Goal: Task Accomplishment & Management: Manage account settings

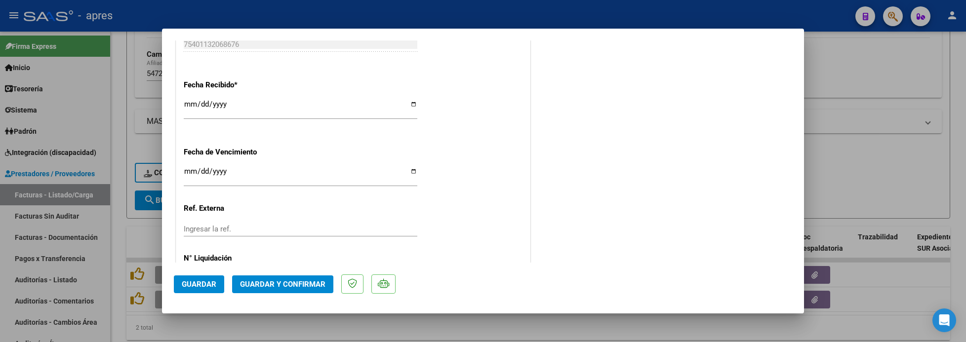
scroll to position [733, 0]
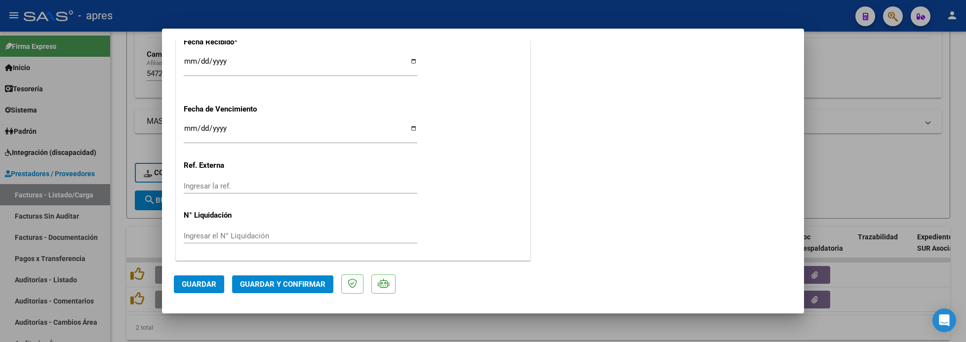
click at [279, 284] on span "Guardar y Confirmar" at bounding box center [282, 284] width 85 height 9
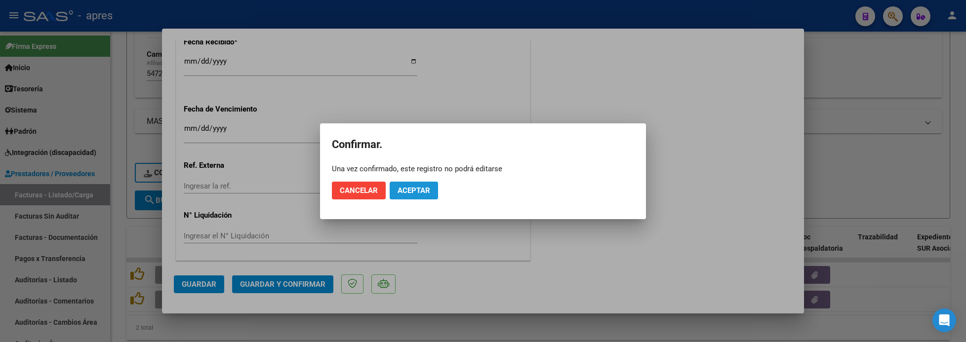
drag, startPoint x: 405, startPoint y: 184, endPoint x: 454, endPoint y: 67, distance: 127.3
click at [406, 182] on button "Aceptar" at bounding box center [414, 191] width 48 height 18
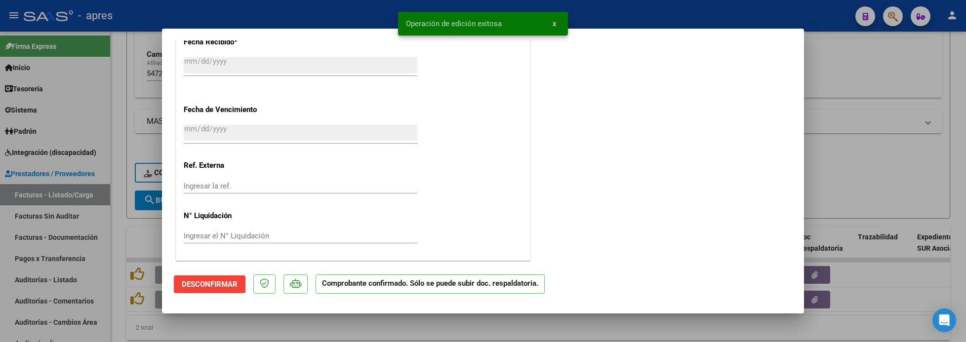
click at [113, 230] on div at bounding box center [483, 171] width 966 height 342
type input "$ 0,00"
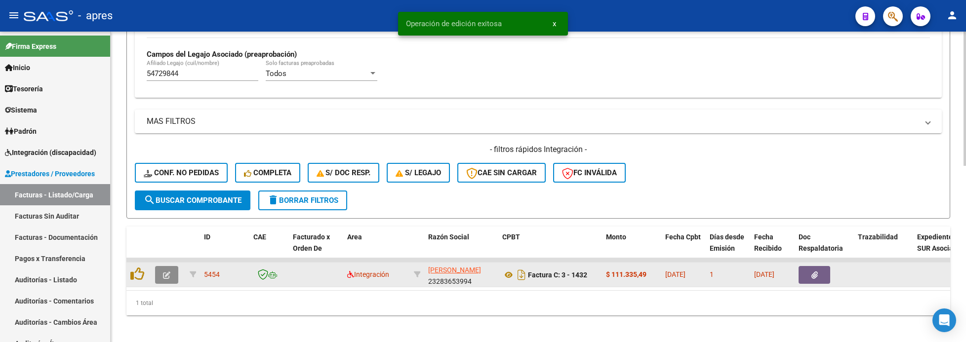
click at [175, 273] on button "button" at bounding box center [166, 275] width 23 height 18
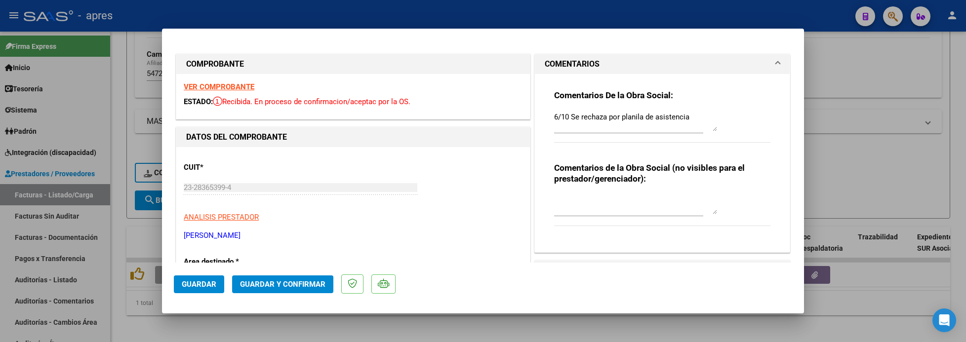
click at [236, 88] on strong "VER COMPROBANTE" at bounding box center [219, 86] width 71 height 9
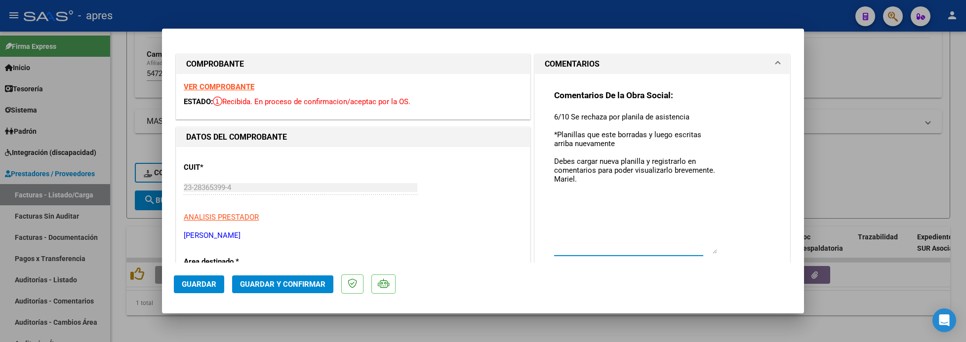
drag, startPoint x: 707, startPoint y: 127, endPoint x: 723, endPoint y: 250, distance: 124.0
click at [723, 250] on div "Comentarios De la Obra Social: 6/10 Se rechaza por planila de asistencia *Plani…" at bounding box center [662, 183] width 216 height 186
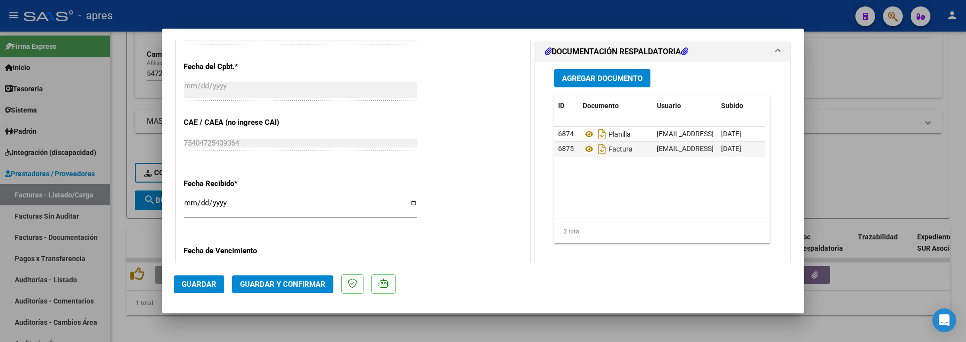
scroll to position [593, 0]
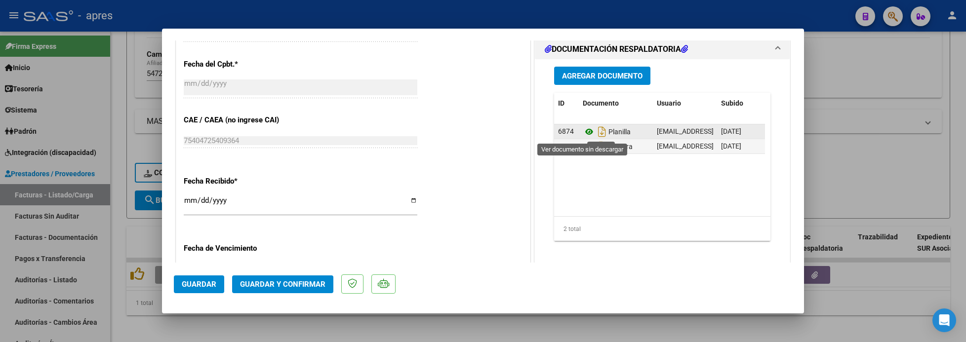
click at [583, 135] on icon at bounding box center [589, 132] width 13 height 12
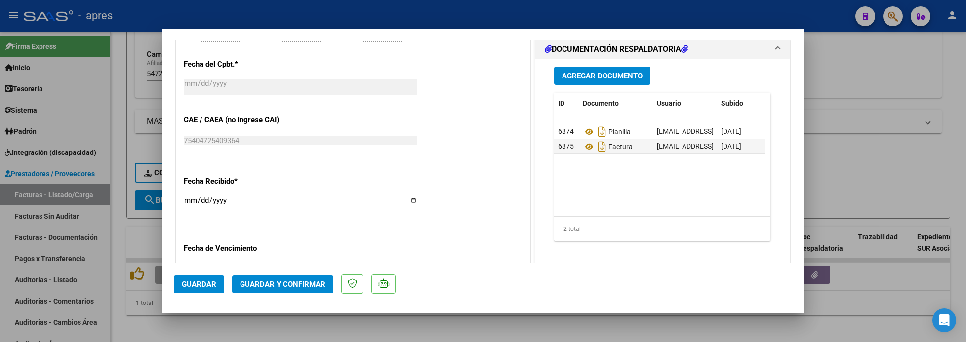
click at [154, 336] on div at bounding box center [483, 171] width 966 height 342
type input "$ 0,00"
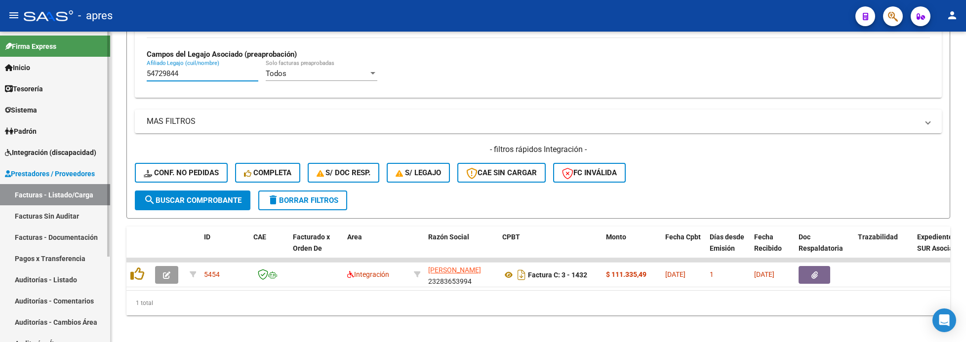
drag, startPoint x: 184, startPoint y: 76, endPoint x: 71, endPoint y: 79, distance: 113.1
click at [72, 80] on mat-sidenav-container "Firma Express Inicio Calendario SSS Instructivos Contacto OS Tesorería Extracto…" at bounding box center [483, 187] width 966 height 311
paste input "6636206"
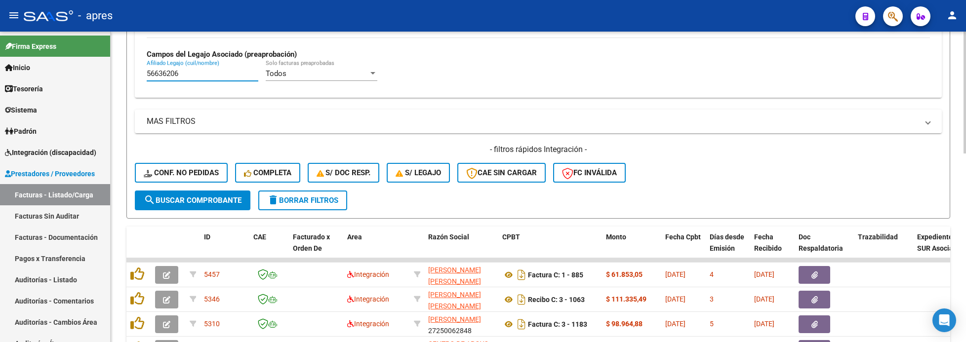
scroll to position [462, 0]
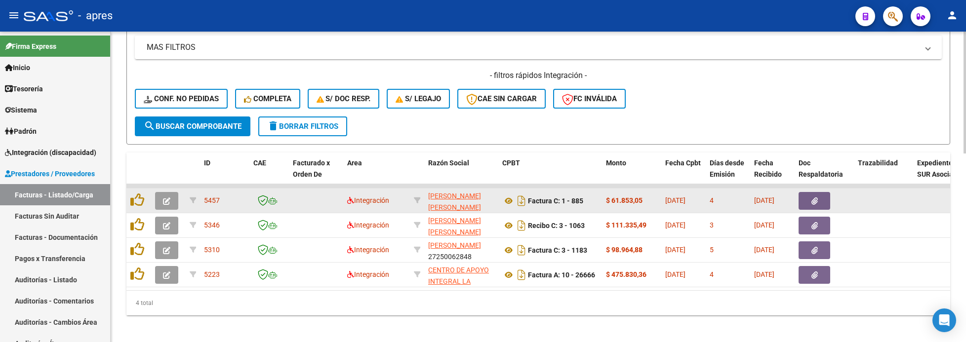
type input "56636206"
click at [163, 205] on icon "button" at bounding box center [166, 201] width 7 height 7
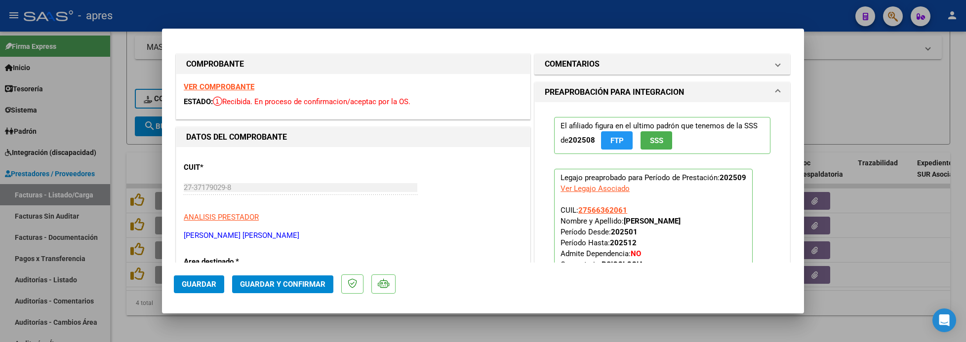
click at [212, 82] on strong "VER COMPROBANTE" at bounding box center [219, 86] width 71 height 9
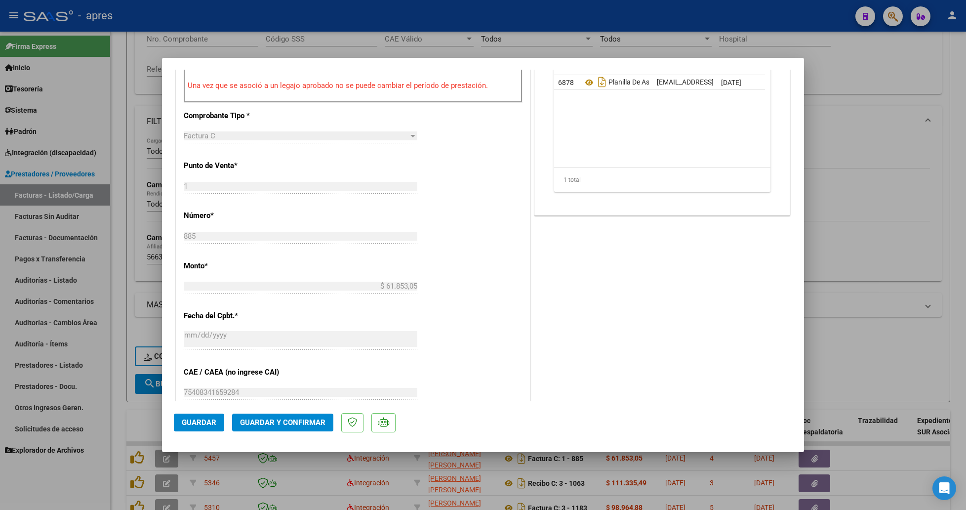
scroll to position [314, 0]
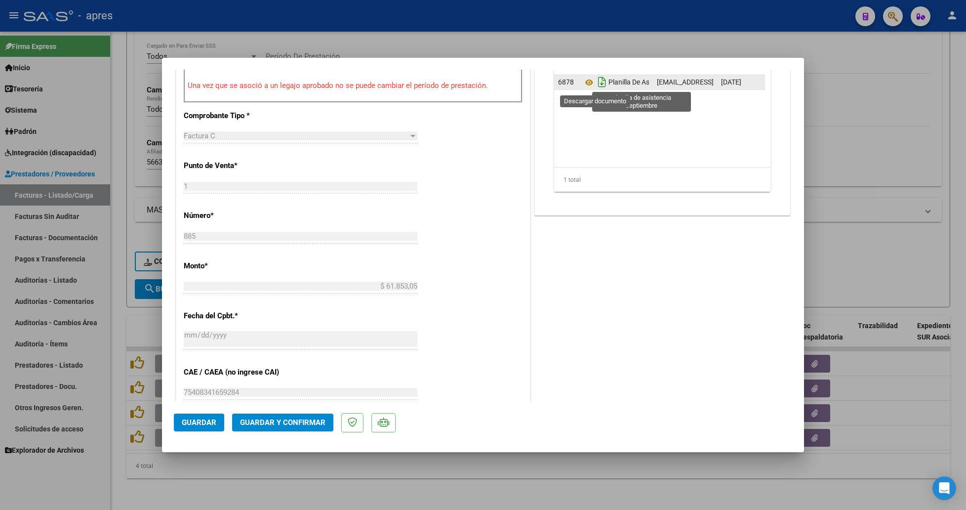
click at [596, 83] on icon "Descargar documento" at bounding box center [602, 82] width 13 height 16
click at [583, 80] on icon at bounding box center [589, 83] width 13 height 12
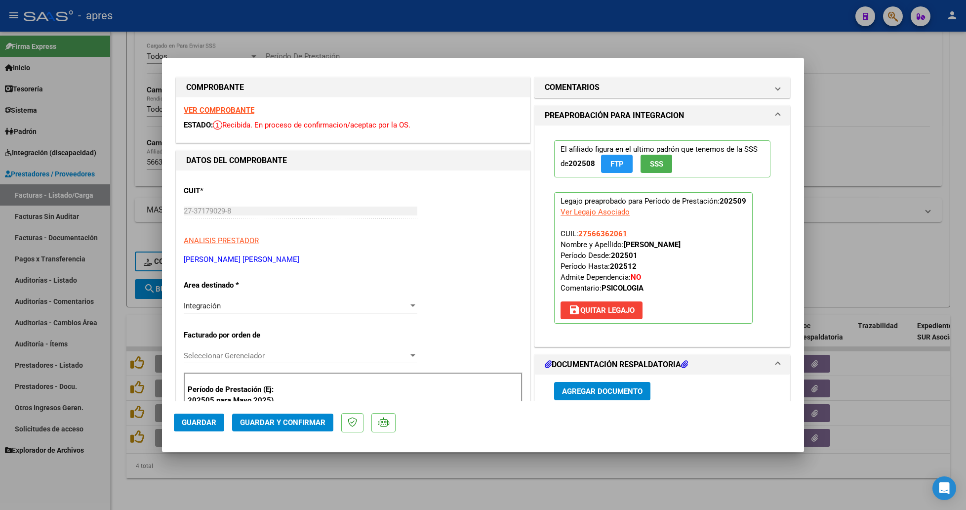
scroll to position [0, 0]
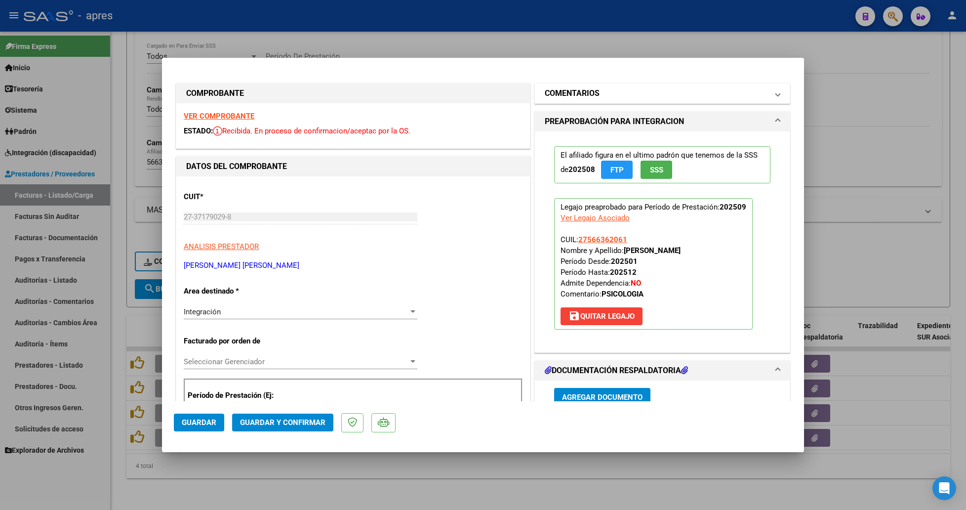
click at [628, 101] on mat-expansion-panel-header "COMENTARIOS" at bounding box center [662, 93] width 255 height 20
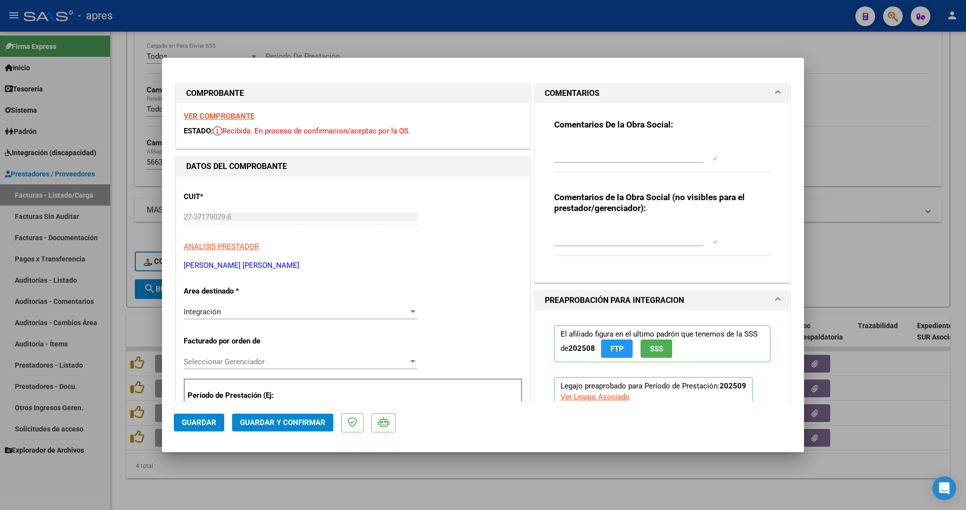
click at [482, 19] on div at bounding box center [483, 255] width 966 height 510
type input "$ 0,00"
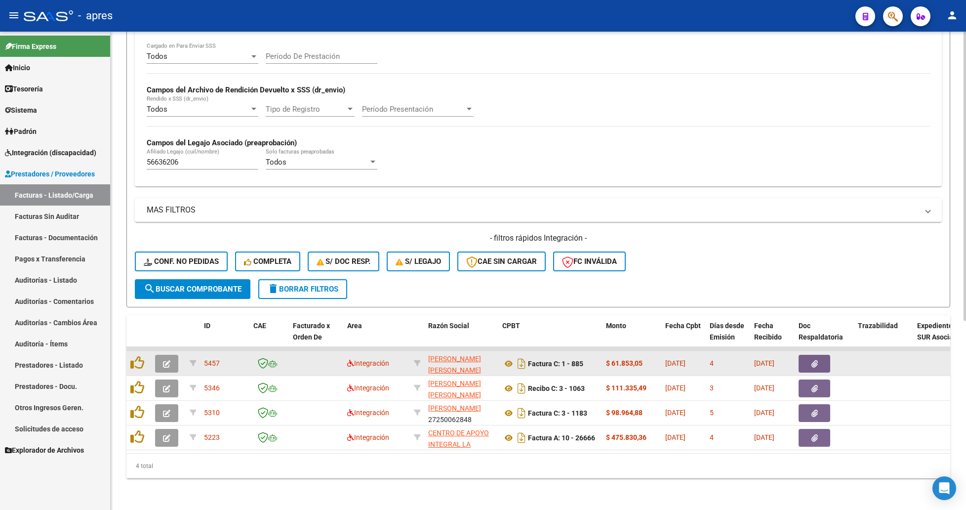
click at [168, 342] on datatable-body-cell at bounding box center [168, 363] width 35 height 24
click at [168, 342] on icon "button" at bounding box center [166, 363] width 7 height 7
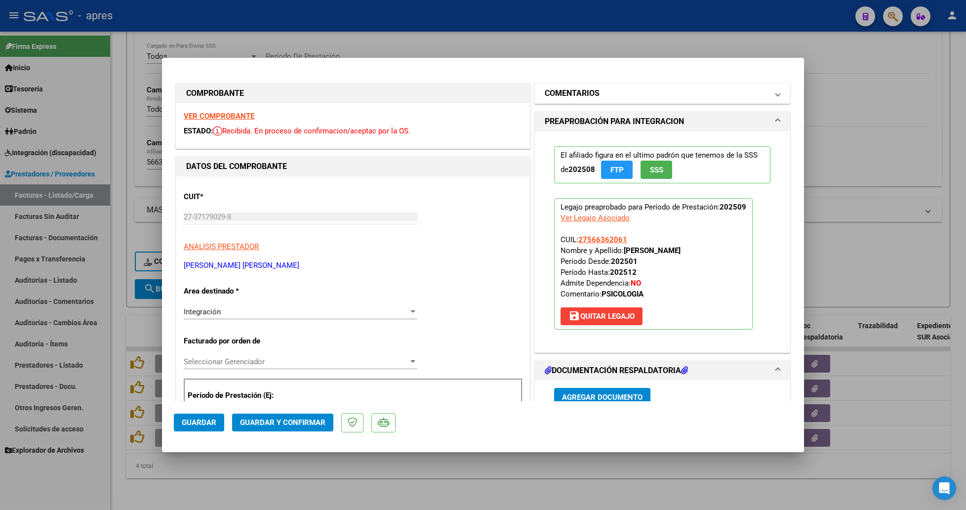
click at [581, 97] on h1 "COMENTARIOS" at bounding box center [572, 93] width 55 height 12
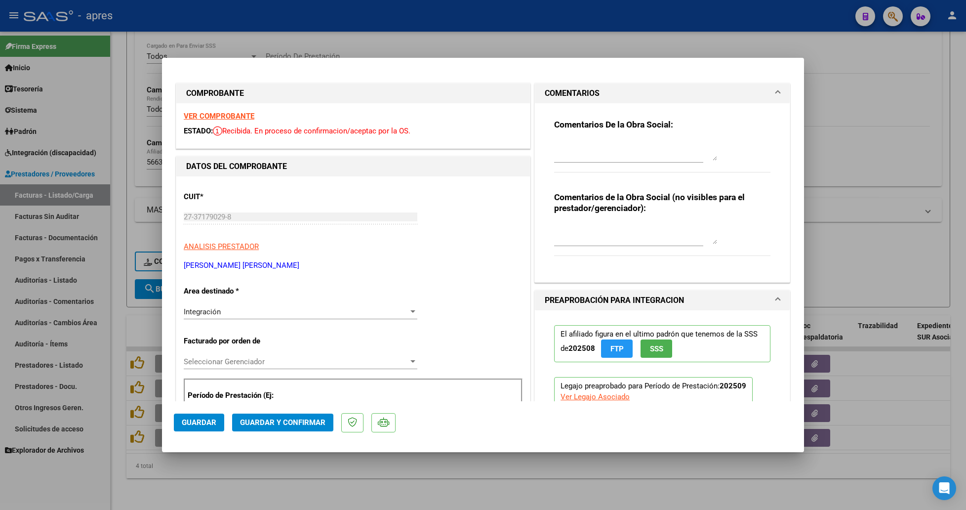
click at [590, 136] on div "Comentarios De la Obra Social:" at bounding box center [662, 151] width 216 height 64
click at [559, 142] on textarea at bounding box center [635, 151] width 163 height 20
paste textarea "6/10 Se rechaza por planila de asistencia Tengamos en cuenta que la planillas d…"
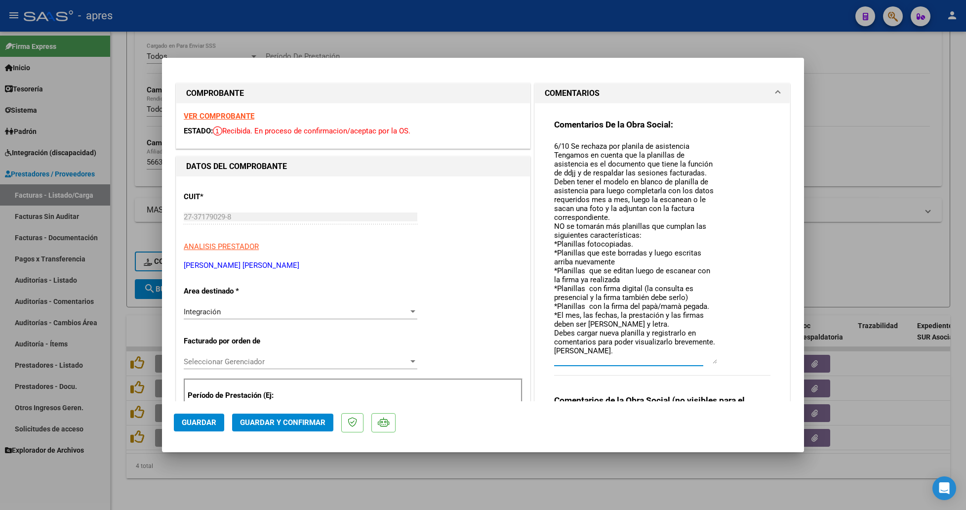
scroll to position [17, 0]
drag, startPoint x: 704, startPoint y: 157, endPoint x: 701, endPoint y: 362, distance: 205.0
click at [701, 342] on textarea "6/10 Se rechaza por planila de asistencia Tengamos en cuenta que la planillas d…" at bounding box center [635, 253] width 163 height 225
drag, startPoint x: 549, startPoint y: 153, endPoint x: 686, endPoint y: 245, distance: 165.2
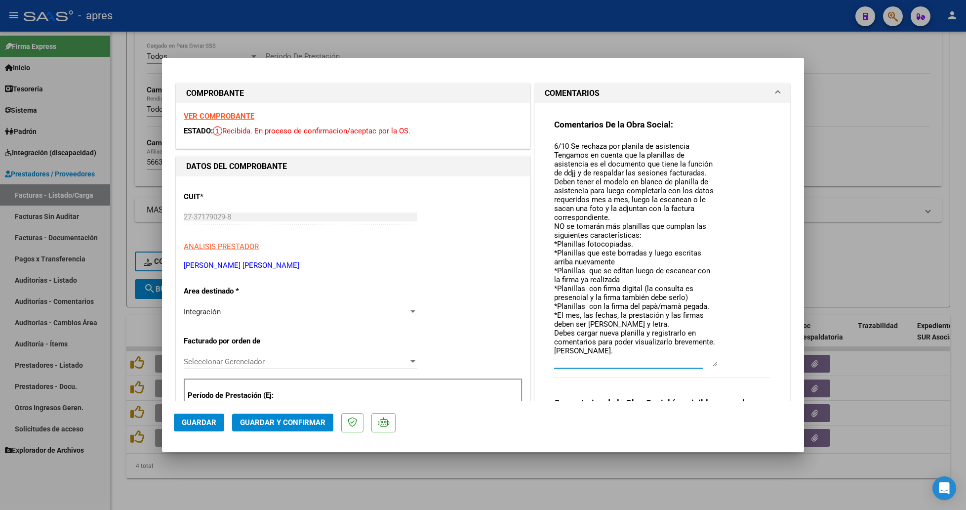
click at [686, 245] on textarea "6/10 Se rechaza por planila de asistencia Tengamos en cuenta que la planillas d…" at bounding box center [635, 253] width 163 height 225
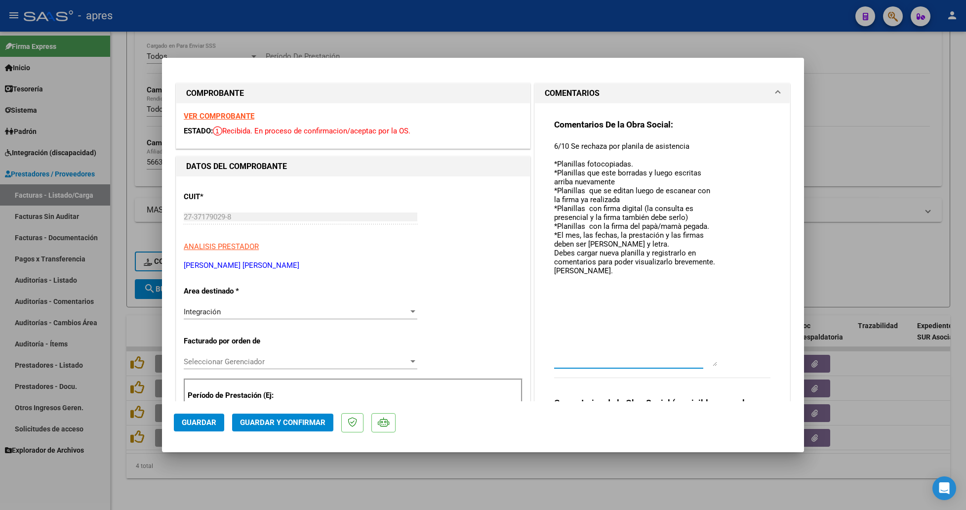
drag, startPoint x: 652, startPoint y: 240, endPoint x: 527, endPoint y: 151, distance: 152.9
click at [534, 151] on mat-expansion-panel "COMENTARIOS Comentarios De la Obra Social: 6/10 Se rechaza por planila de asist…" at bounding box center [662, 285] width 256 height 405
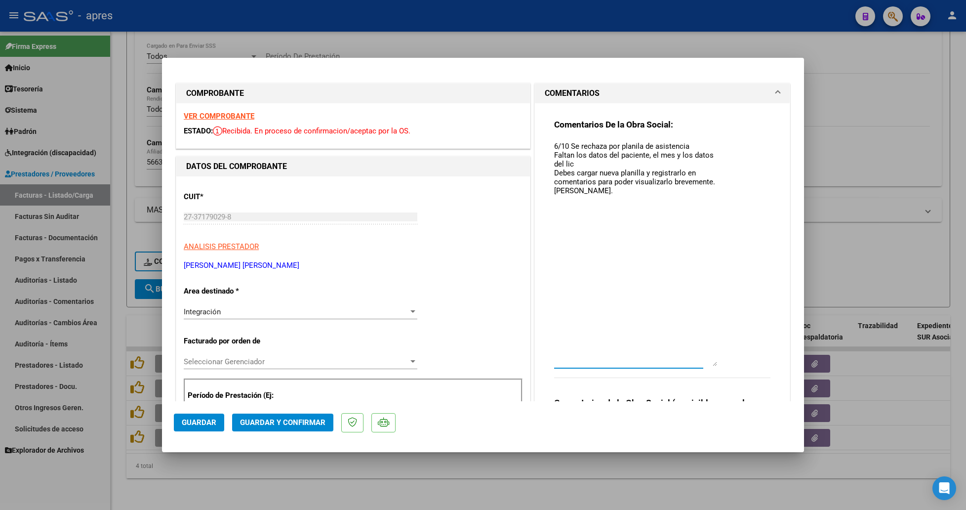
type textarea "6/10 Se rechaza por planila de asistencia Faltan los datos del paciente, el mes…"
drag, startPoint x: 222, startPoint y: 424, endPoint x: 224, endPoint y: 416, distance: 7.7
click at [223, 342] on button "Guardar" at bounding box center [199, 422] width 50 height 18
drag, startPoint x: 136, startPoint y: 483, endPoint x: 136, endPoint y: 476, distance: 7.4
click at [136, 342] on div at bounding box center [483, 255] width 966 height 510
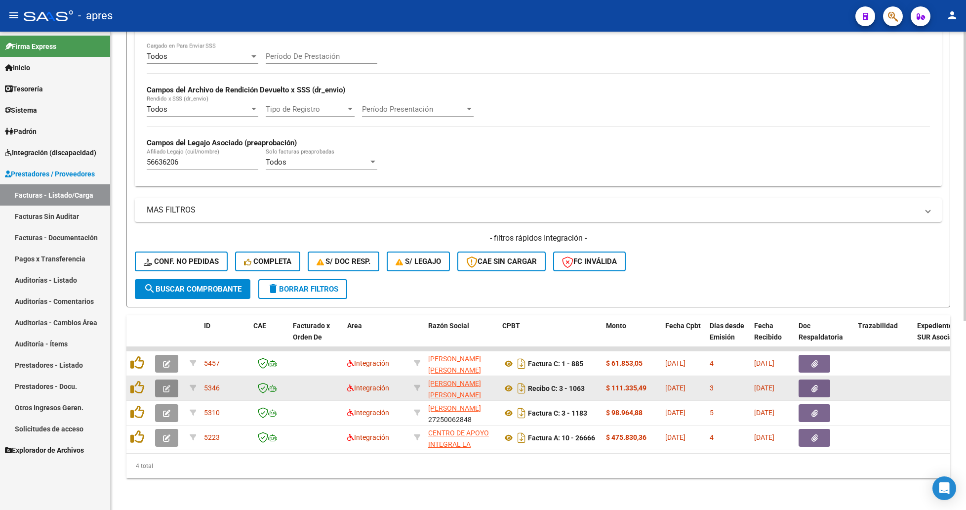
click at [173, 342] on button "button" at bounding box center [166, 388] width 23 height 18
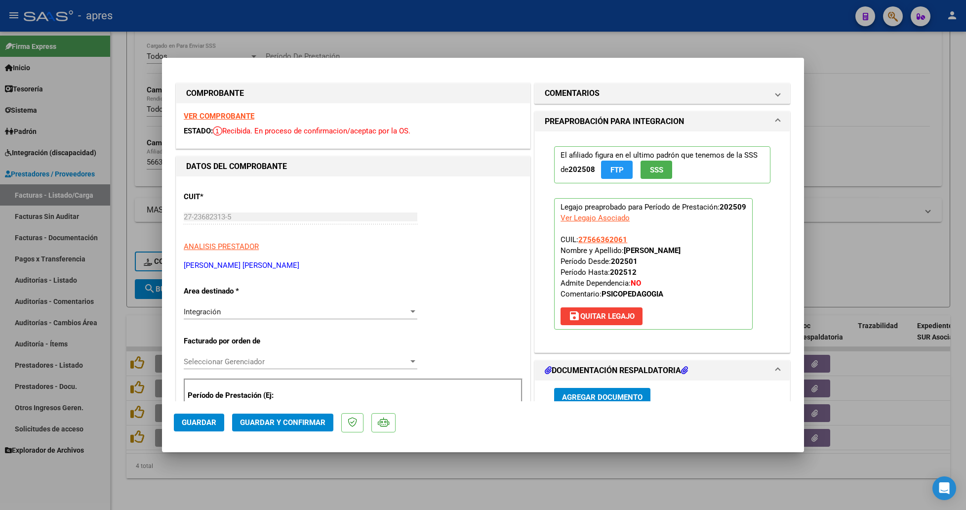
click at [233, 113] on strong "VER COMPROBANTE" at bounding box center [219, 116] width 71 height 9
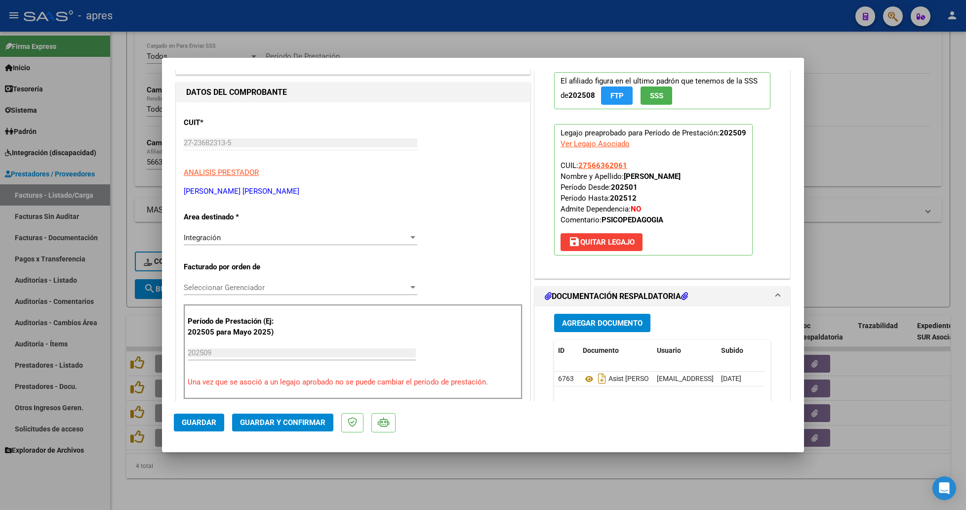
scroll to position [222, 0]
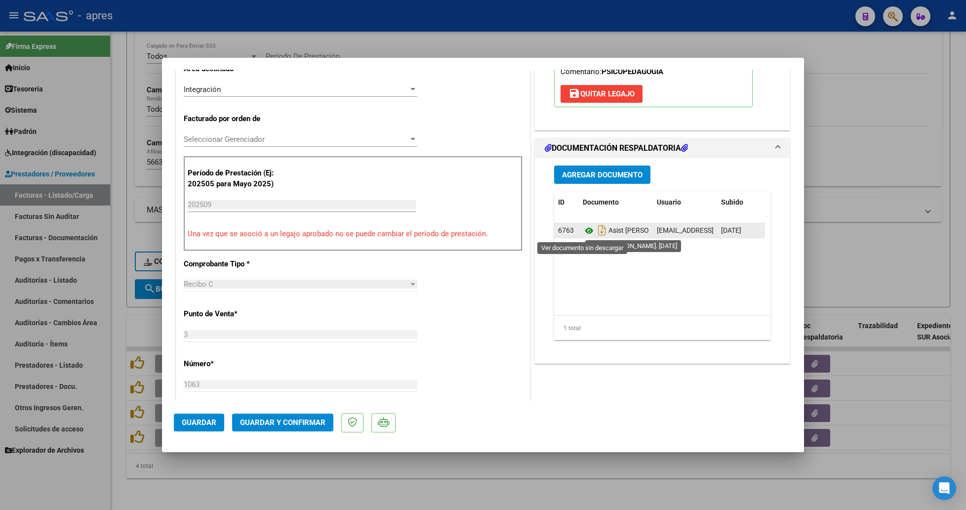
click at [583, 232] on icon at bounding box center [589, 231] width 13 height 12
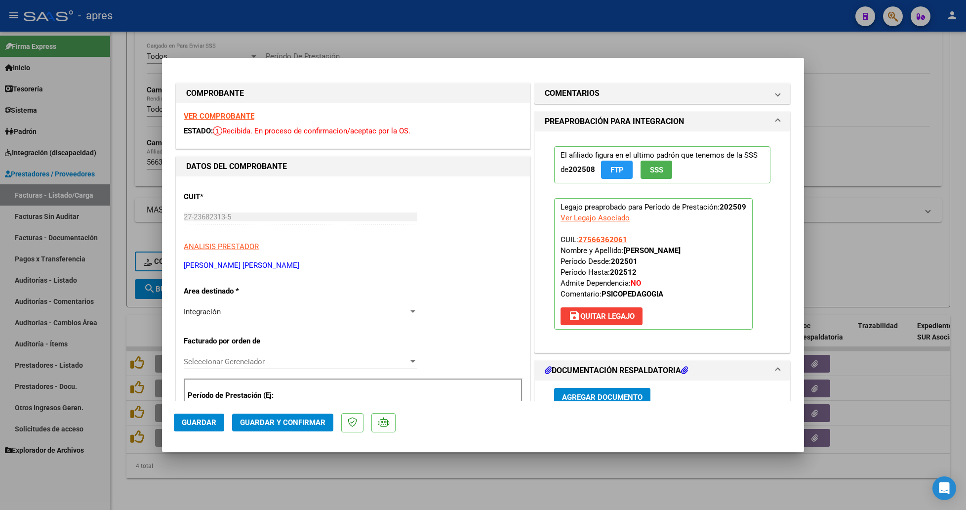
scroll to position [148, 0]
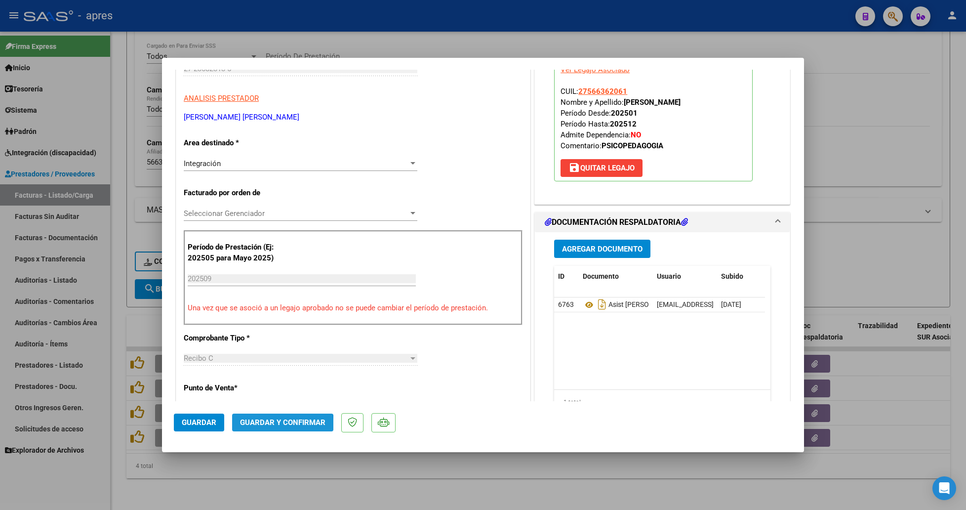
click at [273, 342] on span "Guardar y Confirmar" at bounding box center [282, 422] width 85 height 9
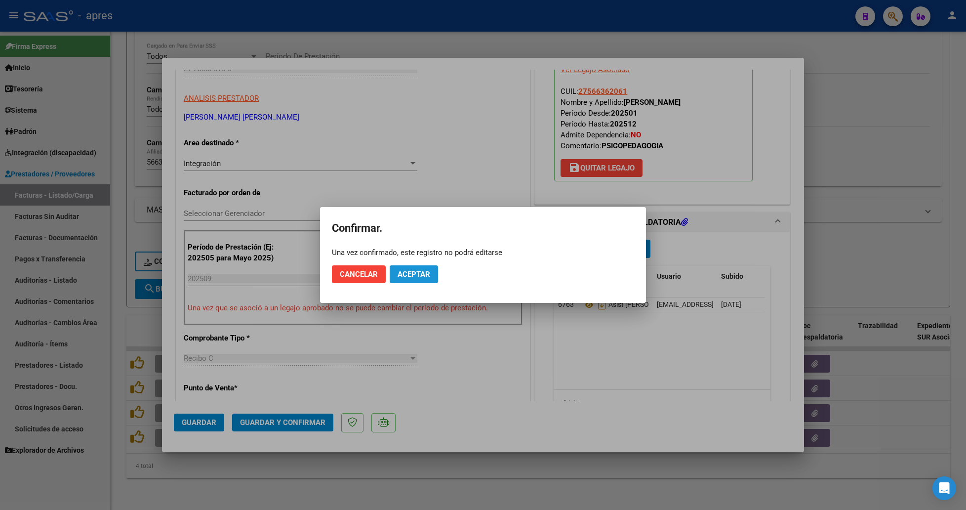
click at [418, 277] on span "Aceptar" at bounding box center [414, 274] width 33 height 9
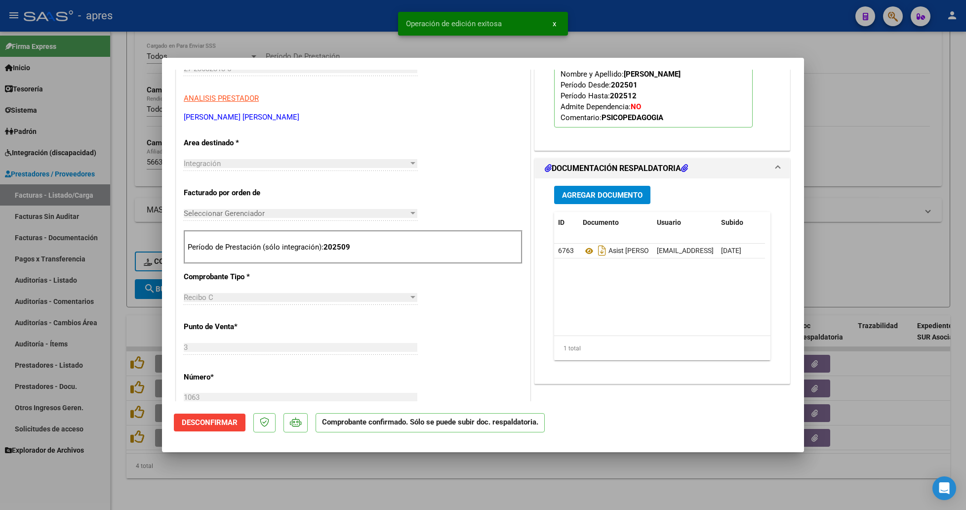
click at [156, 342] on div at bounding box center [483, 255] width 966 height 510
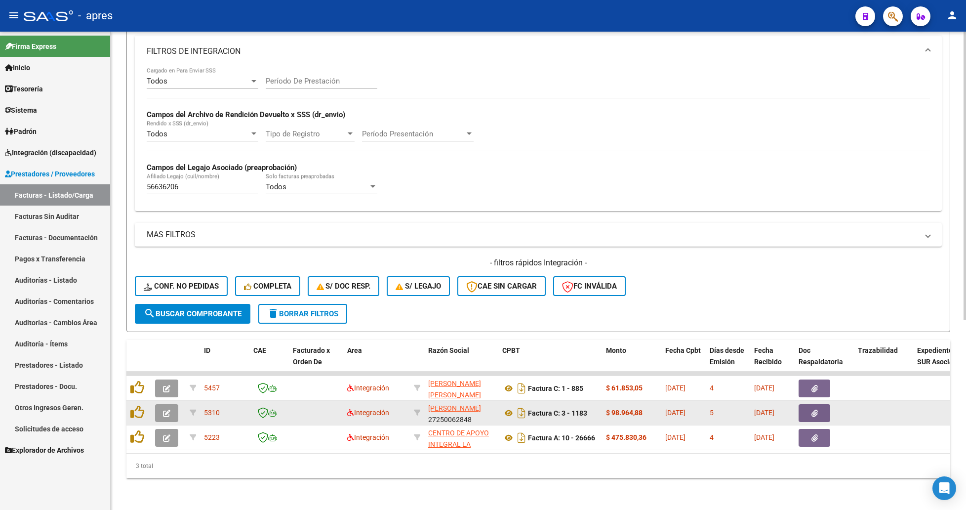
scroll to position [289, 0]
click at [163, 342] on icon "button" at bounding box center [166, 412] width 7 height 7
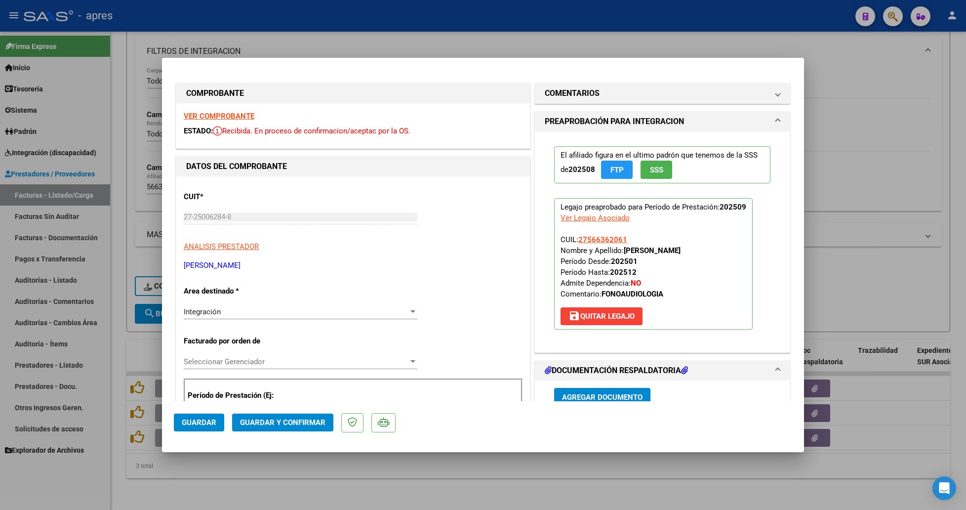
click at [228, 116] on strong "VER COMPROBANTE" at bounding box center [219, 116] width 71 height 9
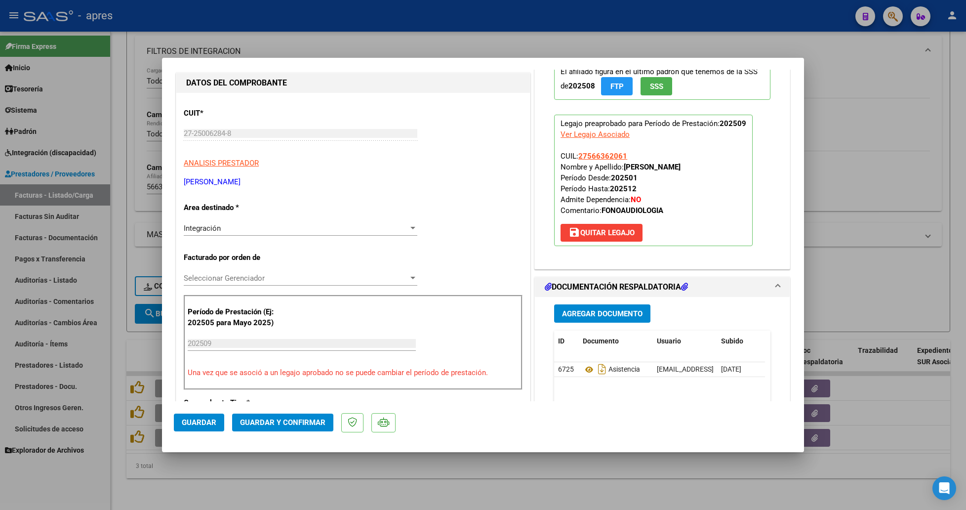
scroll to position [148, 0]
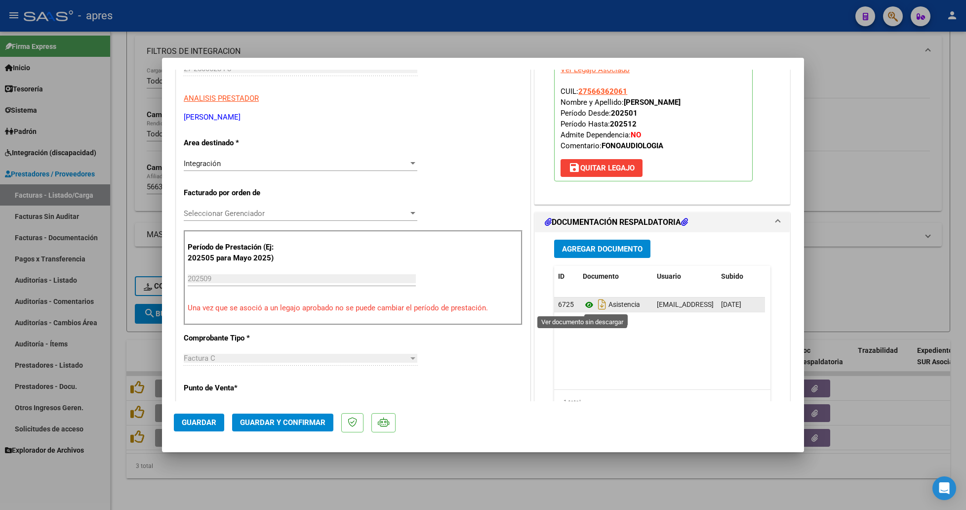
click at [583, 306] on icon at bounding box center [589, 305] width 13 height 12
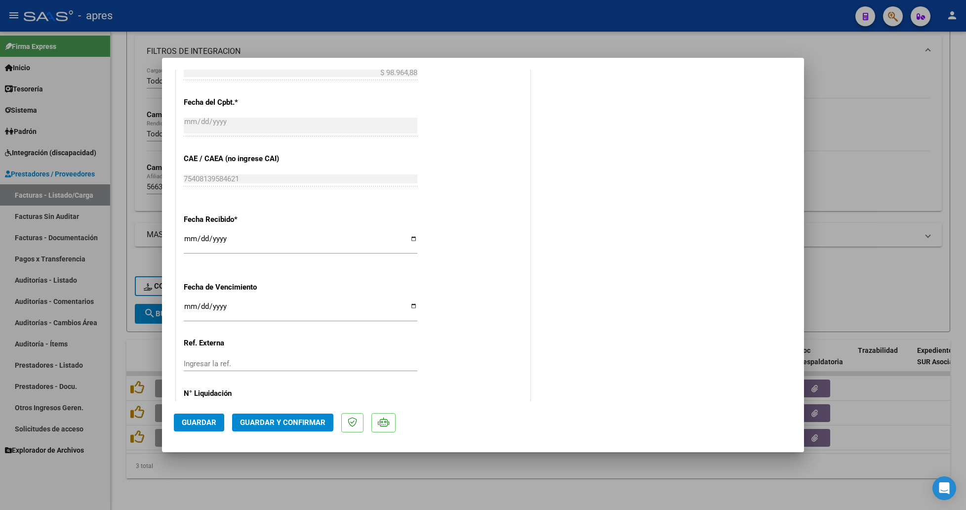
scroll to position [593, 0]
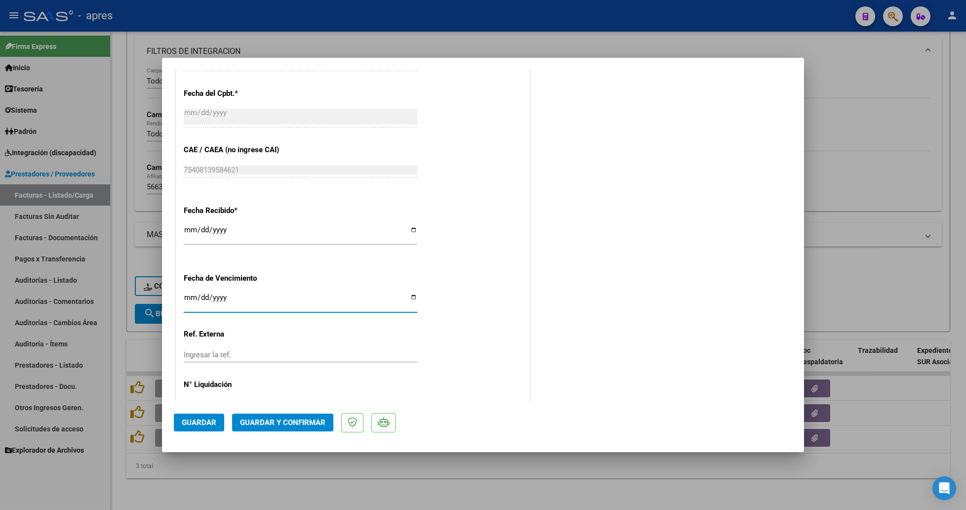
click at [187, 299] on input "Ingresar la fecha" at bounding box center [301, 301] width 234 height 16
type input "0022-10-11"
type input "[DATE]"
click at [429, 289] on div "CUIT * 27-25006284-8 Ingresar CUIT ANALISIS PRESTADOR [PERSON_NAME] [PERSON_NAM…" at bounding box center [353, 6] width 354 height 845
click at [297, 342] on span "Guardar y Confirmar" at bounding box center [282, 422] width 85 height 9
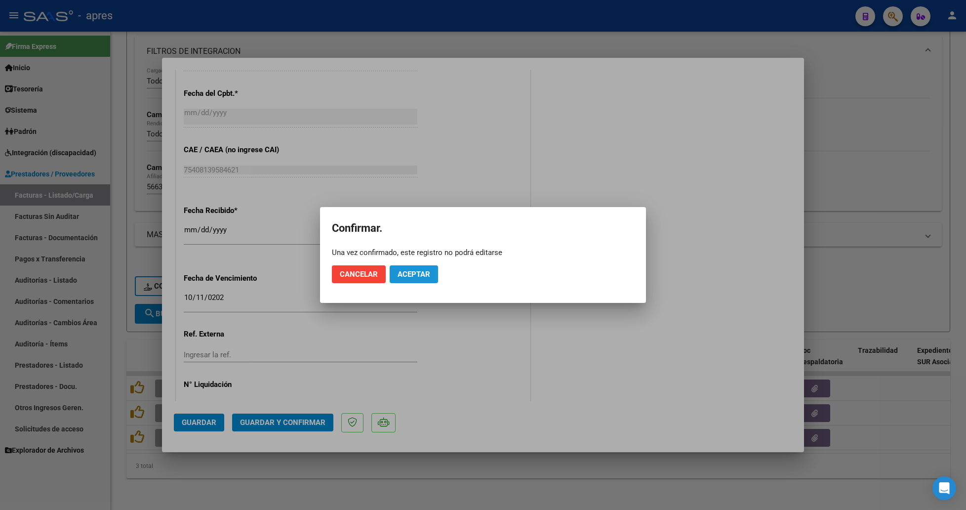
click at [415, 273] on span "Aceptar" at bounding box center [414, 274] width 33 height 9
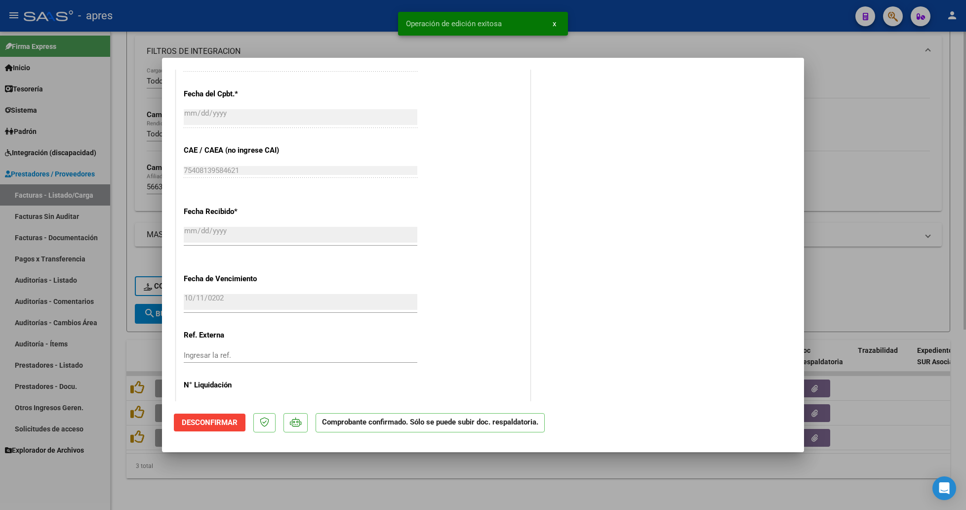
drag, startPoint x: 283, startPoint y: 488, endPoint x: 300, endPoint y: 465, distance: 28.2
click at [283, 342] on div at bounding box center [483, 255] width 966 height 510
type input "$ 0,00"
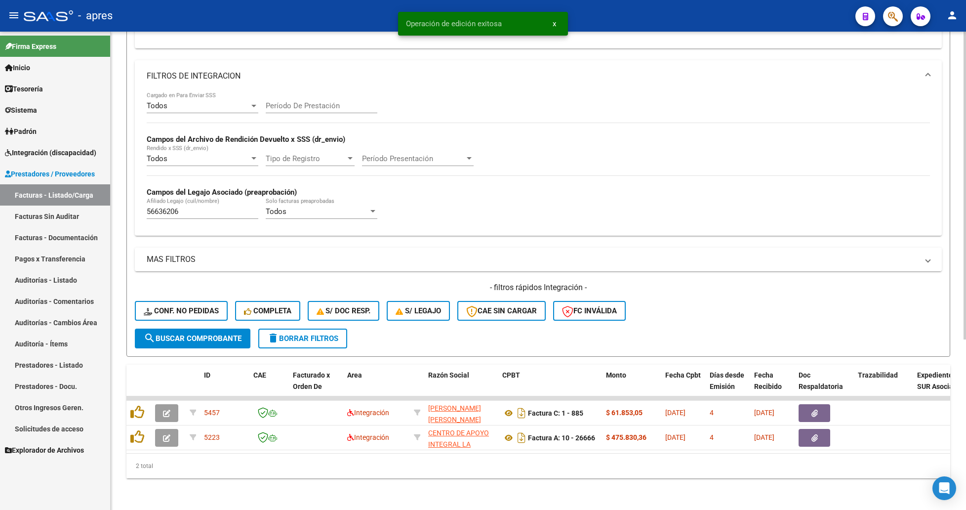
scroll to position [264, 0]
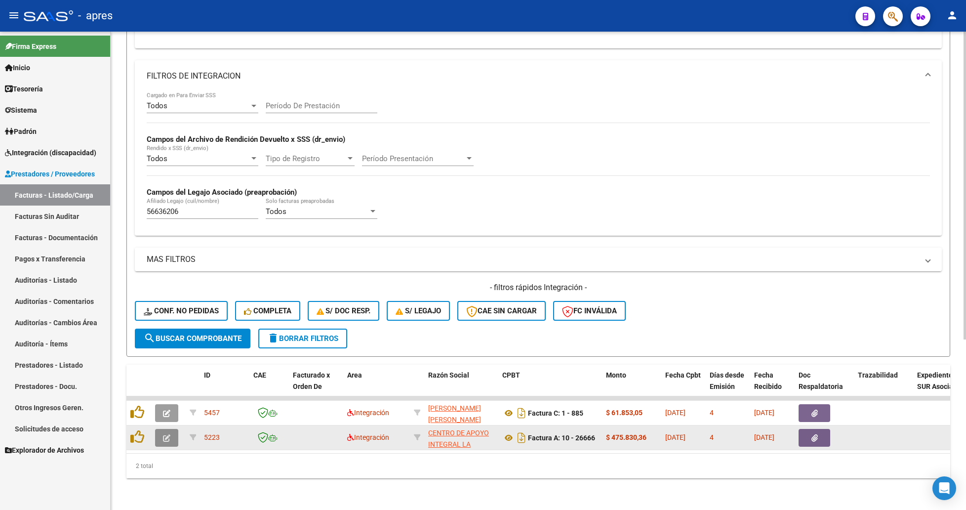
click at [165, 342] on icon "button" at bounding box center [166, 437] width 7 height 7
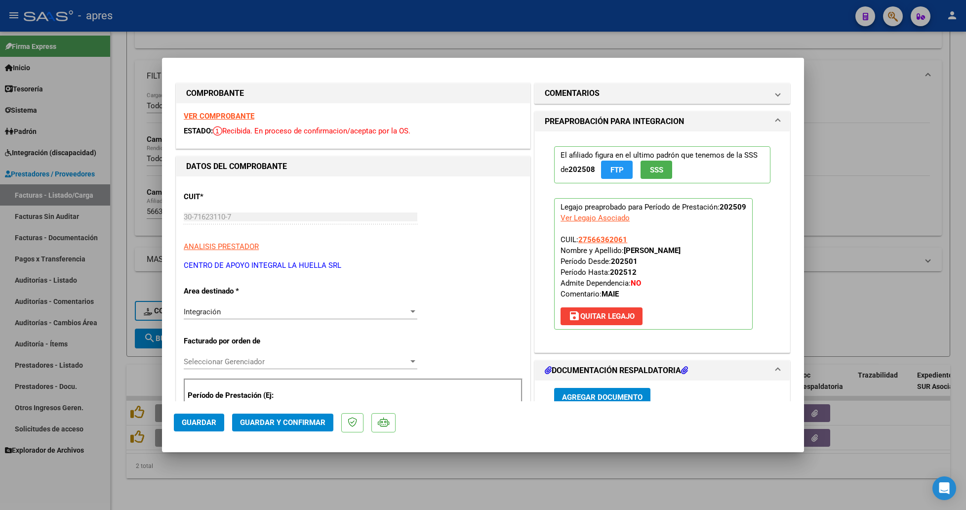
click at [227, 119] on strong "VER COMPROBANTE" at bounding box center [219, 116] width 71 height 9
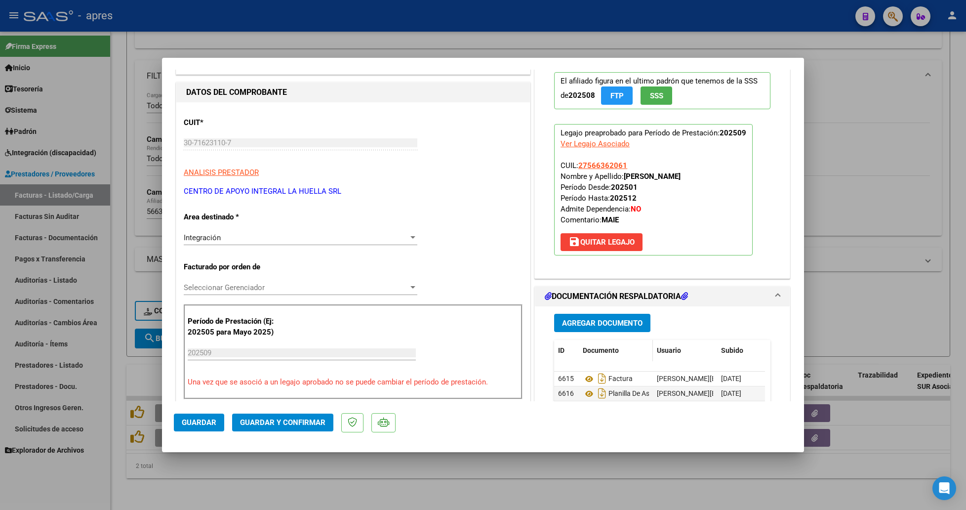
scroll to position [222, 0]
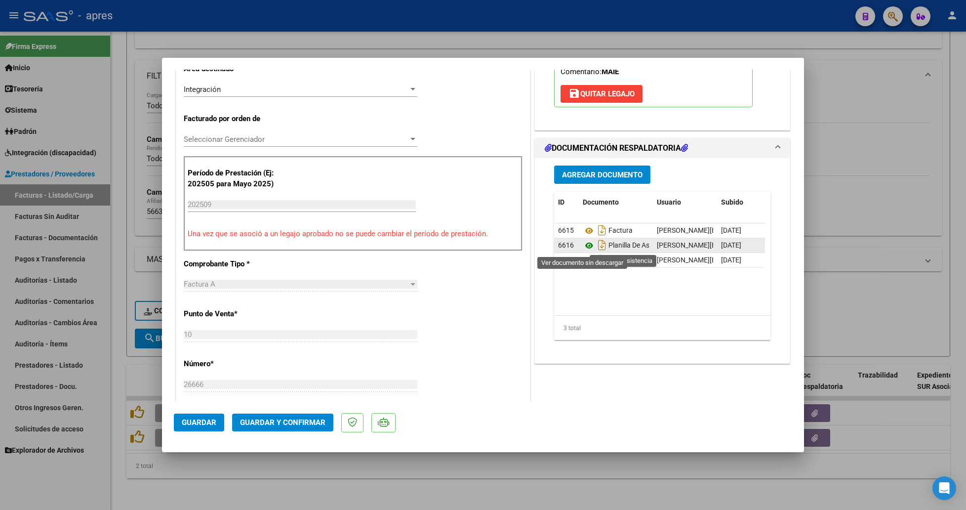
click at [583, 246] on icon at bounding box center [589, 246] width 13 height 12
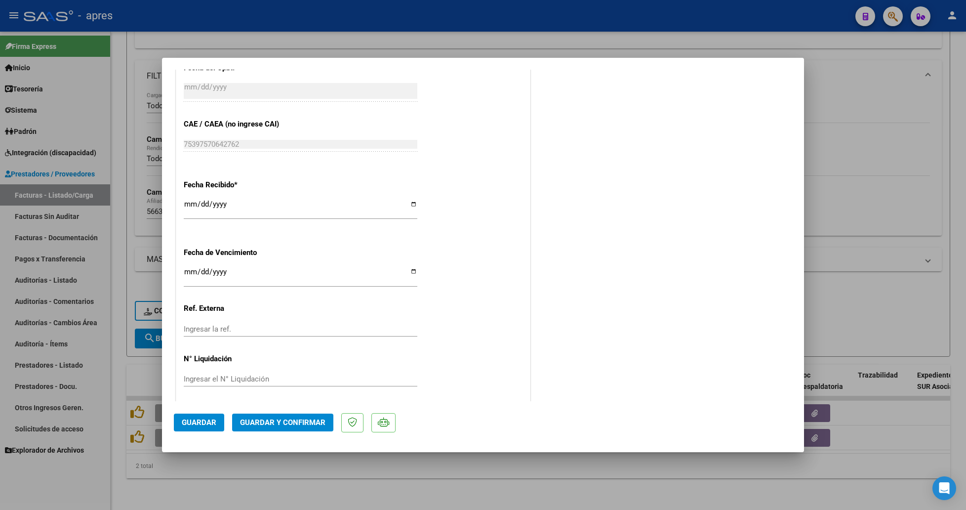
scroll to position [625, 0]
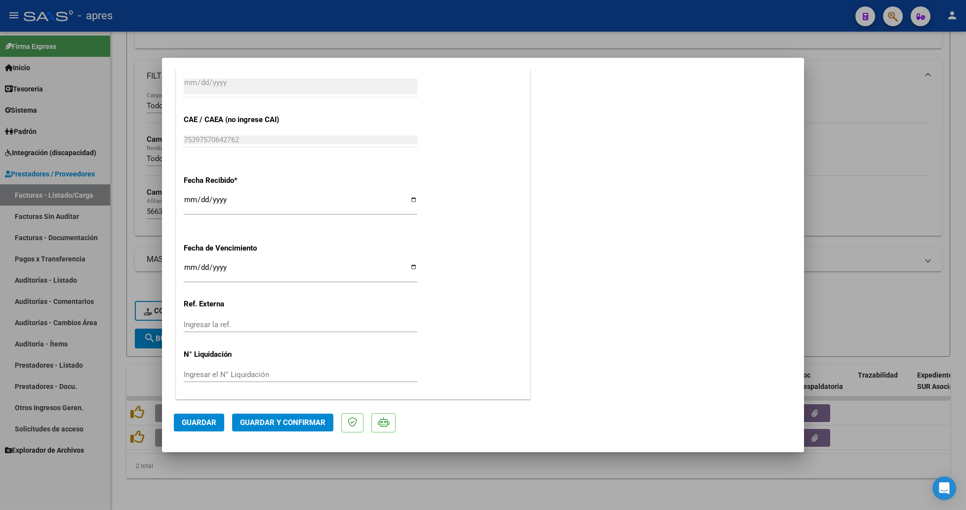
click at [279, 342] on button "Guardar y Confirmar" at bounding box center [282, 422] width 101 height 18
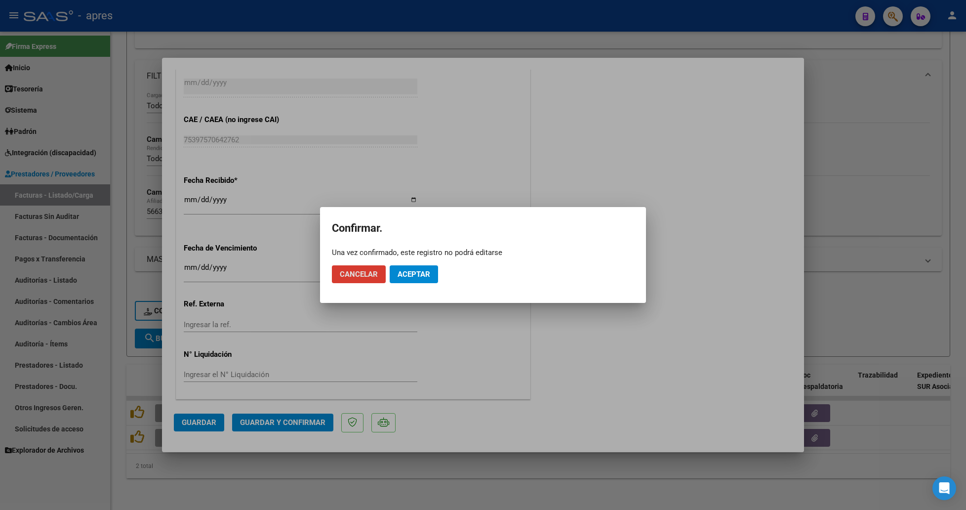
click at [402, 275] on span "Aceptar" at bounding box center [414, 274] width 33 height 9
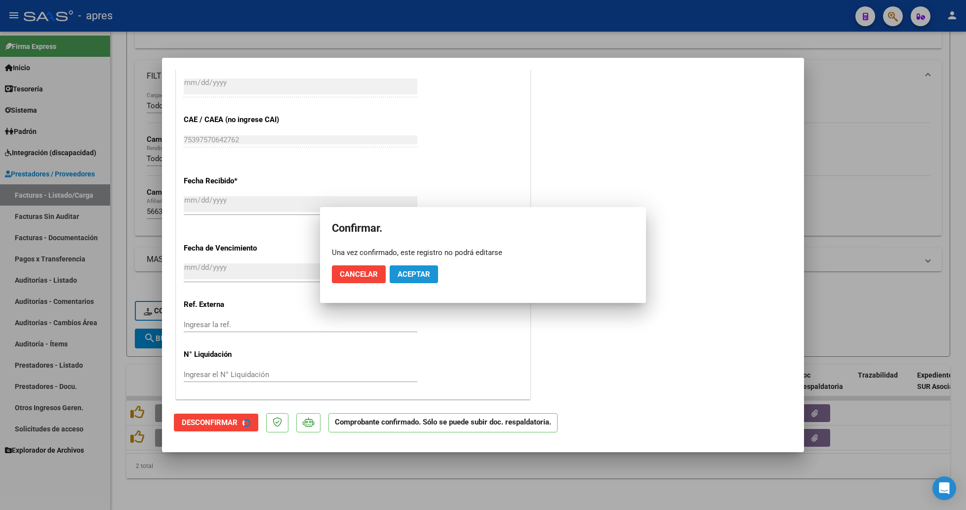
scroll to position [564, 0]
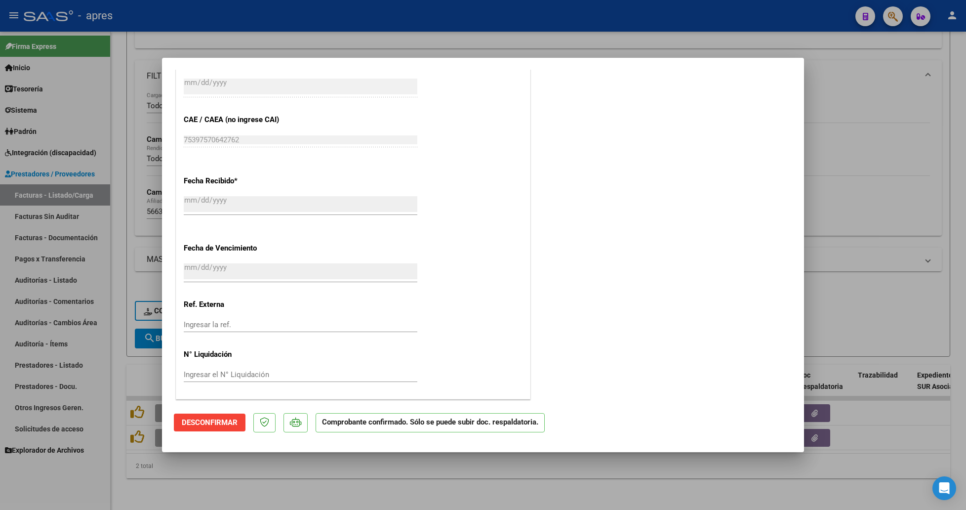
click at [120, 196] on div at bounding box center [483, 255] width 966 height 510
type input "$ 0,00"
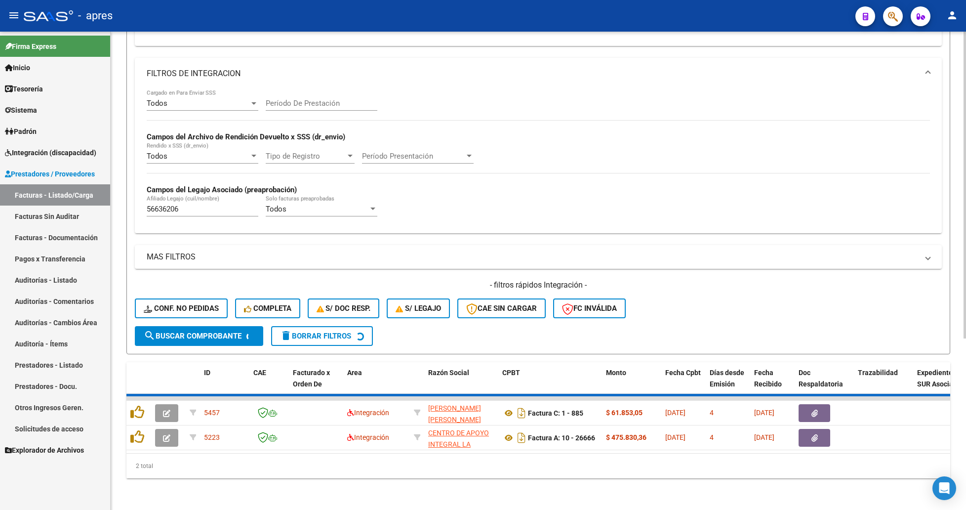
scroll to position [240, 0]
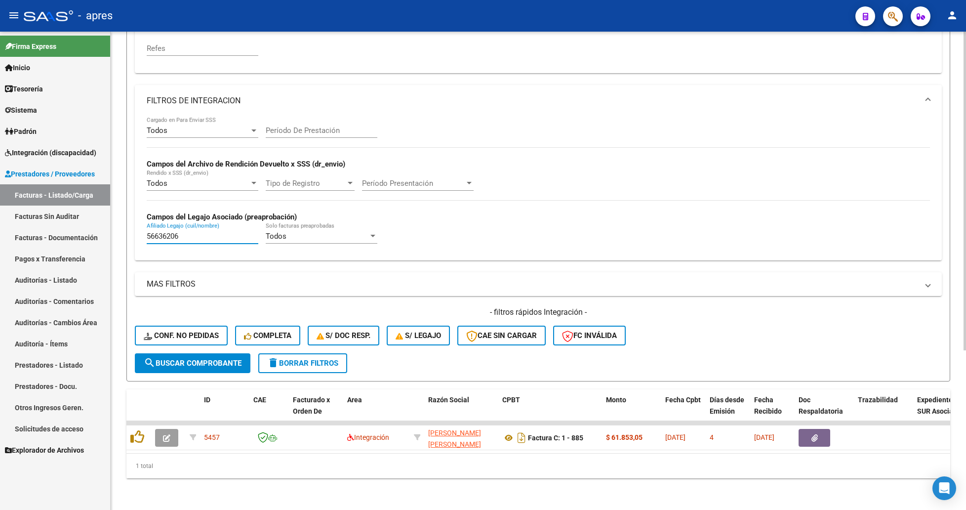
drag, startPoint x: 196, startPoint y: 223, endPoint x: 116, endPoint y: 230, distance: 80.8
click at [116, 230] on div "Video tutorial PRESTADORES -> Listado de CPBTs Emitidos por Prestadores / Prove…" at bounding box center [538, 158] width 855 height 704
paste input "4817674"
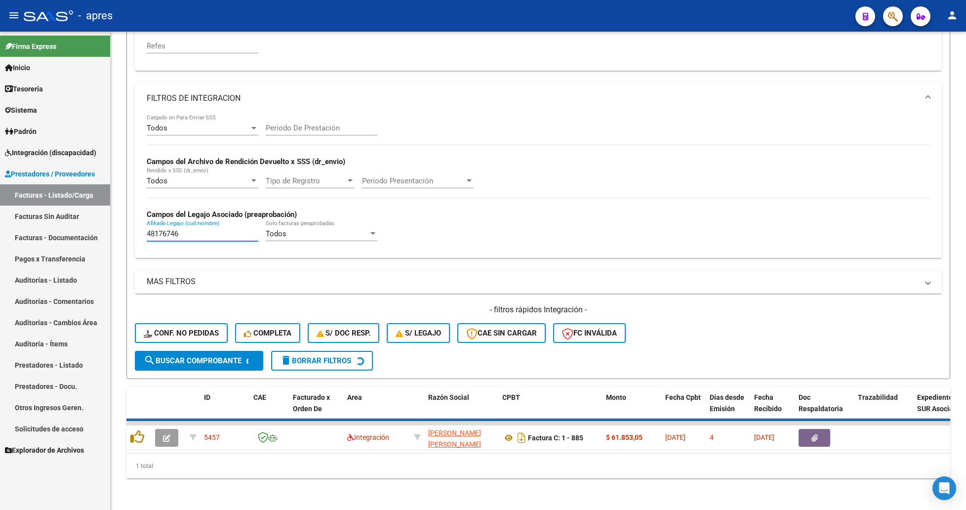
scroll to position [221, 0]
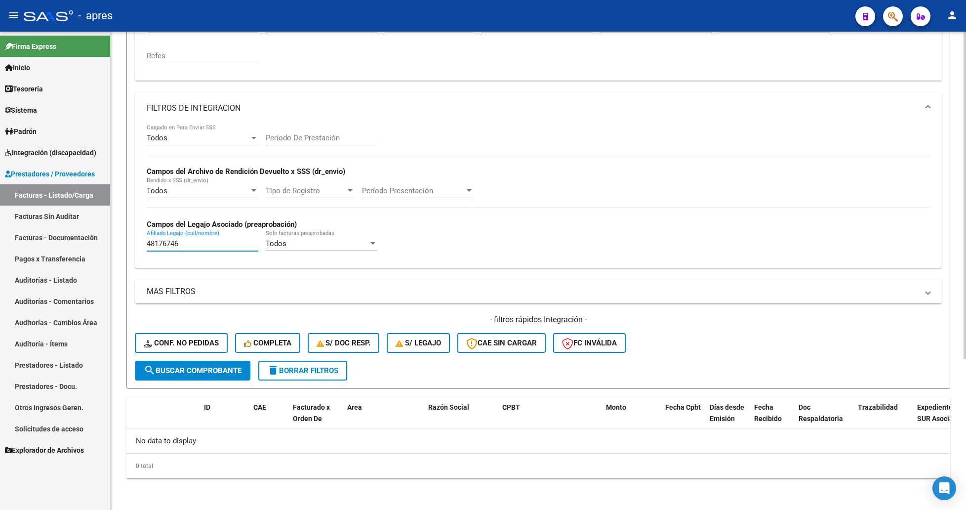
drag, startPoint x: 192, startPoint y: 242, endPoint x: 126, endPoint y: 242, distance: 65.2
click at [126, 242] on form "Filtros Id Area Area Seleccionar Gerenciador Seleccionar Gerenciador No Confirm…" at bounding box center [538, 144] width 824 height 490
paste input "9623395"
click at [196, 342] on button "search Buscar Comprobante" at bounding box center [193, 371] width 116 height 20
drag, startPoint x: 190, startPoint y: 243, endPoint x: 143, endPoint y: 282, distance: 60.7
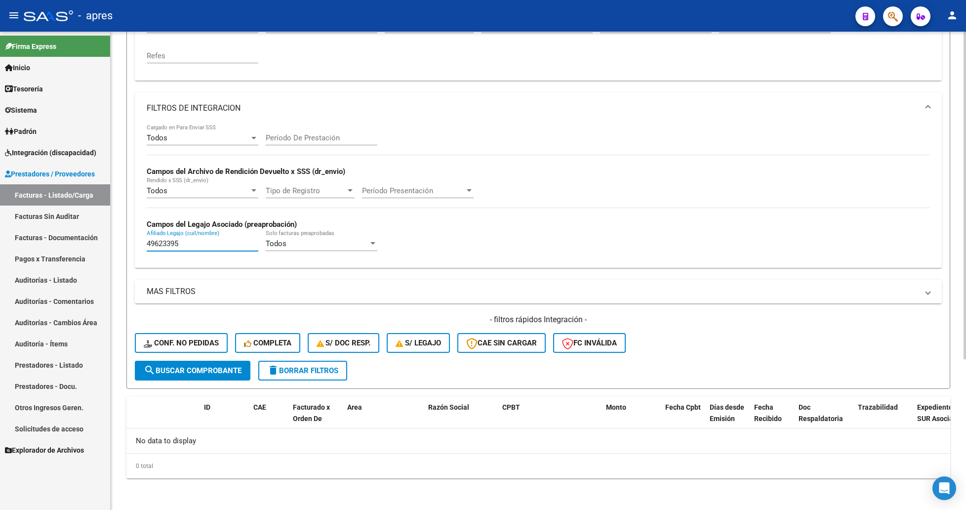
click at [145, 243] on div "Todos Cargado en Para Enviar SSS Período De Prestación Campos del Archivo de Re…" at bounding box center [538, 196] width 807 height 144
paste input "59087131"
drag, startPoint x: 168, startPoint y: 383, endPoint x: 167, endPoint y: 372, distance: 10.4
click at [168, 342] on form "Filtros Id Area Area Seleccionar Gerenciador Seleccionar Gerenciador No Confirm…" at bounding box center [538, 144] width 824 height 490
click at [167, 342] on span "search Buscar Comprobante" at bounding box center [193, 370] width 98 height 9
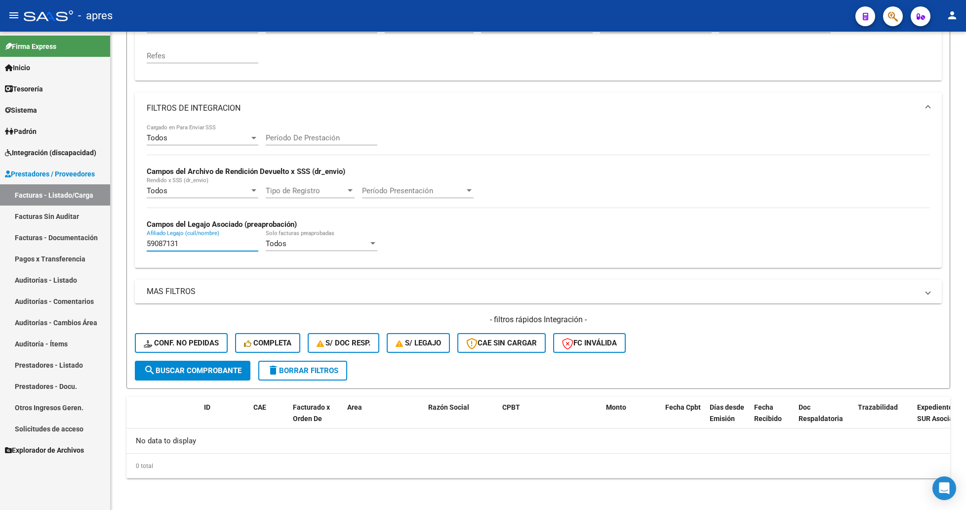
drag, startPoint x: 195, startPoint y: 244, endPoint x: 95, endPoint y: 249, distance: 99.4
click at [95, 248] on mat-sidenav-container "Firma Express Inicio Calendario SSS Instructivos Contacto OS Tesorería Extracto…" at bounding box center [483, 271] width 966 height 478
paste input "8523887"
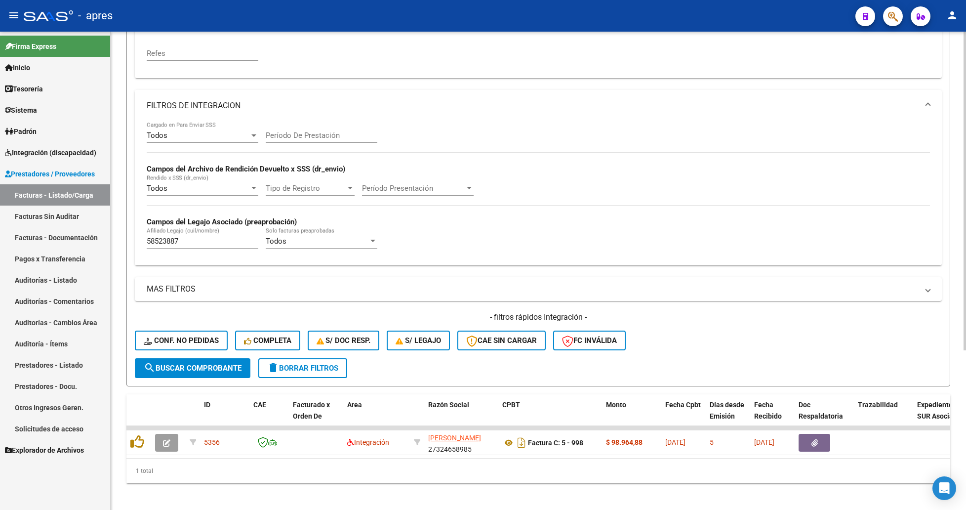
click at [121, 271] on div "Video tutorial PRESTADORES -> Listado de CPBTs Emitidos por Prestadores / Prove…" at bounding box center [538, 163] width 855 height 704
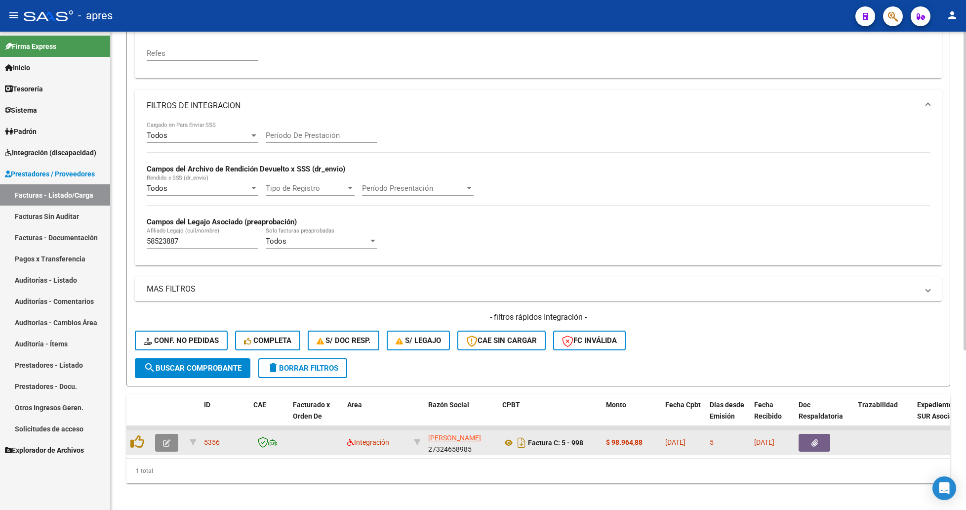
click at [163, 342] on icon "button" at bounding box center [166, 442] width 7 height 7
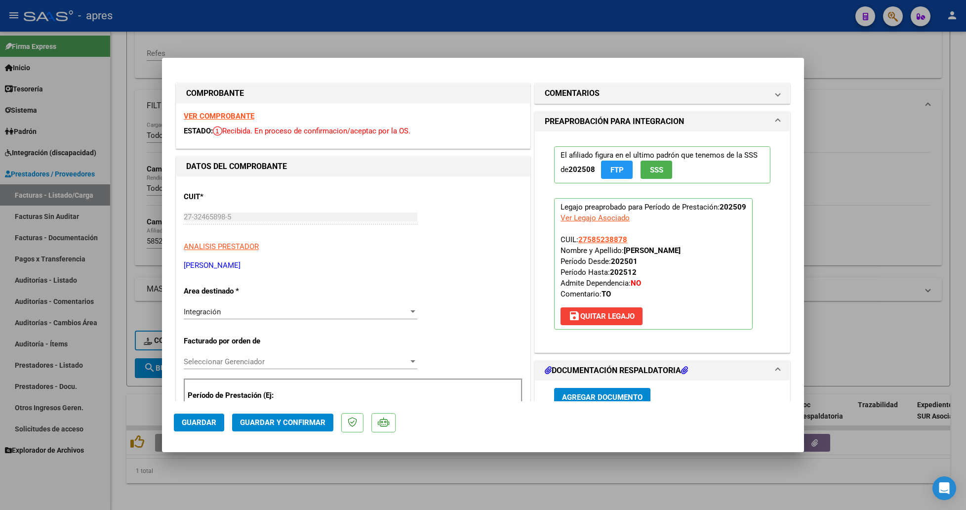
click at [246, 112] on strong "VER COMPROBANTE" at bounding box center [219, 116] width 71 height 9
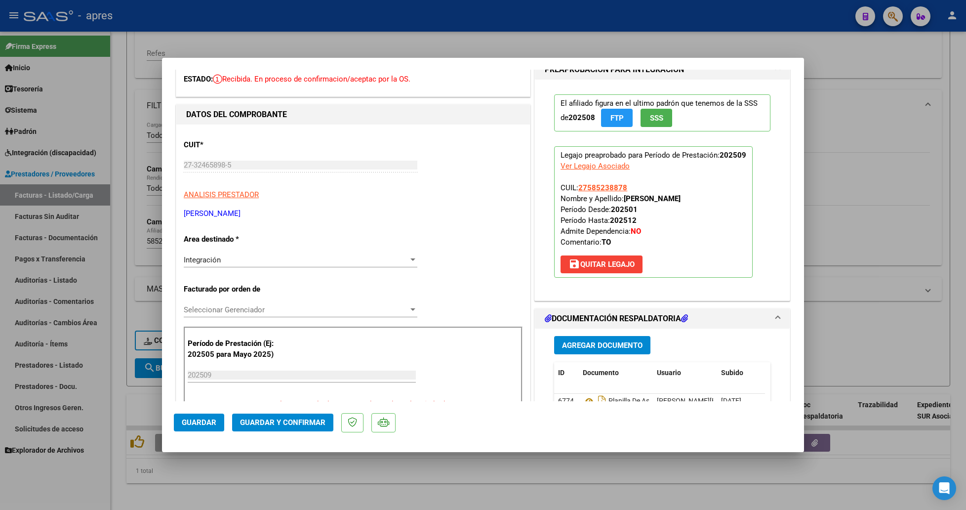
scroll to position [222, 0]
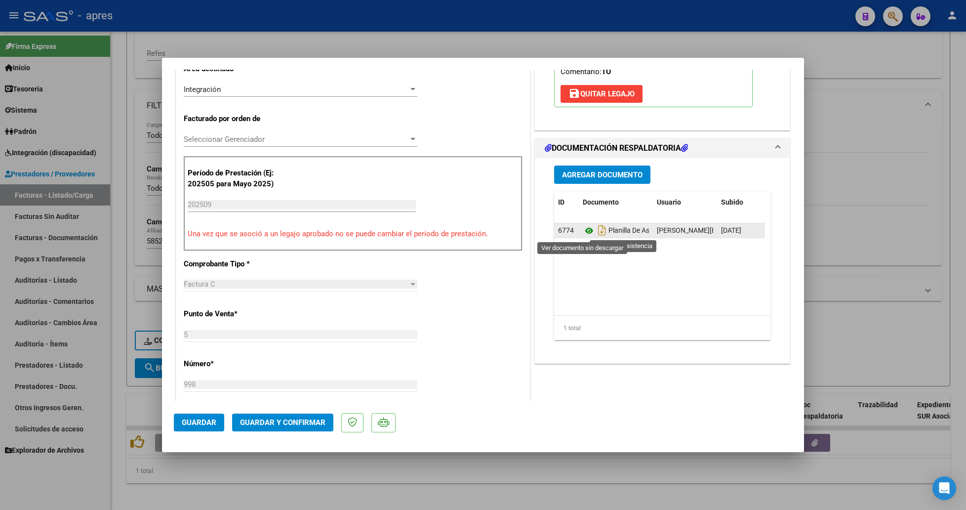
click at [583, 231] on icon at bounding box center [589, 231] width 13 height 12
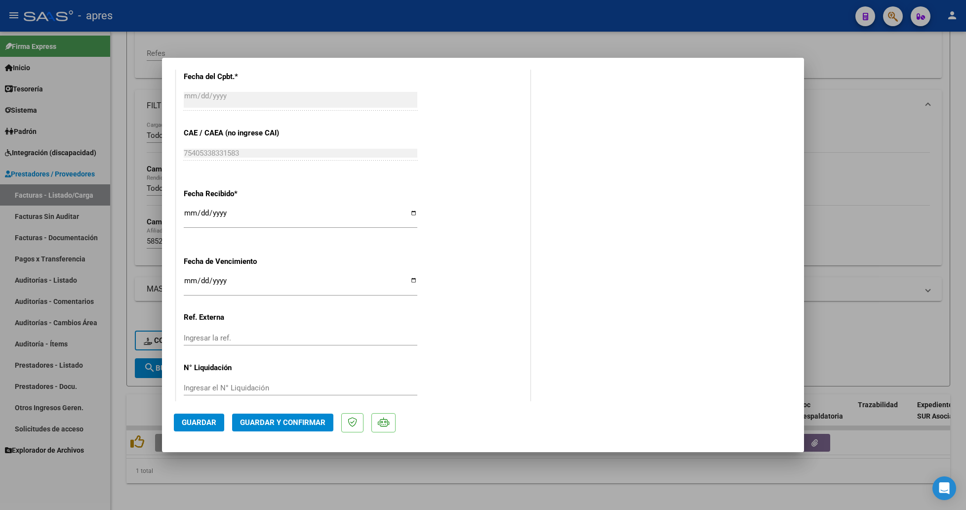
scroll to position [625, 0]
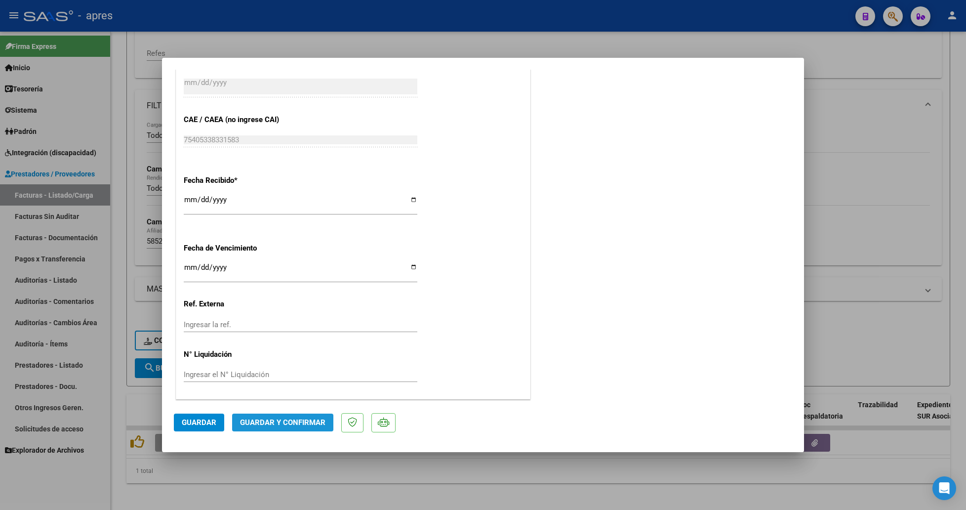
click at [304, 342] on span "Guardar y Confirmar" at bounding box center [282, 422] width 85 height 9
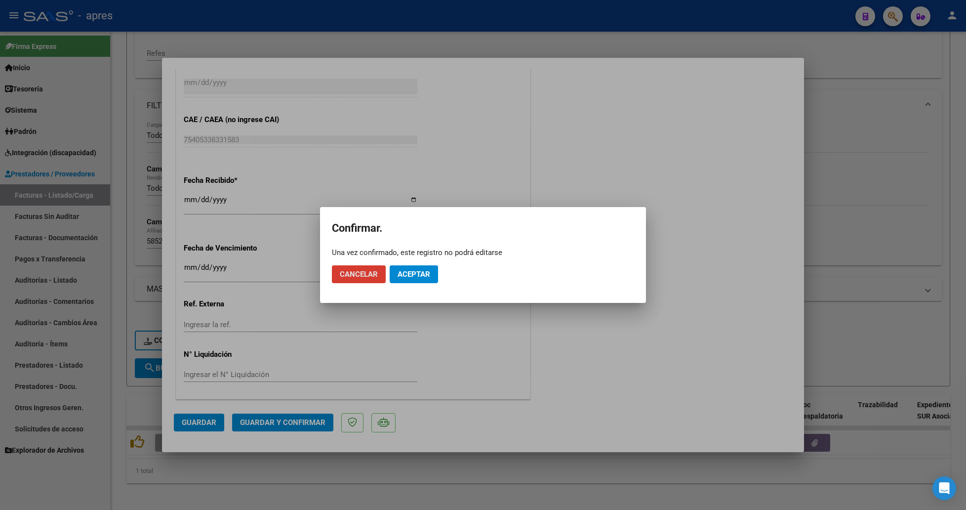
drag, startPoint x: 424, startPoint y: 282, endPoint x: 393, endPoint y: 25, distance: 258.2
click at [426, 273] on button "Aceptar" at bounding box center [414, 274] width 48 height 18
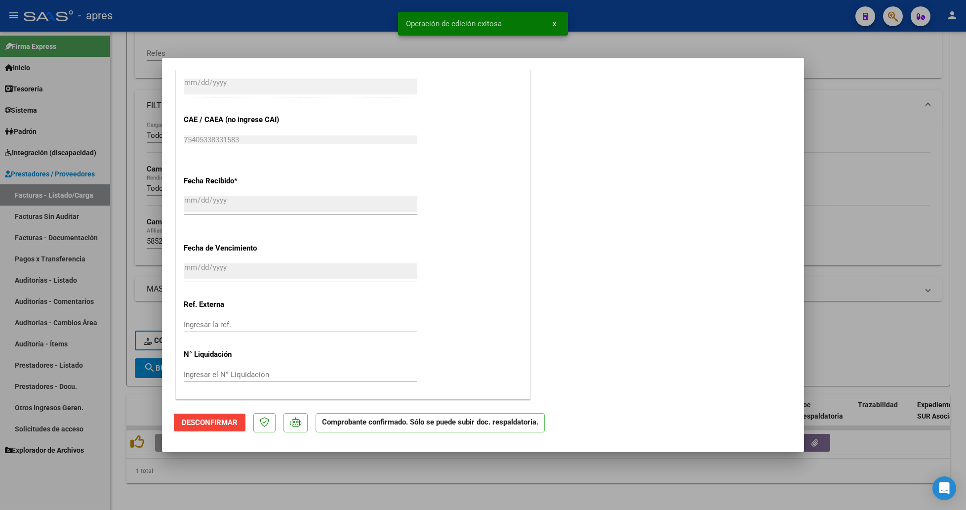
click at [199, 342] on div at bounding box center [483, 255] width 966 height 510
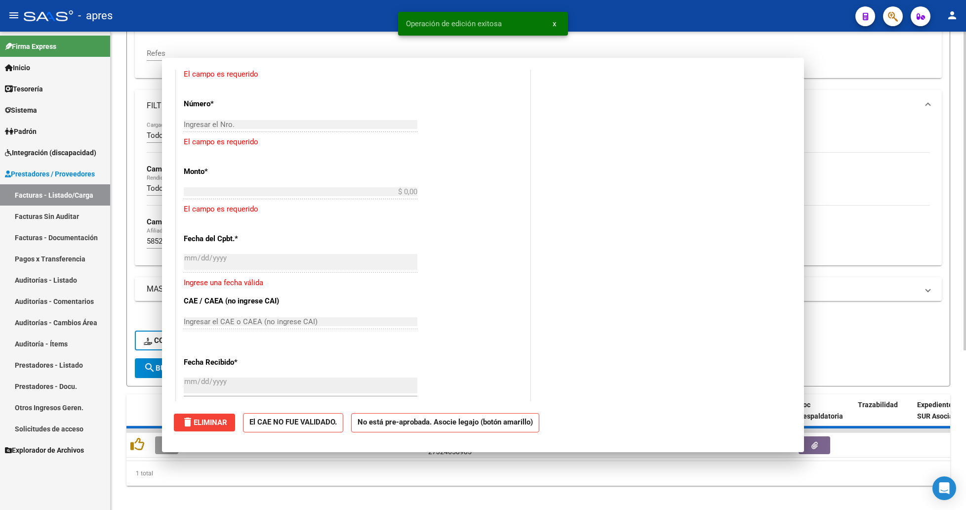
scroll to position [0, 0]
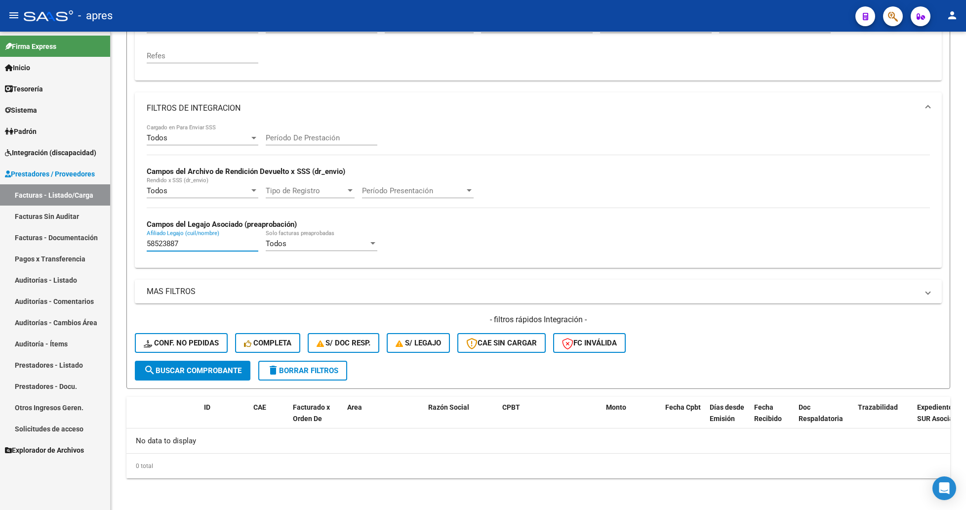
drag, startPoint x: 195, startPoint y: 243, endPoint x: -30, endPoint y: 238, distance: 224.3
click at [0, 238] on html "menu - apres person Firma Express Inicio Calendario SSS Instructivos Contacto O…" at bounding box center [483, 255] width 966 height 510
paste input "3534595"
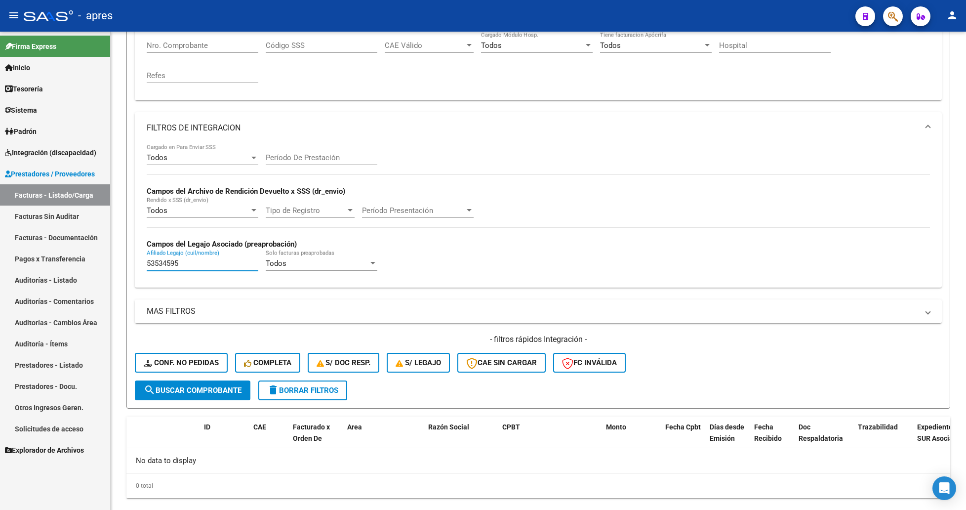
scroll to position [221, 0]
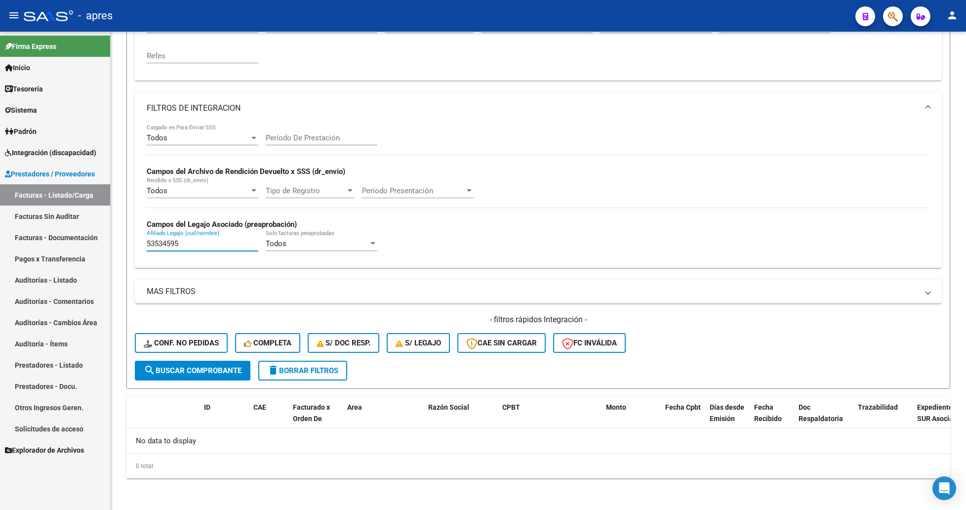
drag, startPoint x: 190, startPoint y: 239, endPoint x: 67, endPoint y: 249, distance: 123.9
click at [67, 249] on mat-sidenav-container "Firma Express Inicio Calendario SSS Instructivos Contacto OS Tesorería Extracto…" at bounding box center [483, 271] width 966 height 478
paste input "5513181"
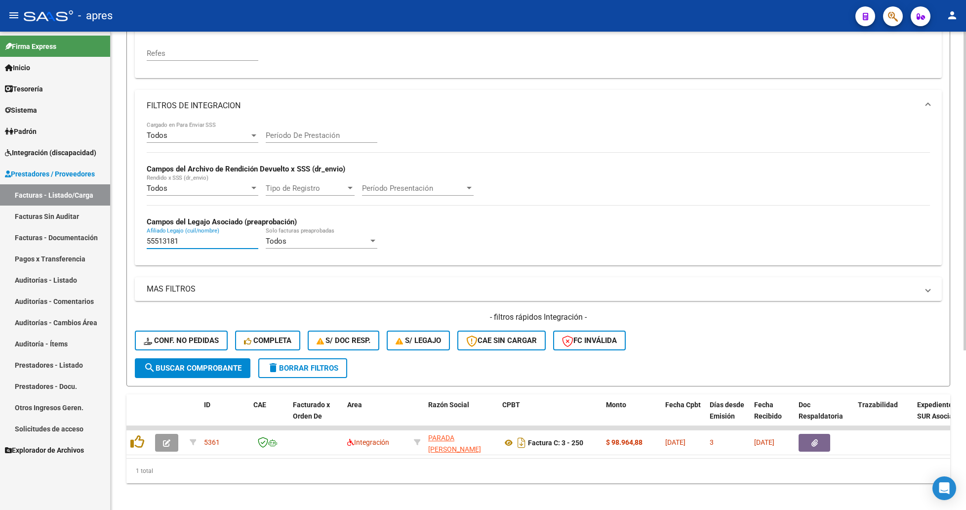
type input "55513181"
click at [639, 196] on div "Todos Cargado en Para Enviar SSS Período De Prestación Campos del Archivo de Re…" at bounding box center [538, 189] width 783 height 136
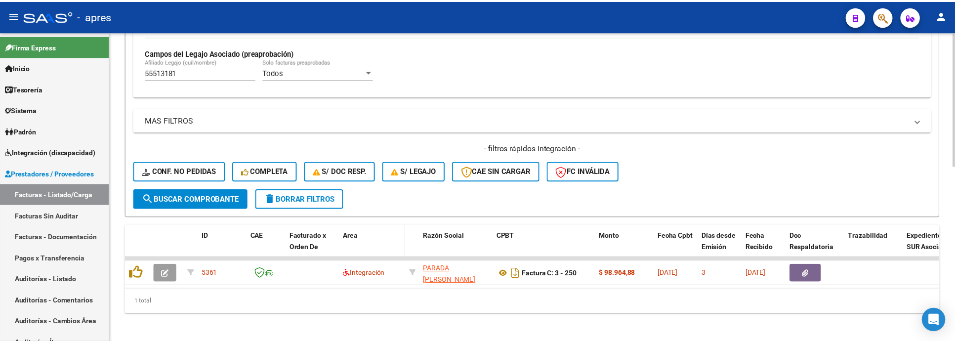
scroll to position [406, 0]
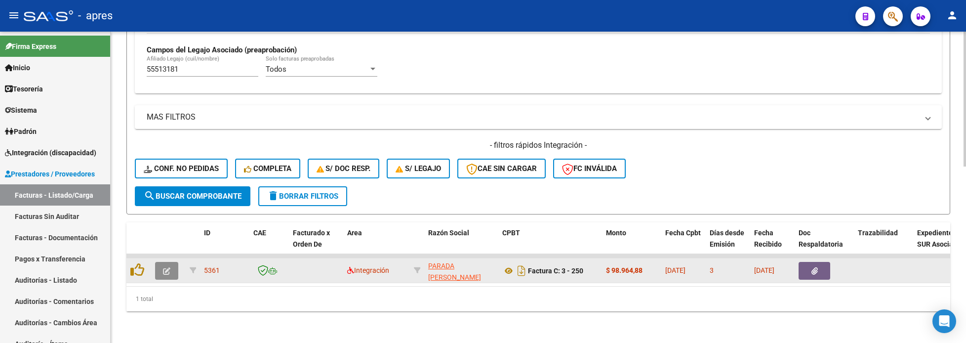
click at [168, 267] on icon "button" at bounding box center [166, 270] width 7 height 7
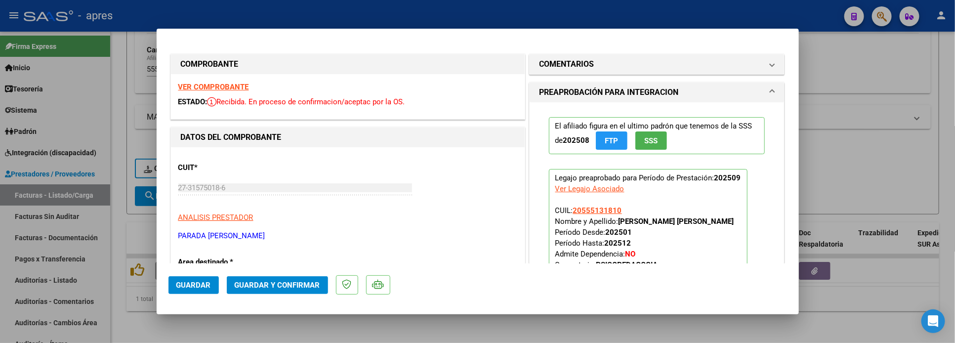
click at [234, 92] on div "VER COMPROBANTE ESTADO: Recibida. En proceso de confirmacion/aceptac por la OS." at bounding box center [348, 96] width 354 height 45
click at [239, 83] on strong "VER COMPROBANTE" at bounding box center [213, 86] width 71 height 9
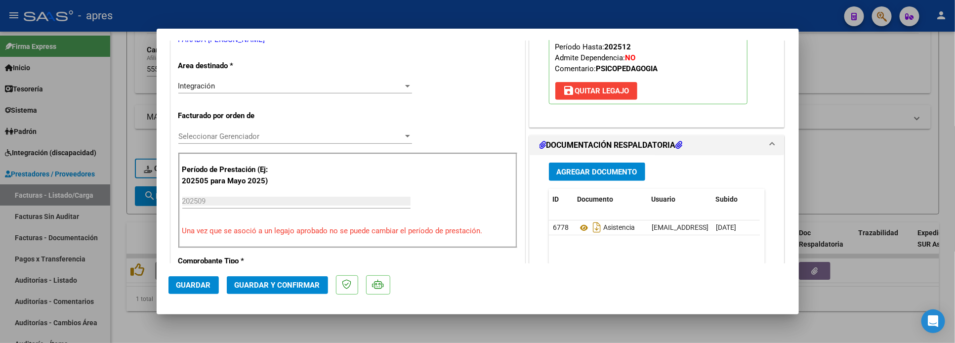
scroll to position [222, 0]
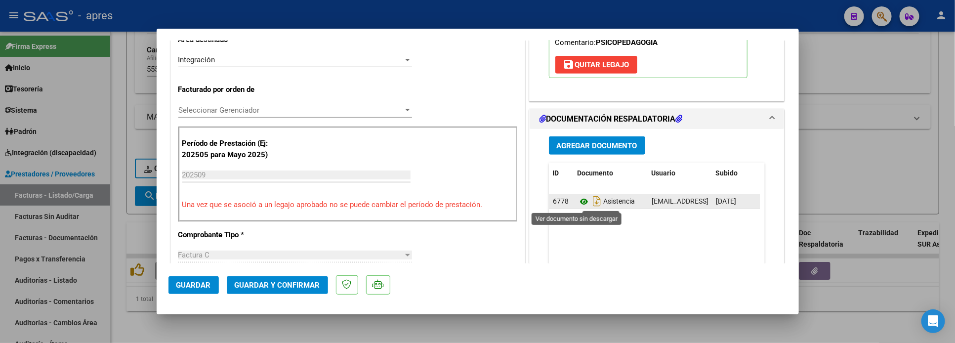
click at [578, 203] on icon at bounding box center [583, 202] width 13 height 12
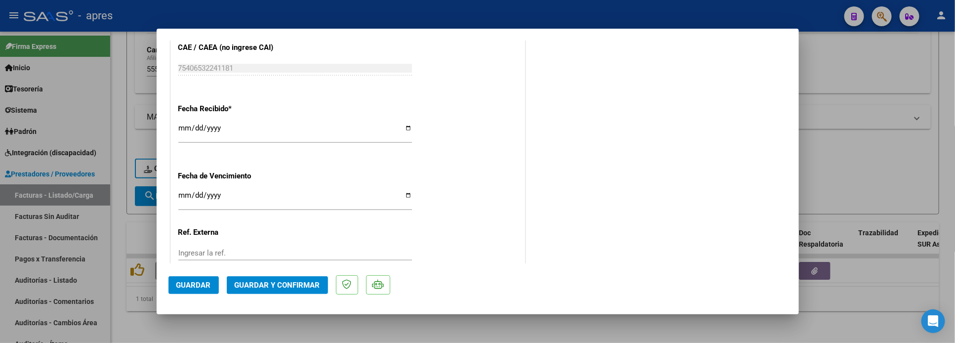
scroll to position [667, 0]
click at [183, 197] on input "Ingresar la fecha" at bounding box center [295, 198] width 234 height 16
type input "[DATE]"
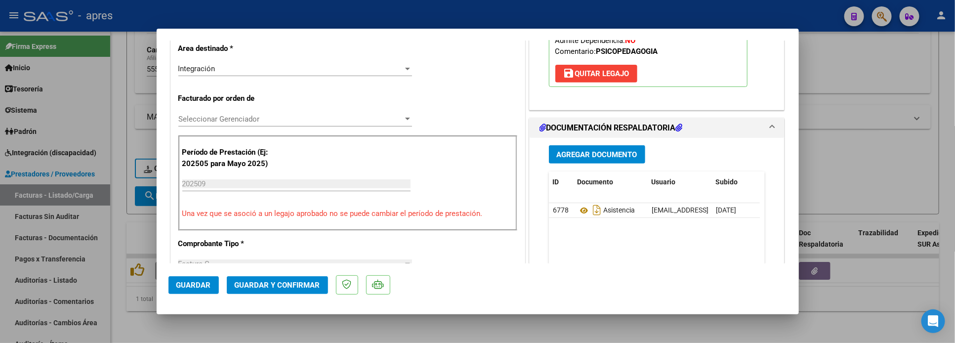
scroll to position [222, 0]
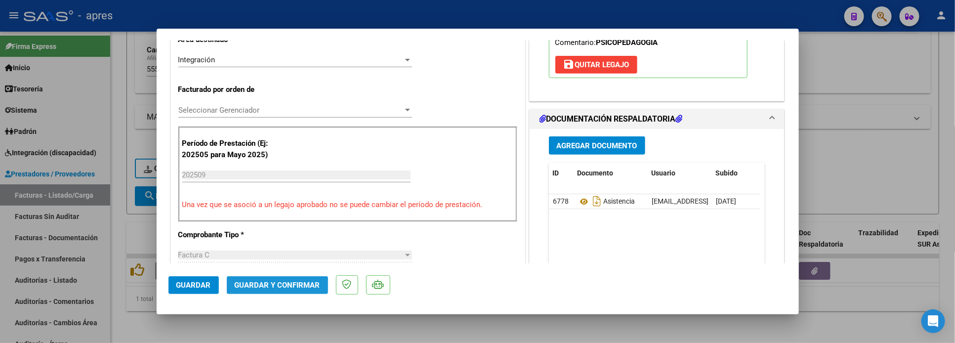
click at [264, 289] on button "Guardar y Confirmar" at bounding box center [277, 285] width 101 height 18
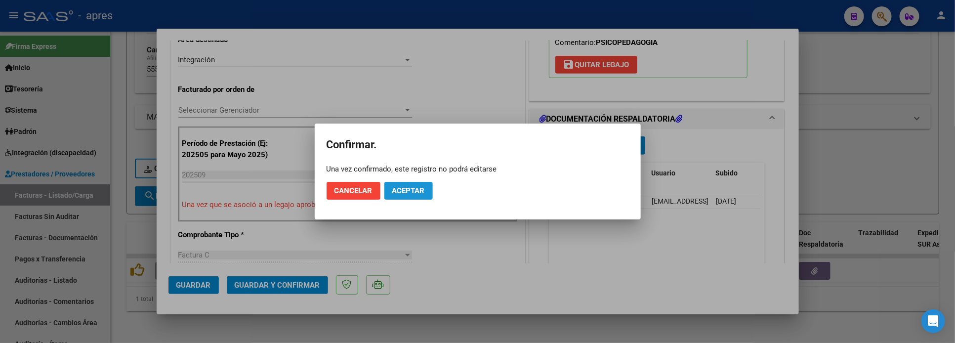
click at [386, 196] on button "Aceptar" at bounding box center [408, 191] width 48 height 18
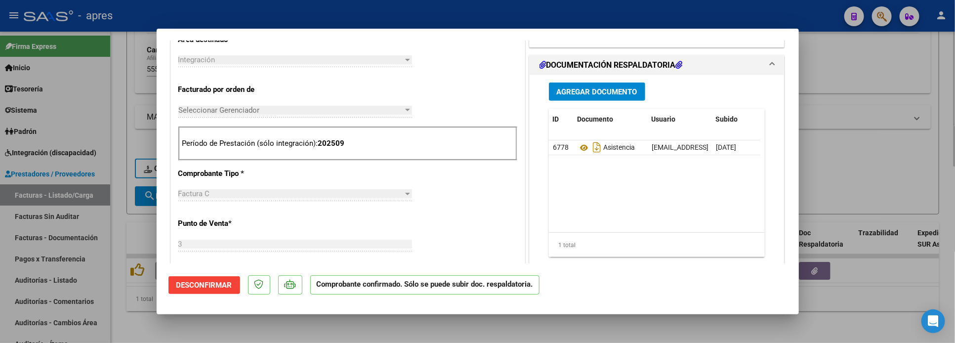
click at [121, 194] on div at bounding box center [477, 171] width 955 height 343
type input "$ 0,00"
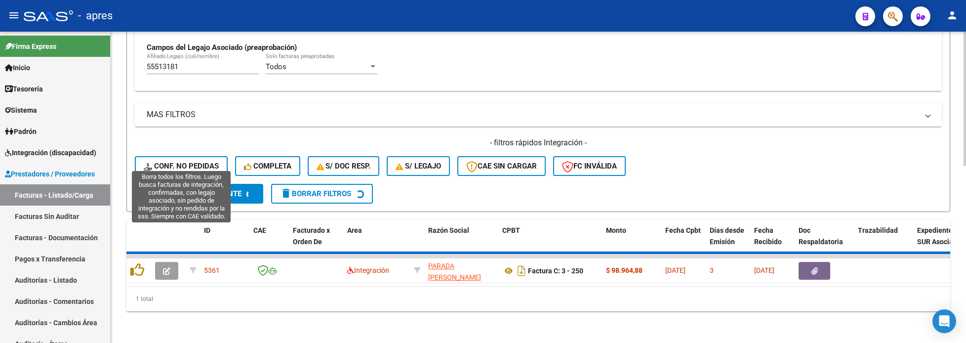
scroll to position [387, 0]
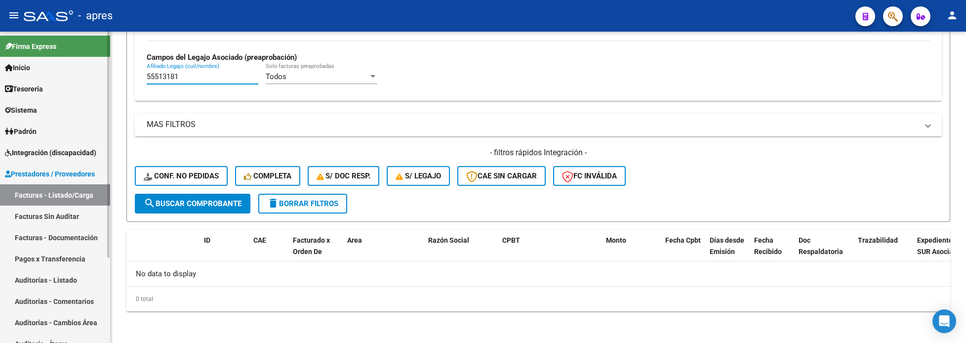
drag, startPoint x: 213, startPoint y: 79, endPoint x: 62, endPoint y: 99, distance: 152.5
click at [62, 99] on mat-sidenav-container "Firma Express Inicio Calendario SSS Instructivos Contacto OS Tesorería Extracto…" at bounding box center [483, 187] width 966 height 311
paste input "3527888"
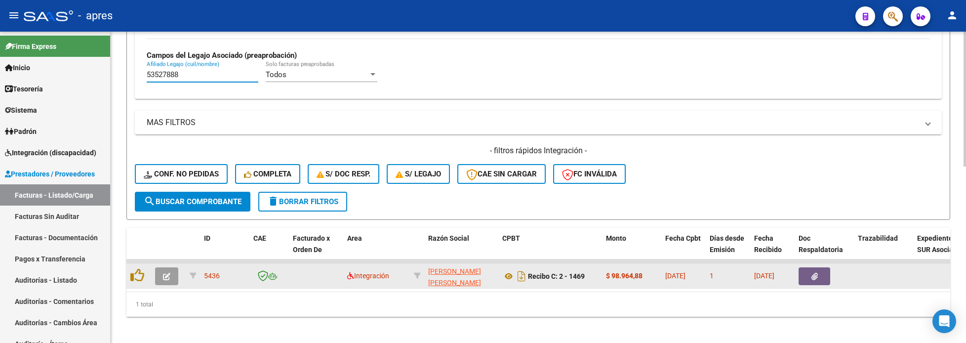
type input "53527888"
click at [162, 270] on button "button" at bounding box center [166, 276] width 23 height 18
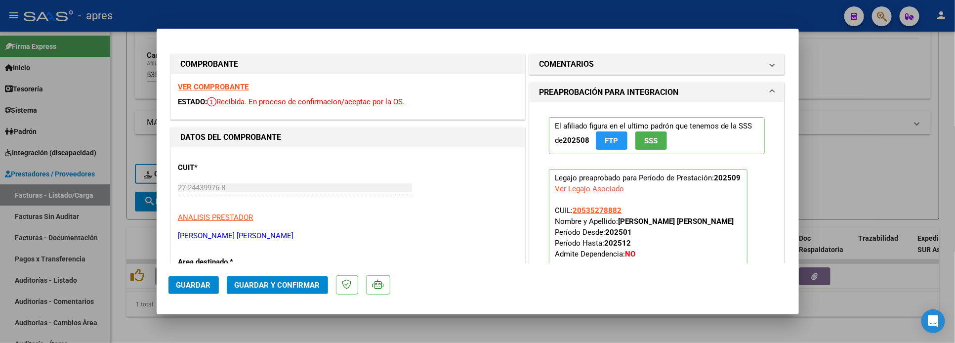
click at [221, 85] on strong "VER COMPROBANTE" at bounding box center [213, 86] width 71 height 9
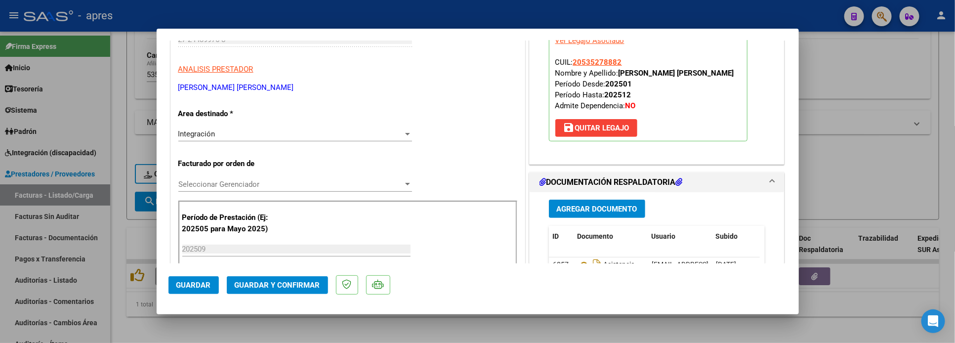
scroll to position [222, 0]
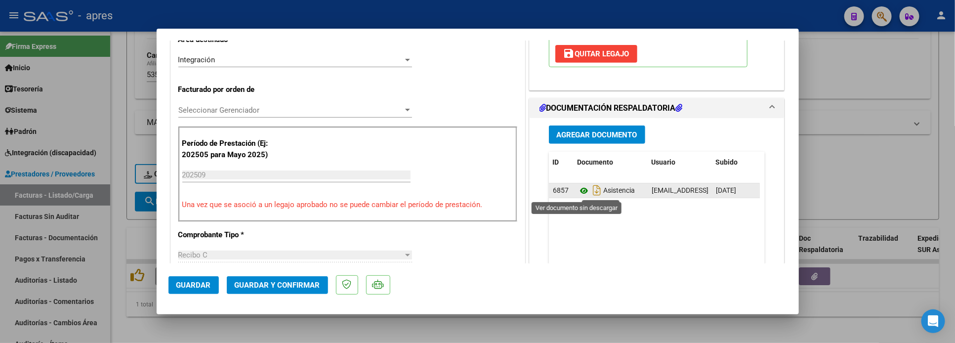
click at [578, 193] on icon at bounding box center [583, 191] width 13 height 12
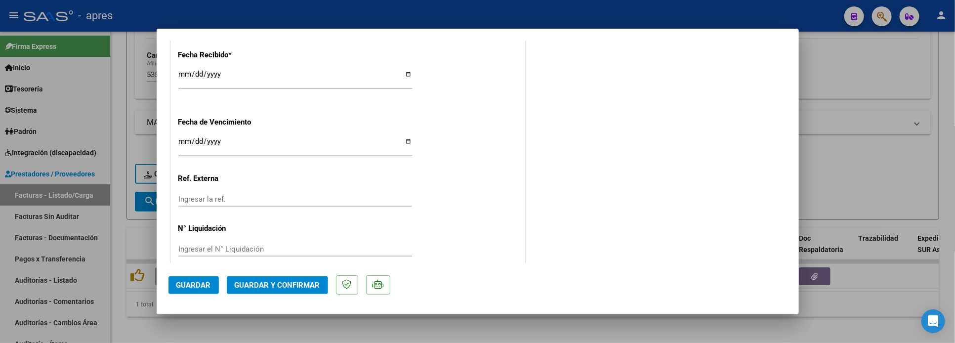
scroll to position [733, 0]
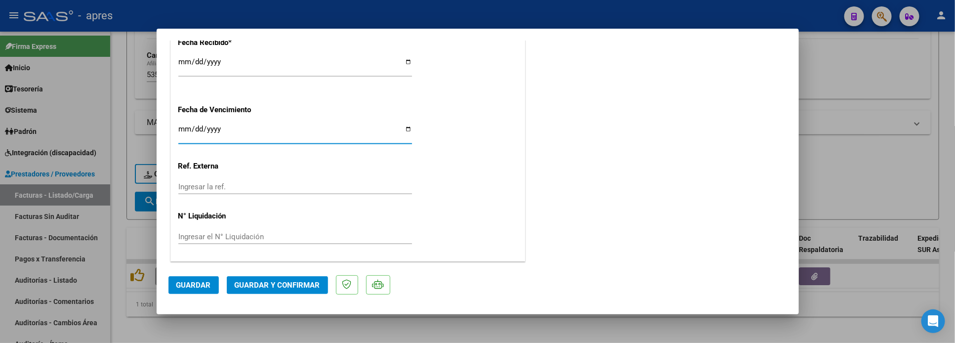
click at [187, 130] on input "Ingresar la fecha" at bounding box center [295, 133] width 234 height 16
type input "[DATE]"
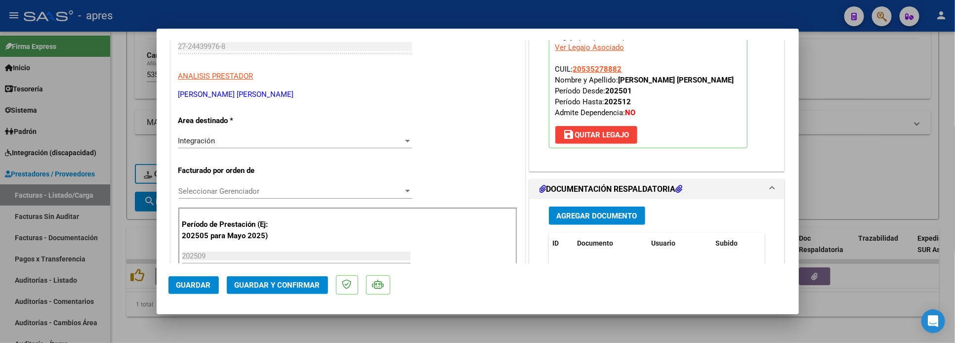
scroll to position [141, 0]
click at [307, 285] on span "Guardar y Confirmar" at bounding box center [277, 285] width 85 height 9
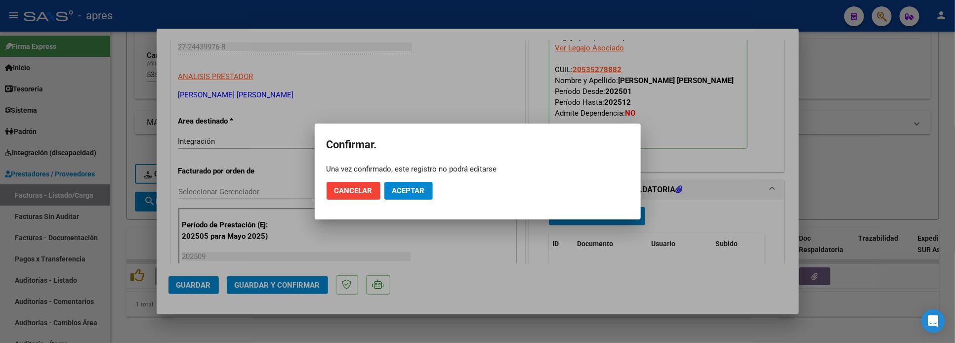
click at [398, 200] on mat-dialog-actions "Cancelar Aceptar" at bounding box center [477, 191] width 302 height 34
click at [404, 188] on span "Aceptar" at bounding box center [408, 190] width 33 height 9
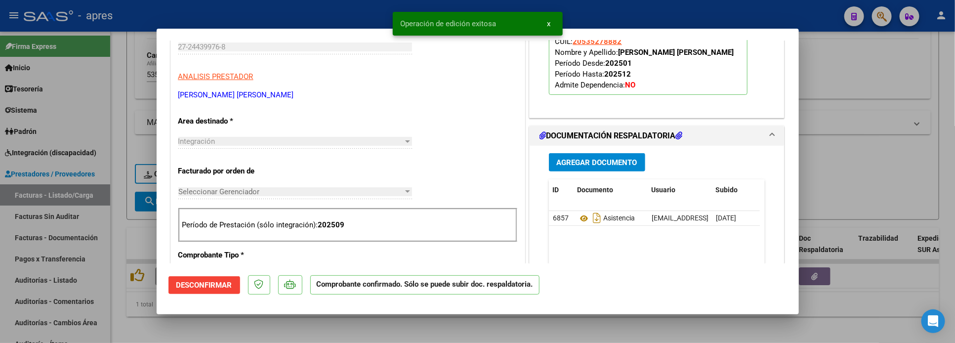
click at [119, 215] on div at bounding box center [477, 171] width 955 height 343
type input "$ 0,00"
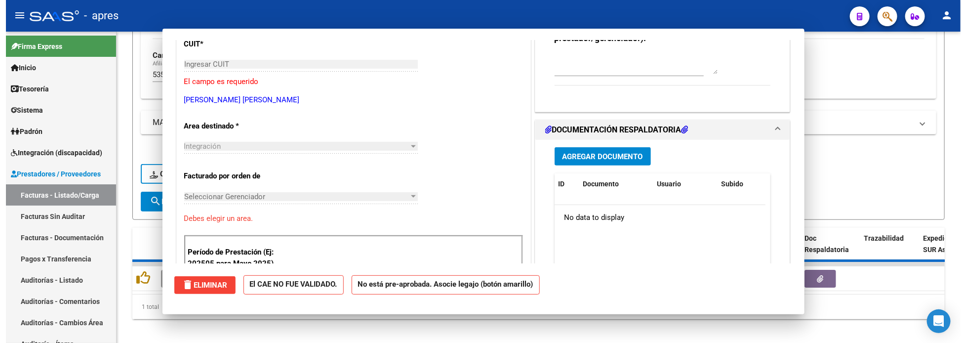
scroll to position [158, 0]
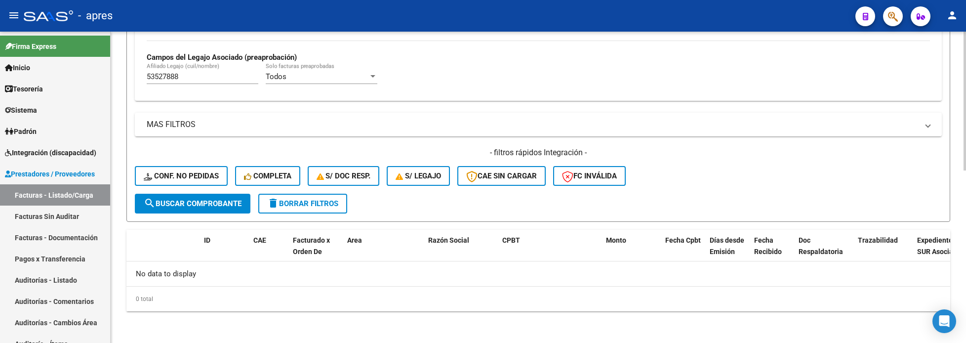
click at [135, 78] on div "Todos Cargado en Para Enviar SSS Período De Prestación Campos del Archivo de Re…" at bounding box center [538, 29] width 807 height 144
paste input "8212893"
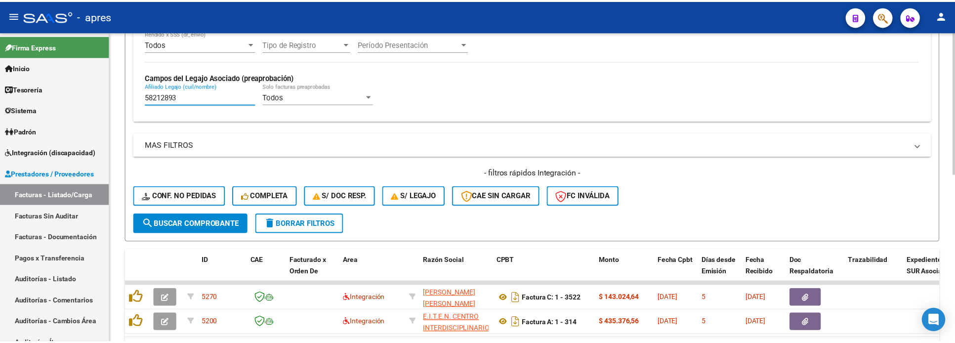
scroll to position [387, 0]
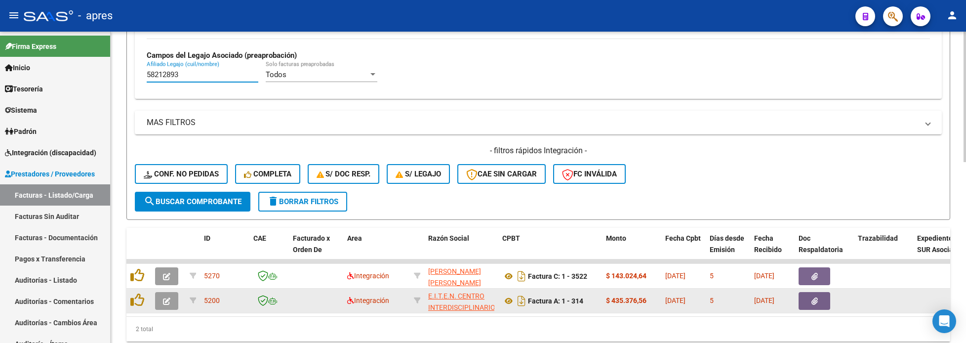
type input "58212893"
click at [159, 297] on button "button" at bounding box center [166, 301] width 23 height 18
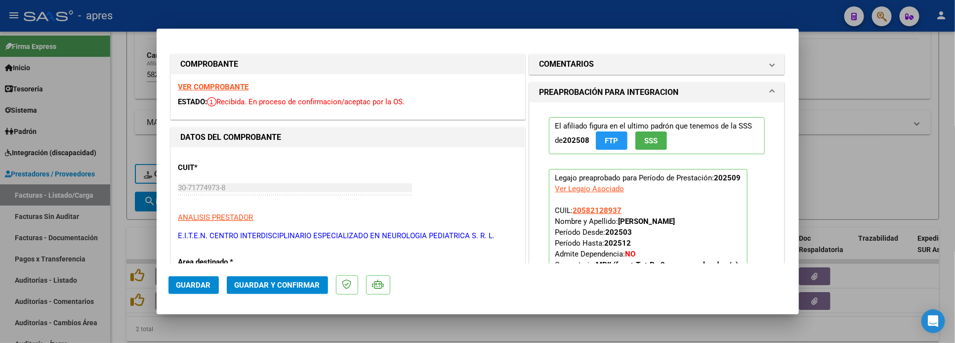
click at [195, 85] on strong "VER COMPROBANTE" at bounding box center [213, 86] width 71 height 9
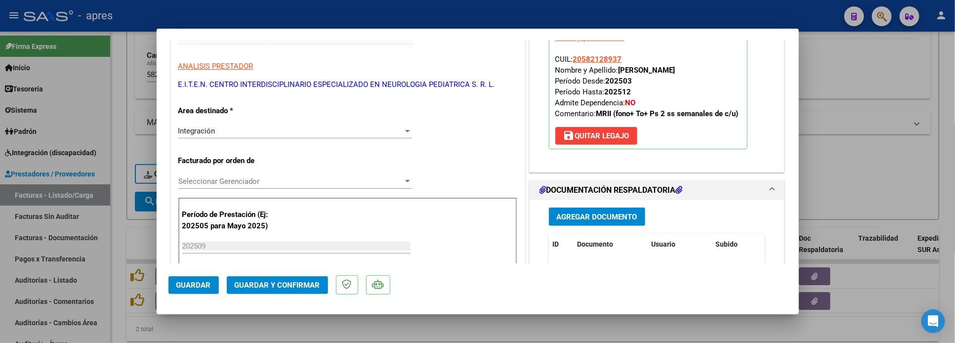
scroll to position [222, 0]
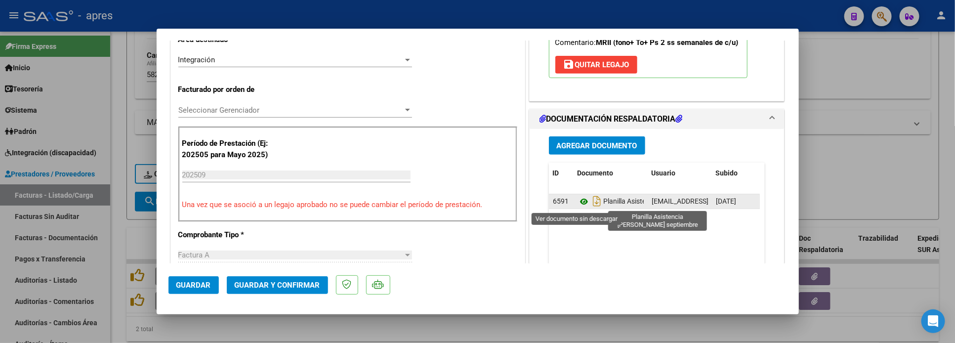
click at [577, 203] on icon at bounding box center [583, 202] width 13 height 12
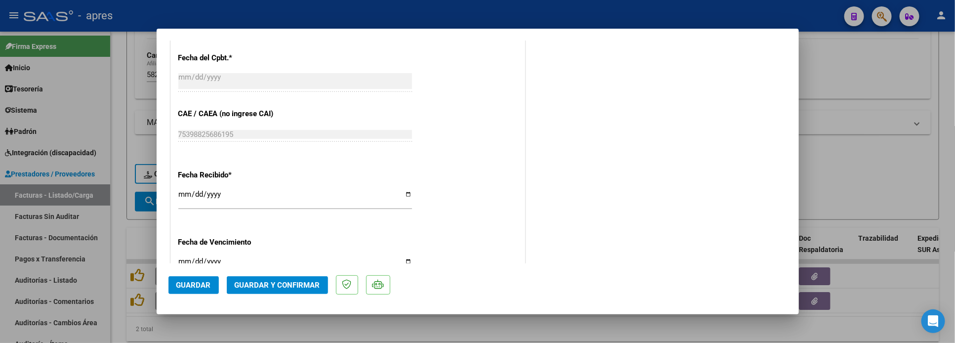
scroll to position [667, 0]
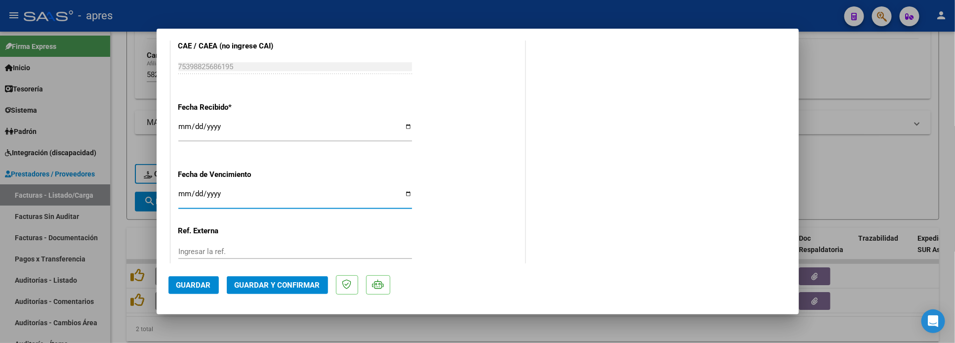
click at [181, 196] on input "Ingresar la fecha" at bounding box center [295, 198] width 234 height 16
type input "[DATE]"
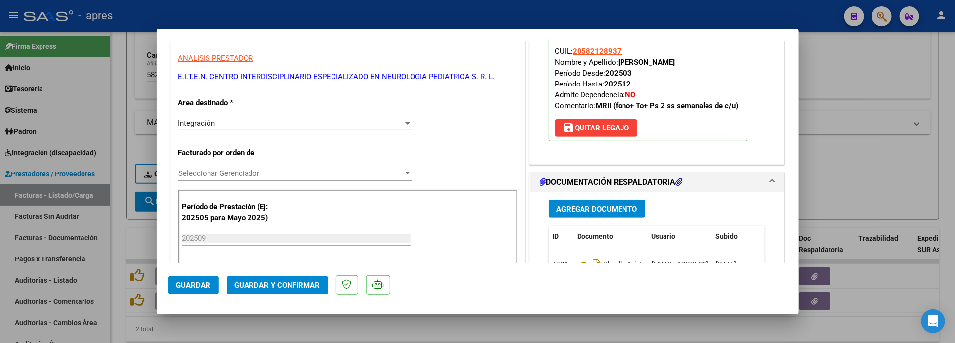
scroll to position [148, 0]
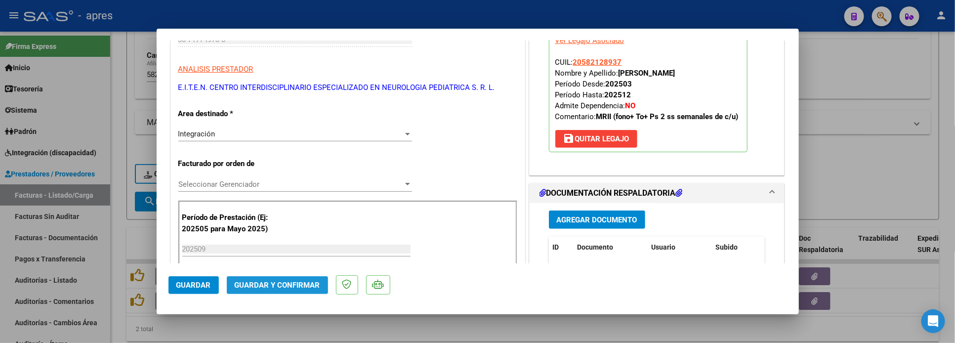
click at [252, 278] on button "Guardar y Confirmar" at bounding box center [277, 285] width 101 height 18
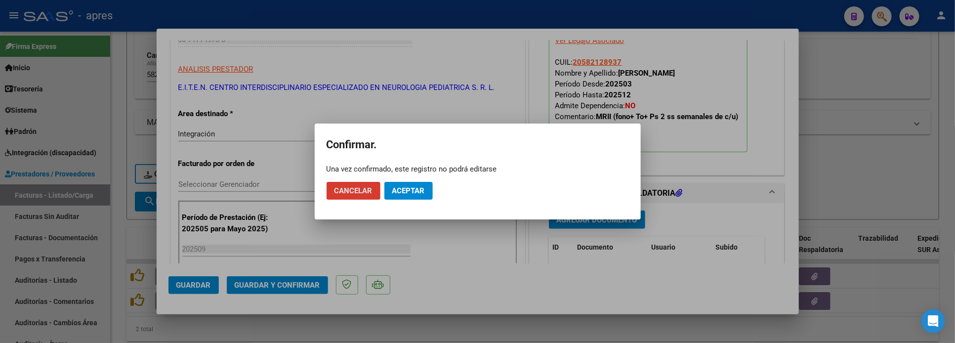
drag, startPoint x: 408, startPoint y: 190, endPoint x: 326, endPoint y: 3, distance: 203.7
click at [407, 186] on span "Aceptar" at bounding box center [408, 190] width 33 height 9
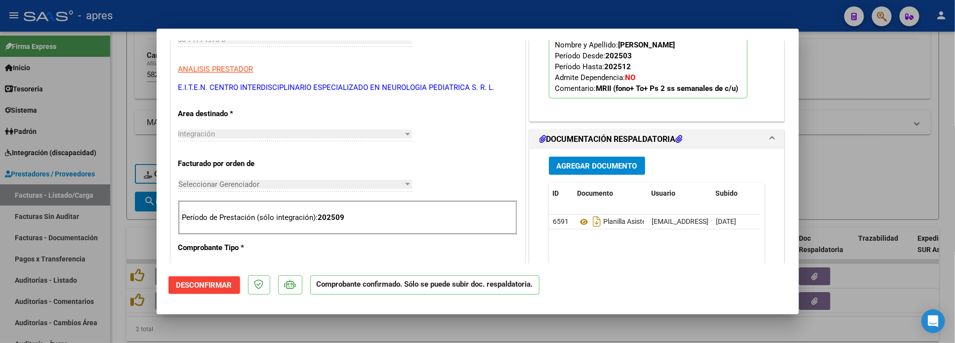
click at [119, 177] on div at bounding box center [477, 171] width 955 height 343
type input "$ 0,00"
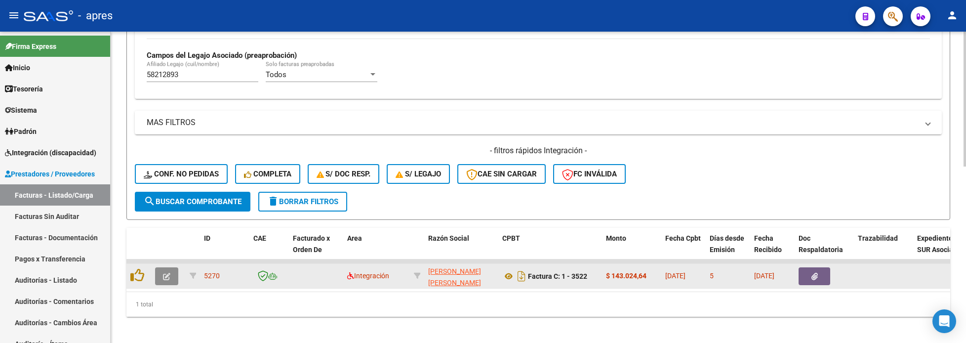
click at [164, 279] on icon "button" at bounding box center [166, 276] width 7 height 7
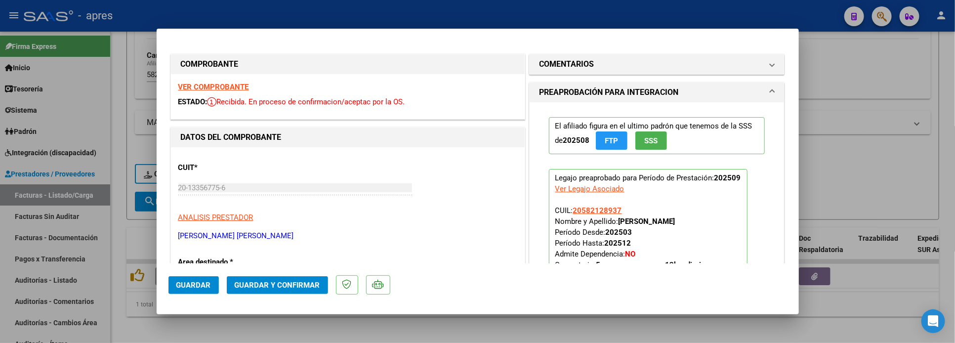
click at [228, 87] on strong "VER COMPROBANTE" at bounding box center [213, 86] width 71 height 9
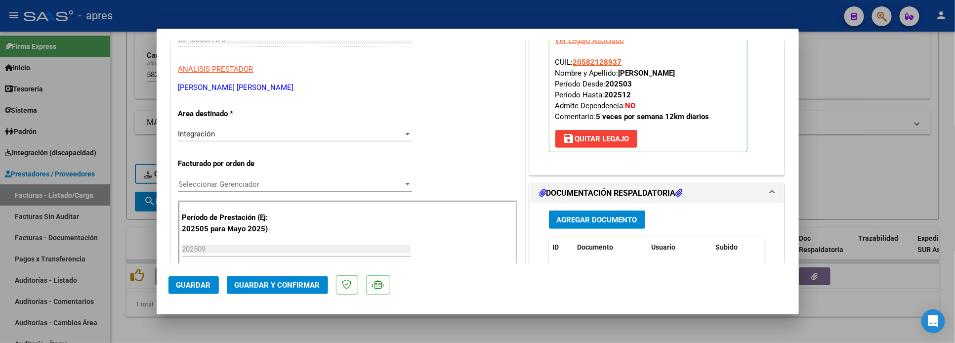
scroll to position [296, 0]
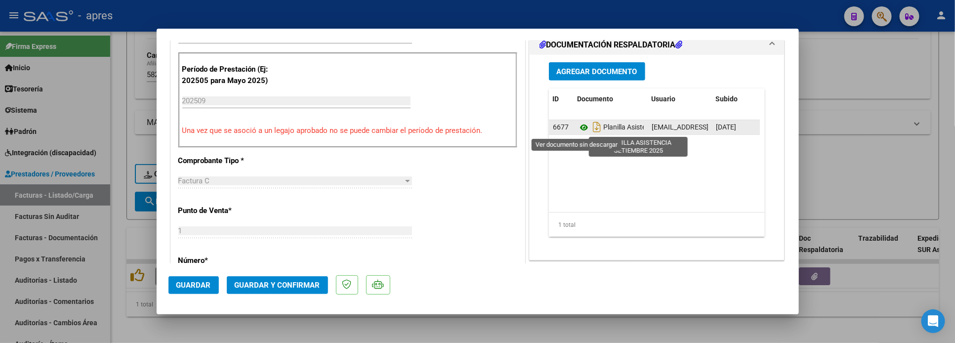
click at [577, 129] on icon at bounding box center [583, 127] width 13 height 12
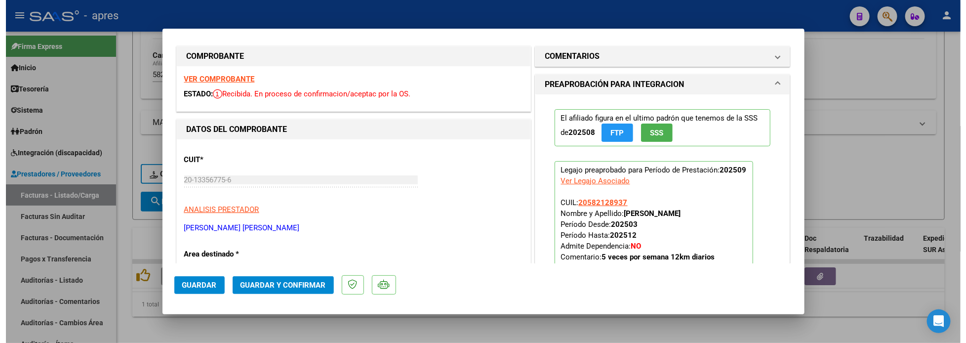
scroll to position [0, 0]
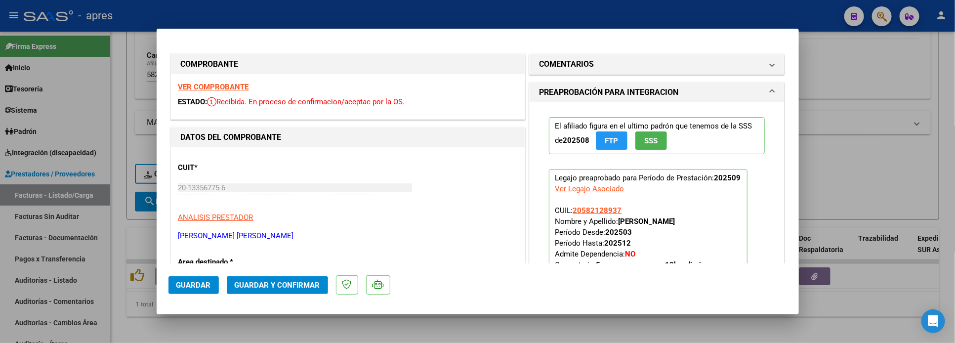
click at [308, 285] on span "Guardar y Confirmar" at bounding box center [277, 285] width 85 height 9
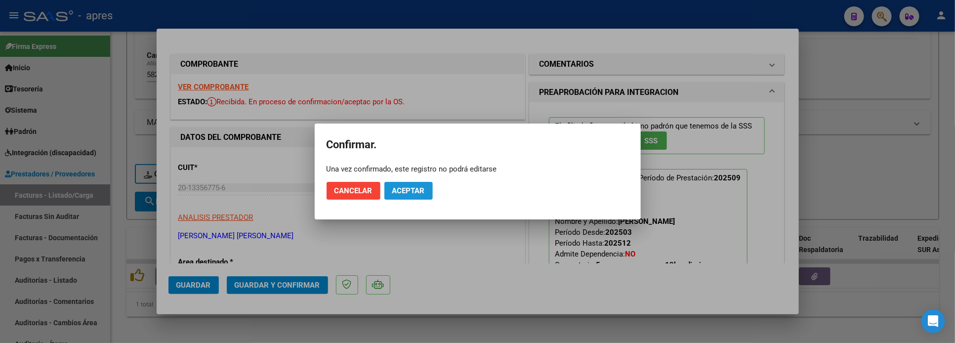
click at [413, 190] on span "Aceptar" at bounding box center [408, 190] width 33 height 9
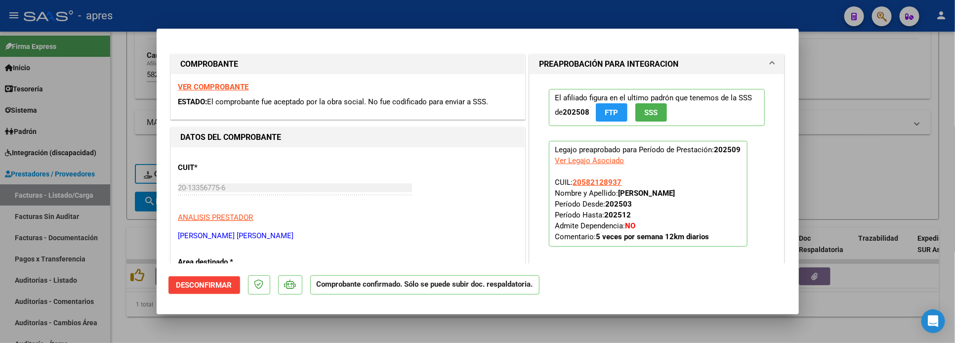
click at [125, 323] on div at bounding box center [477, 171] width 955 height 343
type input "$ 0,00"
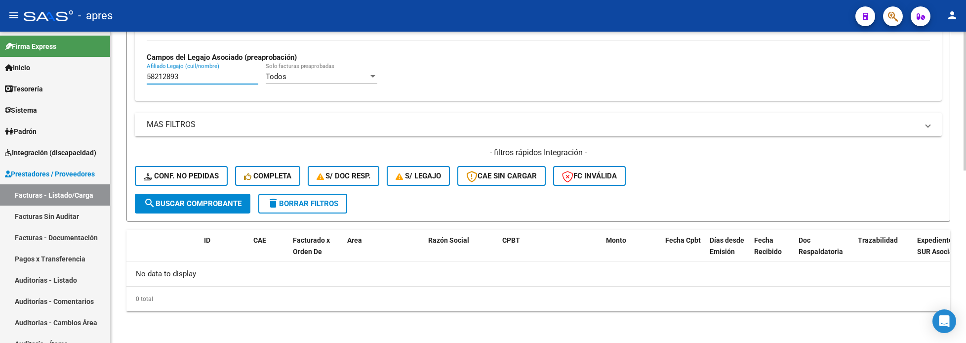
drag, startPoint x: 170, startPoint y: 76, endPoint x: 132, endPoint y: 76, distance: 38.5
paste input "2"
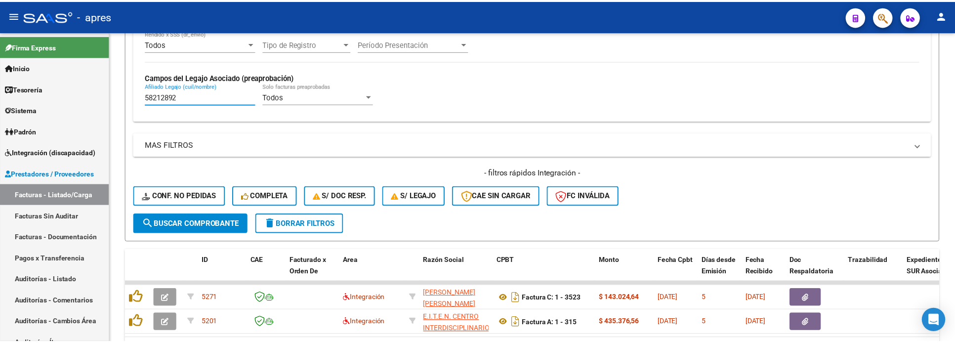
scroll to position [387, 0]
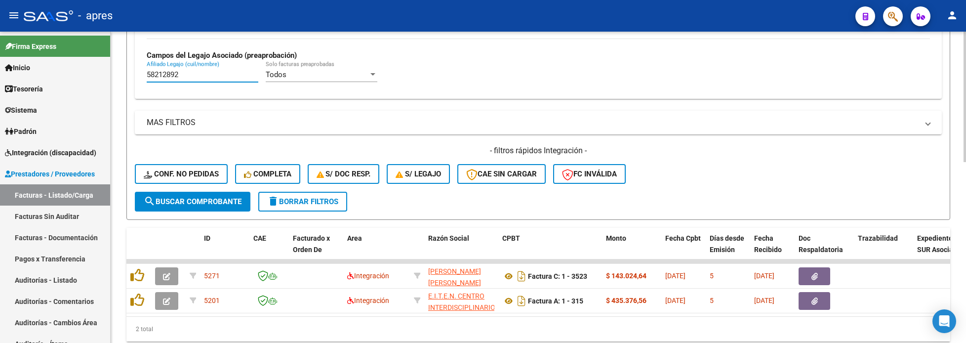
type input "58212892"
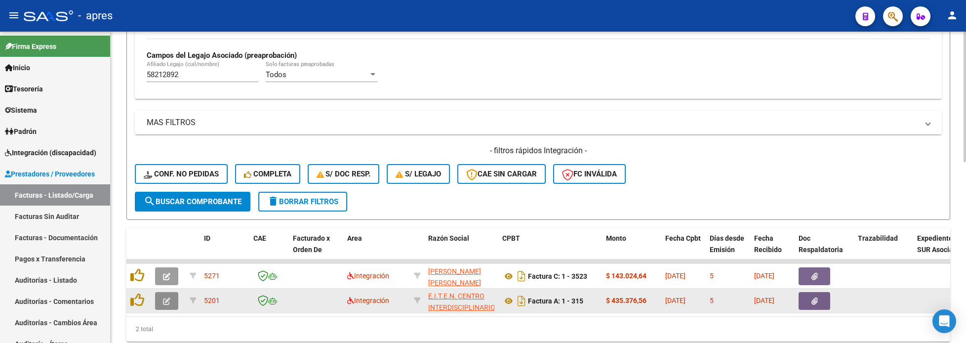
click at [171, 301] on button "button" at bounding box center [166, 301] width 23 height 18
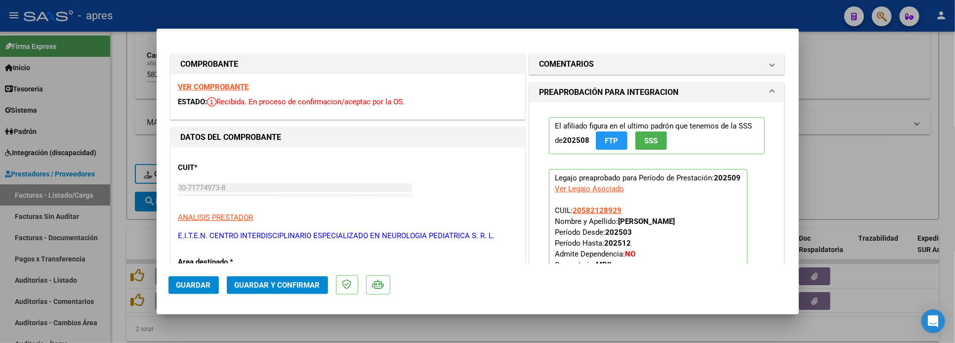
click at [196, 83] on strong "VER COMPROBANTE" at bounding box center [213, 86] width 71 height 9
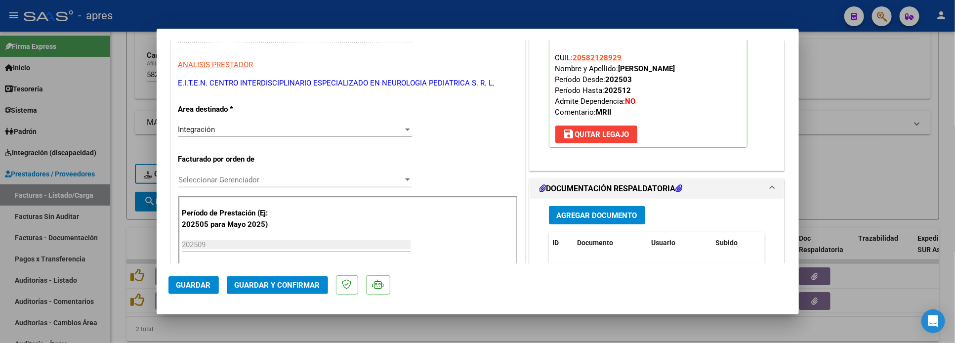
scroll to position [296, 0]
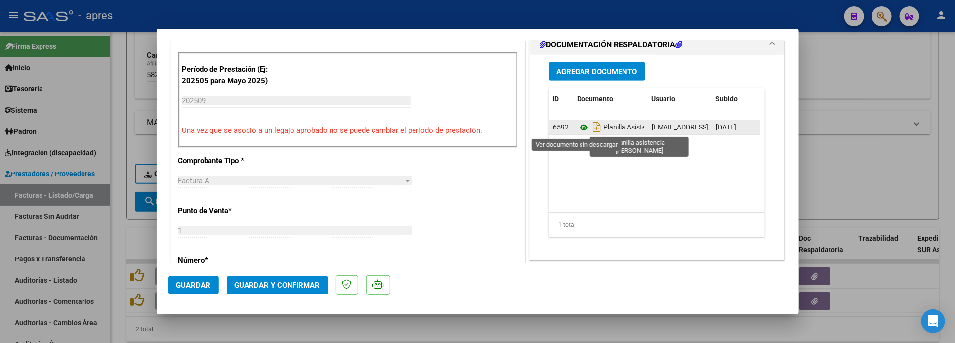
click at [577, 132] on icon at bounding box center [583, 127] width 13 height 12
click at [577, 126] on icon at bounding box center [583, 127] width 13 height 12
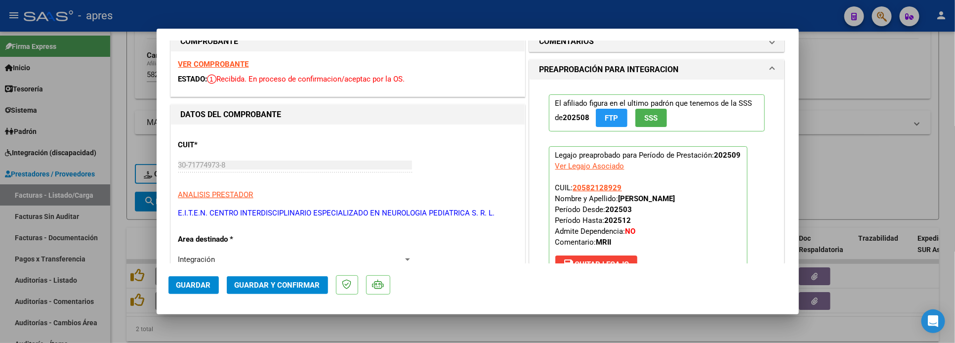
scroll to position [0, 0]
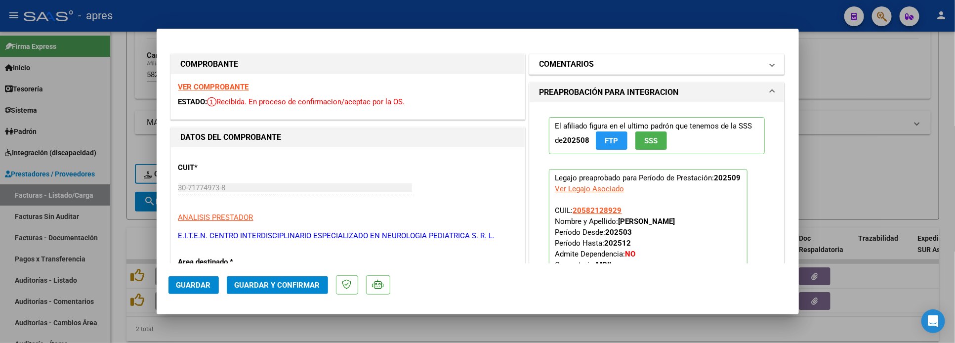
click at [577, 65] on h1 "COMENTARIOS" at bounding box center [566, 64] width 55 height 12
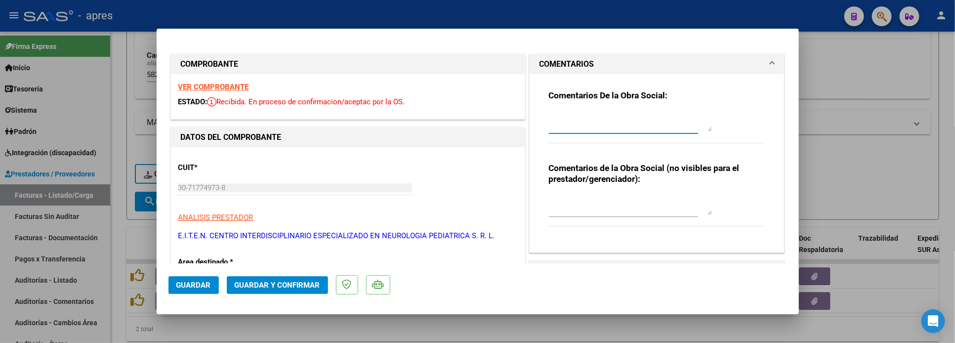
click at [569, 113] on textarea at bounding box center [630, 122] width 163 height 20
paste textarea "Debes cargar nueva planilla y registrarlo en comentarios para poder visualizarl…"
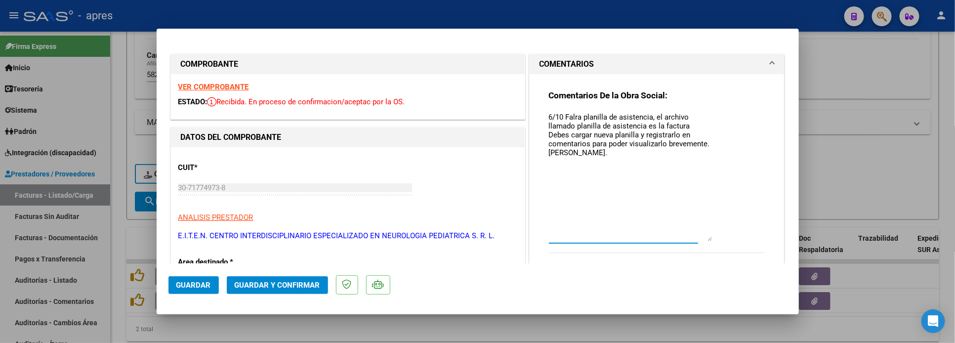
drag, startPoint x: 701, startPoint y: 129, endPoint x: 659, endPoint y: 181, distance: 66.0
click at [695, 239] on textarea "6/10 Falra planilla de asistencia, el archivo llamado planilla de asistencia es…" at bounding box center [630, 176] width 163 height 129
click at [570, 136] on textarea "6/10 Falra planilla de asistencia, el archivo llamado planilla de asistencia es…" at bounding box center [630, 176] width 163 height 129
type textarea "6/10 Falra planilla de asistencia, el archivo llamado planilla de asistencia es…"
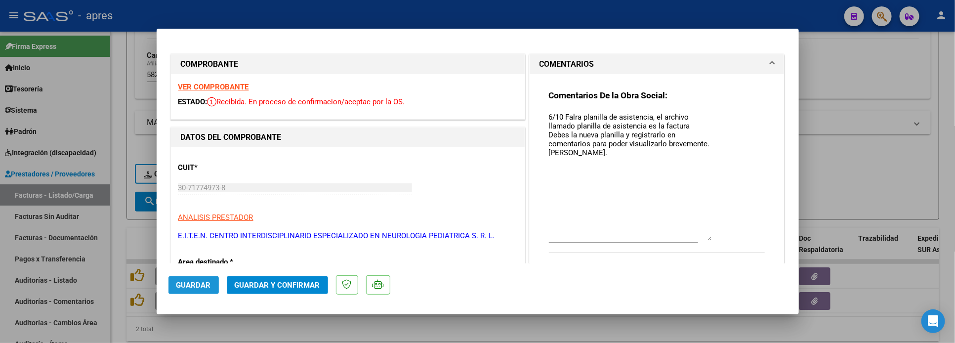
click at [201, 283] on span "Guardar" at bounding box center [193, 285] width 35 height 9
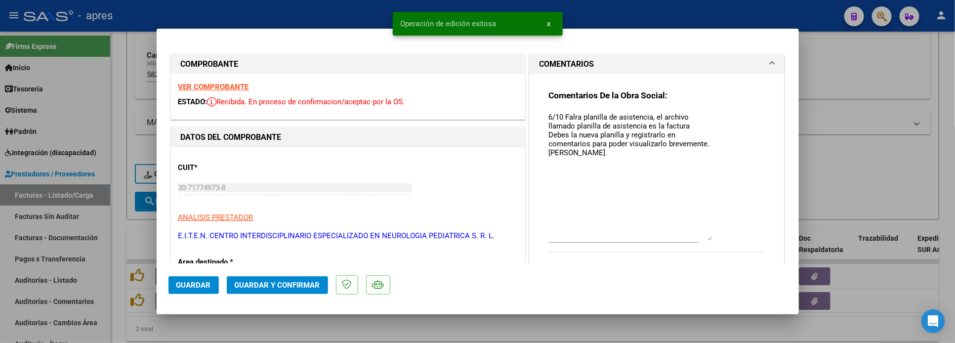
click at [115, 291] on div at bounding box center [477, 171] width 955 height 343
type input "$ 0,00"
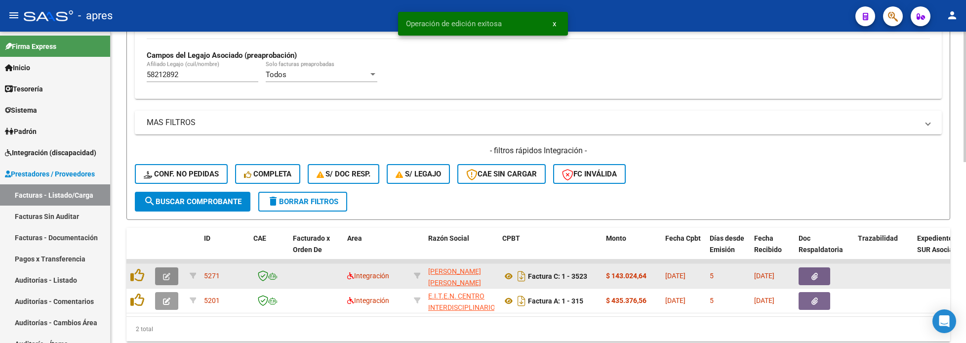
click at [161, 279] on button "button" at bounding box center [166, 276] width 23 height 18
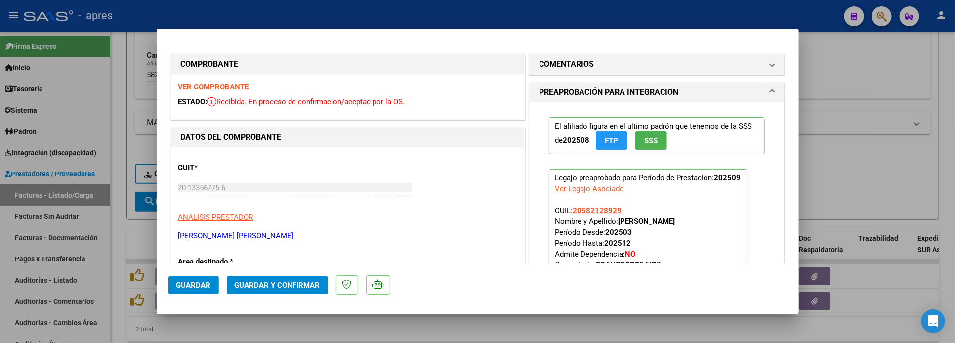
click at [215, 91] on strong "VER COMPROBANTE" at bounding box center [213, 86] width 71 height 9
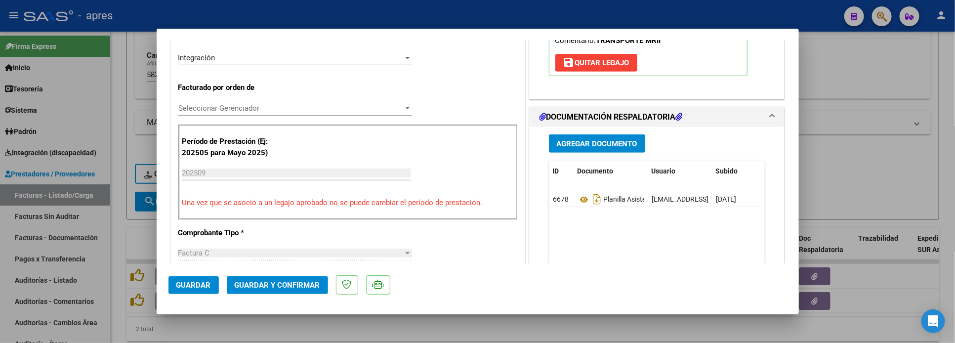
scroll to position [296, 0]
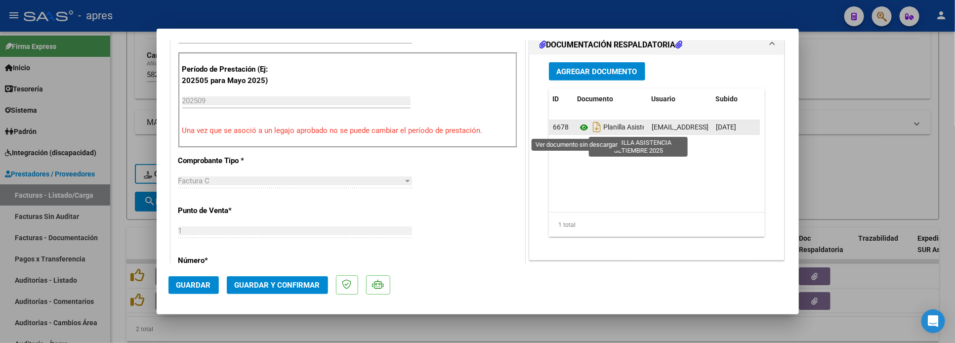
click at [577, 127] on icon at bounding box center [583, 127] width 13 height 12
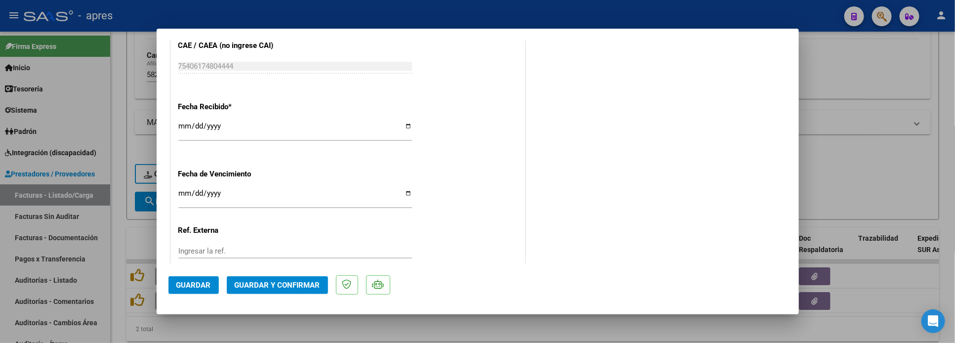
scroll to position [733, 0]
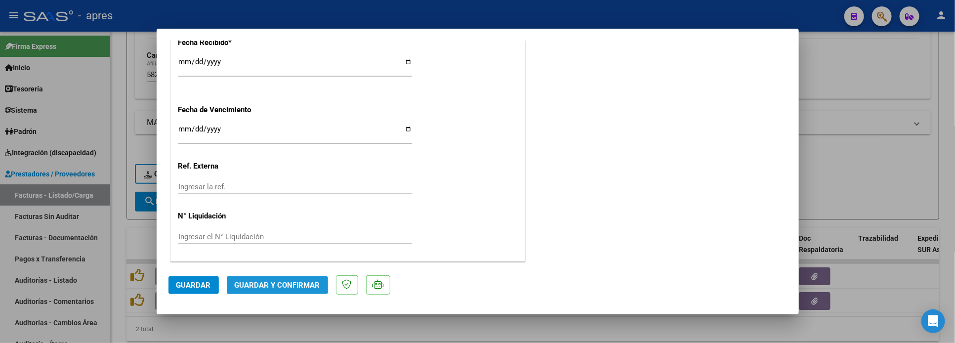
click at [247, 282] on span "Guardar y Confirmar" at bounding box center [277, 285] width 85 height 9
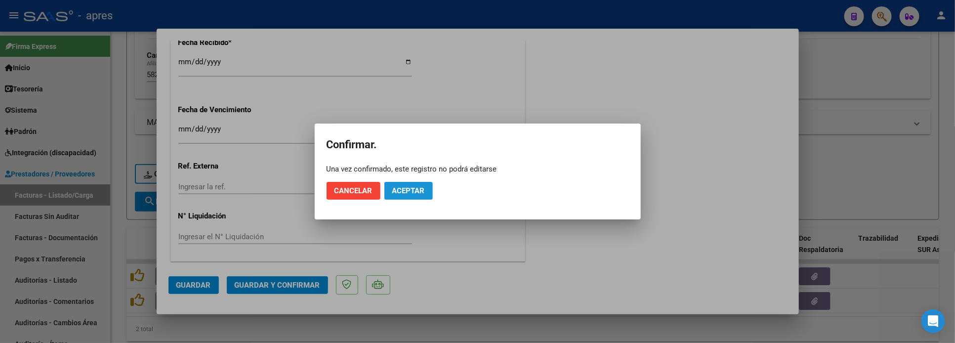
click at [422, 188] on span "Aceptar" at bounding box center [408, 190] width 33 height 9
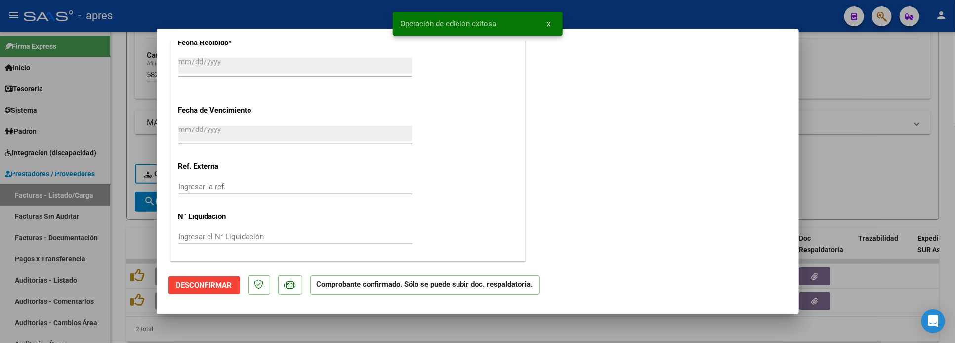
click at [120, 122] on div at bounding box center [477, 171] width 955 height 343
type input "$ 0,00"
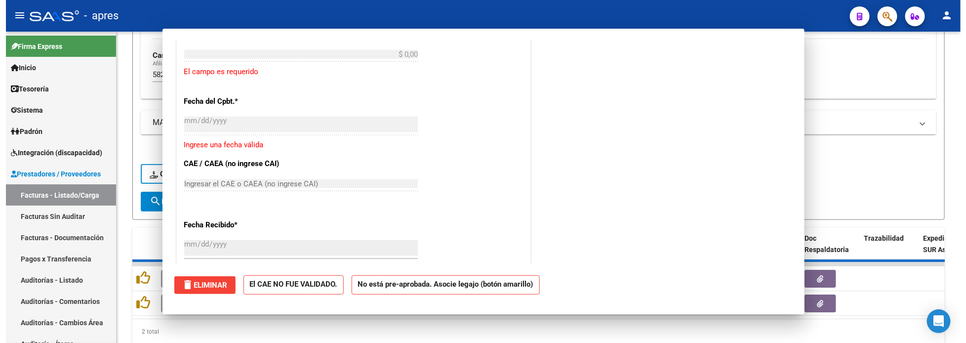
scroll to position [855, 0]
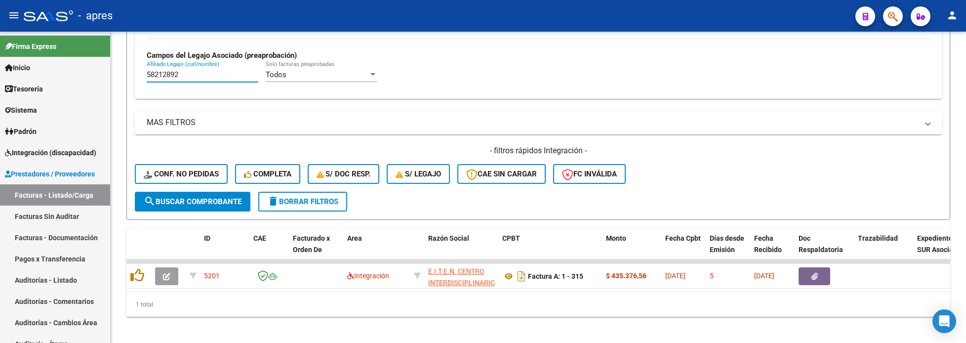
drag, startPoint x: 200, startPoint y: 75, endPoint x: -1, endPoint y: 104, distance: 203.6
click at [0, 104] on html "menu - apres person Firma Express Inicio Calendario SSS Instructivos Contacto O…" at bounding box center [483, 171] width 966 height 343
paste input "4912823"
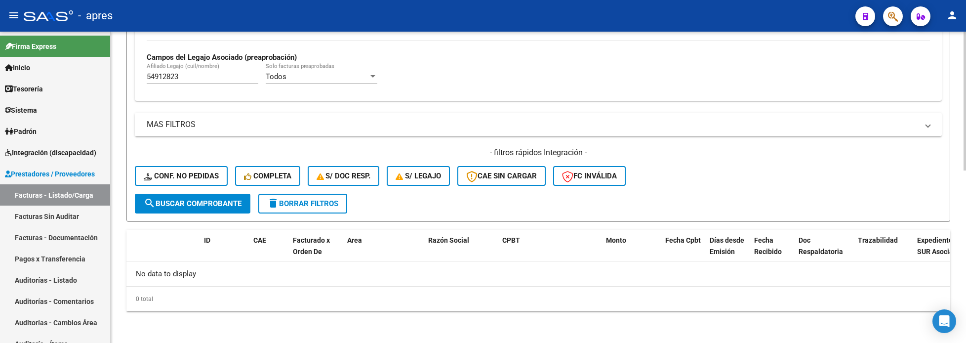
drag, startPoint x: 196, startPoint y: 70, endPoint x: 178, endPoint y: 74, distance: 17.7
click at [169, 73] on div "54912823 [PERSON_NAME] (cuil/nombre)" at bounding box center [203, 73] width 112 height 21
drag, startPoint x: 183, startPoint y: 78, endPoint x: 56, endPoint y: 81, distance: 126.5
click at [56, 81] on mat-sidenav-container "Firma Express Inicio Calendario SSS Instructivos Contacto OS Tesorería Extracto…" at bounding box center [483, 187] width 966 height 311
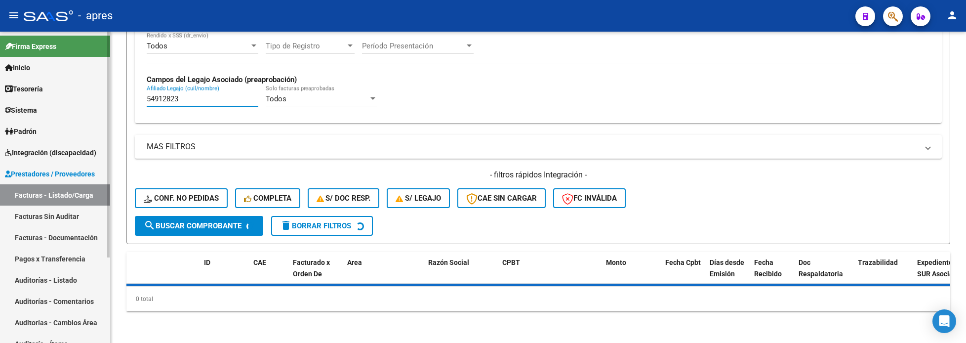
scroll to position [387, 0]
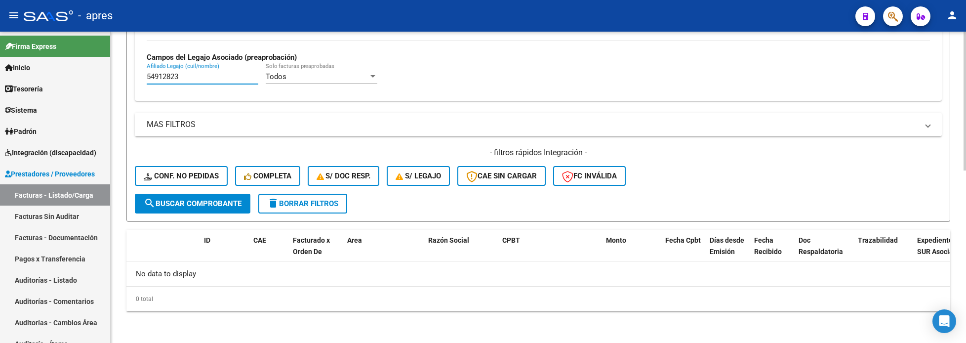
drag, startPoint x: 196, startPoint y: 76, endPoint x: 118, endPoint y: 83, distance: 78.4
paste input "8623360"
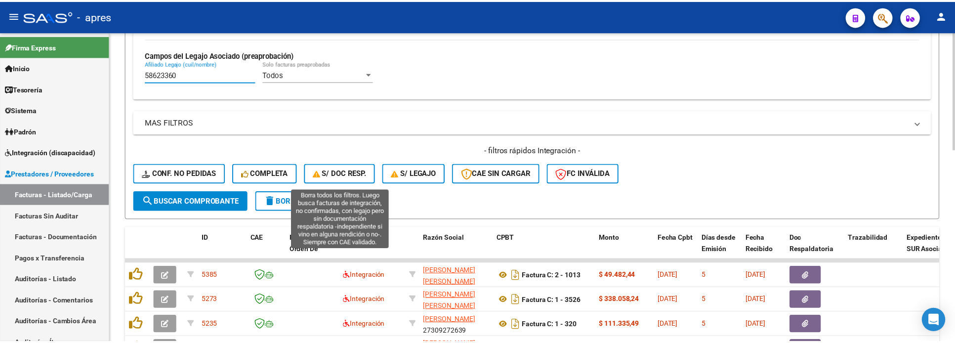
scroll to position [461, 0]
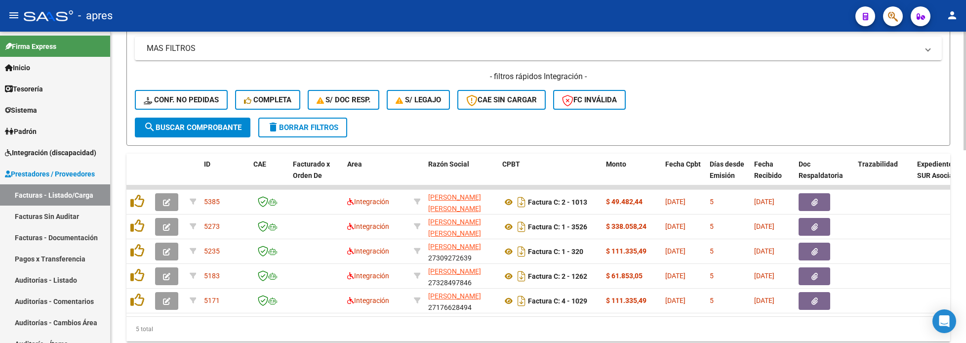
type input "58623360"
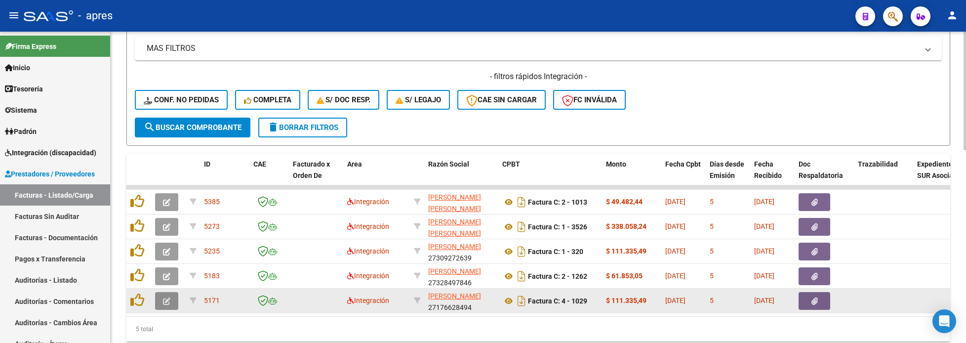
click at [166, 298] on icon "button" at bounding box center [166, 300] width 7 height 7
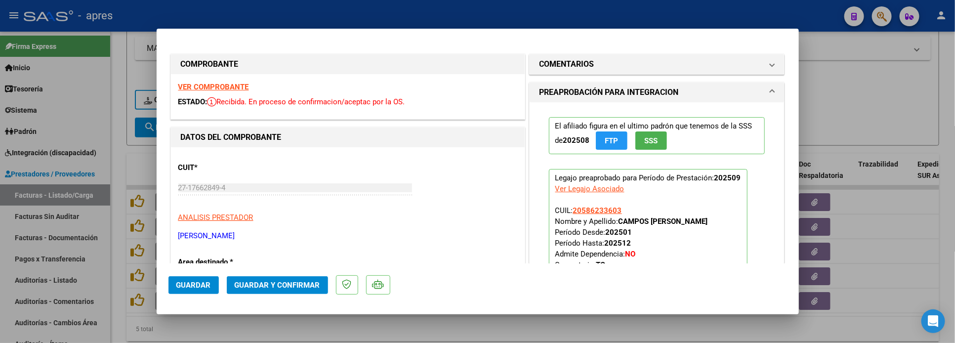
click at [224, 86] on strong "VER COMPROBANTE" at bounding box center [213, 86] width 71 height 9
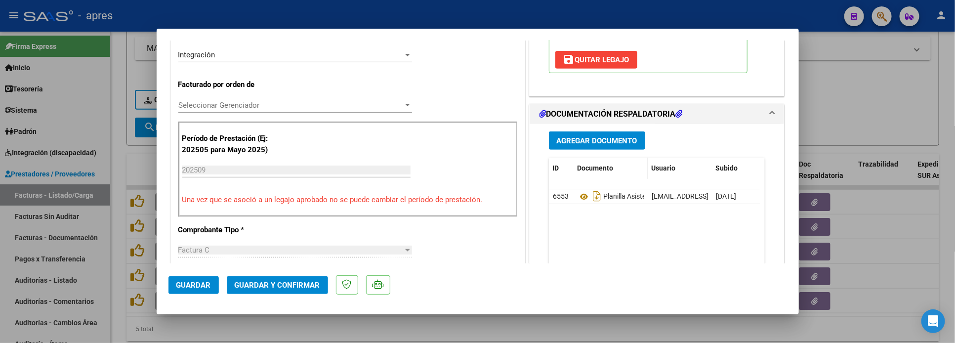
scroll to position [296, 0]
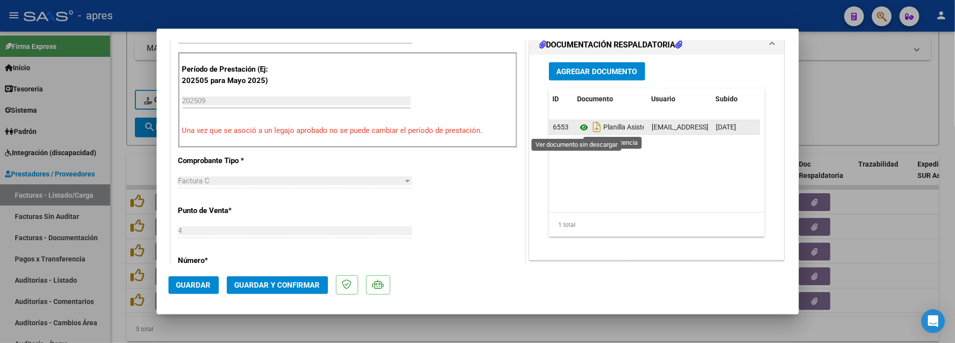
click at [577, 128] on icon at bounding box center [583, 127] width 13 height 12
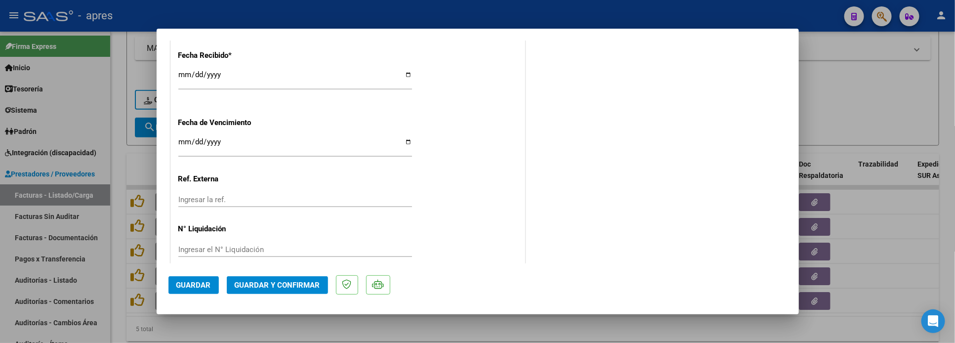
scroll to position [733, 0]
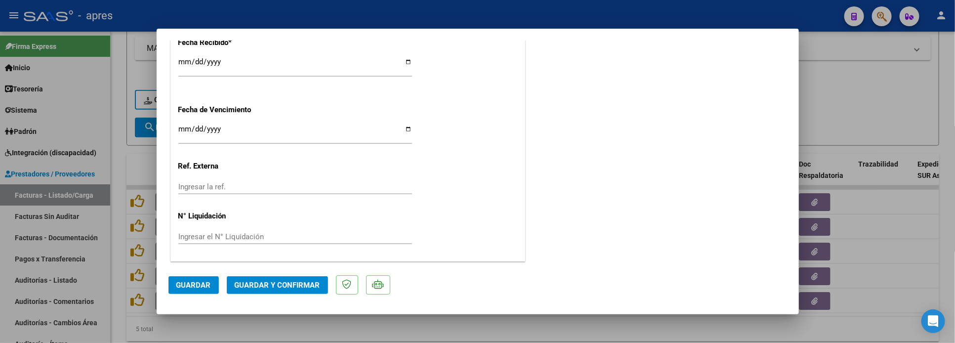
click at [182, 130] on input "[DATE]" at bounding box center [295, 133] width 234 height 16
type input "[DATE]"
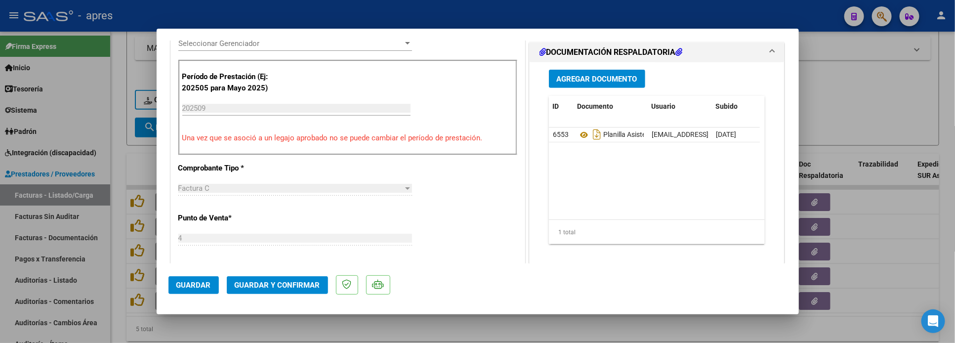
scroll to position [296, 0]
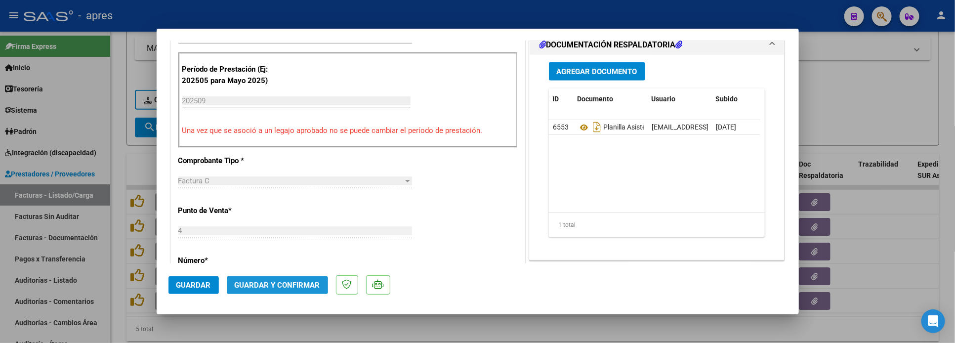
click at [278, 281] on span "Guardar y Confirmar" at bounding box center [277, 285] width 85 height 9
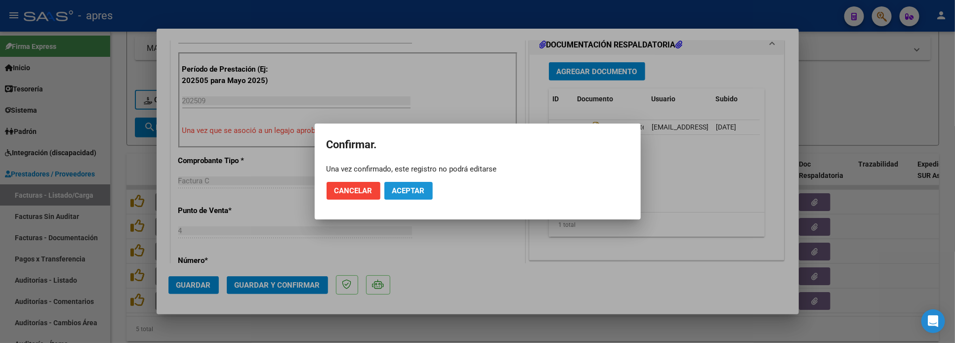
click at [408, 192] on span "Aceptar" at bounding box center [408, 190] width 33 height 9
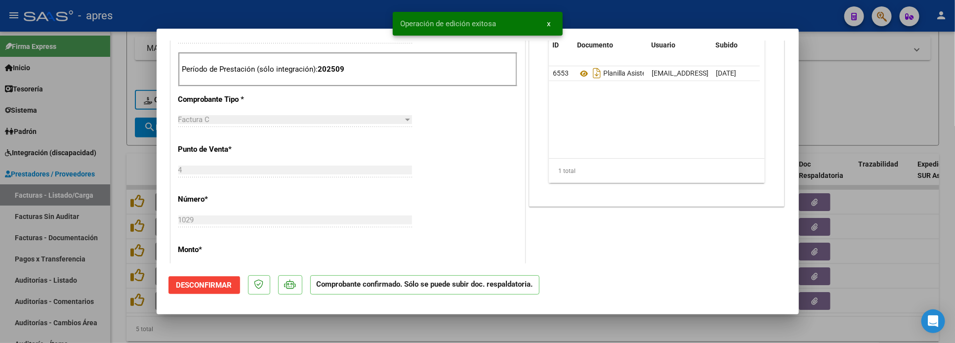
click at [190, 338] on div at bounding box center [477, 171] width 955 height 343
type input "$ 0,00"
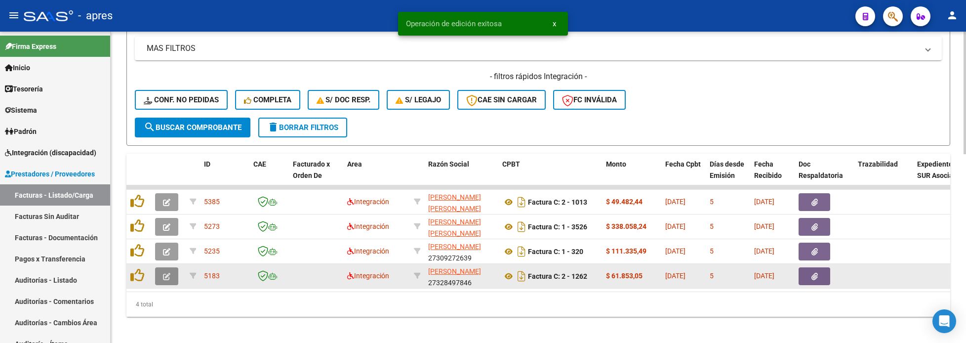
click at [169, 274] on icon "button" at bounding box center [166, 276] width 7 height 7
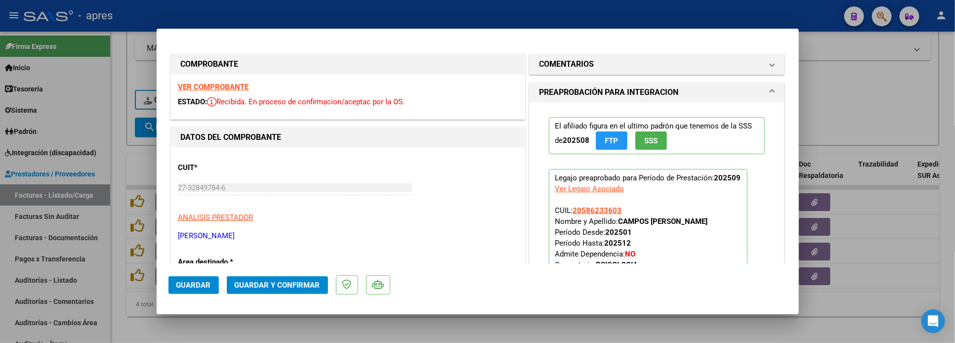
click at [220, 87] on strong "VER COMPROBANTE" at bounding box center [213, 86] width 71 height 9
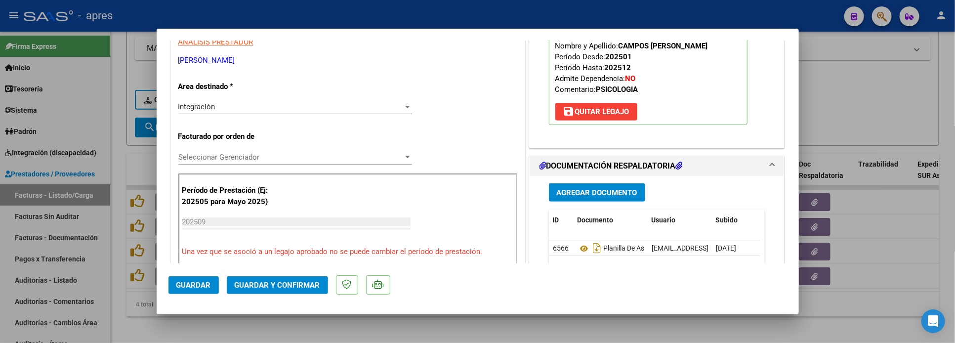
scroll to position [296, 0]
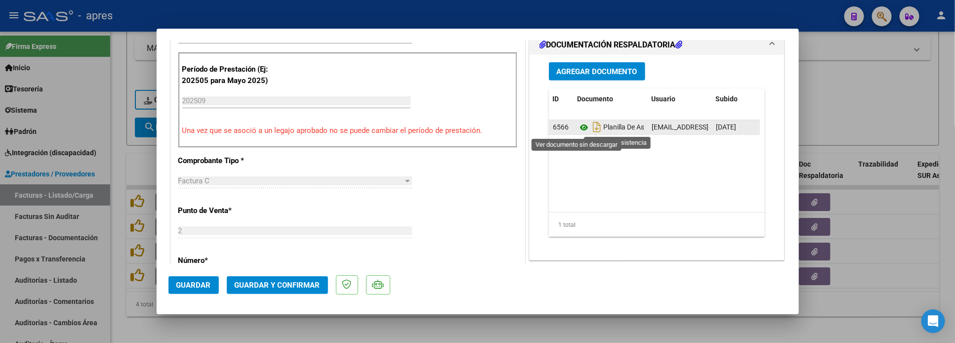
click at [577, 132] on icon at bounding box center [583, 127] width 13 height 12
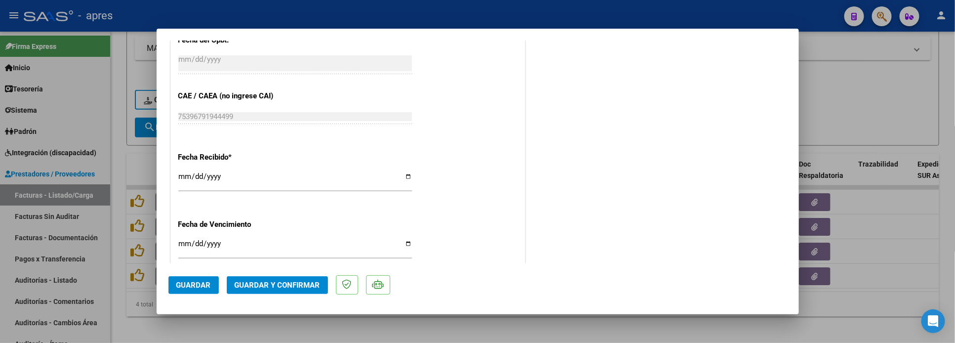
scroll to position [733, 0]
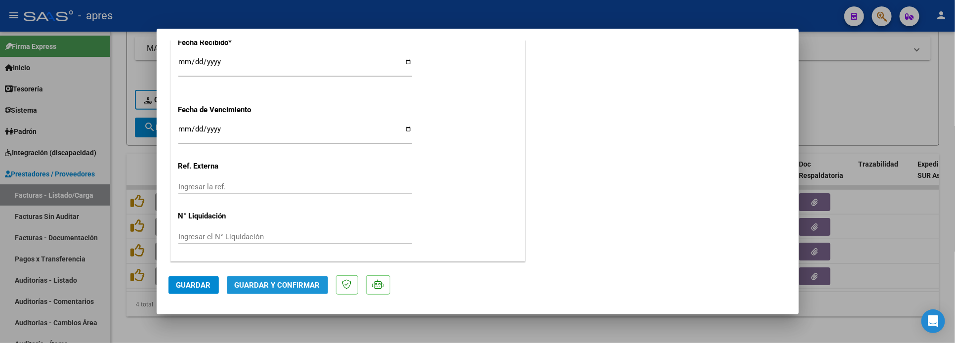
click at [298, 289] on button "Guardar y Confirmar" at bounding box center [277, 285] width 101 height 18
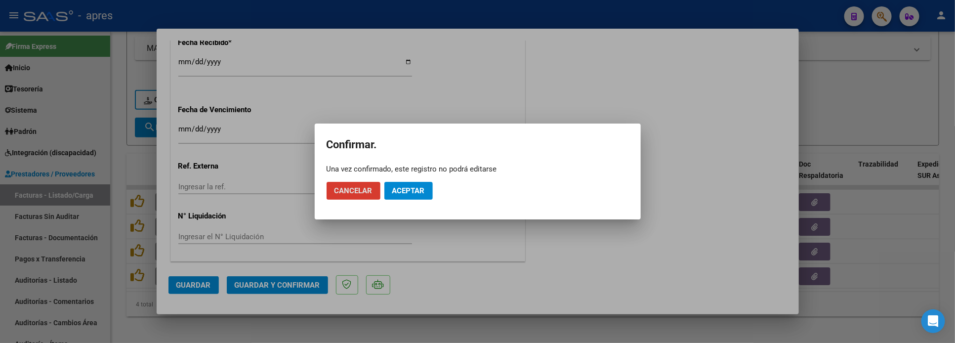
click at [422, 188] on span "Aceptar" at bounding box center [408, 190] width 33 height 9
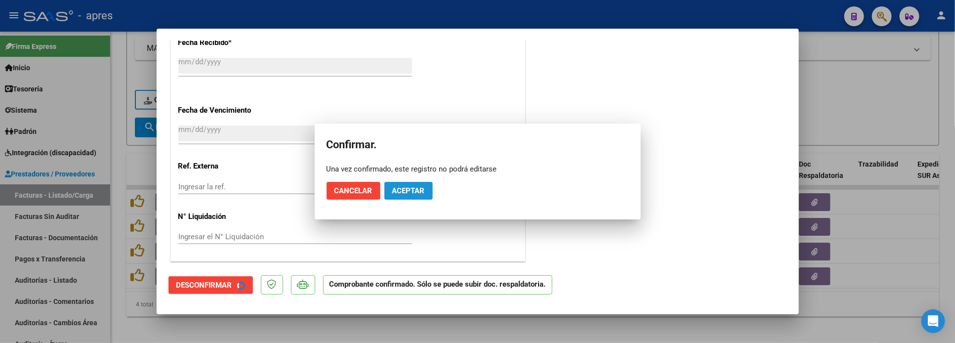
scroll to position [672, 0]
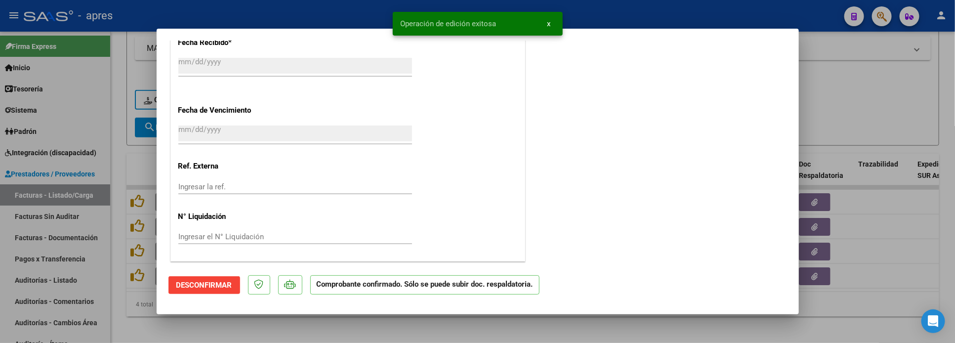
click at [202, 323] on div at bounding box center [477, 171] width 955 height 343
type input "$ 0,00"
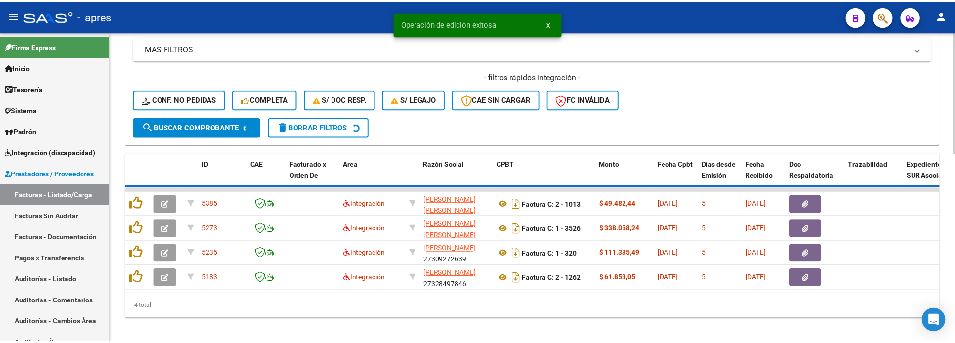
scroll to position [455, 0]
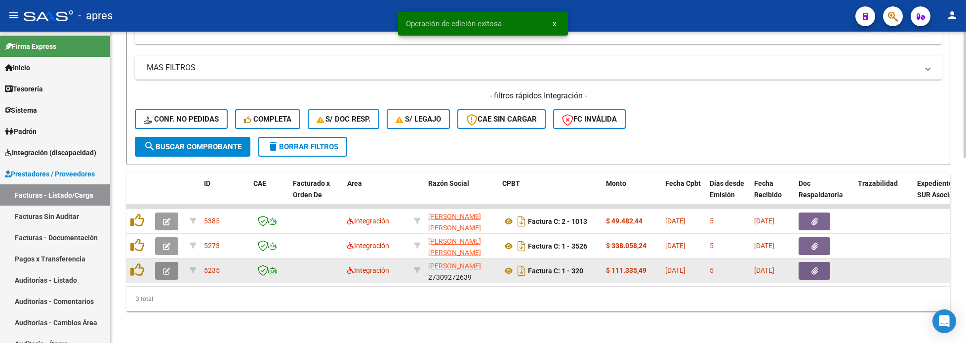
click at [162, 266] on button "button" at bounding box center [166, 271] width 23 height 18
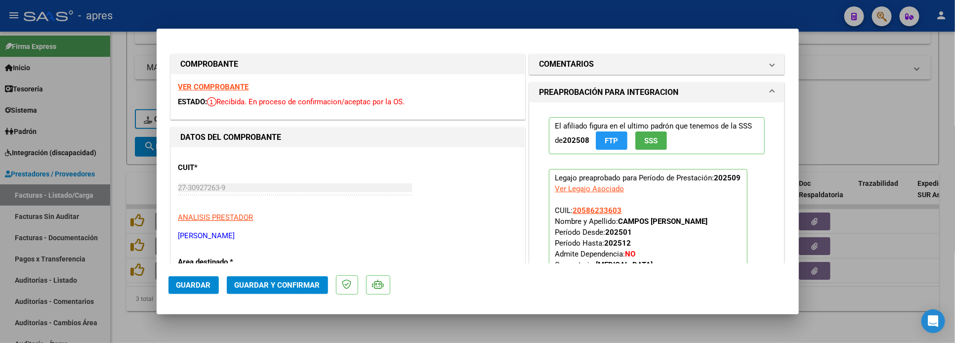
click at [237, 89] on strong "VER COMPROBANTE" at bounding box center [213, 86] width 71 height 9
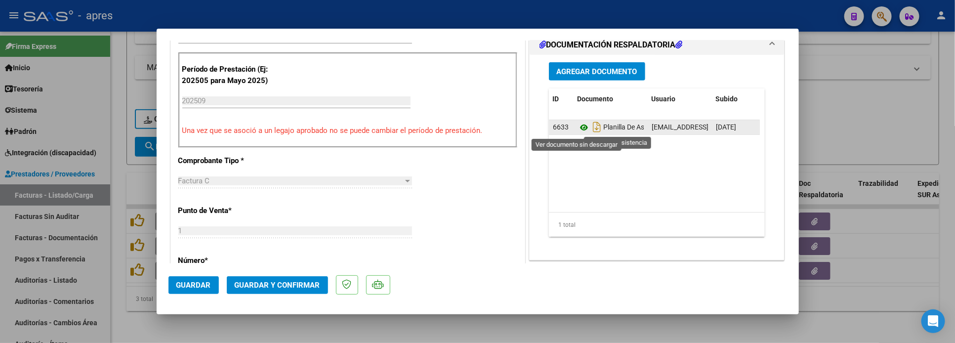
click at [577, 132] on icon at bounding box center [583, 127] width 13 height 12
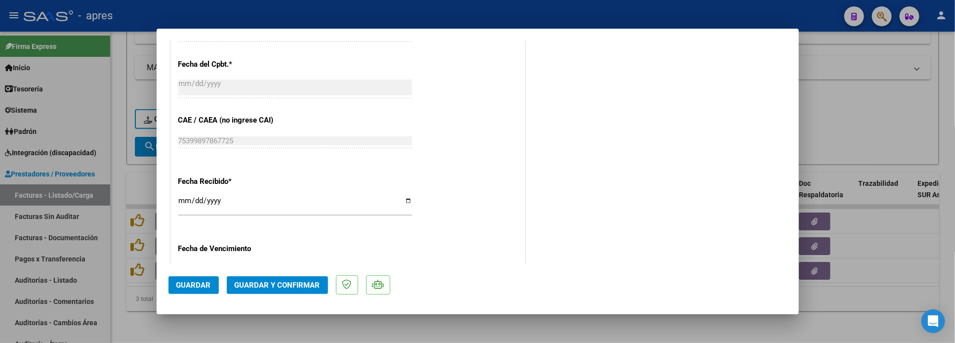
scroll to position [733, 0]
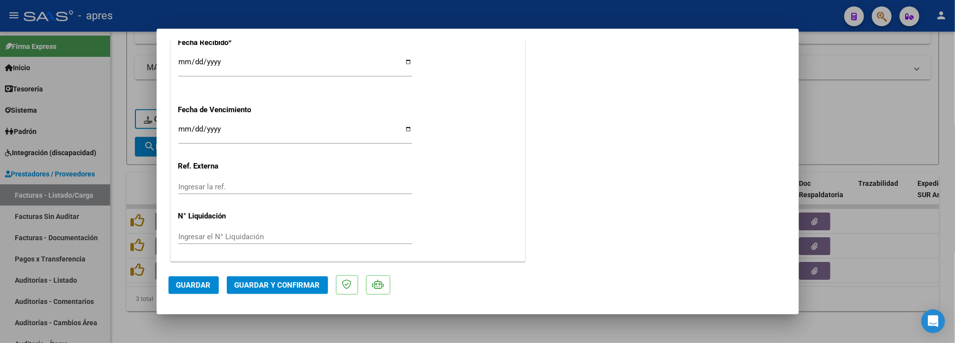
drag, startPoint x: 184, startPoint y: 130, endPoint x: 193, endPoint y: 124, distance: 11.1
click at [184, 129] on input "Ingresar la fecha" at bounding box center [295, 133] width 234 height 16
type input "[DATE]"
click at [272, 288] on span "Guardar y Confirmar" at bounding box center [277, 285] width 85 height 9
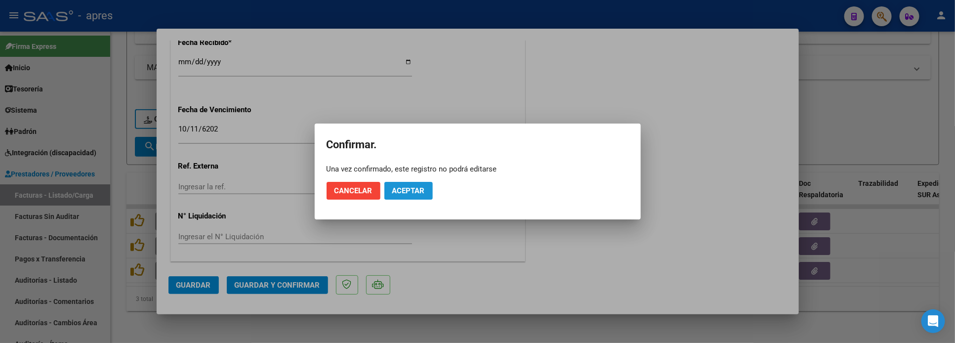
click at [406, 196] on button "Aceptar" at bounding box center [408, 191] width 48 height 18
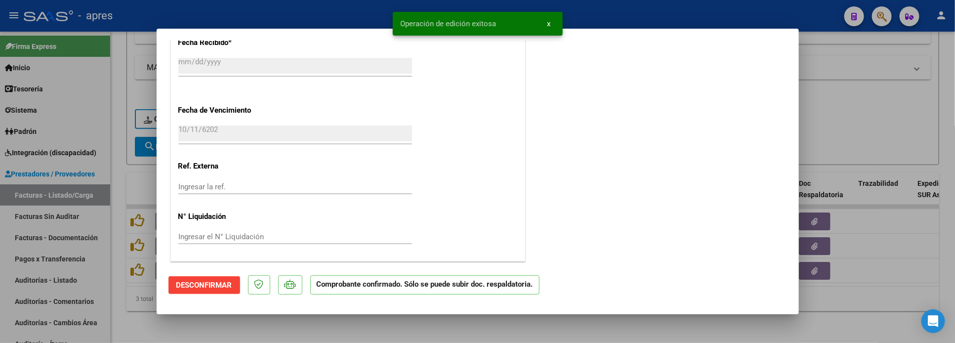
click at [166, 330] on div at bounding box center [477, 171] width 955 height 343
type input "$ 0,00"
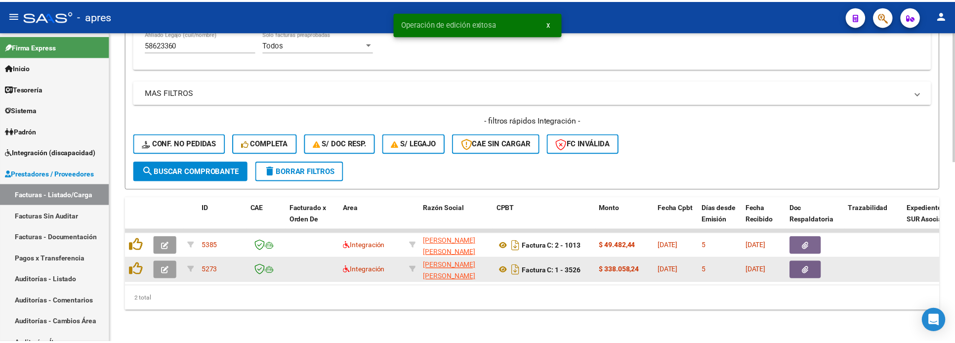
scroll to position [431, 0]
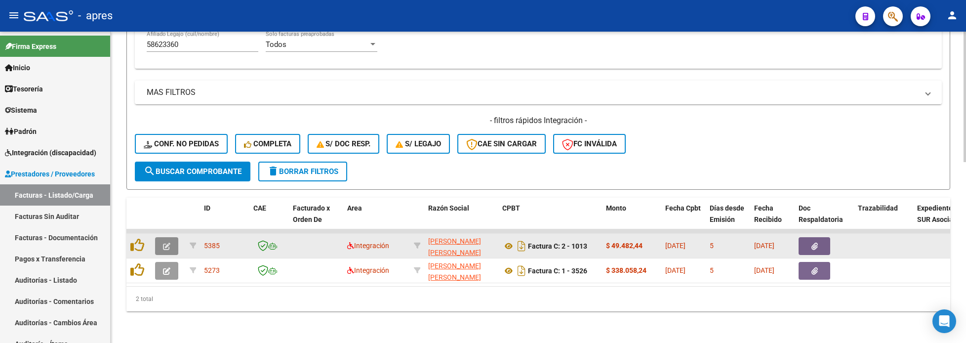
click at [164, 242] on icon "button" at bounding box center [166, 245] width 7 height 7
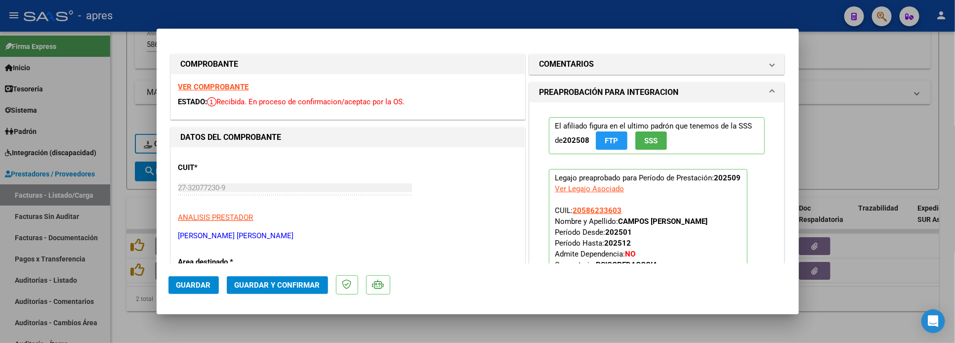
click at [206, 87] on strong "VER COMPROBANTE" at bounding box center [213, 86] width 71 height 9
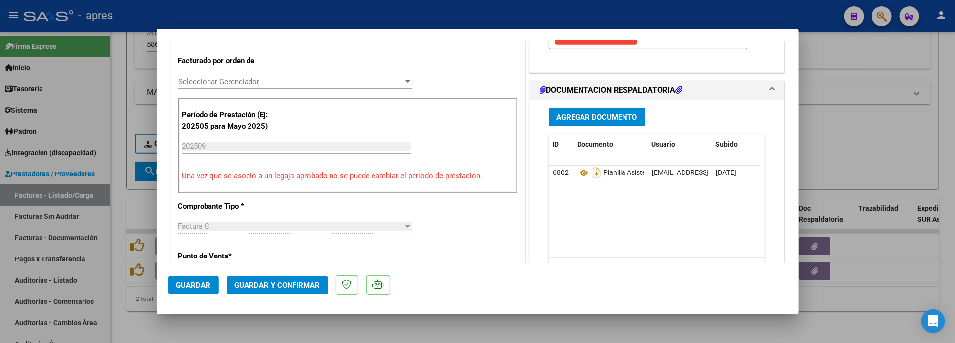
scroll to position [296, 0]
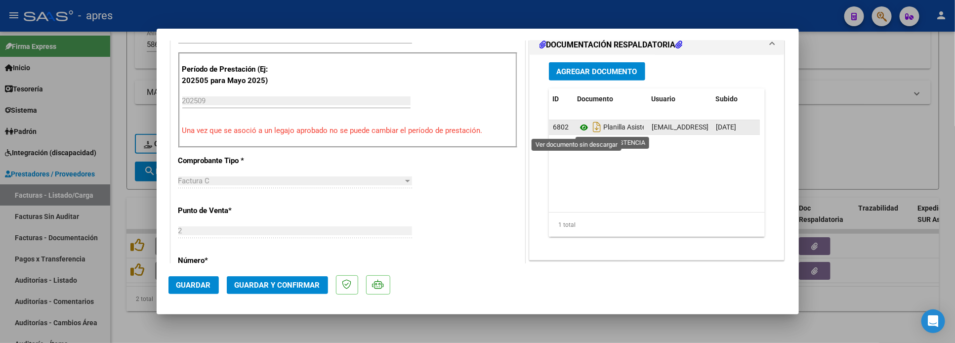
click at [577, 131] on icon at bounding box center [583, 127] width 13 height 12
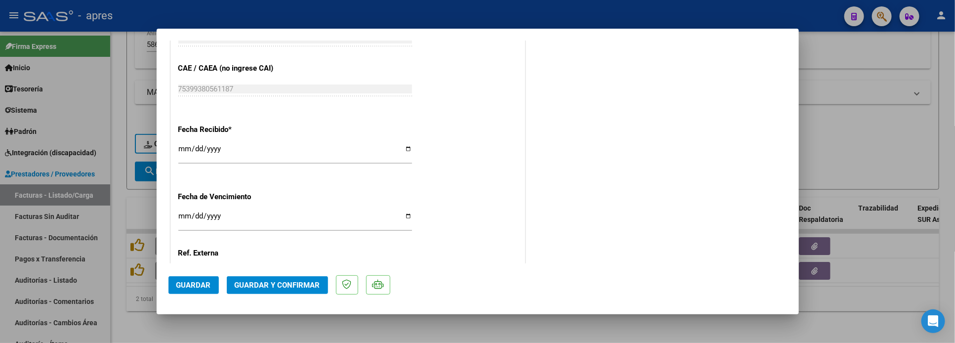
scroll to position [667, 0]
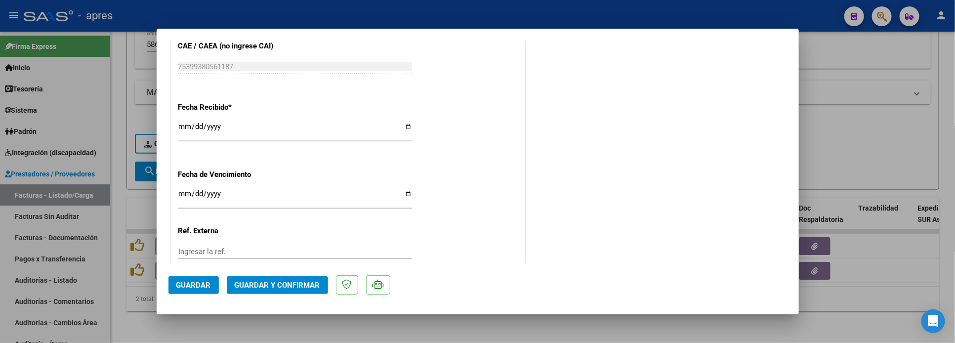
click at [181, 194] on input "Ingresar la fecha" at bounding box center [295, 198] width 234 height 16
type input "0002-10-11"
click at [213, 200] on input "0002-10-11" at bounding box center [295, 198] width 234 height 16
click at [213, 199] on input "0002-10-11" at bounding box center [295, 198] width 234 height 16
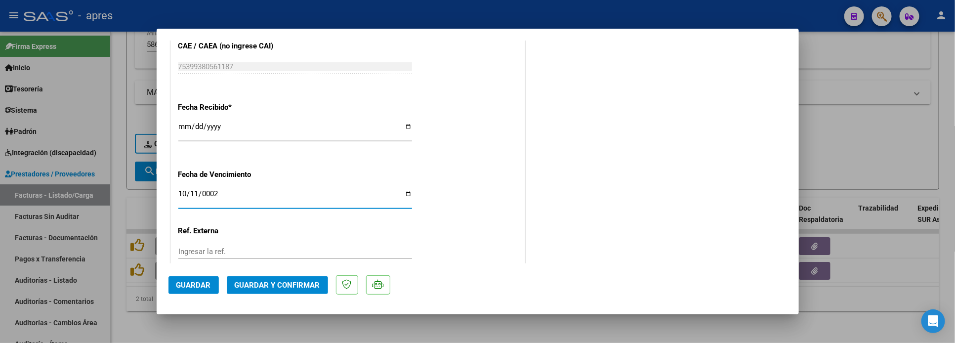
click at [213, 199] on input "0002-10-11" at bounding box center [295, 198] width 234 height 16
type input "[DATE]"
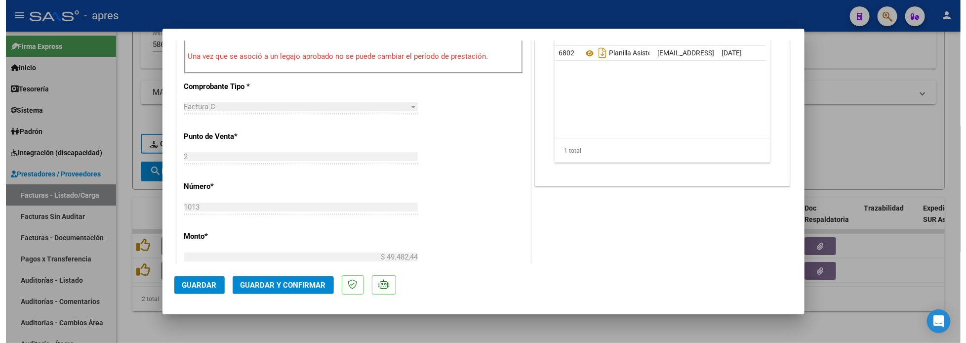
scroll to position [148, 0]
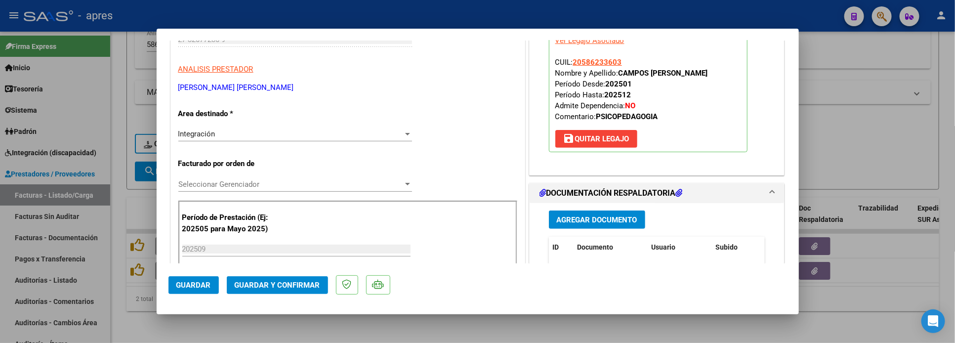
click at [289, 292] on button "Guardar y Confirmar" at bounding box center [277, 285] width 101 height 18
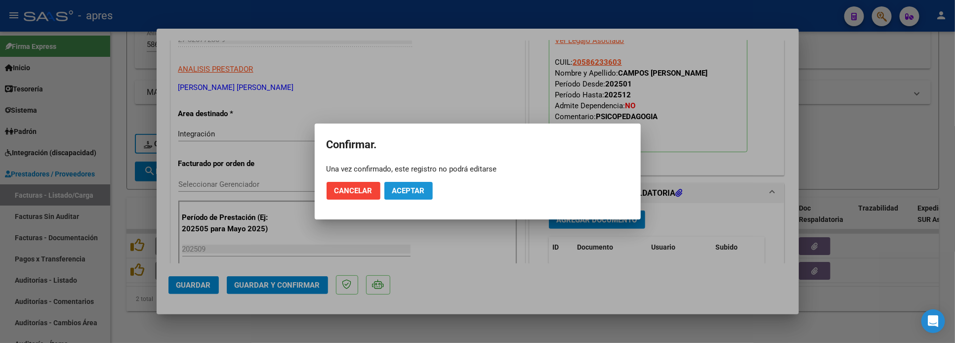
click at [411, 190] on span "Aceptar" at bounding box center [408, 190] width 33 height 9
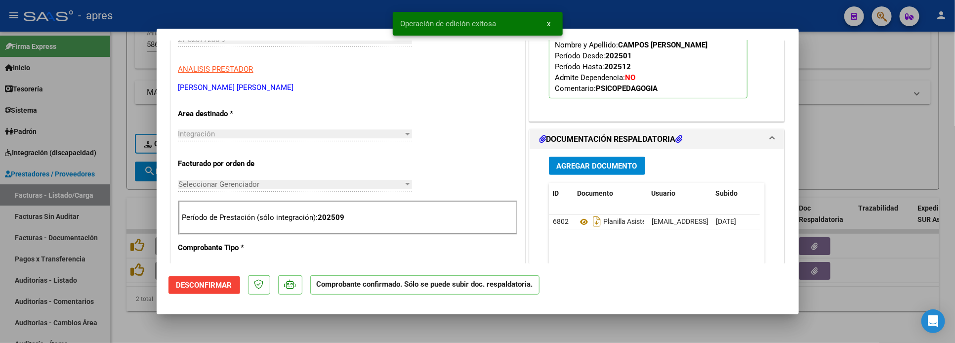
click at [141, 326] on div at bounding box center [477, 171] width 955 height 343
type input "$ 0,00"
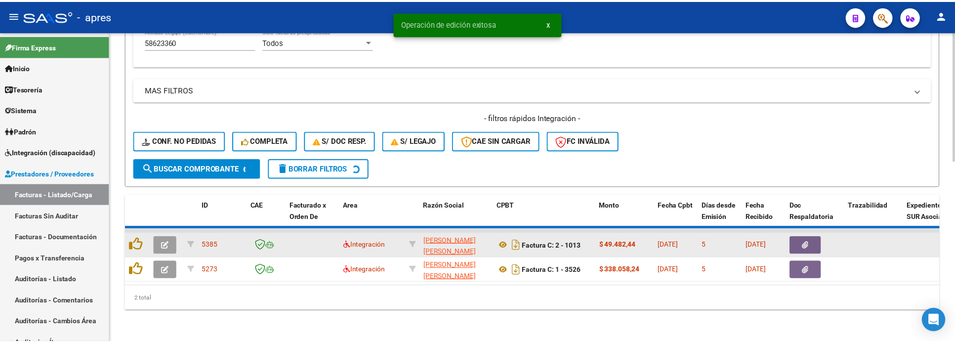
scroll to position [406, 0]
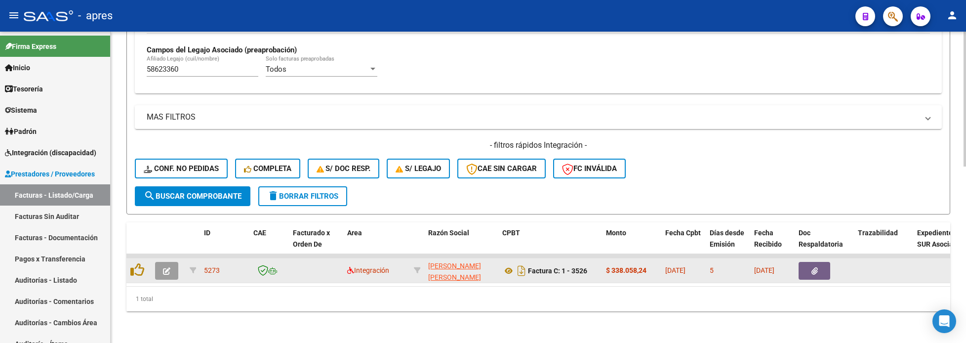
click at [169, 267] on icon "button" at bounding box center [166, 270] width 7 height 7
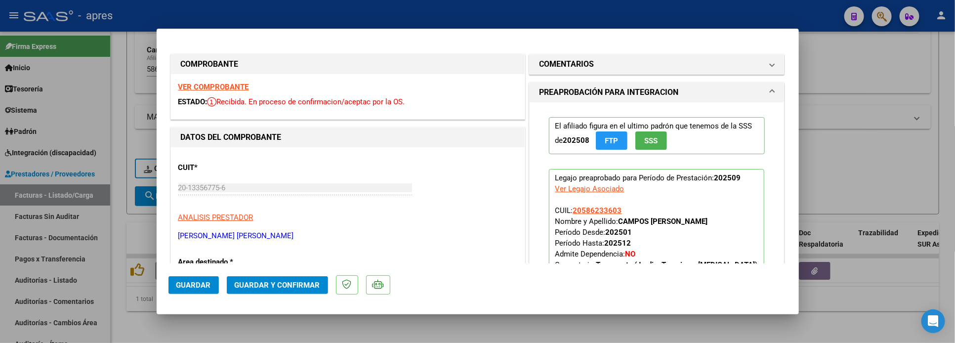
click at [228, 89] on strong "VER COMPROBANTE" at bounding box center [213, 86] width 71 height 9
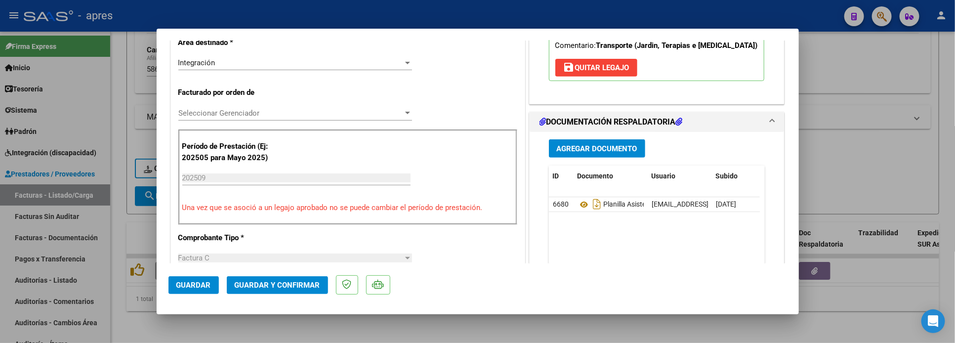
scroll to position [222, 0]
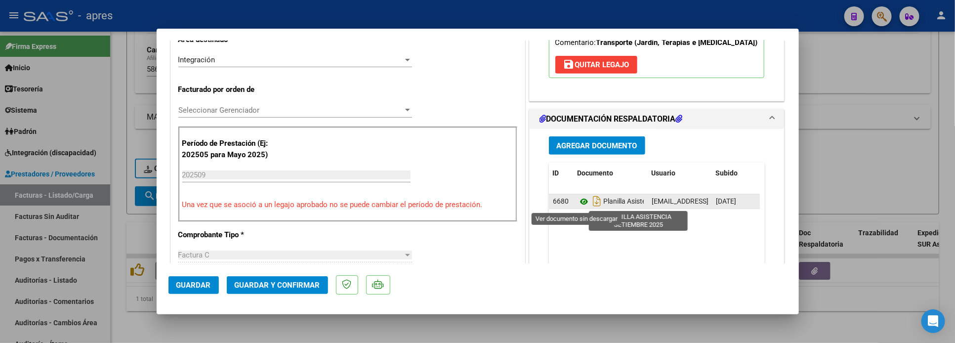
click at [577, 204] on icon at bounding box center [583, 202] width 13 height 12
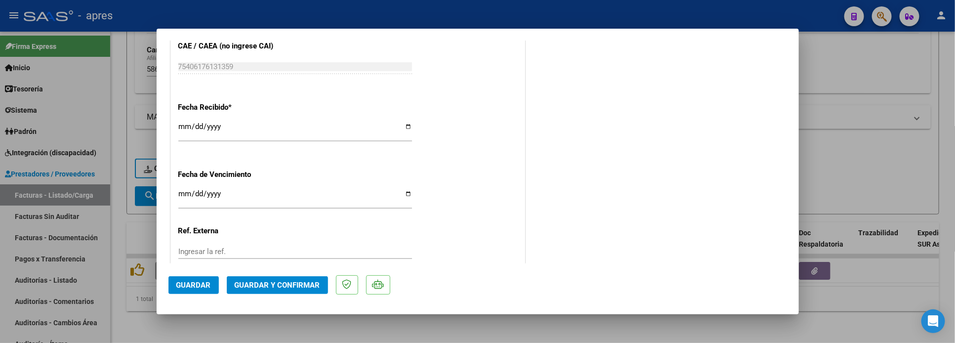
scroll to position [733, 0]
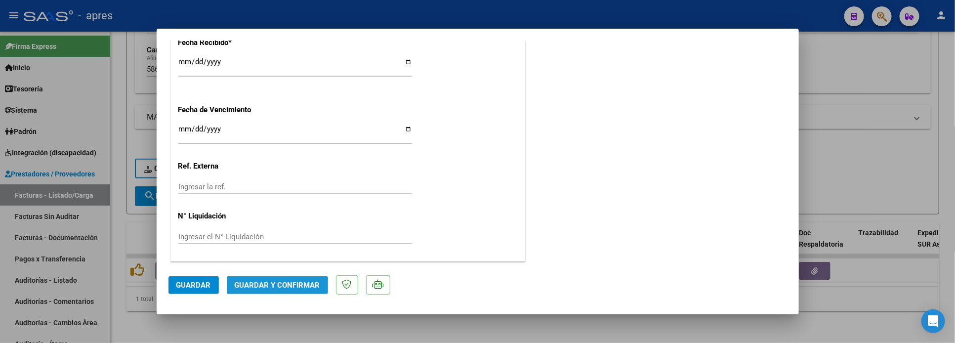
click at [267, 289] on button "Guardar y Confirmar" at bounding box center [277, 285] width 101 height 18
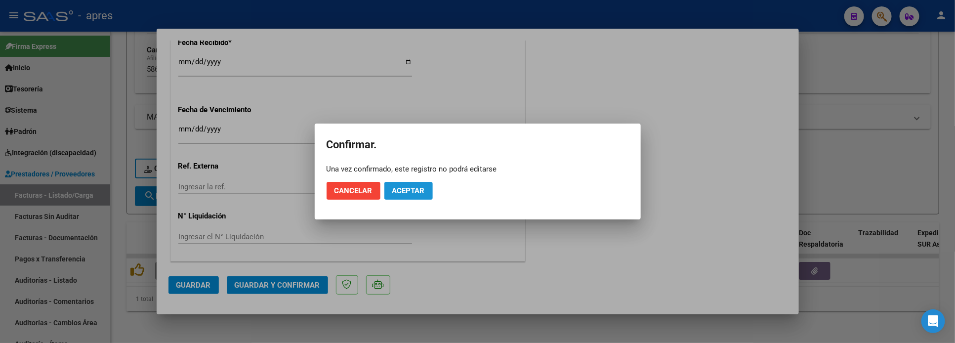
drag, startPoint x: 395, startPoint y: 193, endPoint x: 410, endPoint y: 76, distance: 117.6
click at [395, 192] on span "Aceptar" at bounding box center [408, 190] width 33 height 9
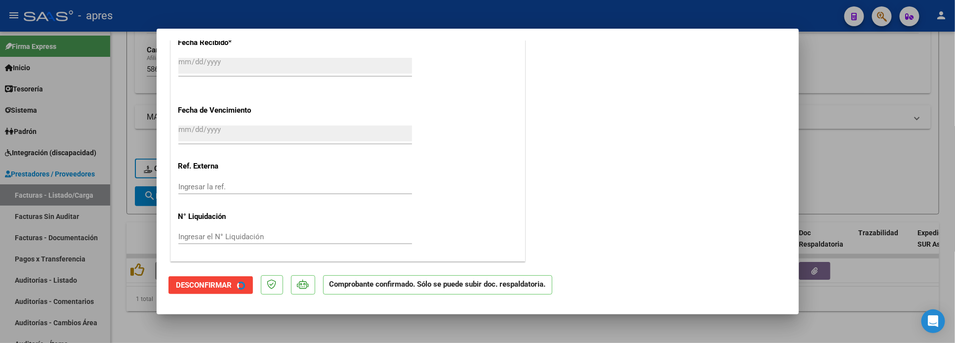
scroll to position [672, 0]
click at [126, 313] on div at bounding box center [477, 171] width 955 height 343
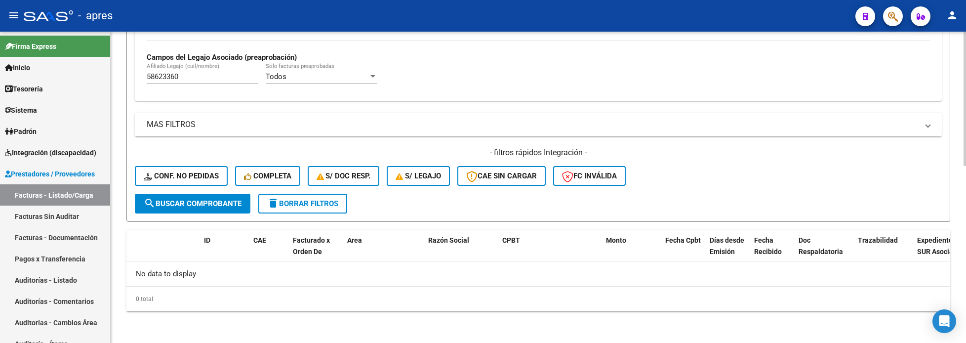
scroll to position [387, 0]
drag, startPoint x: 202, startPoint y: 79, endPoint x: 116, endPoint y: 85, distance: 86.7
paste input "4346971"
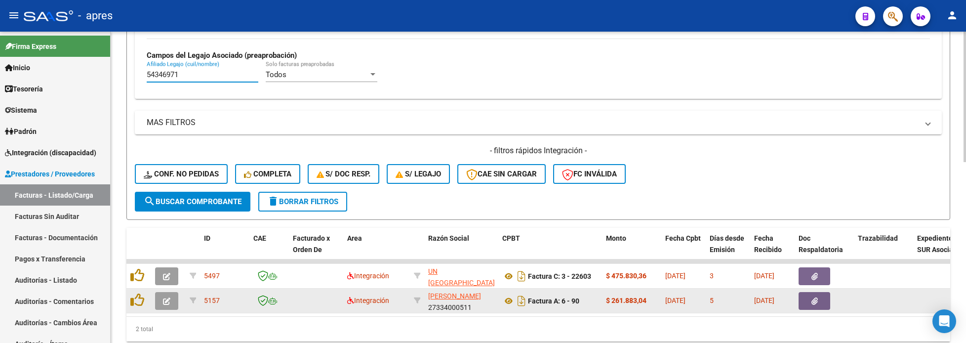
type input "54346971"
click at [172, 296] on button "button" at bounding box center [166, 301] width 23 height 18
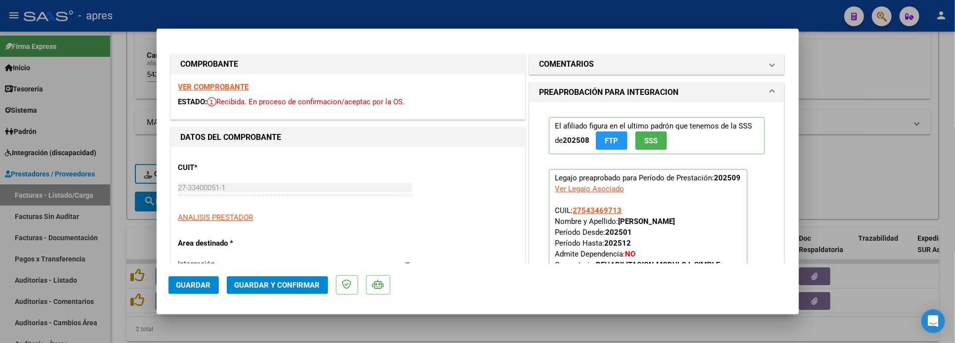
click at [243, 87] on strong "VER COMPROBANTE" at bounding box center [213, 86] width 71 height 9
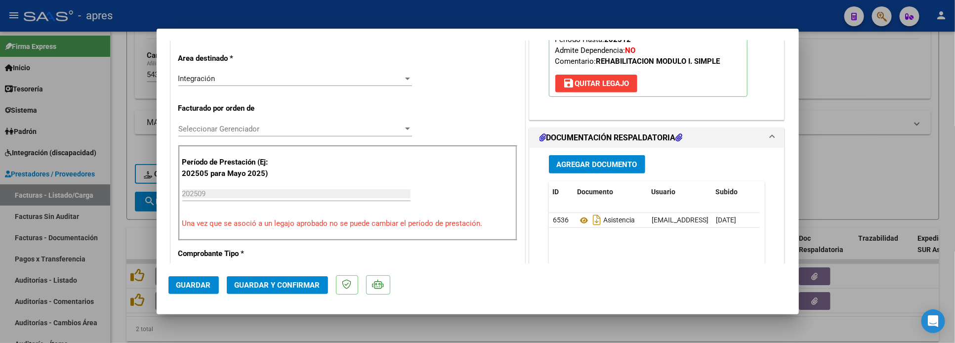
scroll to position [222, 0]
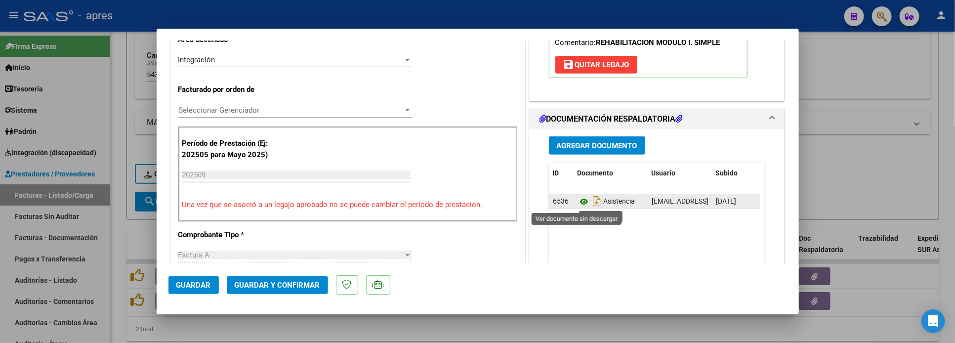
click at [577, 204] on icon at bounding box center [583, 202] width 13 height 12
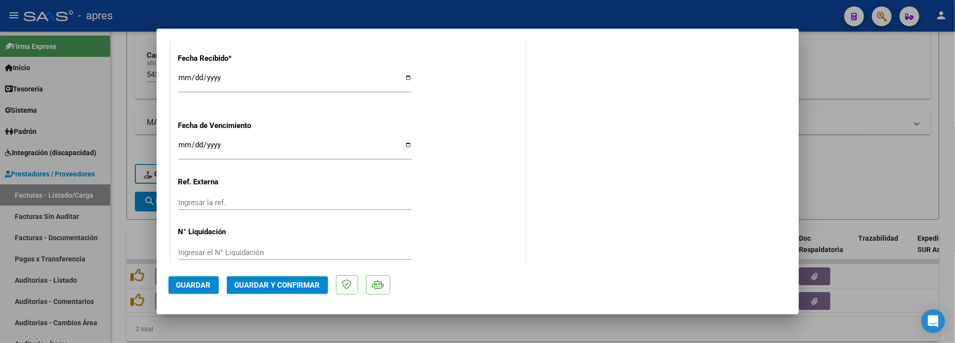
scroll to position [733, 0]
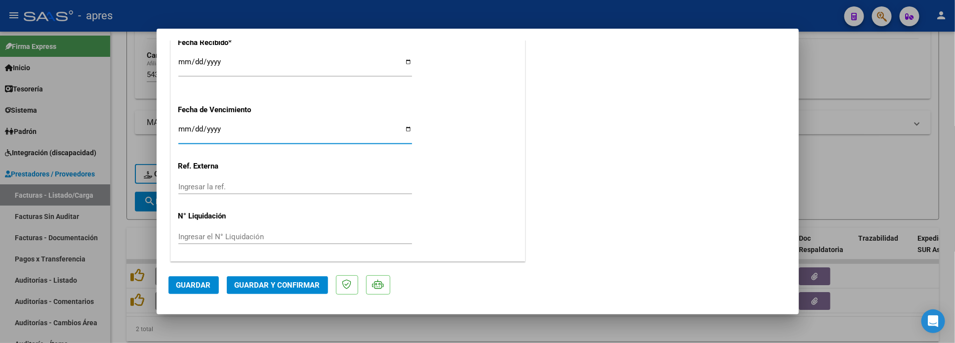
click at [185, 125] on input "[DATE]" at bounding box center [295, 133] width 234 height 16
type input "[DATE]"
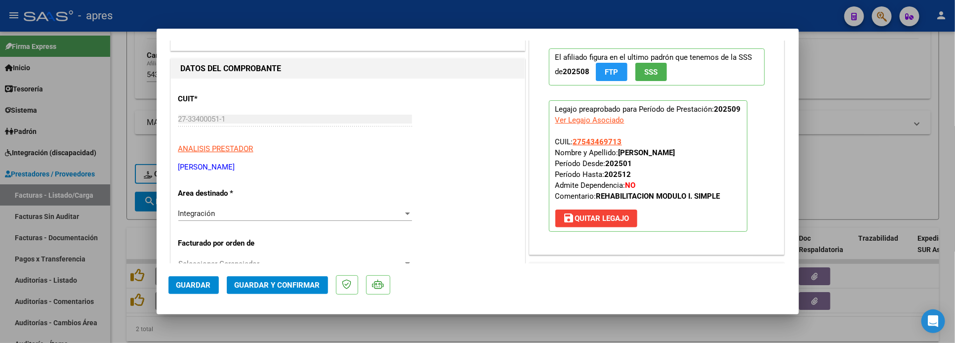
scroll to position [67, 0]
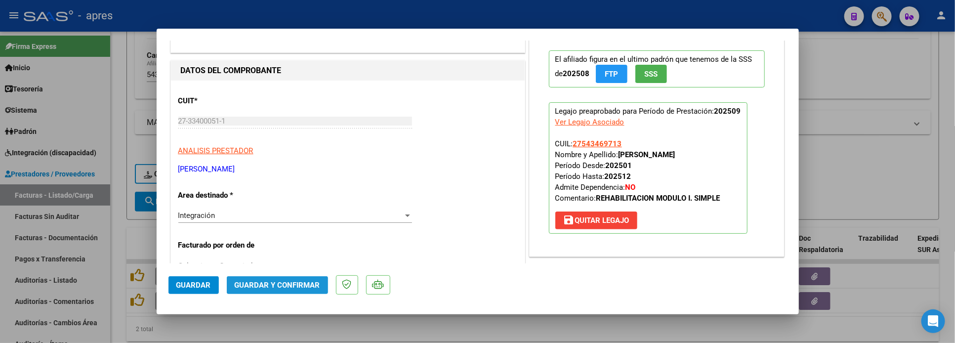
click at [302, 286] on span "Guardar y Confirmar" at bounding box center [277, 285] width 85 height 9
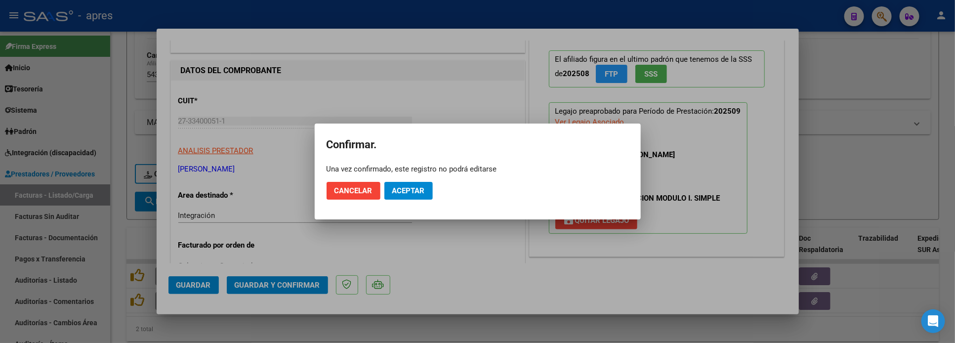
click at [420, 182] on mat-dialog-actions "Cancelar Aceptar" at bounding box center [477, 191] width 302 height 34
click at [423, 186] on span "Aceptar" at bounding box center [408, 190] width 33 height 9
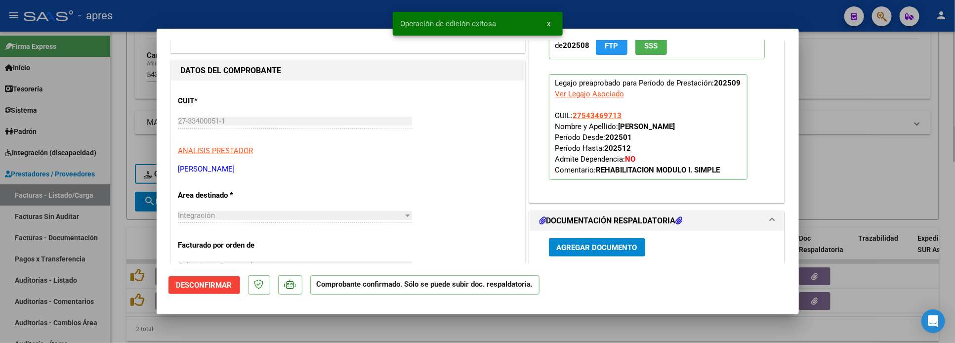
click at [119, 221] on div at bounding box center [477, 171] width 955 height 343
type input "$ 0,00"
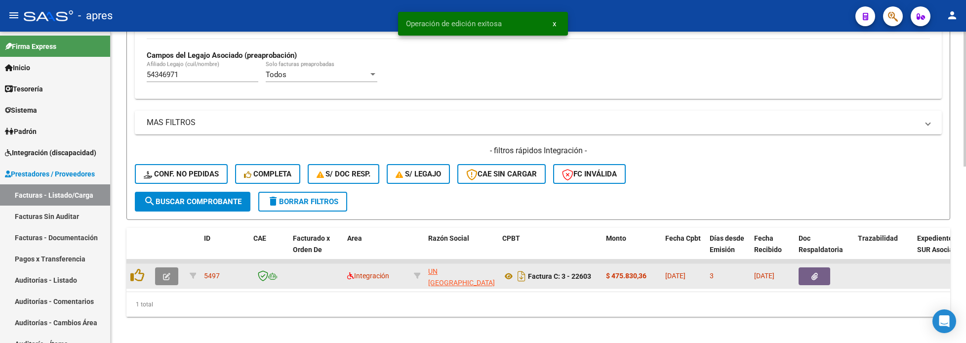
click at [168, 280] on icon "button" at bounding box center [166, 276] width 7 height 7
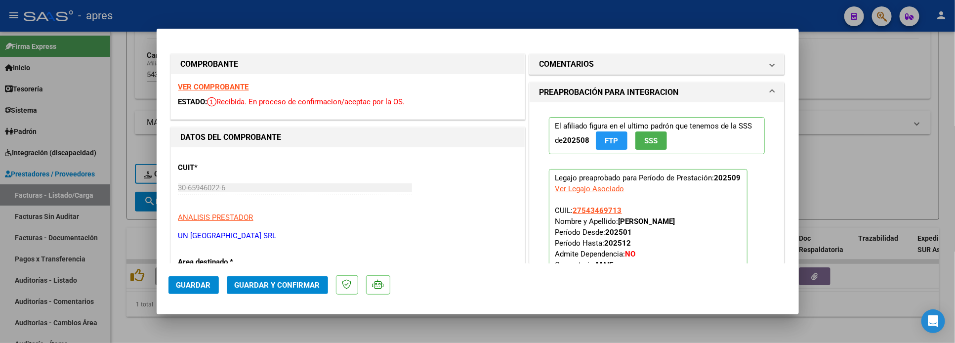
click at [203, 86] on strong "VER COMPROBANTE" at bounding box center [213, 86] width 71 height 9
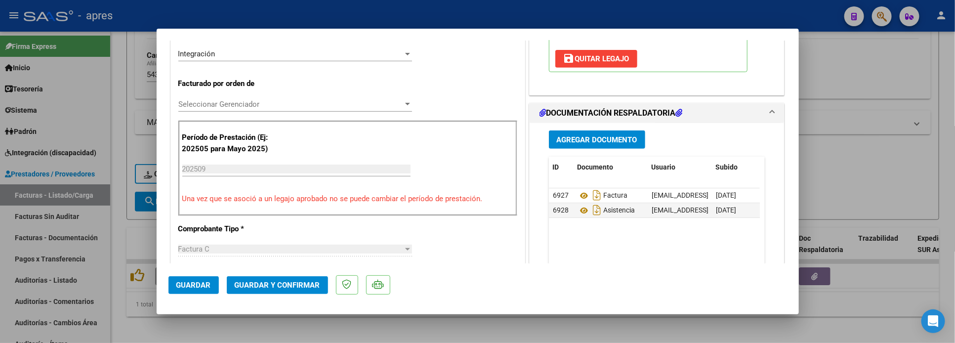
scroll to position [370, 0]
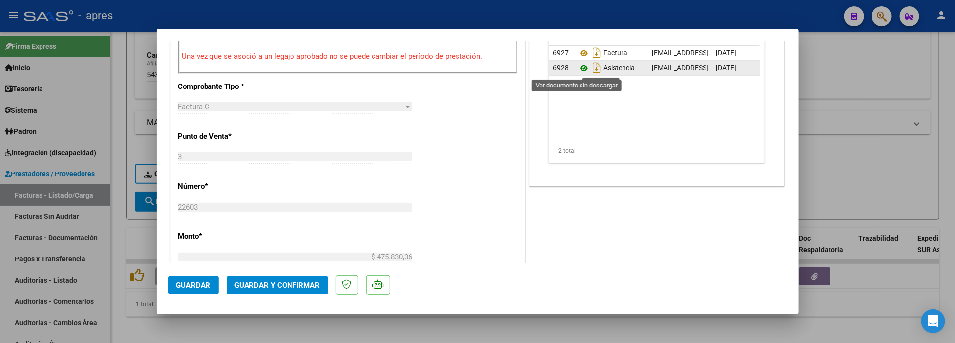
click at [577, 70] on icon at bounding box center [583, 68] width 13 height 12
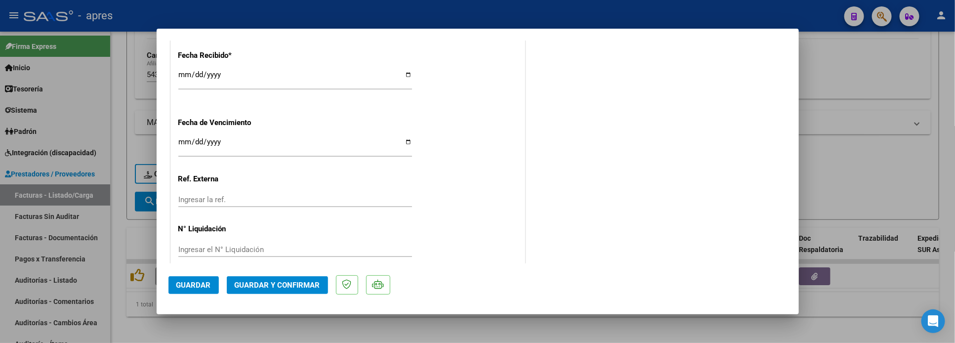
scroll to position [733, 0]
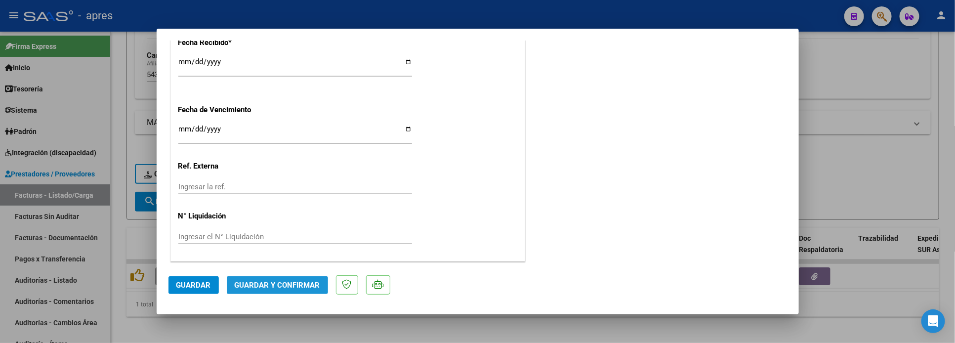
click at [279, 284] on span "Guardar y Confirmar" at bounding box center [277, 285] width 85 height 9
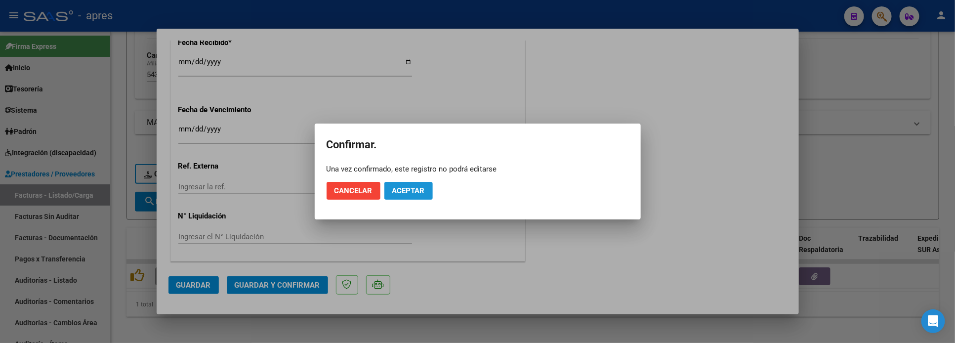
drag, startPoint x: 428, startPoint y: 190, endPoint x: 409, endPoint y: 52, distance: 138.6
click at [427, 187] on button "Aceptar" at bounding box center [408, 191] width 48 height 18
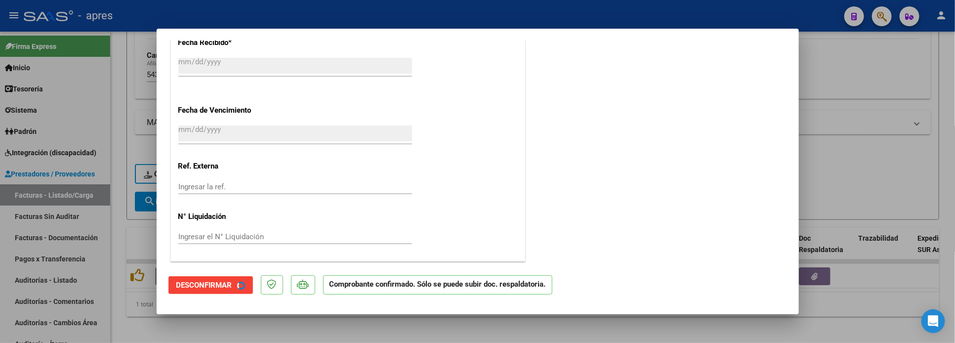
scroll to position [672, 0]
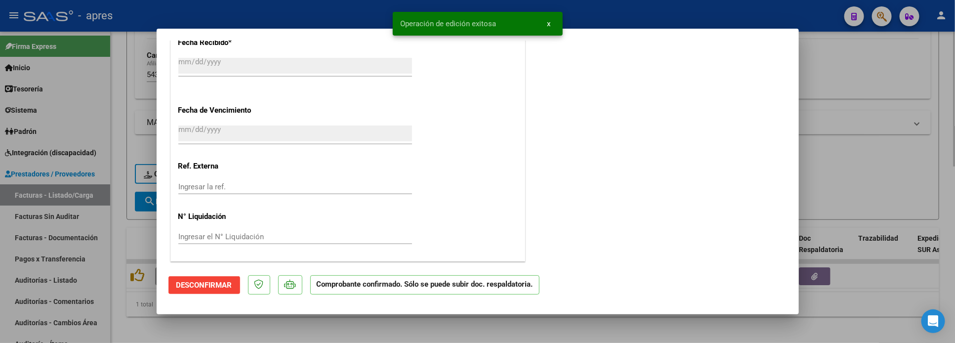
click at [194, 319] on div at bounding box center [477, 171] width 955 height 343
type input "$ 0,00"
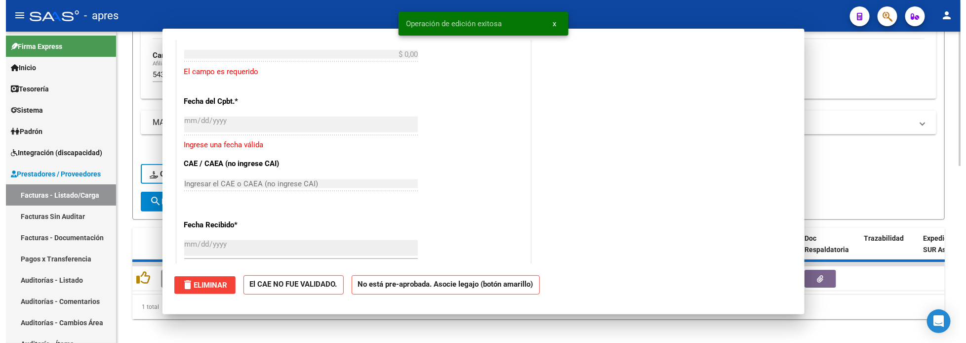
scroll to position [855, 0]
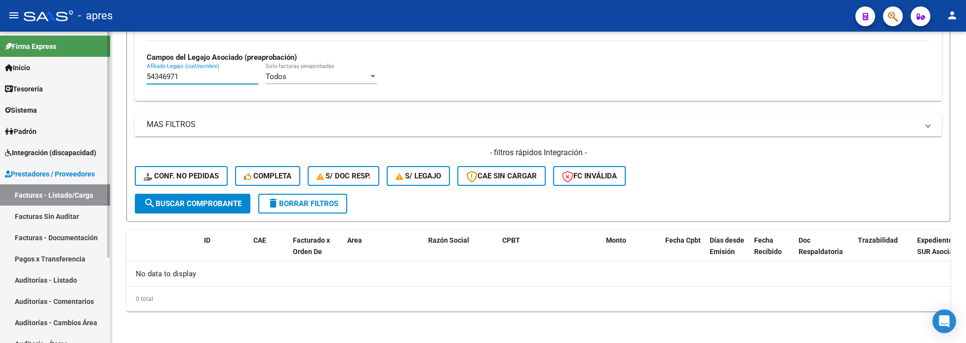
drag, startPoint x: 198, startPoint y: 77, endPoint x: 64, endPoint y: 80, distance: 133.9
click at [64, 80] on mat-sidenav-container "Firma Express Inicio Calendario SSS Instructivos Contacto OS Tesorería Extracto…" at bounding box center [483, 187] width 966 height 311
paste input "3051195"
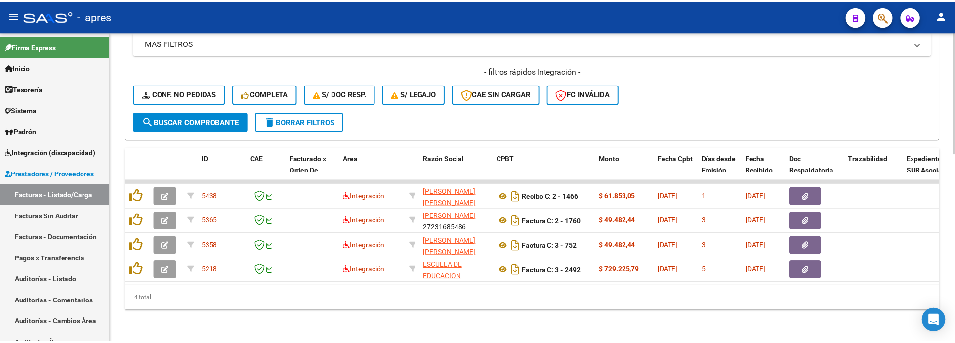
scroll to position [480, 0]
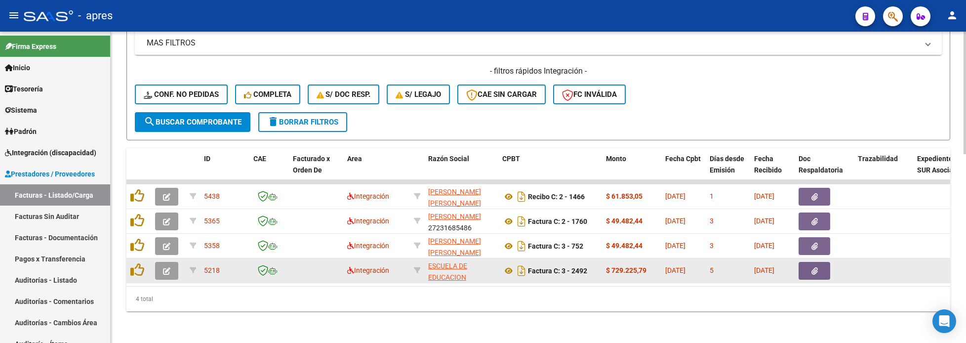
type input "53051195"
click at [168, 267] on button "button" at bounding box center [166, 271] width 23 height 18
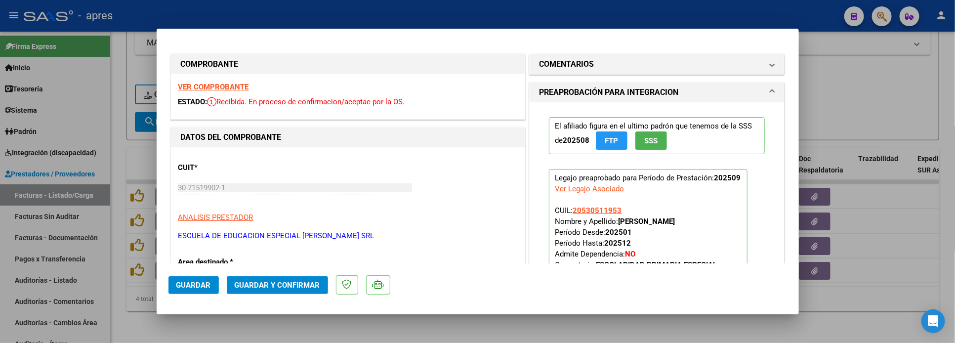
click at [207, 87] on strong "VER COMPROBANTE" at bounding box center [213, 86] width 71 height 9
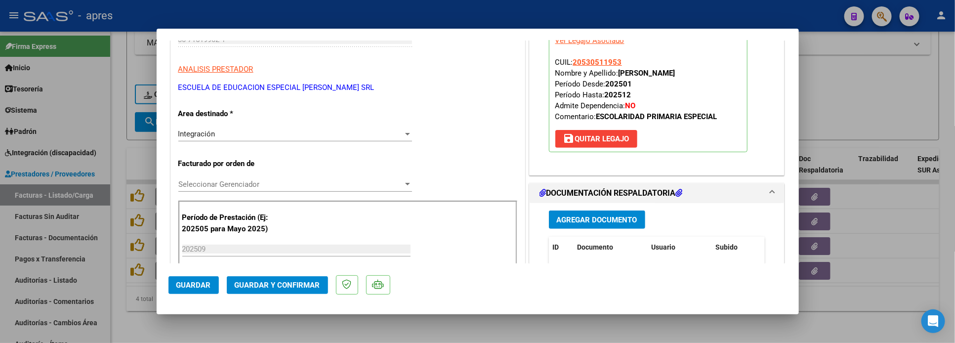
scroll to position [296, 0]
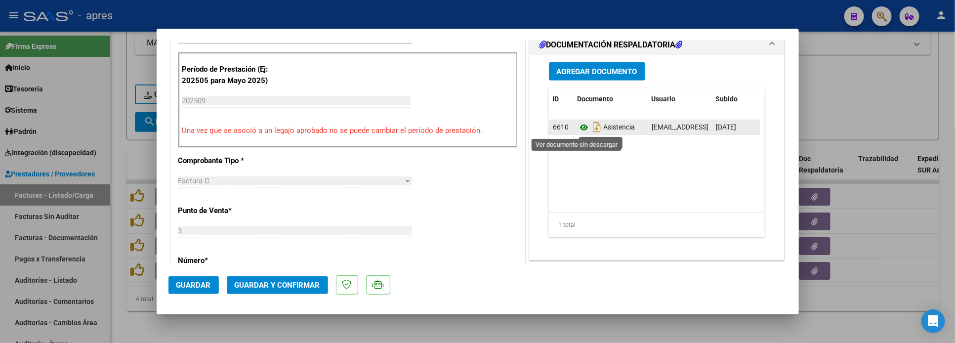
click at [577, 127] on icon at bounding box center [583, 127] width 13 height 12
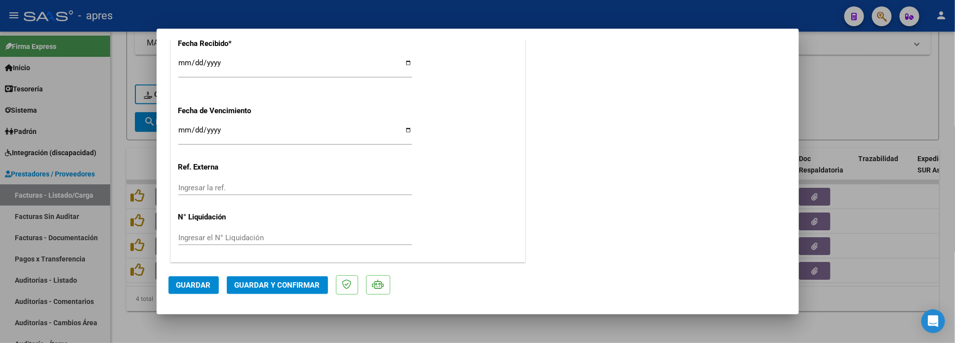
scroll to position [733, 0]
drag, startPoint x: 306, startPoint y: 282, endPoint x: 321, endPoint y: 270, distance: 19.0
click at [315, 273] on mat-dialog-actions "Guardar Guardar y Confirmar" at bounding box center [477, 282] width 618 height 39
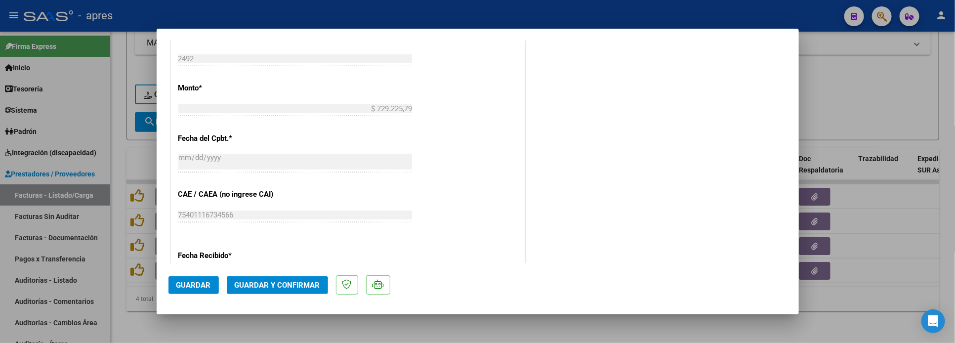
scroll to position [511, 0]
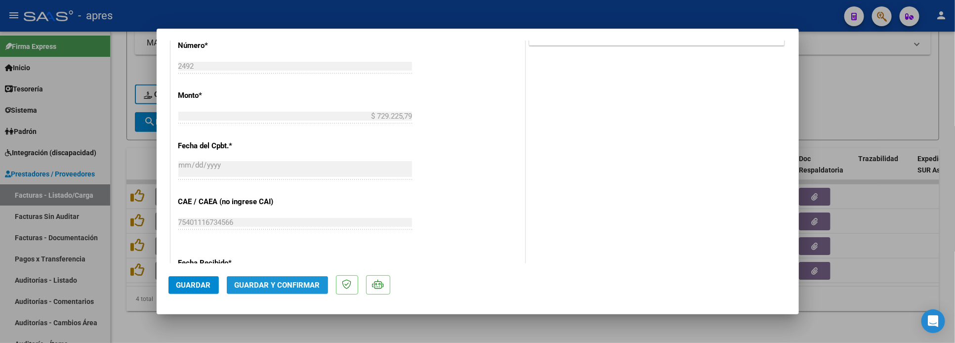
click at [267, 286] on span "Guardar y Confirmar" at bounding box center [277, 285] width 85 height 9
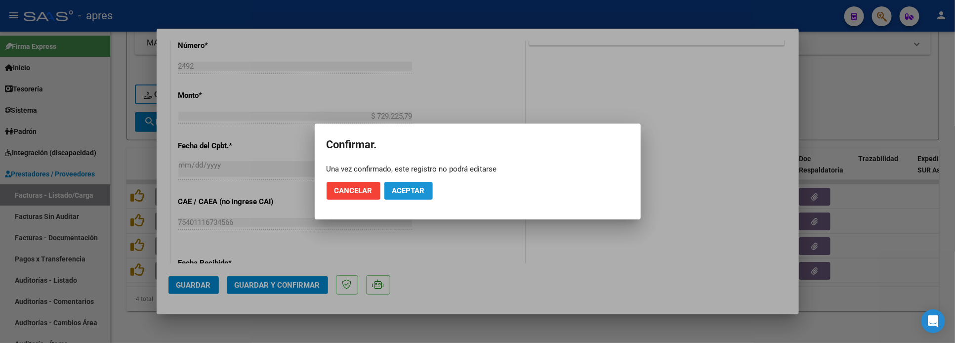
click at [421, 183] on button "Aceptar" at bounding box center [408, 191] width 48 height 18
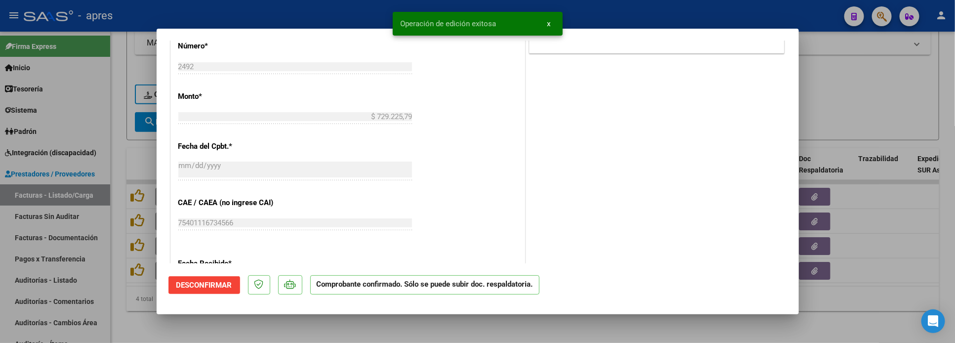
click at [116, 336] on div at bounding box center [477, 171] width 955 height 343
type input "$ 0,00"
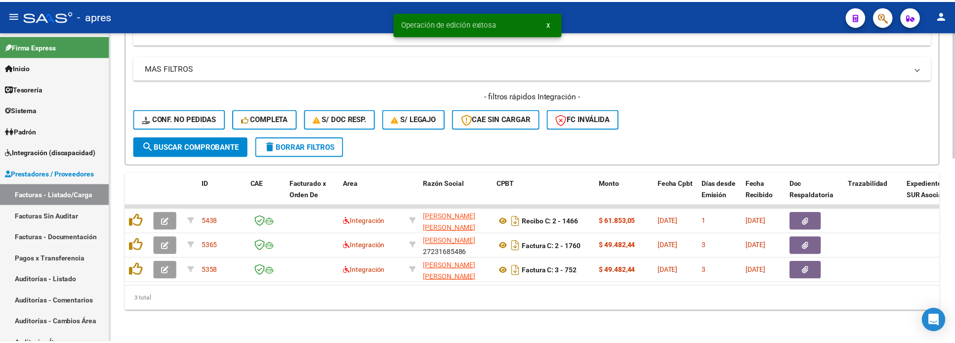
scroll to position [455, 0]
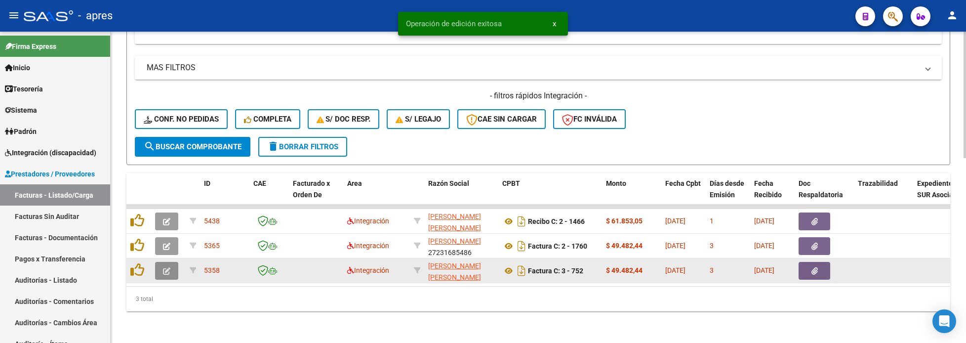
click at [170, 263] on button "button" at bounding box center [166, 271] width 23 height 18
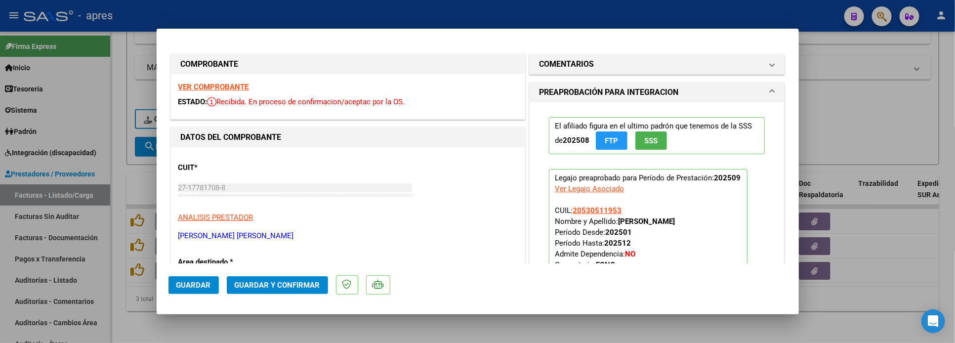
click at [216, 82] on strong "VER COMPROBANTE" at bounding box center [213, 86] width 71 height 9
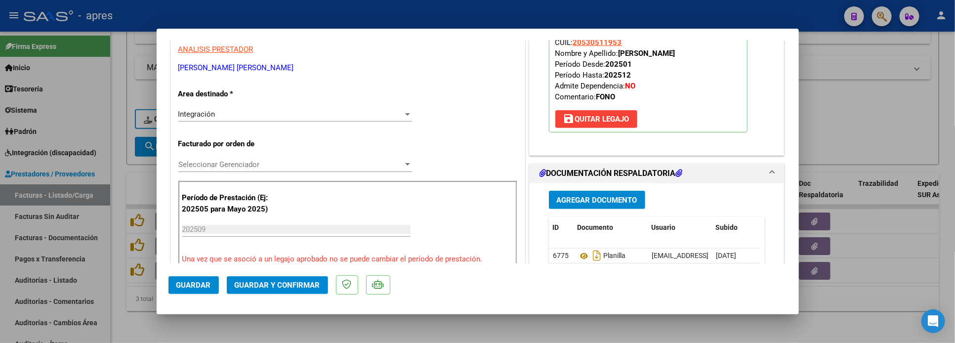
scroll to position [222, 0]
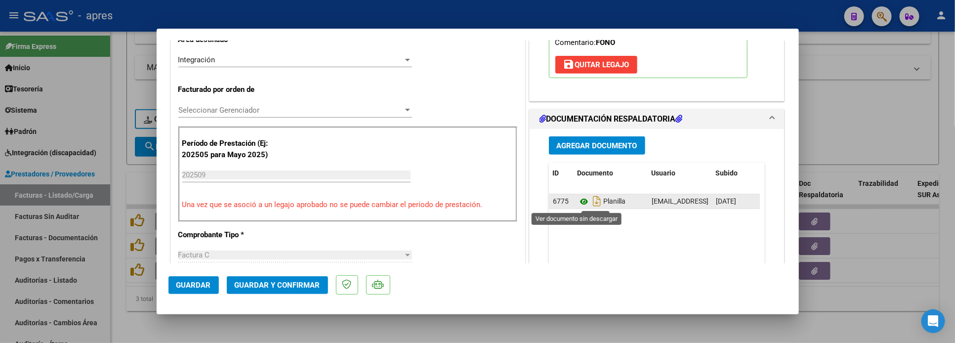
click at [577, 199] on icon at bounding box center [583, 202] width 13 height 12
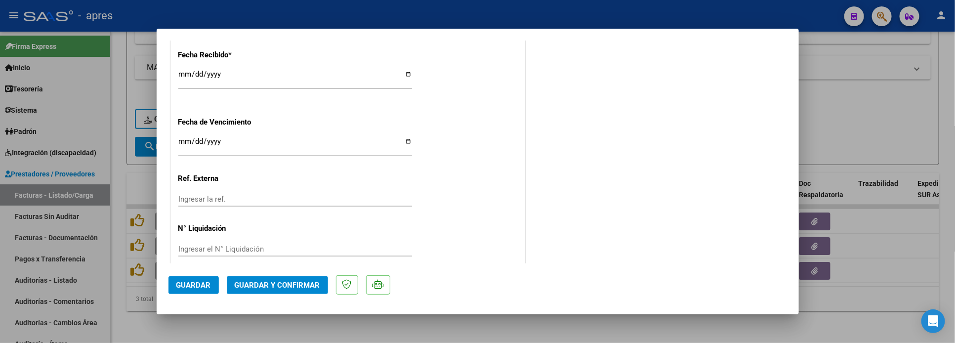
scroll to position [733, 0]
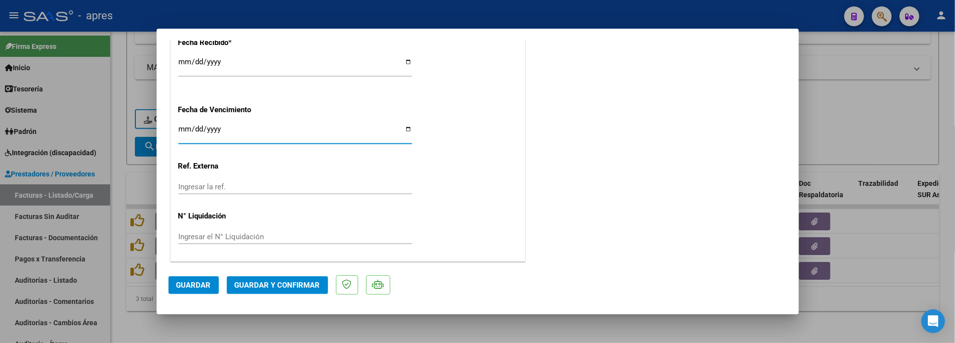
click at [181, 128] on input "Ingresar la fecha" at bounding box center [295, 133] width 234 height 16
type input "[DATE]"
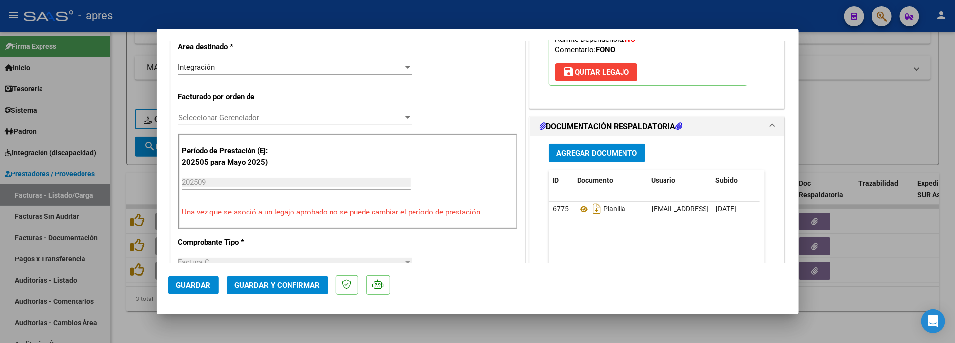
scroll to position [141, 0]
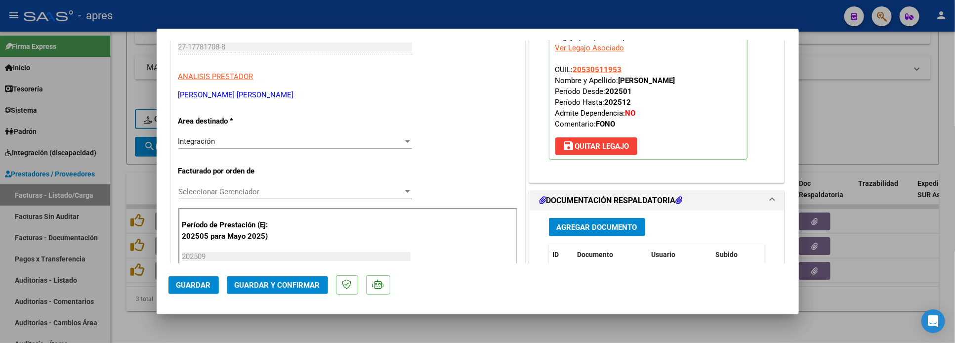
click at [275, 286] on span "Guardar y Confirmar" at bounding box center [277, 285] width 85 height 9
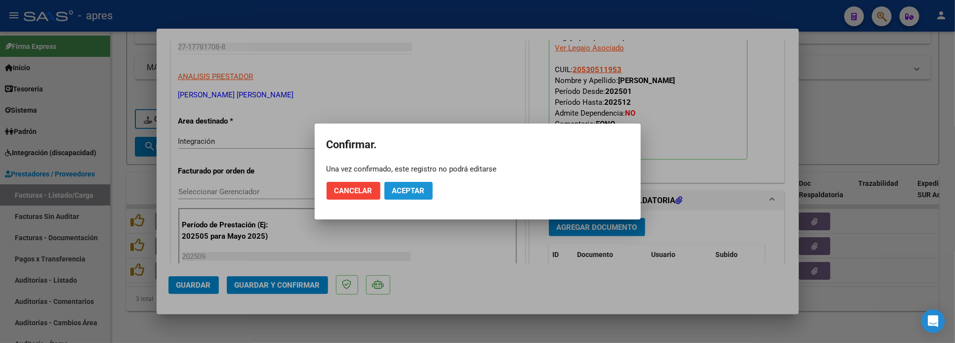
click at [400, 193] on span "Aceptar" at bounding box center [408, 190] width 33 height 9
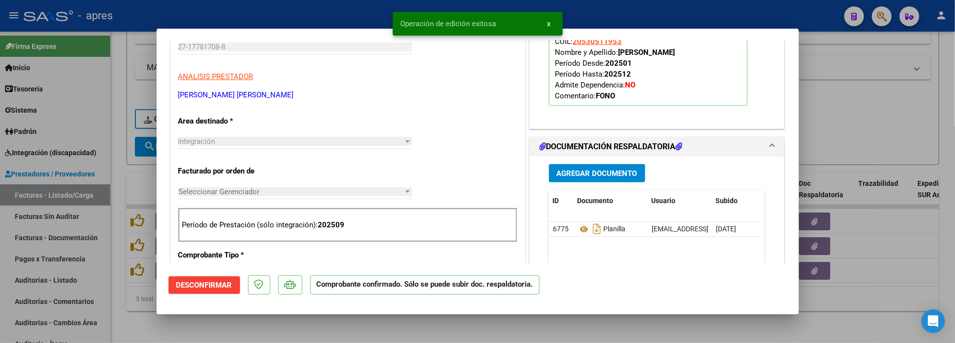
click at [147, 327] on div at bounding box center [477, 171] width 955 height 343
type input "$ 0,00"
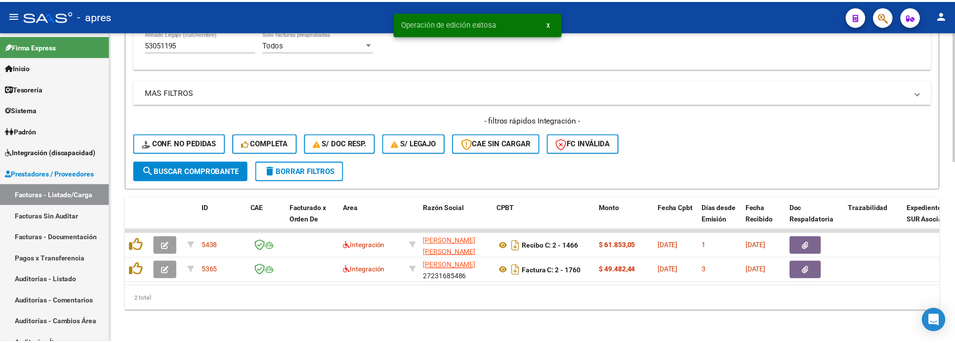
scroll to position [431, 0]
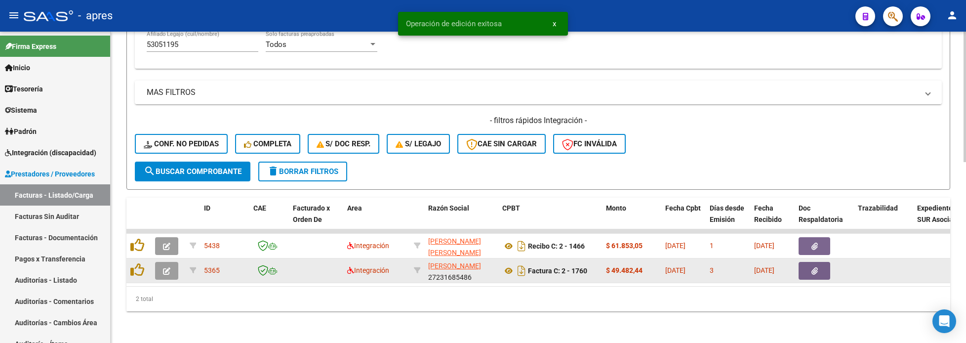
click at [167, 262] on button "button" at bounding box center [166, 271] width 23 height 18
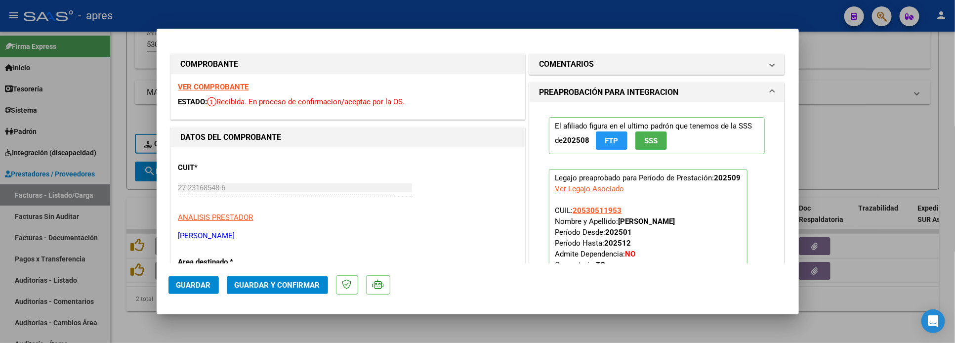
click at [219, 85] on strong "VER COMPROBANTE" at bounding box center [213, 86] width 71 height 9
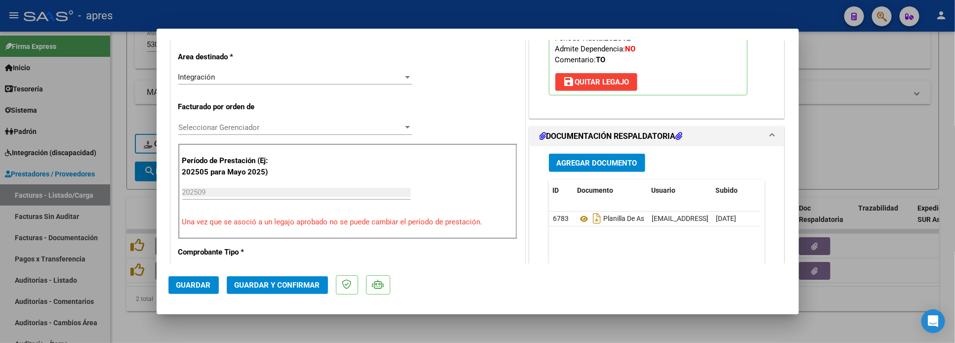
scroll to position [296, 0]
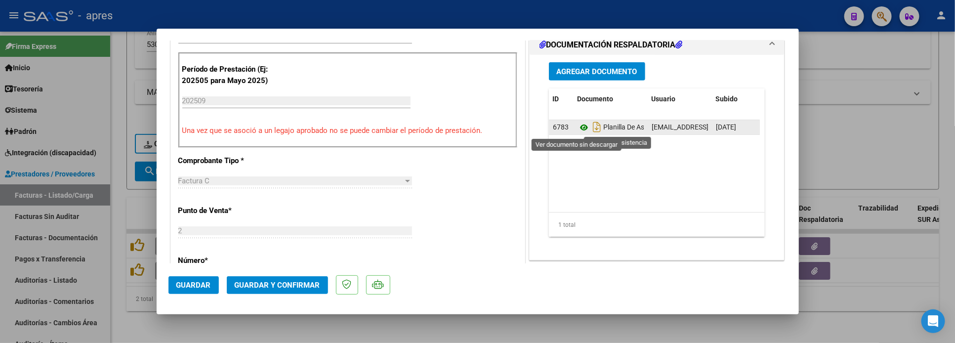
click at [578, 125] on icon at bounding box center [583, 127] width 13 height 12
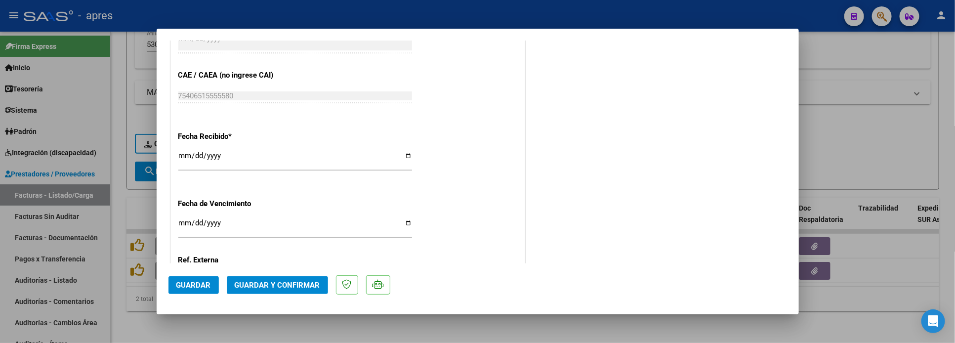
scroll to position [667, 0]
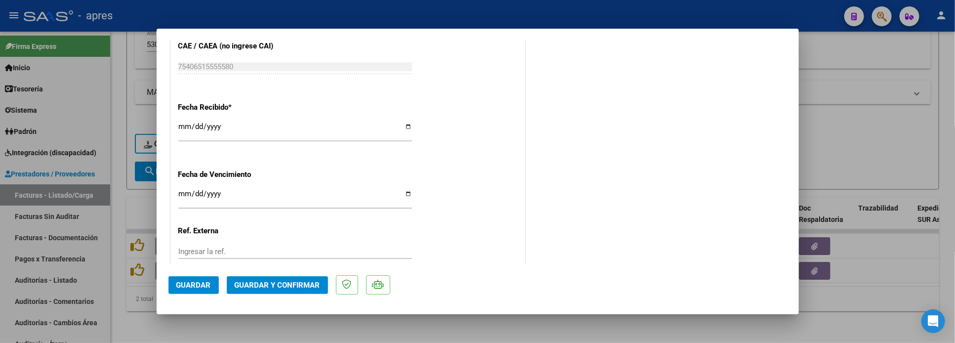
click at [184, 195] on input "Ingresar la fecha" at bounding box center [295, 198] width 234 height 16
type input "[DATE]"
click at [249, 288] on span "Guardar y Confirmar" at bounding box center [277, 285] width 85 height 9
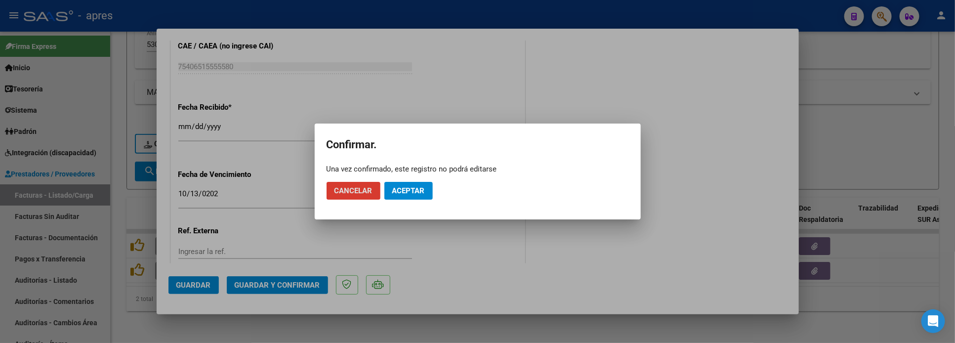
drag, startPoint x: 403, startPoint y: 201, endPoint x: 402, endPoint y: 190, distance: 11.5
click at [402, 196] on mat-dialog-actions "Cancelar Aceptar" at bounding box center [477, 191] width 302 height 34
drag, startPoint x: 402, startPoint y: 189, endPoint x: 381, endPoint y: 79, distance: 112.1
click at [401, 187] on span "Aceptar" at bounding box center [408, 190] width 33 height 9
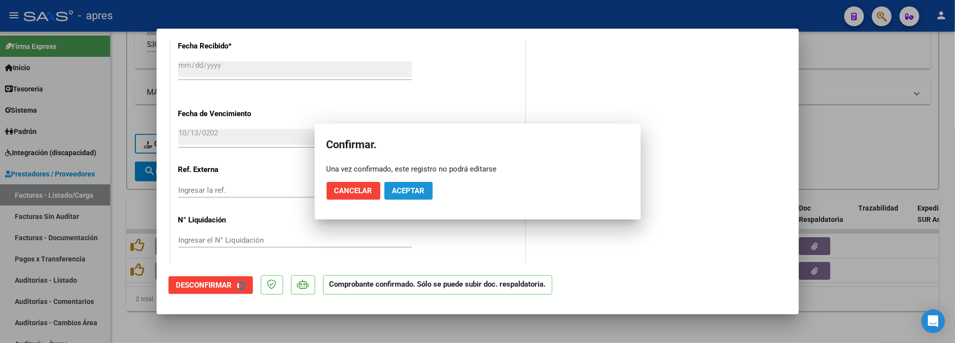
scroll to position [605, 0]
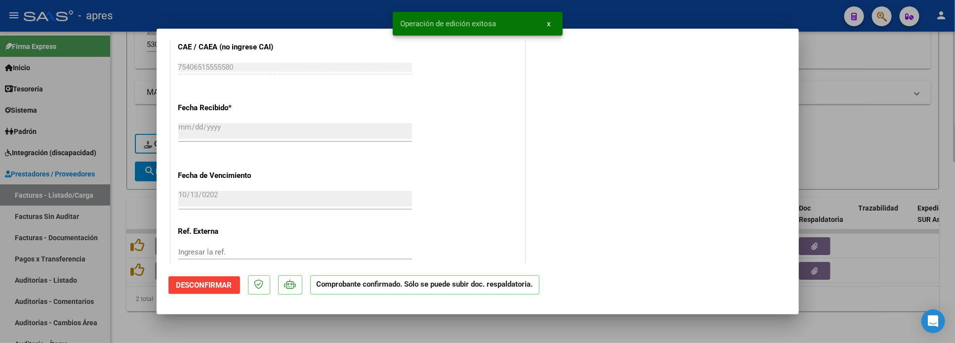
drag, startPoint x: 119, startPoint y: 305, endPoint x: 119, endPoint y: 293, distance: 11.9
click at [119, 301] on div at bounding box center [477, 171] width 955 height 343
type input "$ 0,00"
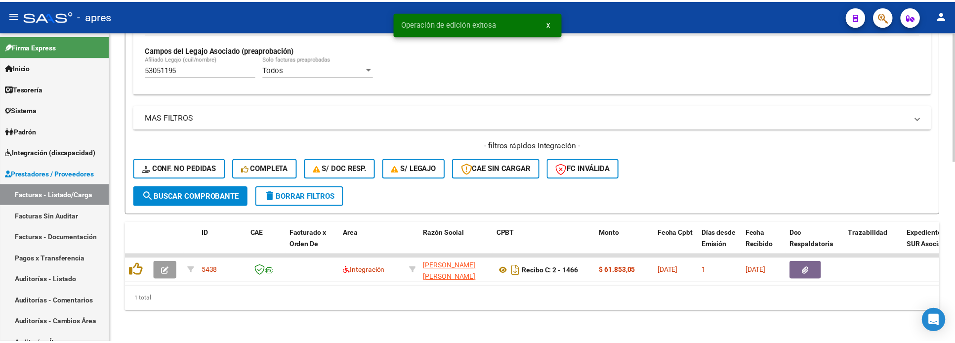
scroll to position [406, 0]
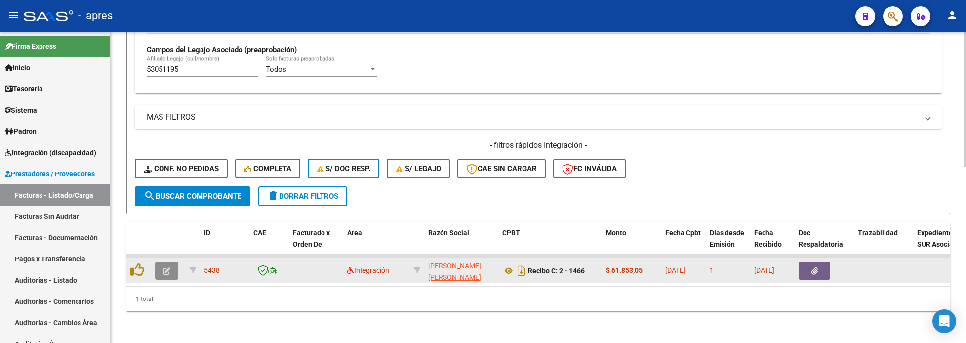
click at [166, 267] on icon "button" at bounding box center [166, 270] width 7 height 7
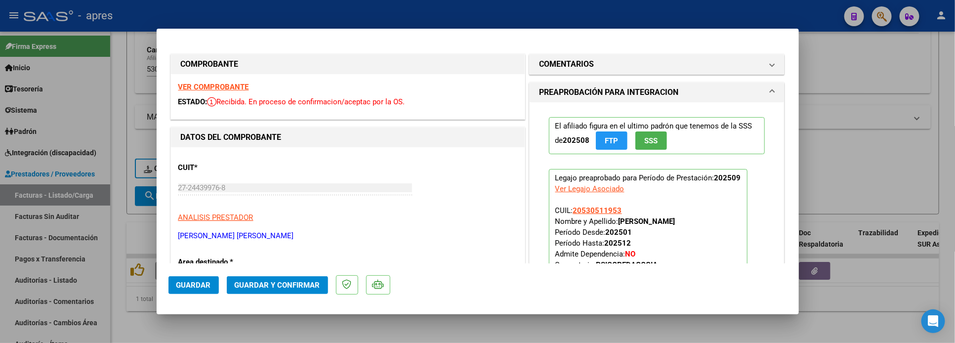
click at [226, 84] on strong "VER COMPROBANTE" at bounding box center [213, 86] width 71 height 9
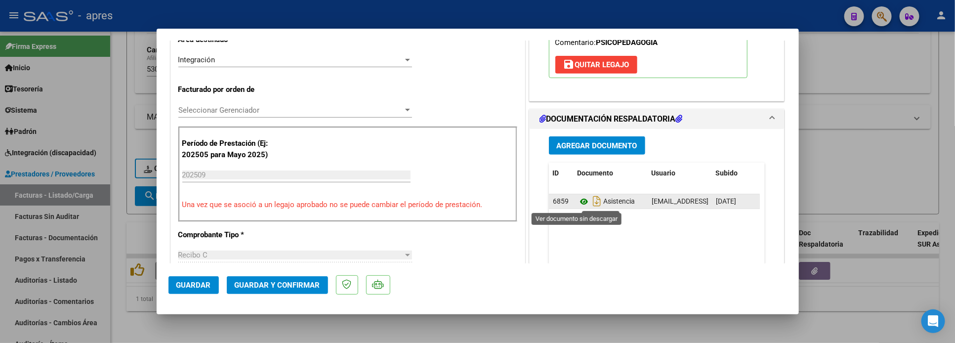
click at [577, 200] on icon at bounding box center [583, 202] width 13 height 12
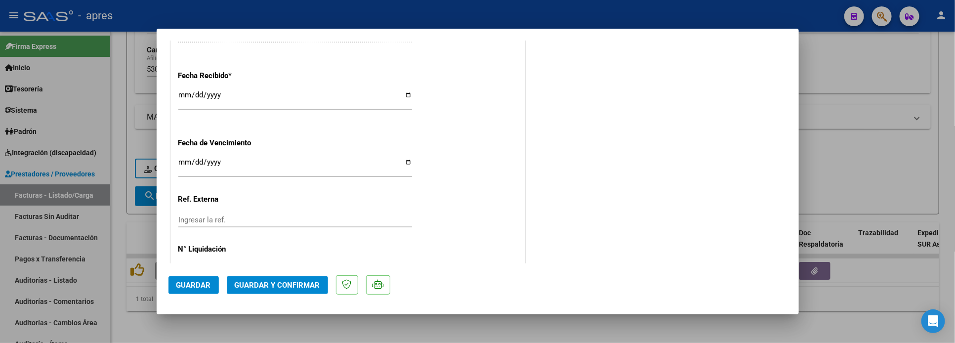
scroll to position [733, 0]
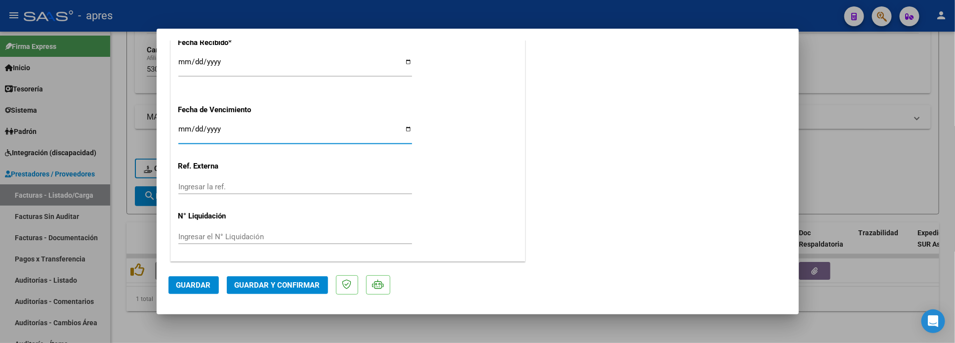
click at [180, 125] on input "Ingresar la fecha" at bounding box center [295, 133] width 234 height 16
type input "[DATE]"
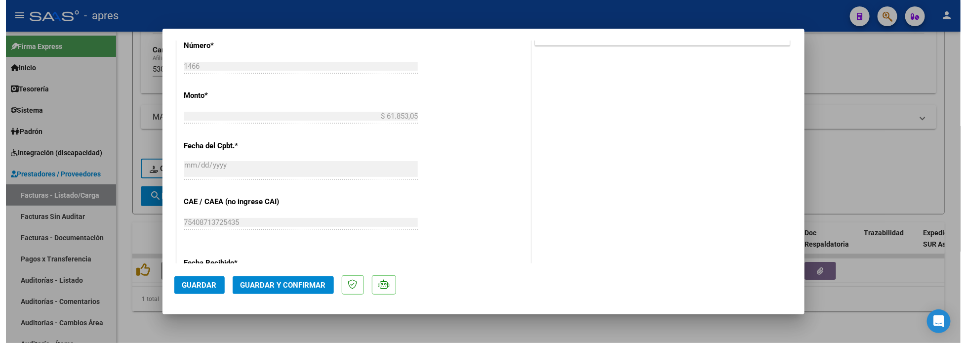
scroll to position [141, 0]
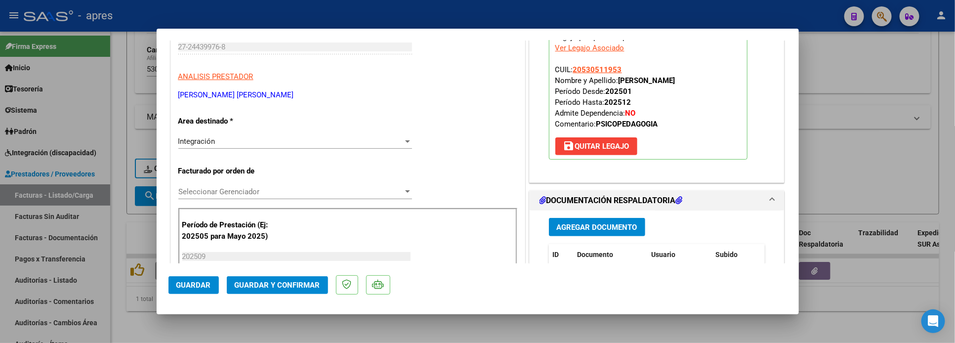
click at [276, 285] on span "Guardar y Confirmar" at bounding box center [277, 285] width 85 height 9
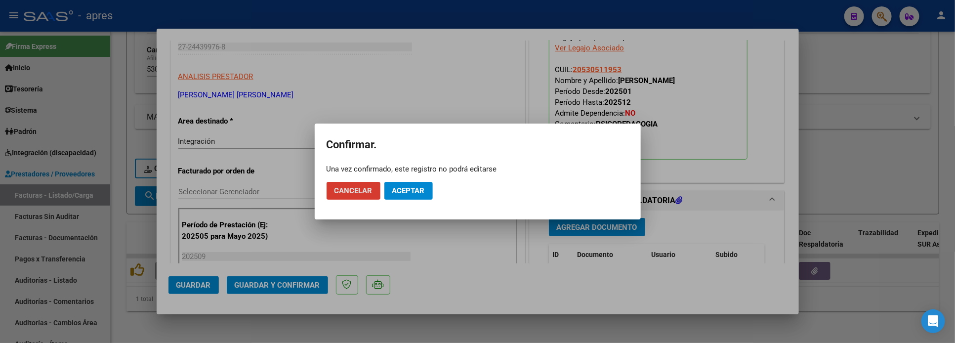
click at [425, 197] on button "Aceptar" at bounding box center [408, 191] width 48 height 18
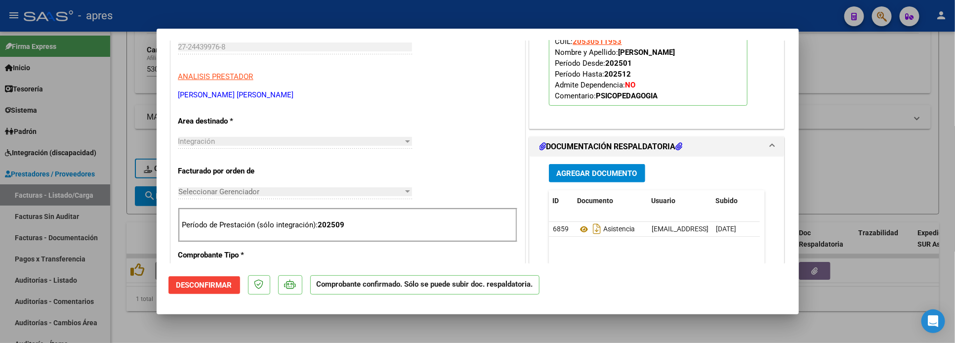
click at [116, 211] on div at bounding box center [477, 171] width 955 height 343
type input "$ 0,00"
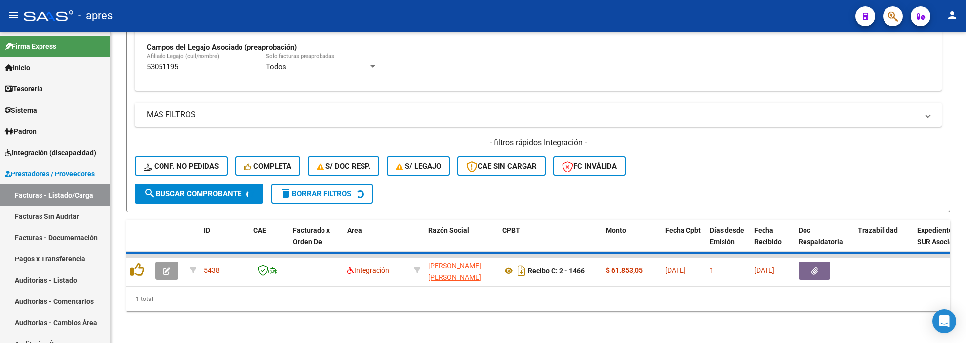
scroll to position [387, 0]
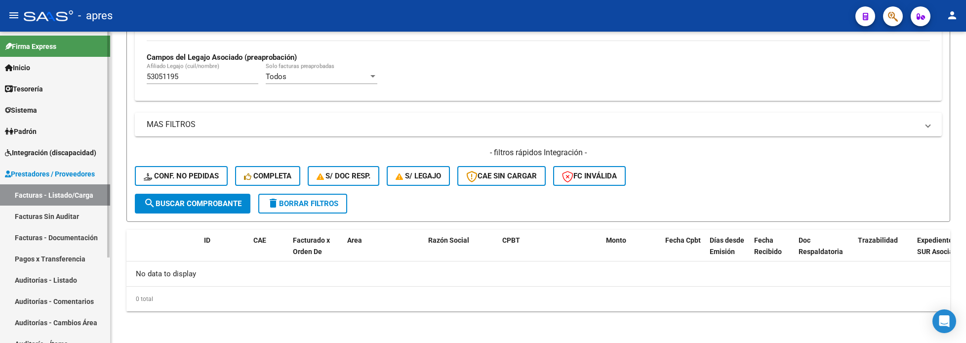
drag, startPoint x: 187, startPoint y: 80, endPoint x: 43, endPoint y: 83, distance: 143.8
click at [43, 83] on mat-sidenav-container "Firma Express Inicio Calendario SSS Instructivos Contacto OS Tesorería Extracto…" at bounding box center [483, 187] width 966 height 311
paste input "5032117"
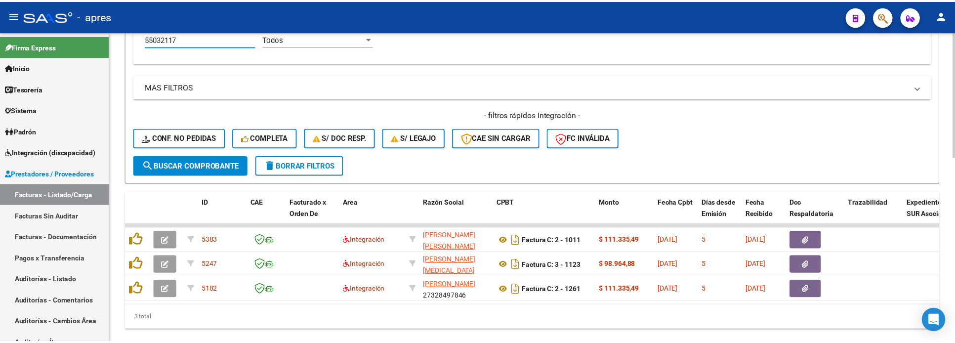
scroll to position [455, 0]
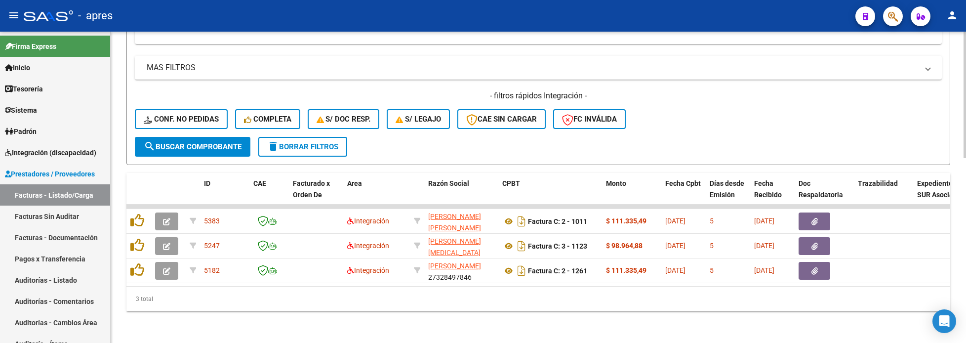
type input "55032117"
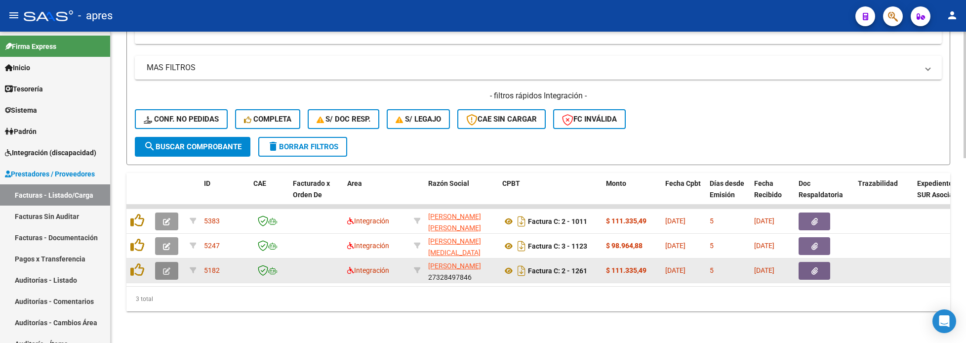
click at [169, 267] on icon "button" at bounding box center [166, 270] width 7 height 7
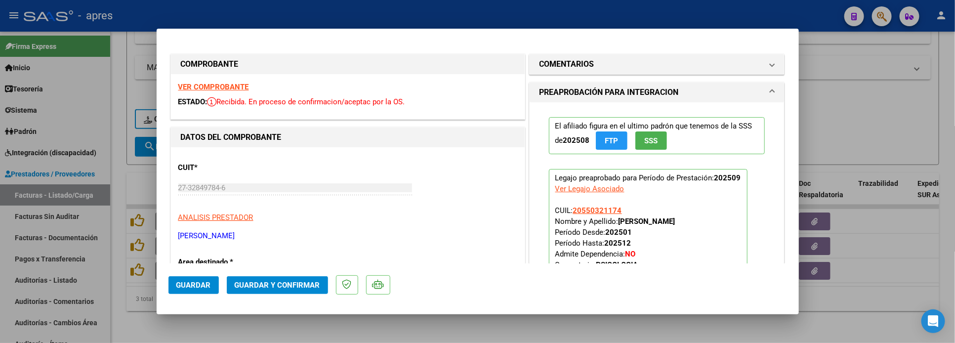
click at [201, 87] on strong "VER COMPROBANTE" at bounding box center [213, 86] width 71 height 9
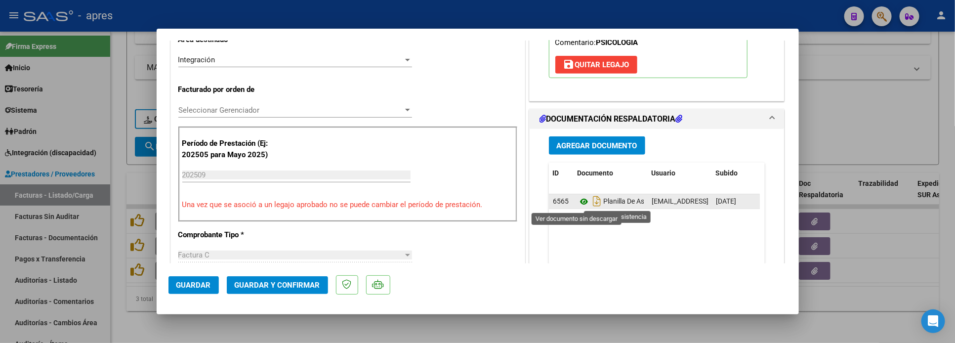
click at [578, 206] on icon at bounding box center [583, 202] width 13 height 12
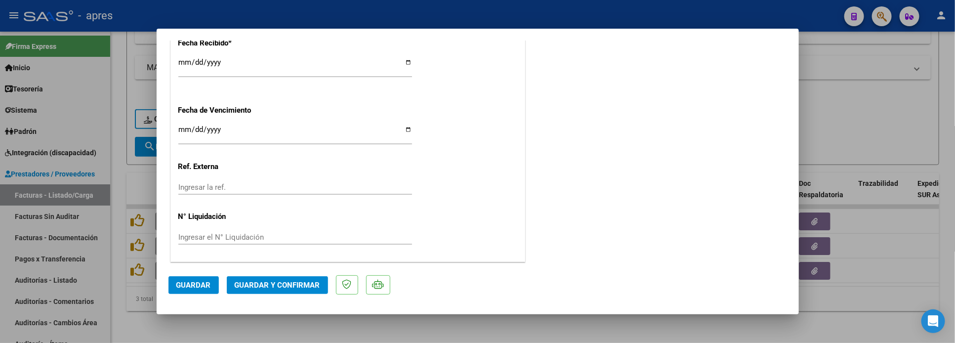
scroll to position [733, 0]
click at [277, 287] on span "Guardar y Confirmar" at bounding box center [277, 285] width 85 height 9
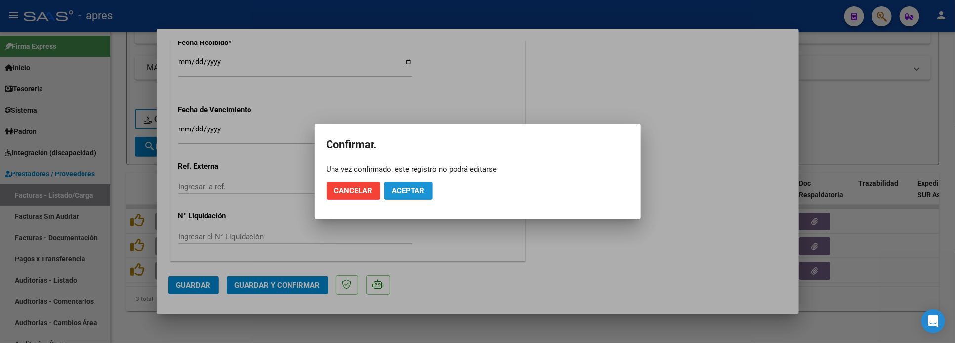
click at [403, 191] on span "Aceptar" at bounding box center [408, 190] width 33 height 9
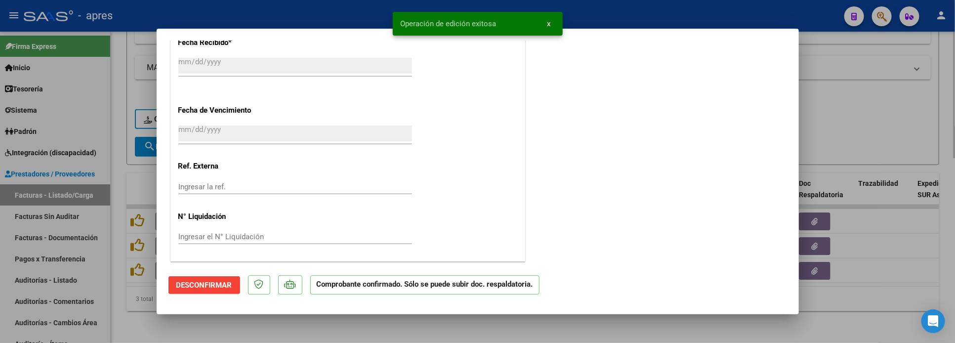
click at [135, 316] on div at bounding box center [477, 171] width 955 height 343
type input "$ 0,00"
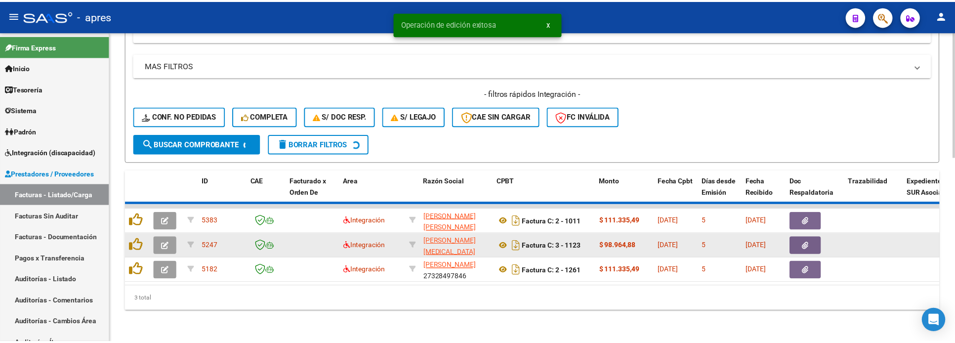
scroll to position [431, 0]
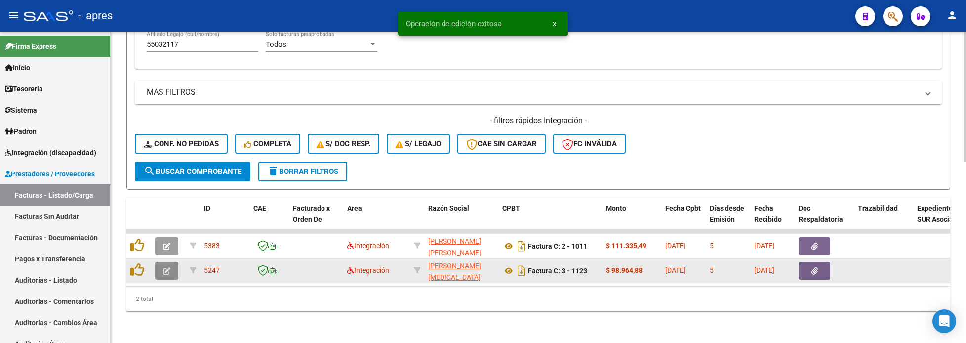
click at [169, 267] on icon "button" at bounding box center [166, 270] width 7 height 7
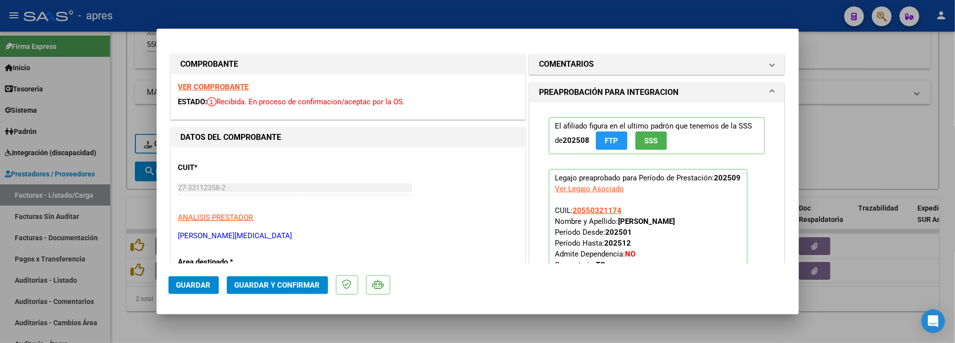
click at [230, 88] on strong "VER COMPROBANTE" at bounding box center [213, 86] width 71 height 9
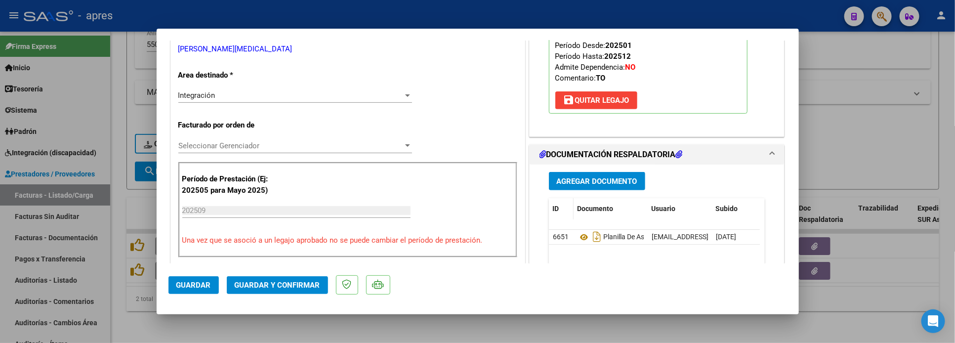
scroll to position [222, 0]
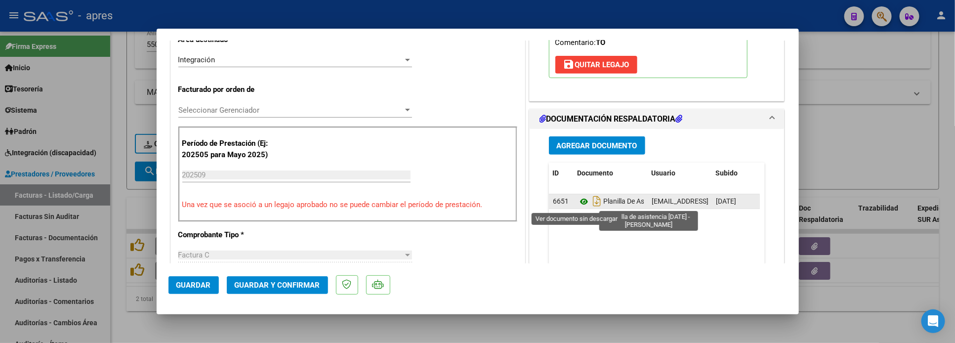
click at [577, 201] on icon at bounding box center [583, 202] width 13 height 12
click at [578, 201] on icon at bounding box center [583, 202] width 13 height 12
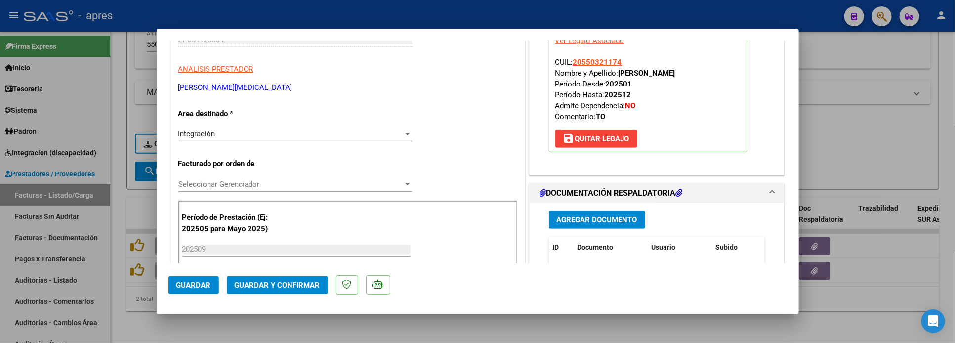
scroll to position [0, 0]
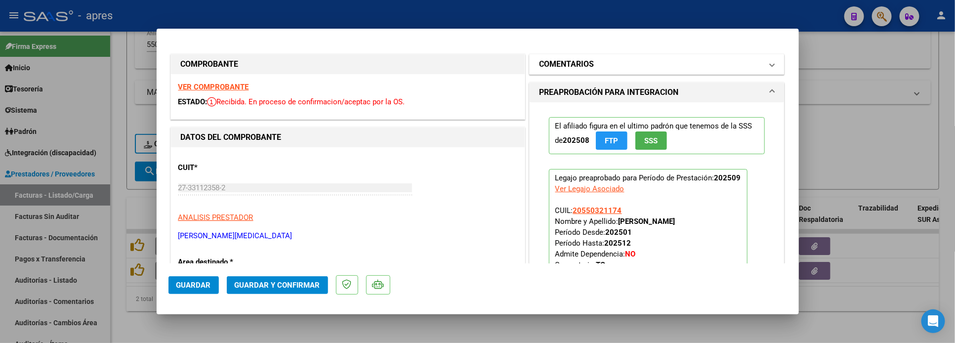
click at [608, 66] on mat-panel-title "COMENTARIOS" at bounding box center [650, 64] width 223 height 12
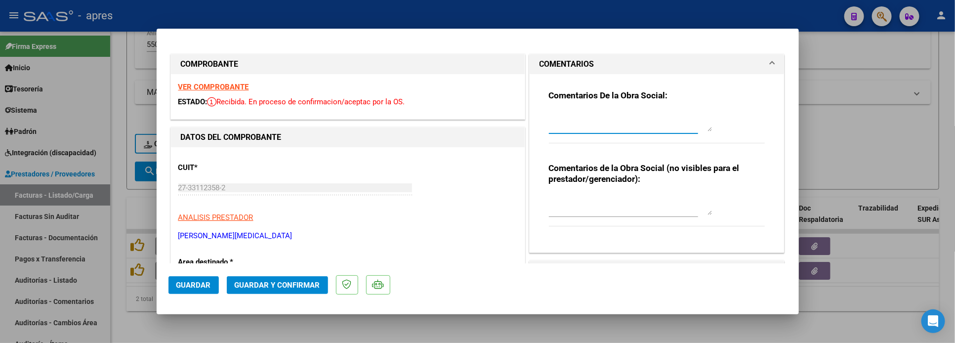
click at [554, 112] on textarea at bounding box center [630, 122] width 163 height 20
click at [202, 285] on span "Guardar" at bounding box center [193, 285] width 35 height 9
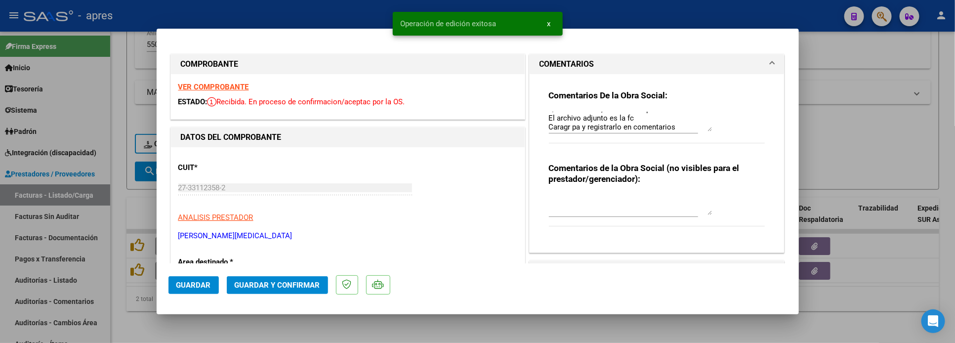
click at [123, 307] on div at bounding box center [477, 171] width 955 height 343
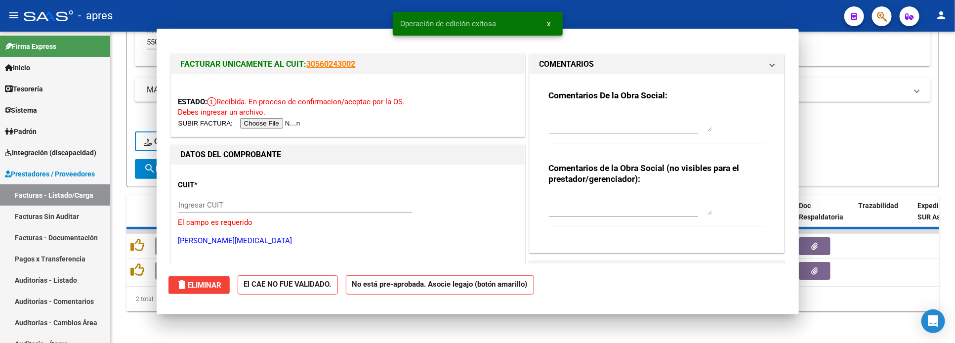
scroll to position [0, 0]
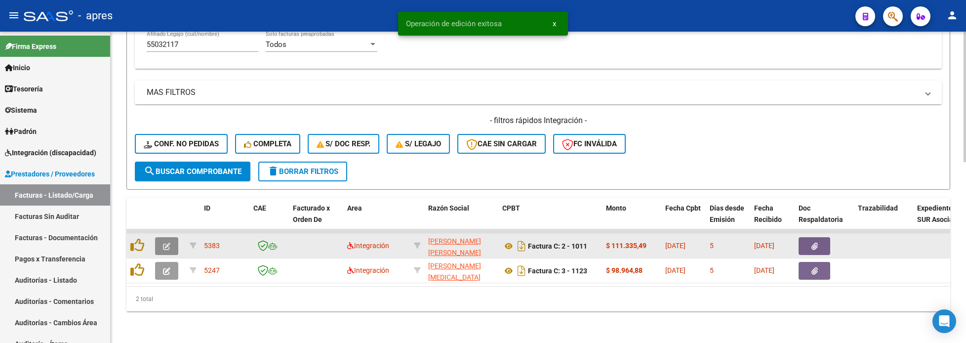
click at [160, 237] on button "button" at bounding box center [166, 246] width 23 height 18
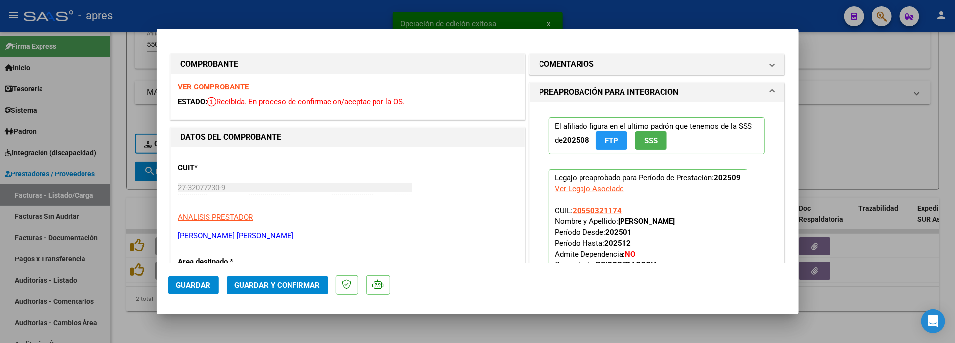
click at [229, 86] on strong "VER COMPROBANTE" at bounding box center [213, 86] width 71 height 9
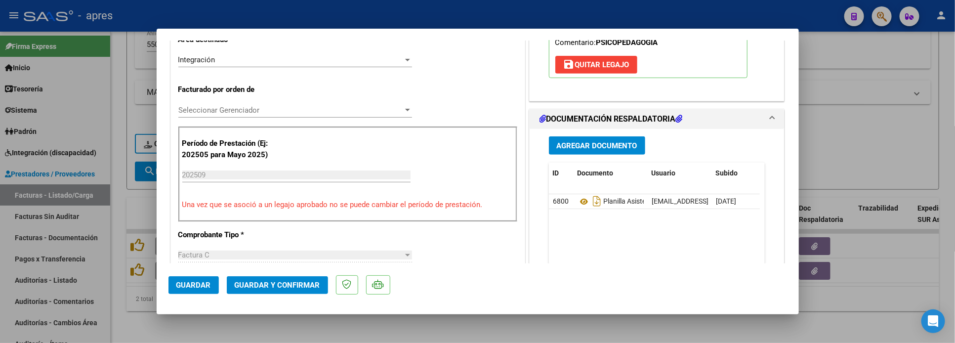
scroll to position [370, 0]
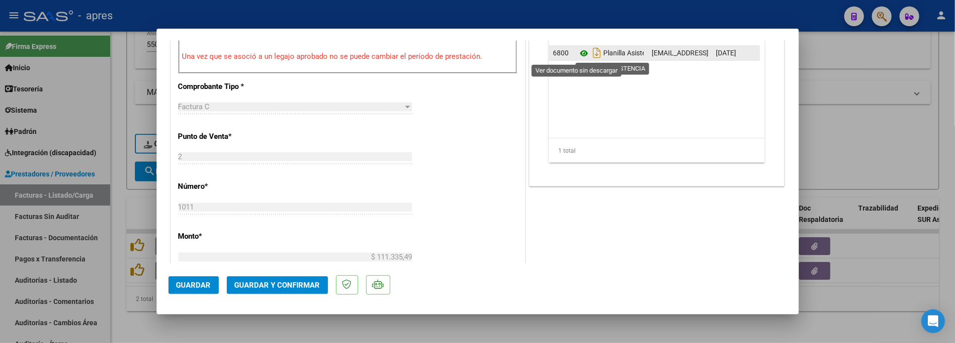
click at [580, 54] on icon at bounding box center [583, 53] width 13 height 12
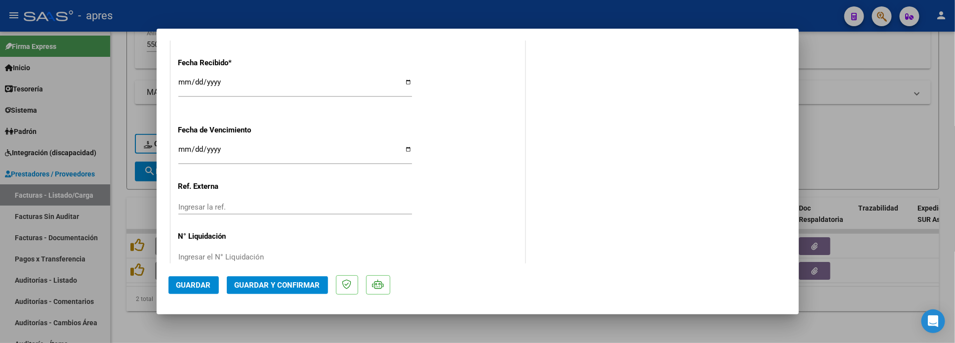
scroll to position [733, 0]
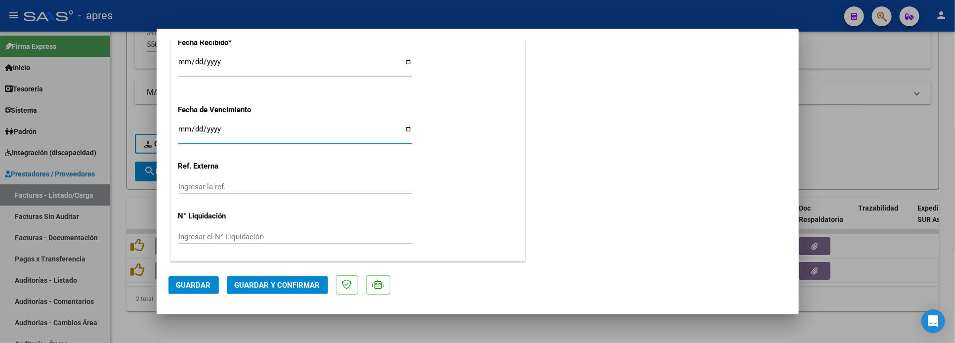
click at [186, 132] on input "Ingresar la fecha" at bounding box center [295, 133] width 234 height 16
click at [264, 285] on span "Guardar y Confirmar" at bounding box center [277, 285] width 85 height 9
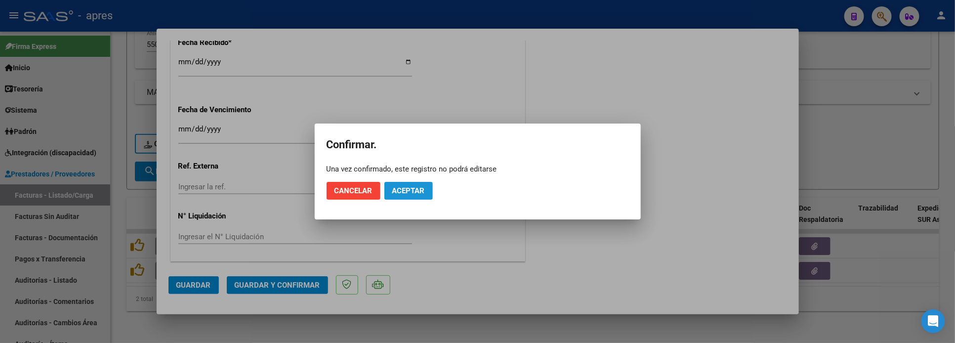
click at [418, 186] on span "Aceptar" at bounding box center [408, 190] width 33 height 9
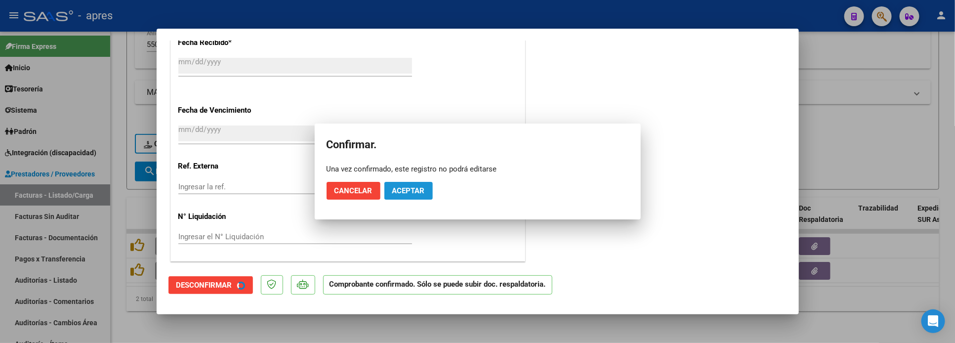
scroll to position [672, 0]
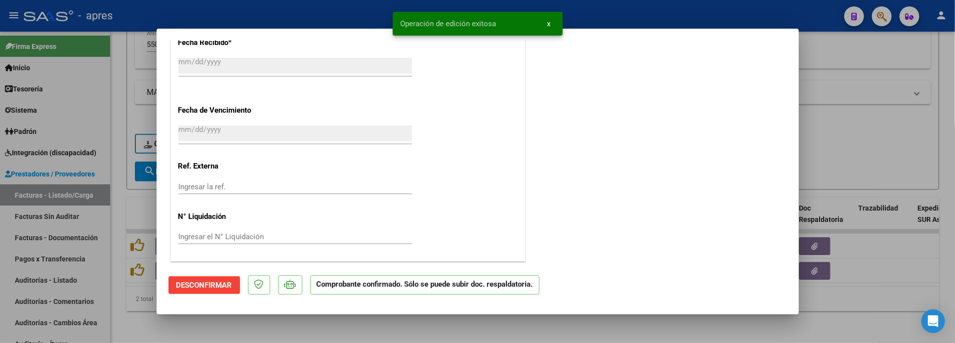
click at [179, 328] on div at bounding box center [477, 171] width 955 height 343
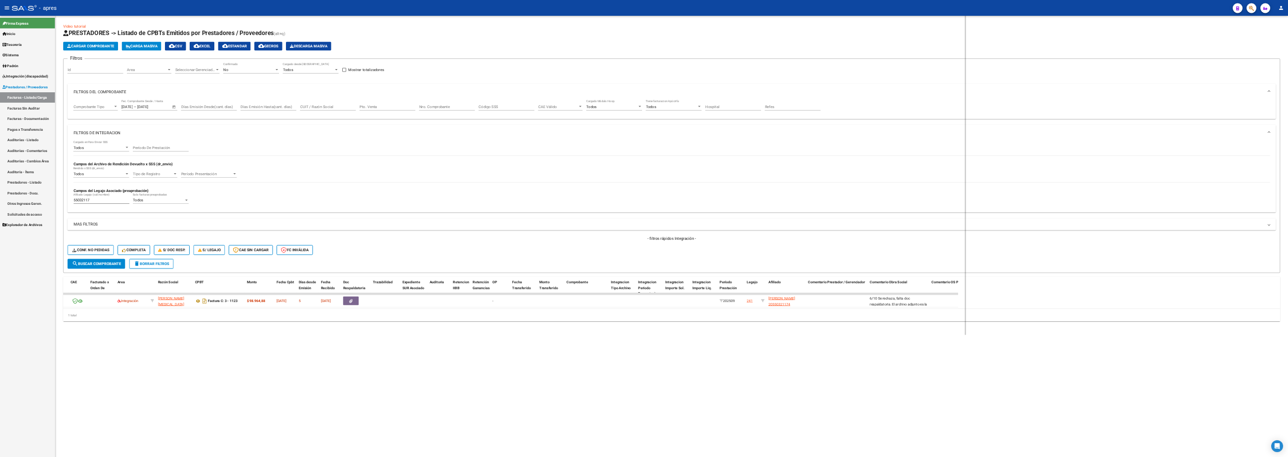
scroll to position [0, 113]
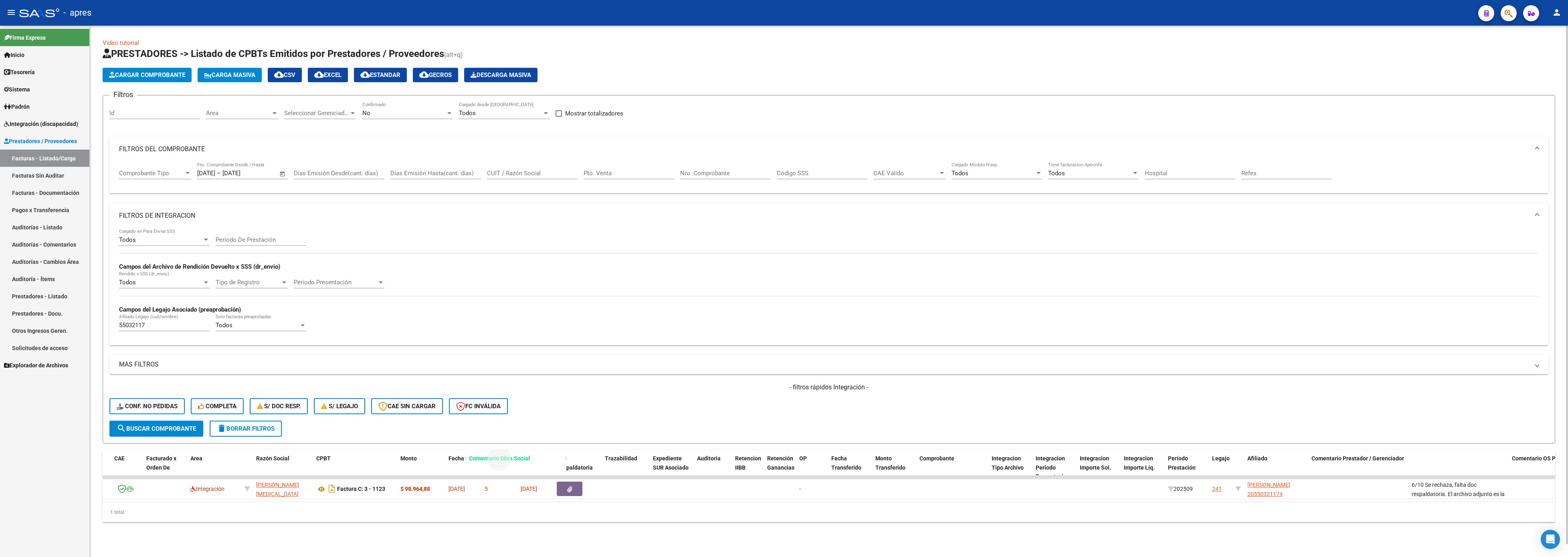
drag, startPoint x: 1425, startPoint y: 456, endPoint x: 482, endPoint y: 451, distance: 943.0
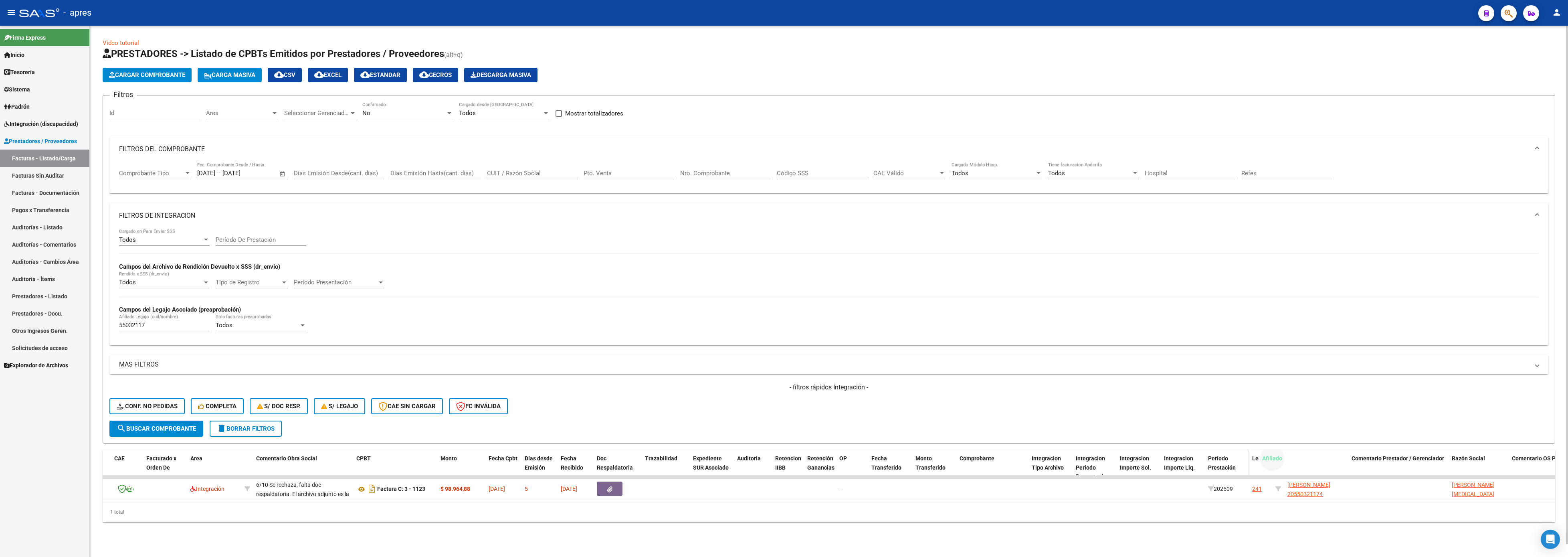
drag, startPoint x: 1298, startPoint y: 462, endPoint x: 1286, endPoint y: 460, distance: 12.2
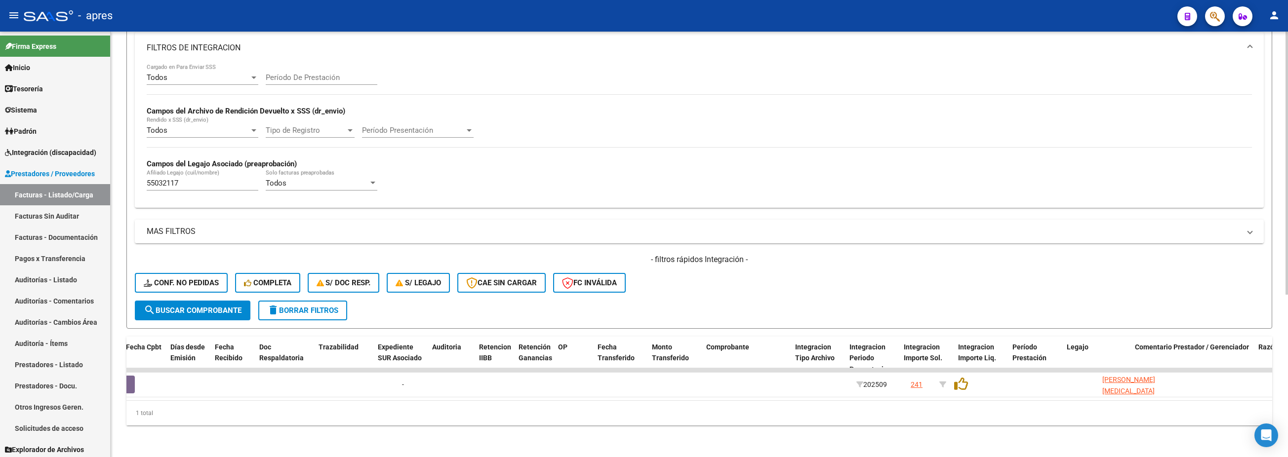
scroll to position [0, 930]
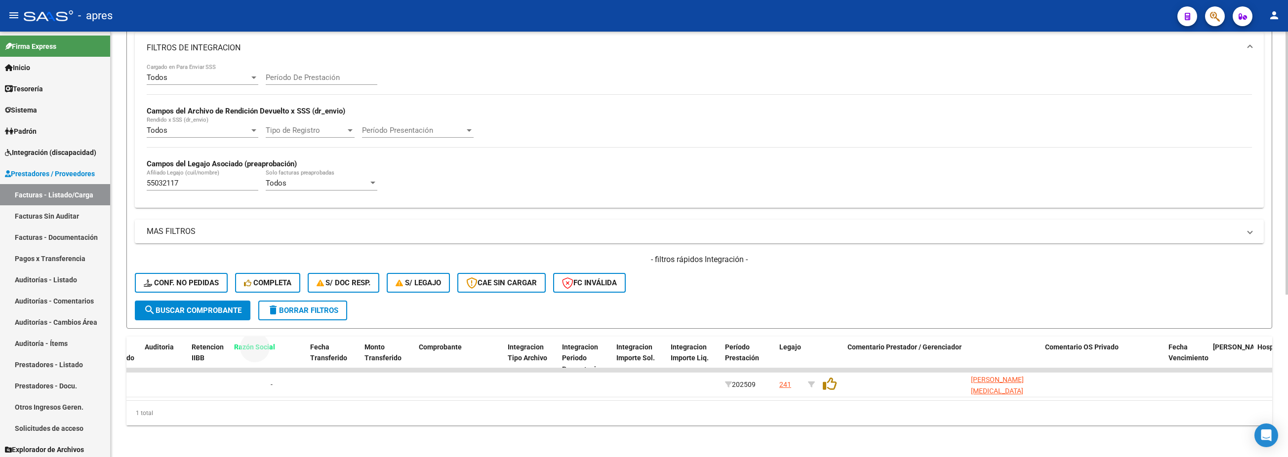
drag, startPoint x: 985, startPoint y: 336, endPoint x: 214, endPoint y: 305, distance: 771.0
click at [214, 305] on div "Video tutorial PRESTADORES -> Listado de CPBTs Emitidos por Prestadores / Prove…" at bounding box center [699, 112] width 1146 height 626
click at [684, 342] on div "1 total" at bounding box center [699, 413] width 1146 height 25
drag, startPoint x: 985, startPoint y: 333, endPoint x: 231, endPoint y: 351, distance: 753.8
click at [231, 342] on datatable-header-cell "Razón Social" at bounding box center [250, 358] width 74 height 43
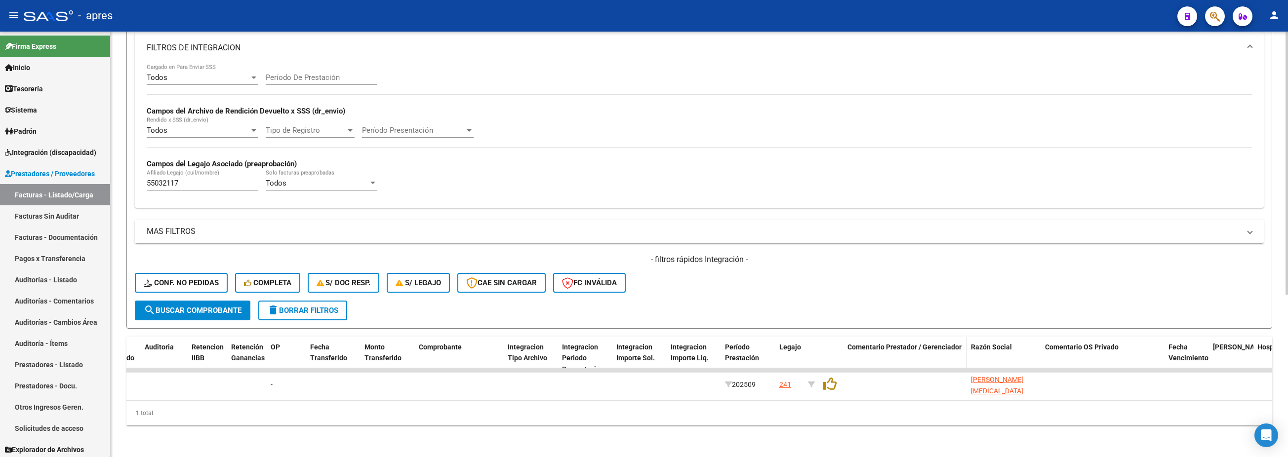
drag, startPoint x: 539, startPoint y: 445, endPoint x: 962, endPoint y: 330, distance: 438.3
click at [584, 342] on div "Video tutorial PRESTADORES -> Listado de CPBTs Emitidos por Prestadores / Prove…" at bounding box center [699, 121] width 1177 height 674
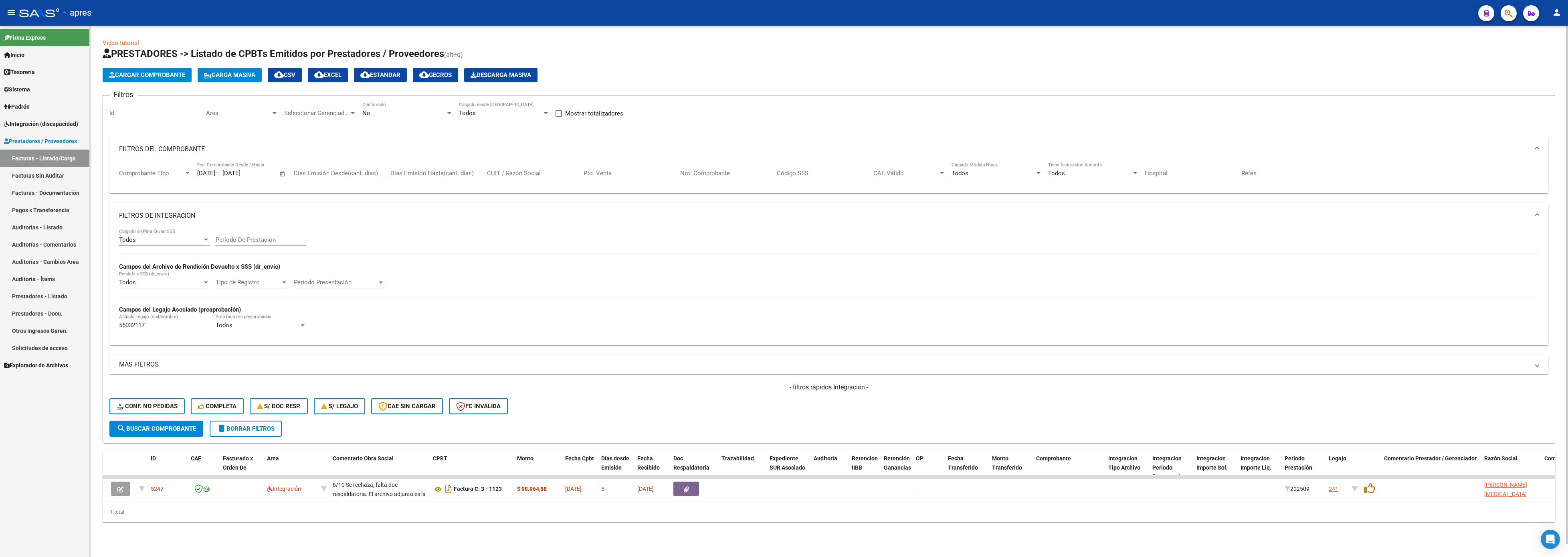
scroll to position [0, 0]
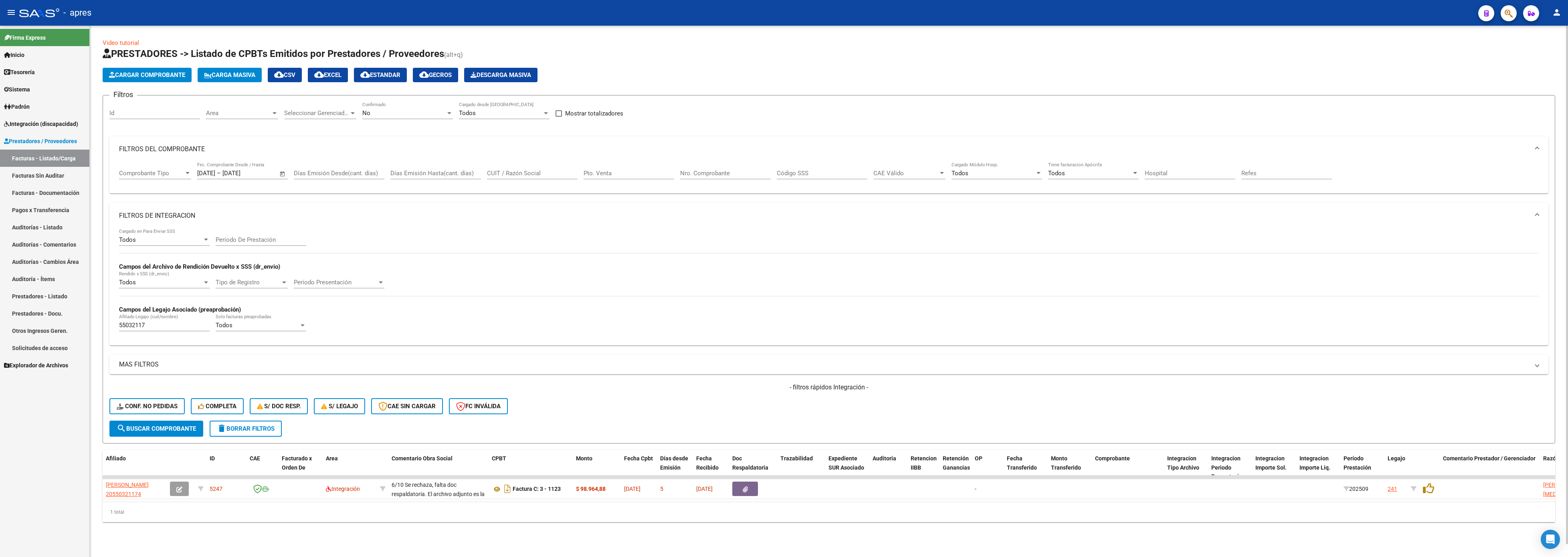
click at [279, 278] on div "- filtros rápidos Integración - Conf. no pedidas Completa S/ Doc Resp. S/ legaj…" at bounding box center [829, 402] width 1439 height 37
click at [274, 278] on span "delete Borrar Filtros" at bounding box center [245, 428] width 58 height 7
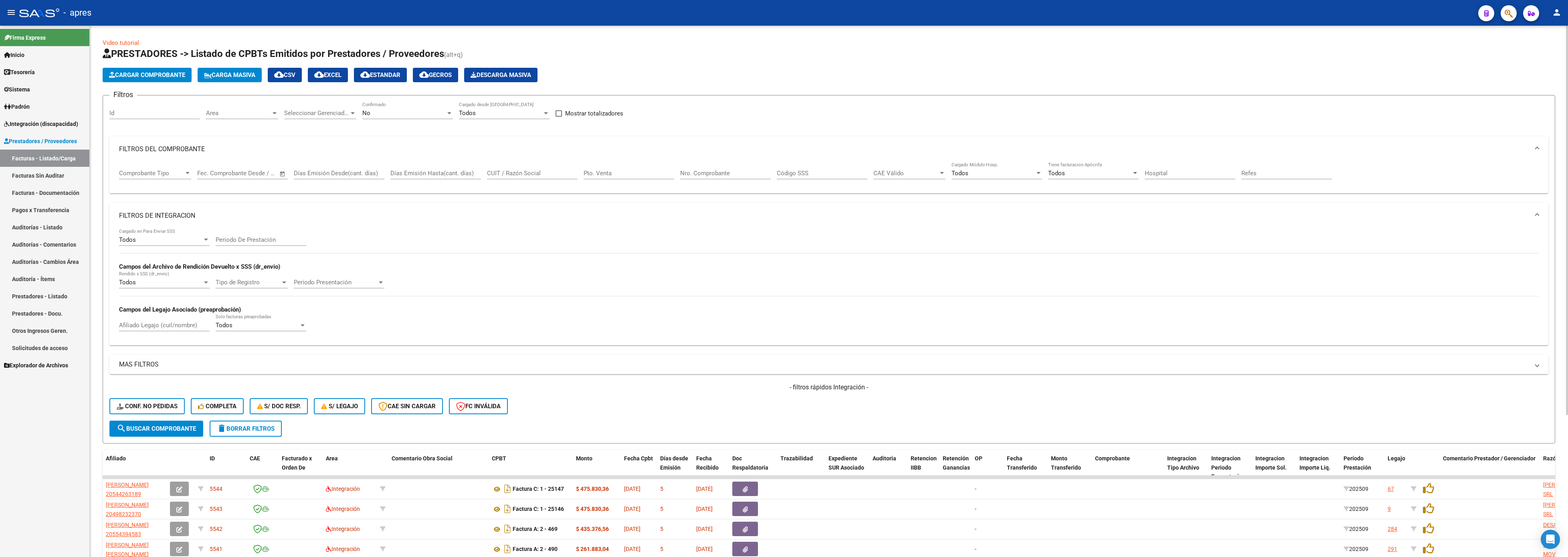
click at [284, 175] on span "Open calendar" at bounding box center [282, 174] width 19 height 19
click at [255, 232] on span "1" at bounding box center [257, 231] width 15 height 15
click at [222, 245] on span "6" at bounding box center [226, 247] width 15 height 15
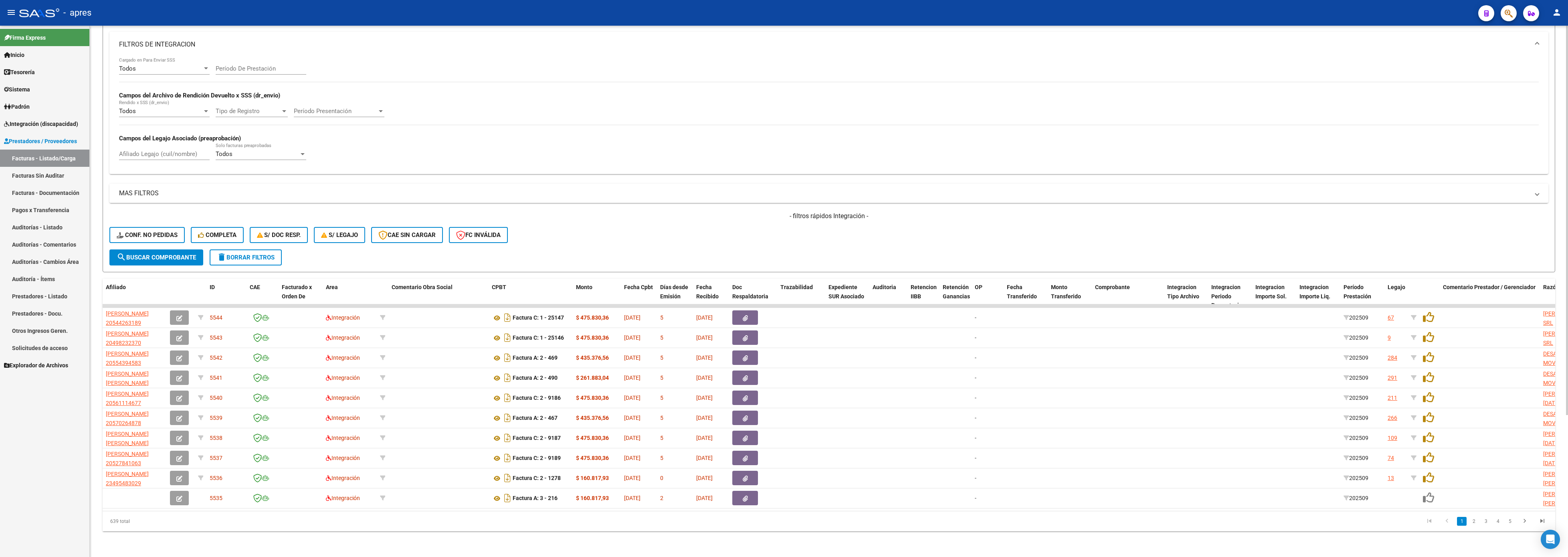
scroll to position [194, 0]
drag, startPoint x: 1545, startPoint y: 266, endPoint x: 536, endPoint y: 284, distance: 1009.2
click at [536, 278] on div "Afiliado ID CAE Facturado x Orden De Area Comentario Obra Social CPBT Monto Fec…" at bounding box center [829, 404] width 1453 height 253
click at [666, 278] on datatable-pager "1 2 3 4 5" at bounding box center [973, 521] width 1156 height 14
drag, startPoint x: 1549, startPoint y: 270, endPoint x: 565, endPoint y: 278, distance: 984.0
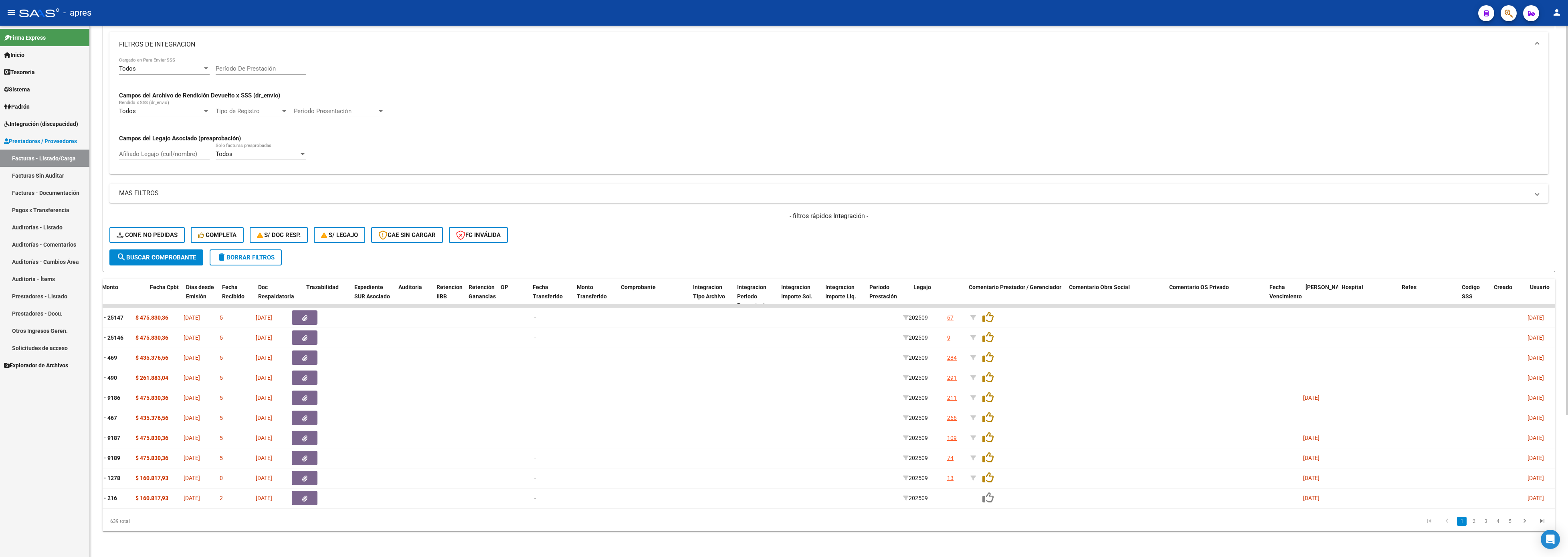
scroll to position [0, 614]
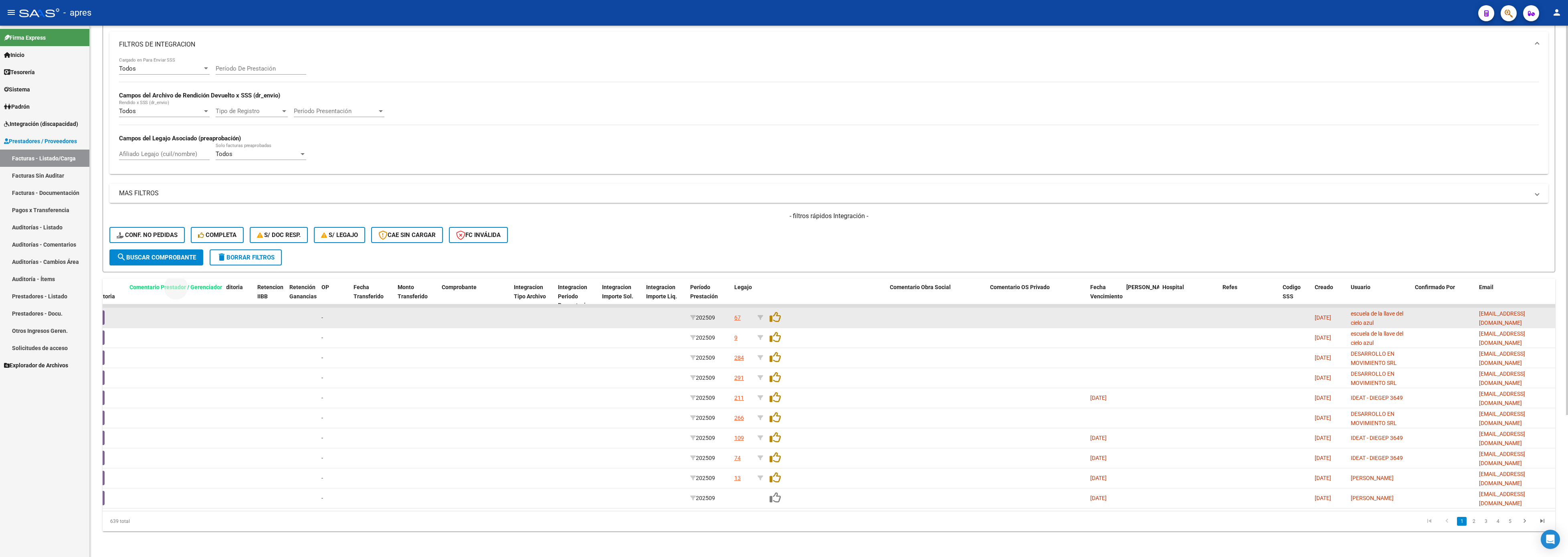
drag, startPoint x: 849, startPoint y: 266, endPoint x: 189, endPoint y: 295, distance: 660.6
click at [189, 278] on div "Afiliado ID CAE Facturado x Orden De Area Razón Social CPBT Monto Fecha Cpbt Dí…" at bounding box center [829, 404] width 1453 height 253
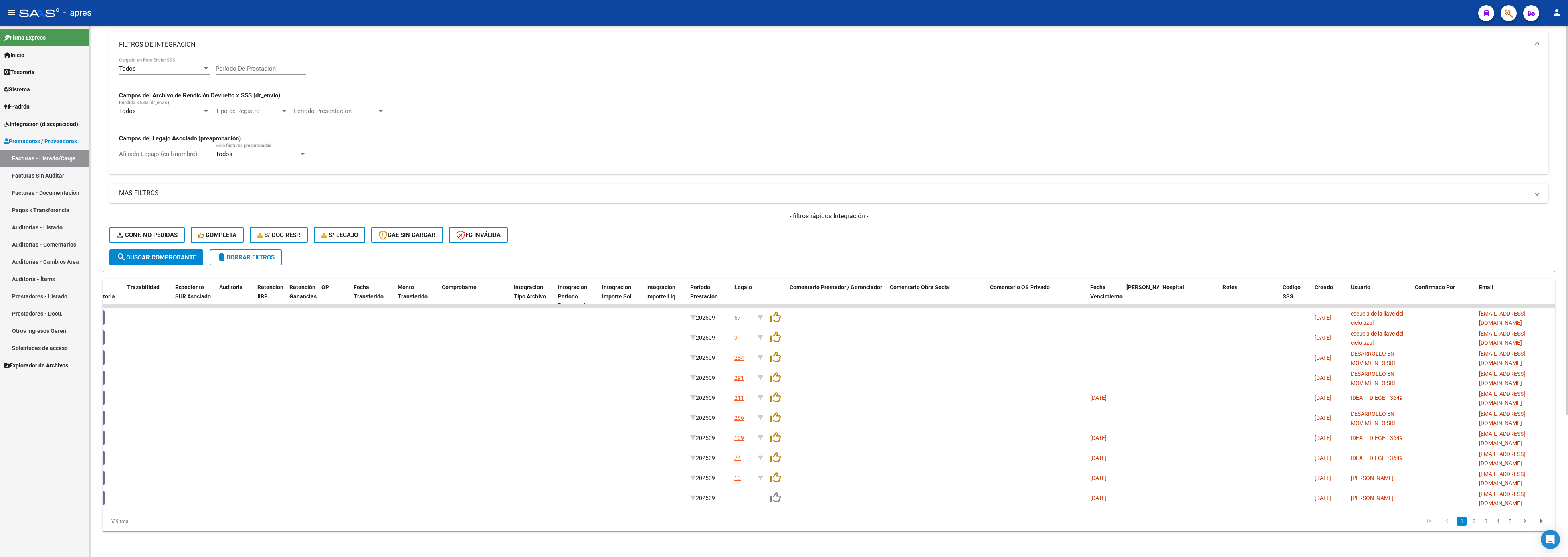
click at [784, 278] on div "Video tutorial PRESTADORES -> Listado de CPBTs Emitidos por Prestadores / Prove…" at bounding box center [829, 205] width 1478 height 702
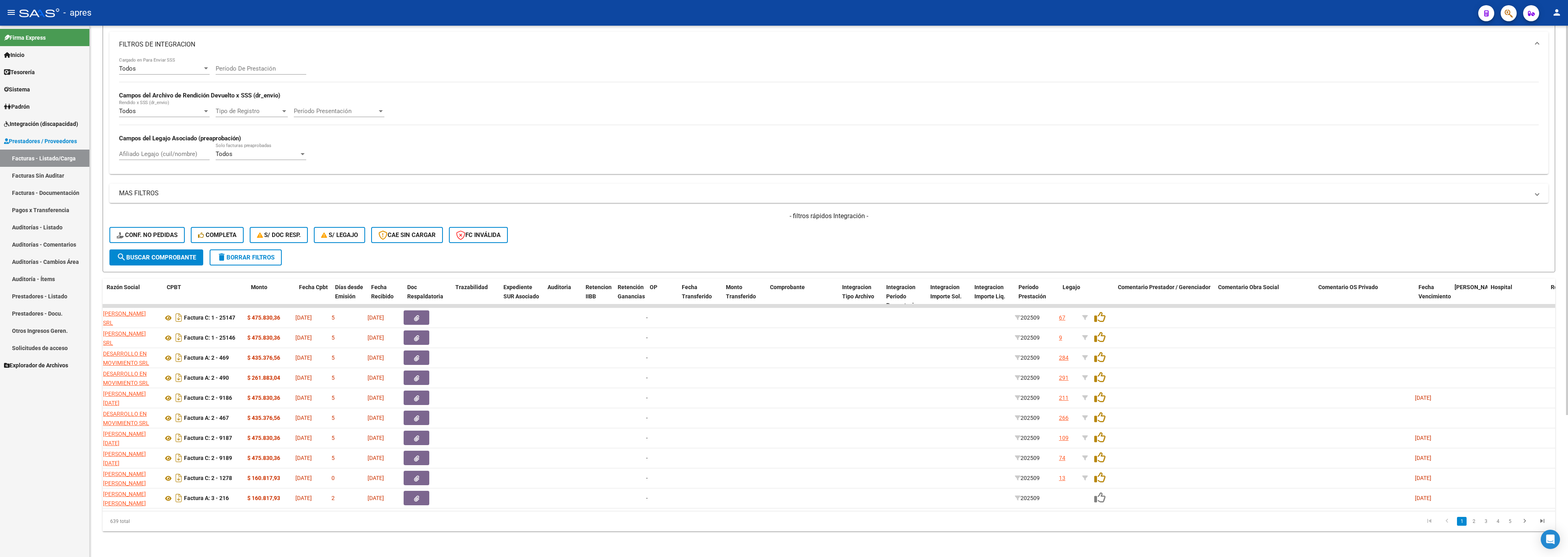
scroll to position [0, 285]
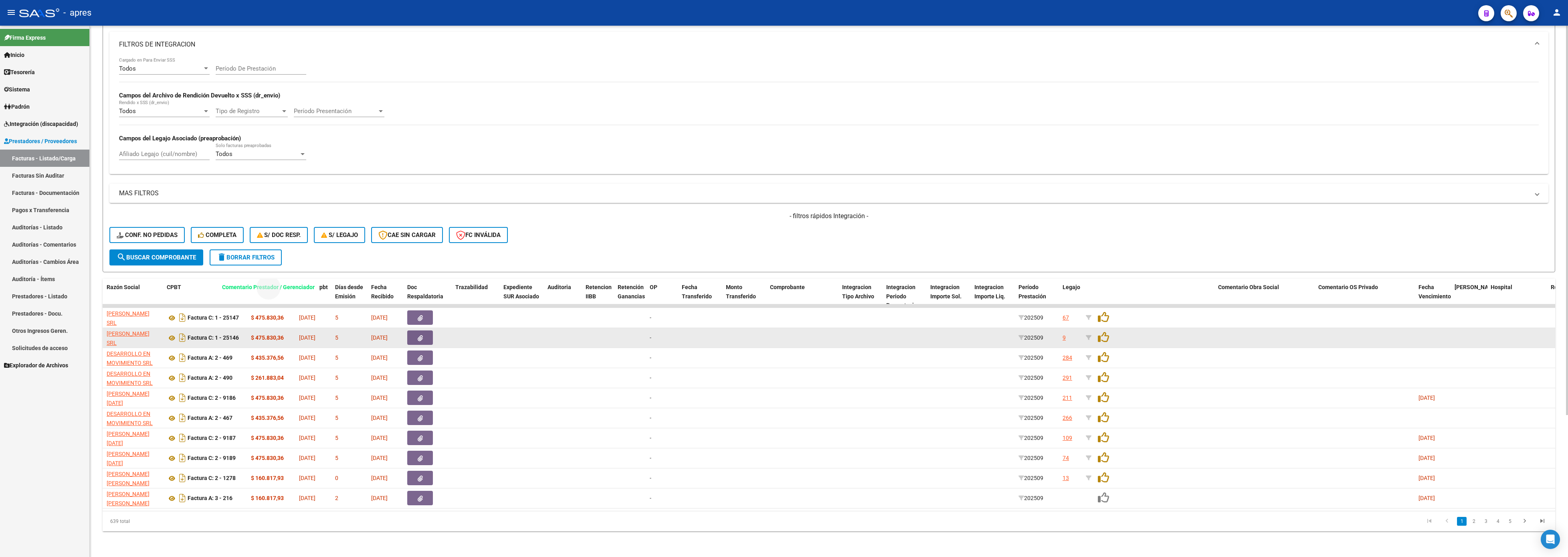
drag, startPoint x: 1161, startPoint y: 262, endPoint x: 263, endPoint y: 312, distance: 899.4
click at [265, 278] on div "Afiliado ID CAE Facturado x Orden De Area Razón Social CPBT Monto Fecha Cpbt Dí…" at bounding box center [829, 404] width 1453 height 253
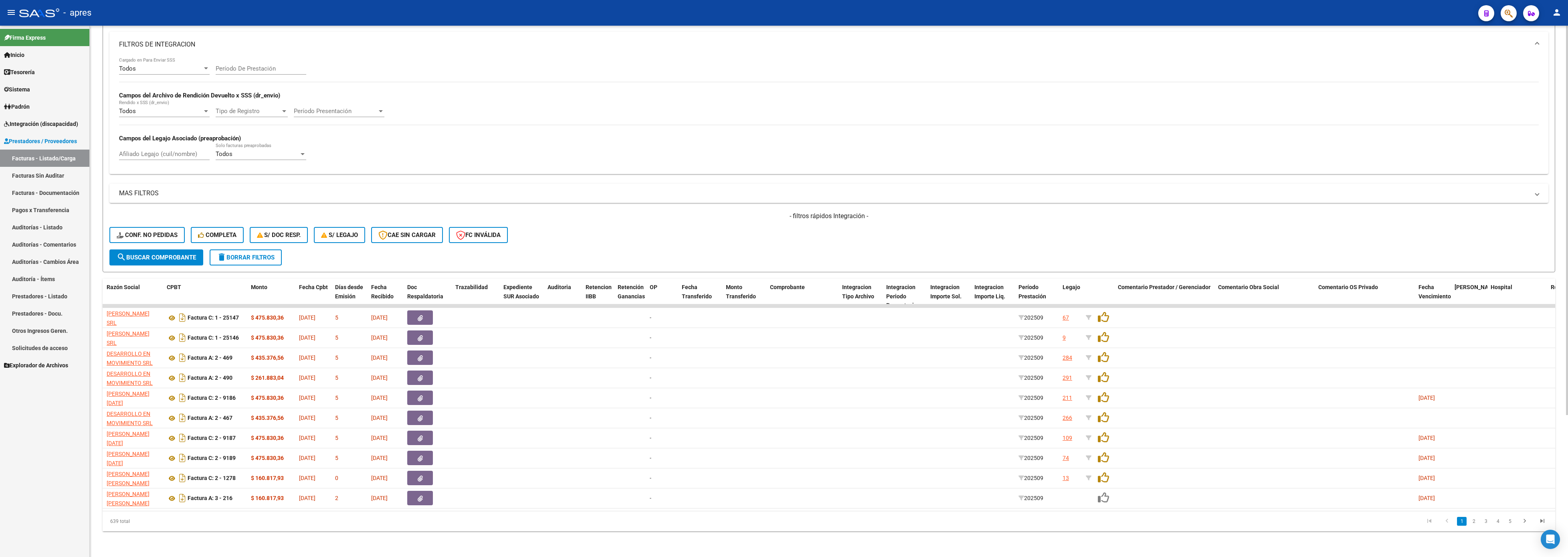
drag, startPoint x: 787, startPoint y: 521, endPoint x: 791, endPoint y: 519, distance: 4.5
click at [784, 278] on datatable-pager "1 2 3 4 5" at bounding box center [973, 521] width 1156 height 14
drag, startPoint x: 1153, startPoint y: 263, endPoint x: 257, endPoint y: 262, distance: 896.0
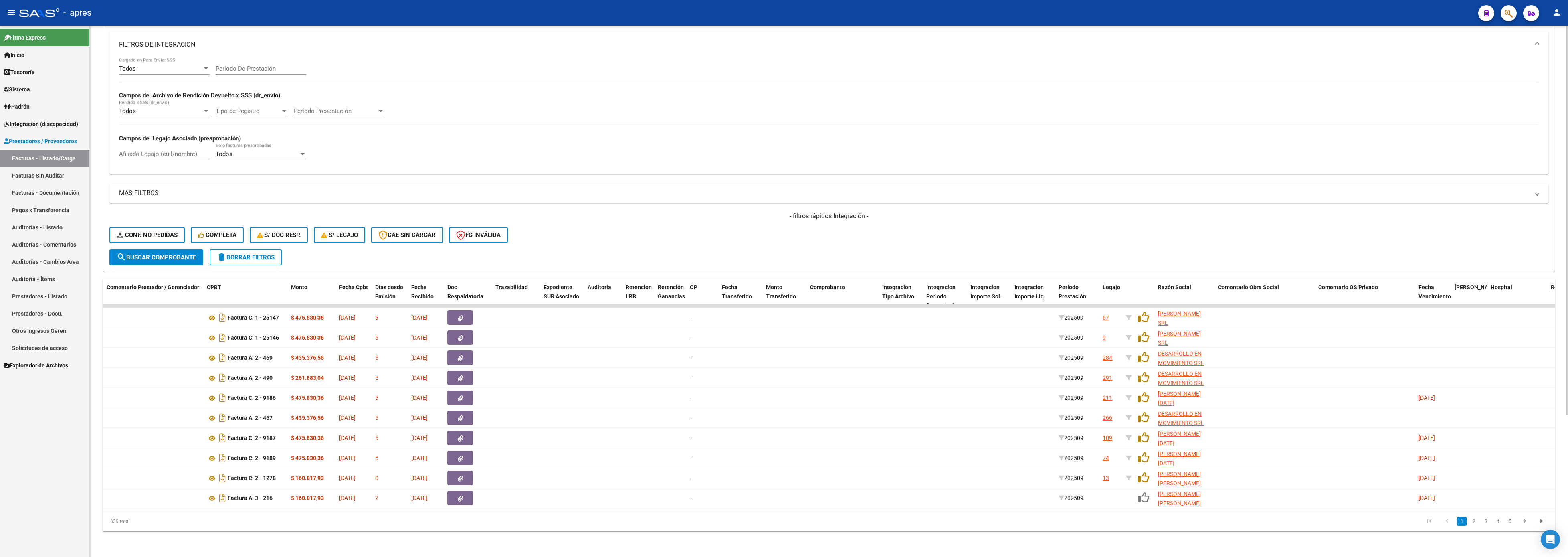
drag, startPoint x: 505, startPoint y: 510, endPoint x: 252, endPoint y: 502, distance: 253.1
click at [209, 278] on div "Afiliado ID CAE Facturado x Orden De Area Comentario Prestador / Gerenciador CP…" at bounding box center [829, 404] width 1453 height 253
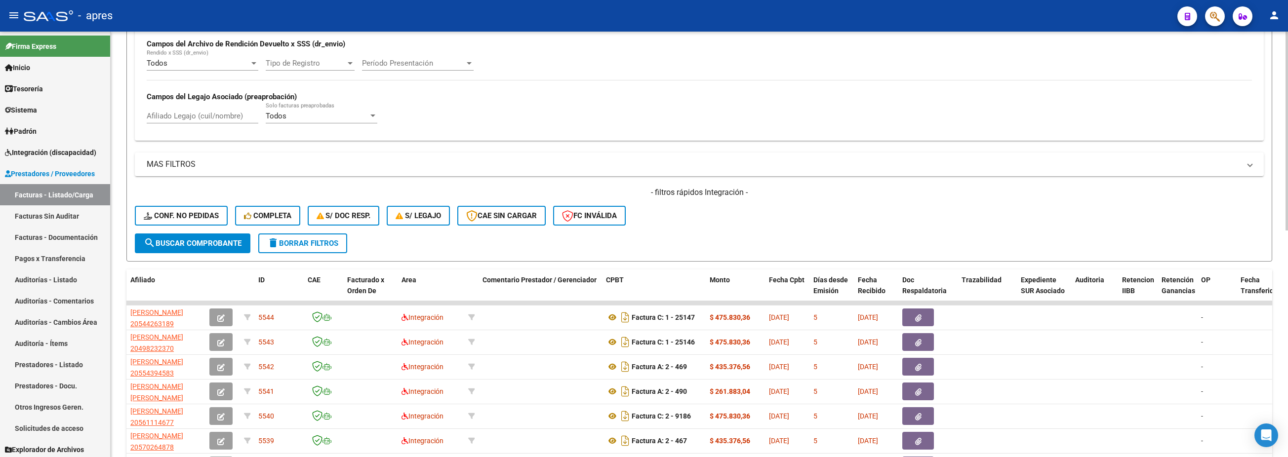
scroll to position [286, 0]
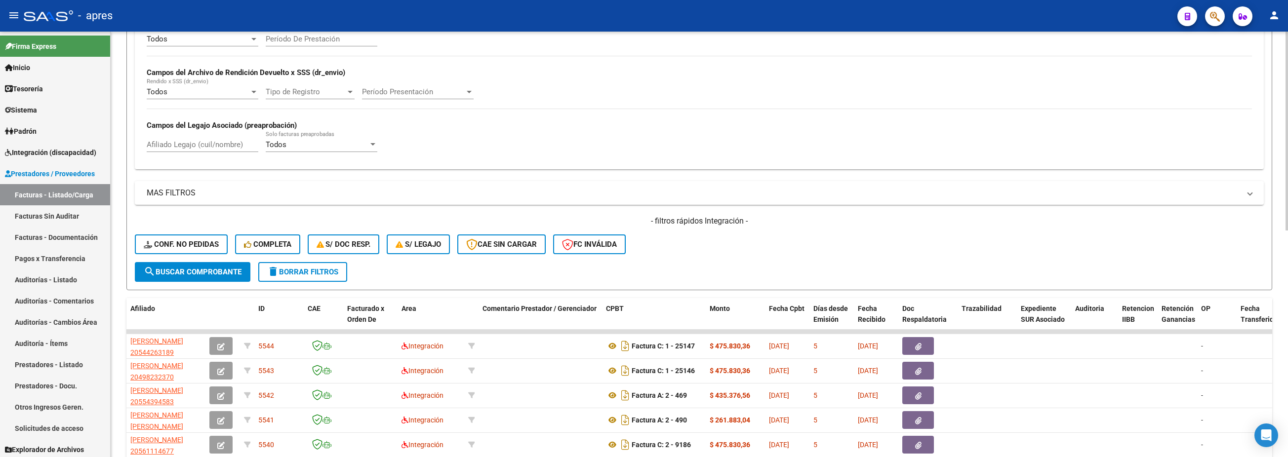
click at [214, 142] on input "Afiliado Legajo (cuil/nombre)" at bounding box center [203, 144] width 112 height 9
paste input "56201642"
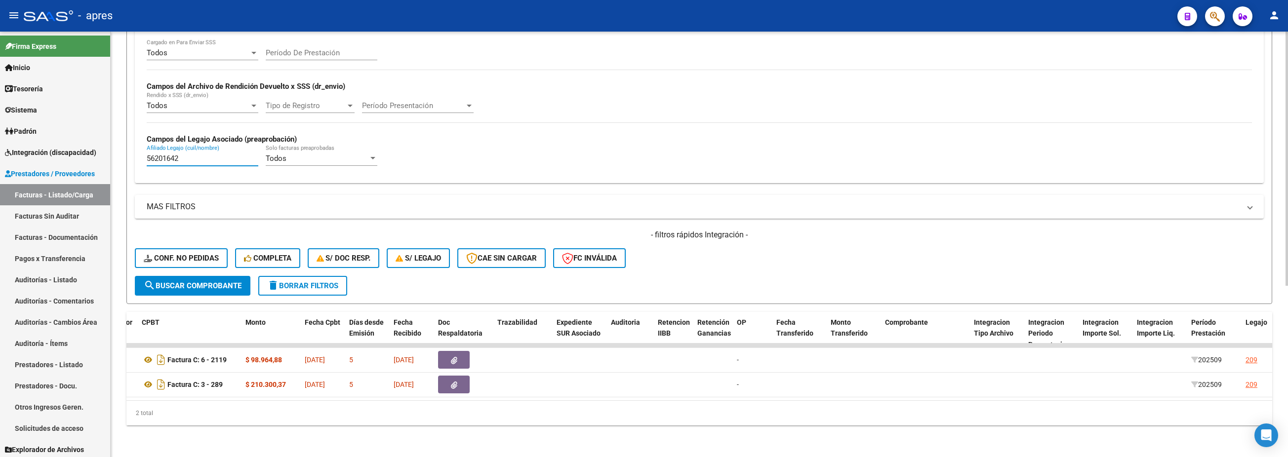
scroll to position [0, 0]
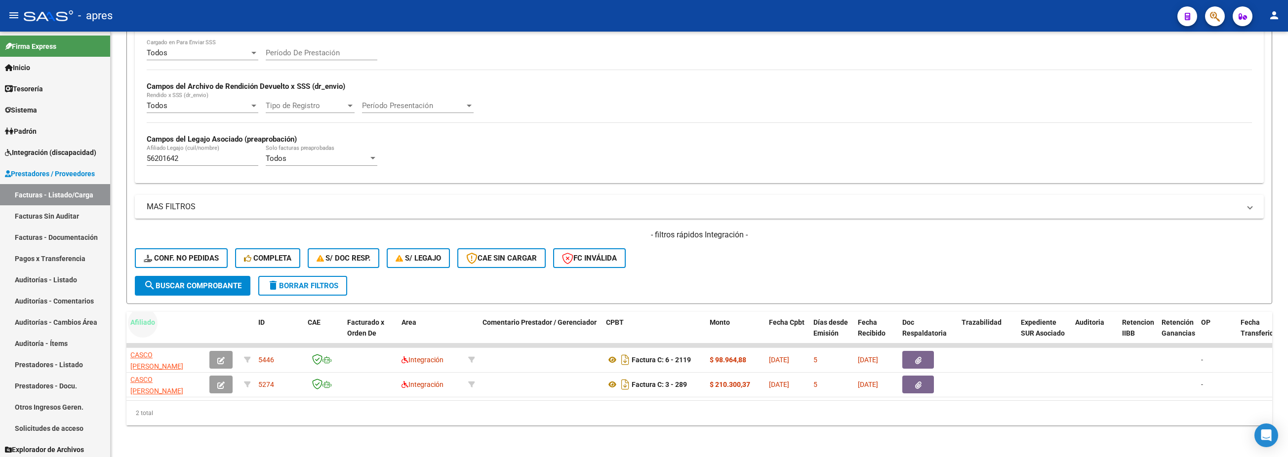
drag, startPoint x: 152, startPoint y: 312, endPoint x: 1170, endPoint y: 257, distance: 1019.9
click at [966, 254] on div "- filtros rápidos Integración - Conf. no pedidas Completa S/ Doc Resp. S/ legaj…" at bounding box center [699, 253] width 1129 height 46
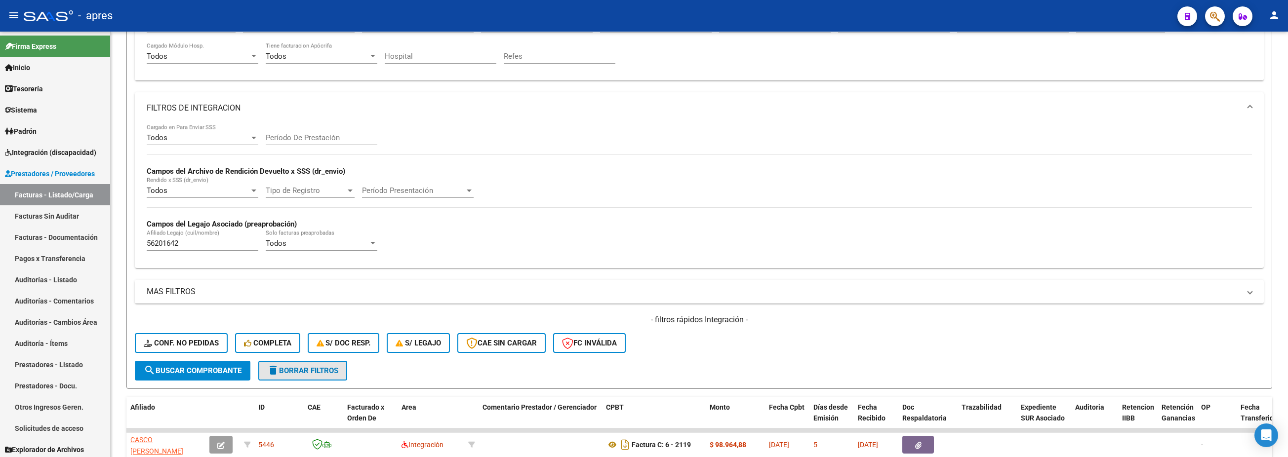
click at [287, 342] on button "delete Borrar Filtros" at bounding box center [302, 371] width 89 height 20
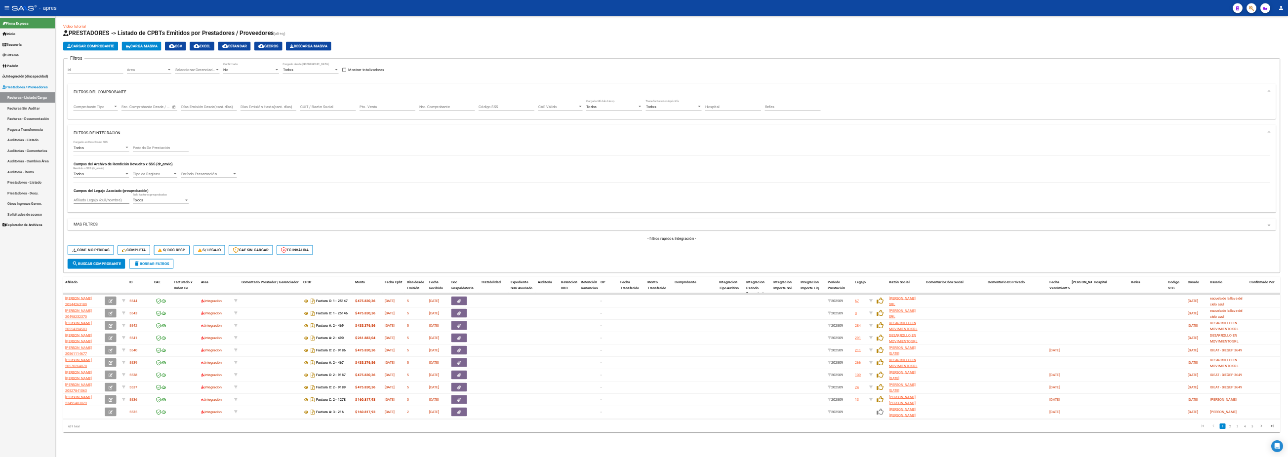
scroll to position [0, 0]
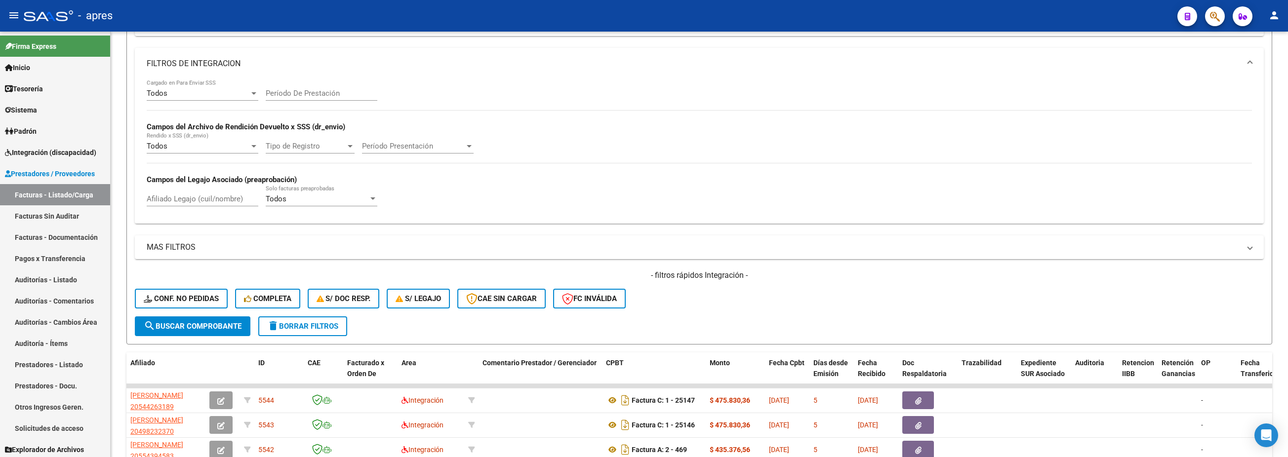
scroll to position [296, 0]
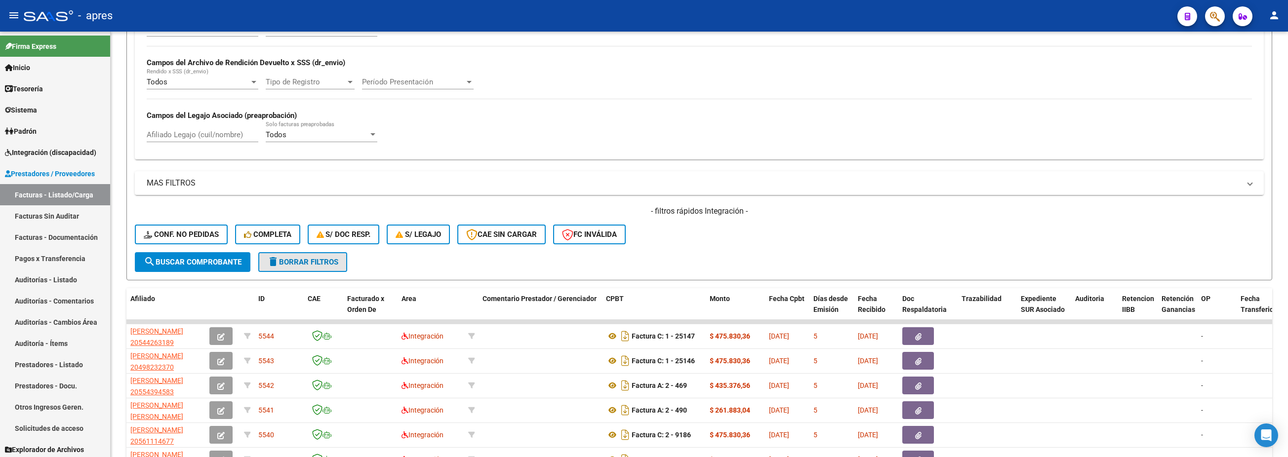
click at [271, 263] on mat-icon "delete" at bounding box center [273, 262] width 12 height 12
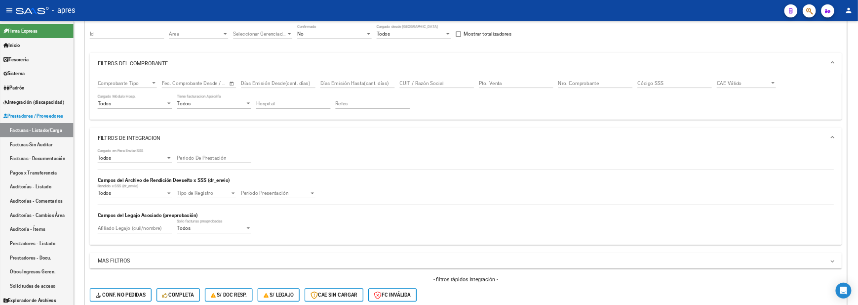
scroll to position [0, 0]
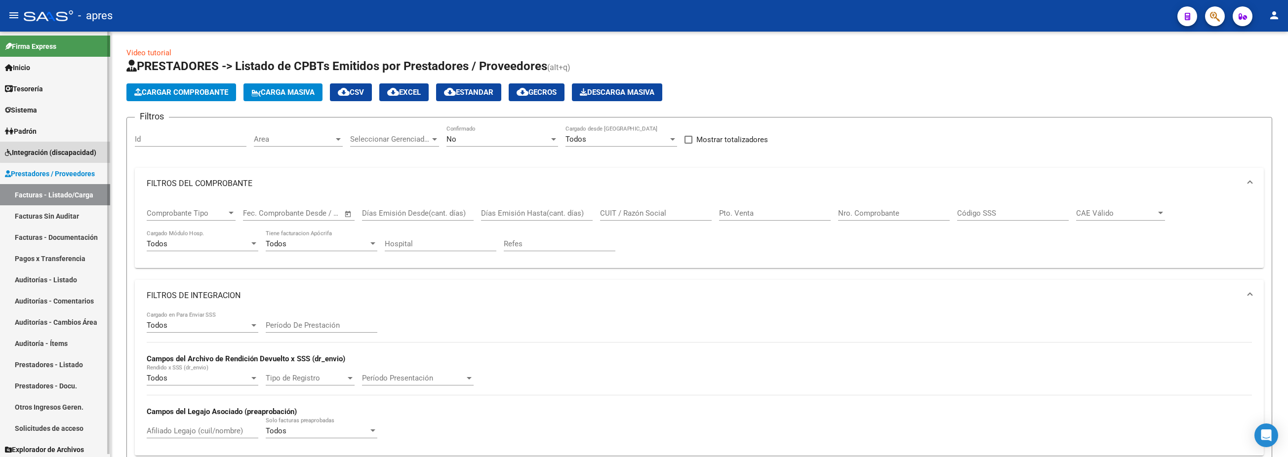
click at [67, 147] on span "Integración (discapacidad)" at bounding box center [50, 152] width 91 height 11
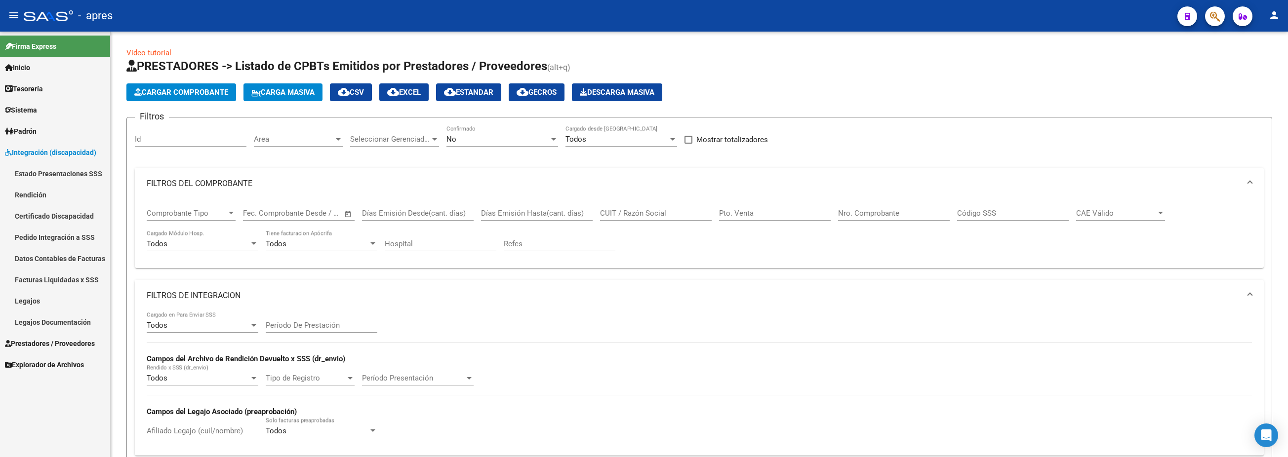
click at [58, 170] on link "Estado Presentaciones SSS" at bounding box center [55, 173] width 110 height 21
click at [37, 105] on span "Sistema" at bounding box center [21, 110] width 32 height 11
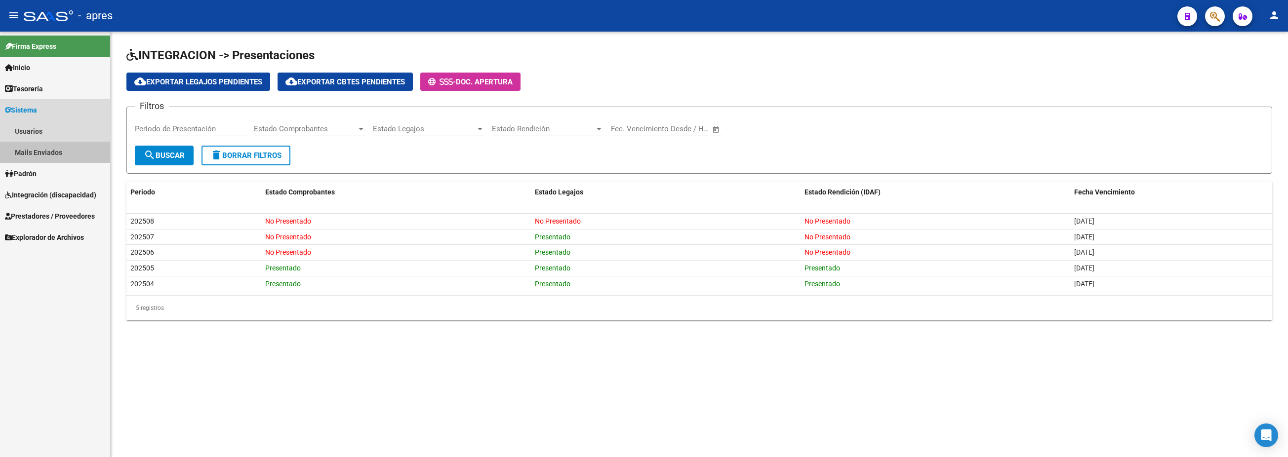
click at [57, 142] on link "Mails Enviados" at bounding box center [55, 152] width 110 height 21
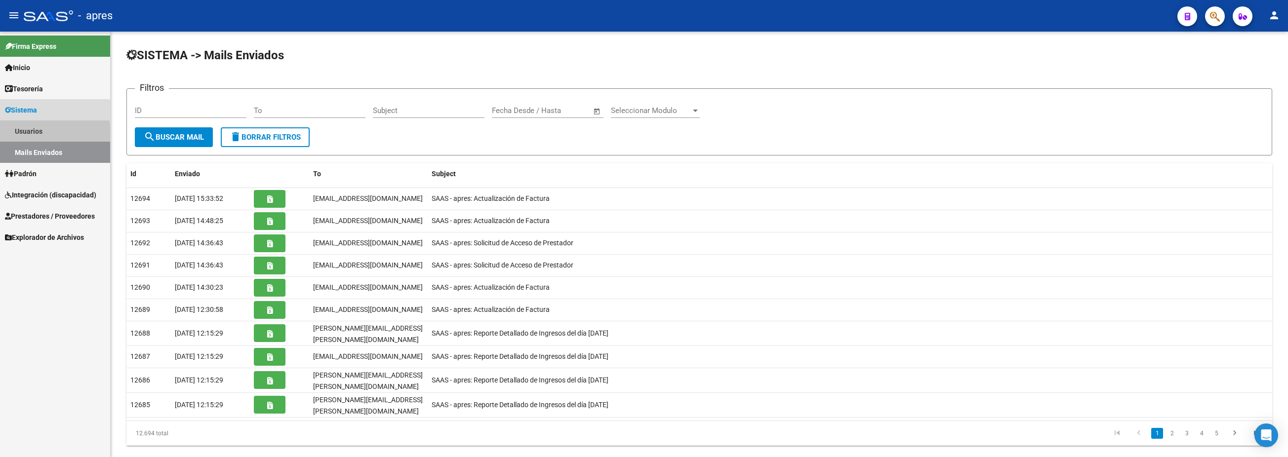
click at [50, 132] on link "Usuarios" at bounding box center [55, 131] width 110 height 21
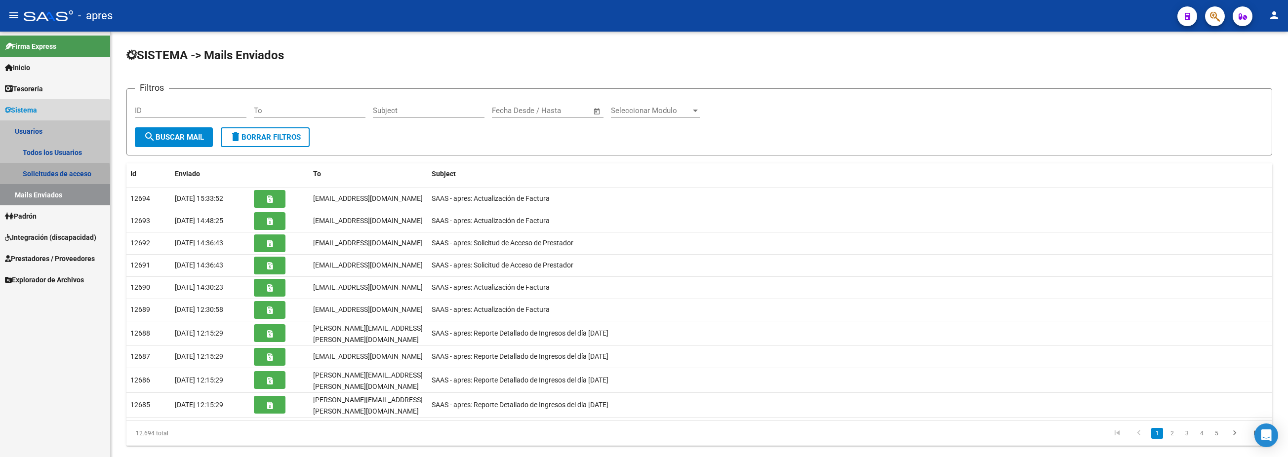
click at [50, 175] on link "Solicitudes de acceso" at bounding box center [55, 173] width 110 height 21
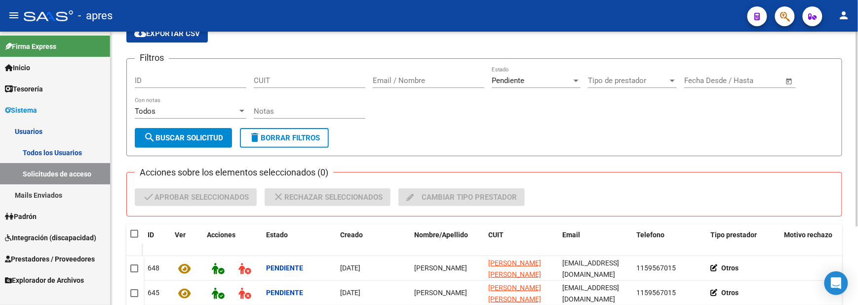
scroll to position [111, 0]
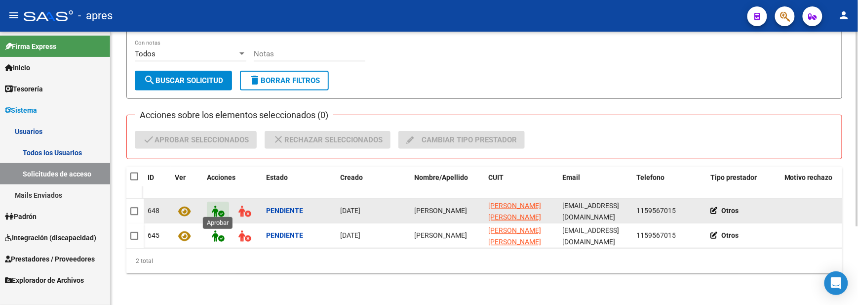
click at [219, 205] on icon at bounding box center [218, 210] width 12 height 11
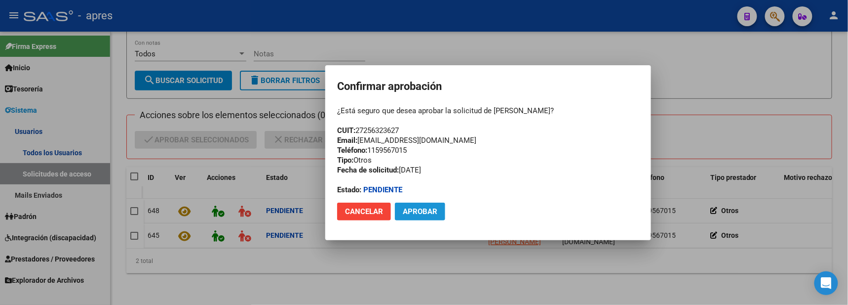
click at [403, 211] on span "Aprobar" at bounding box center [420, 211] width 35 height 9
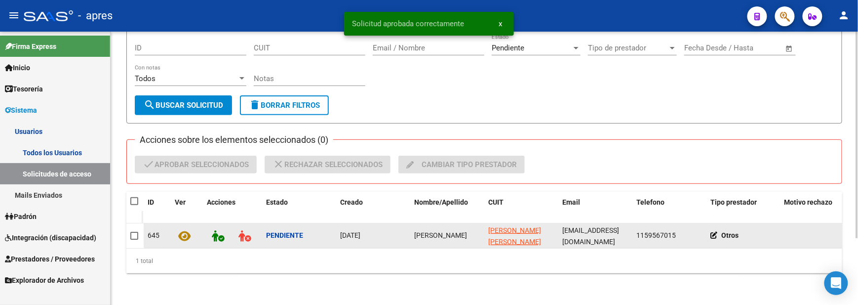
scroll to position [88, 0]
click at [242, 230] on icon at bounding box center [245, 235] width 12 height 11
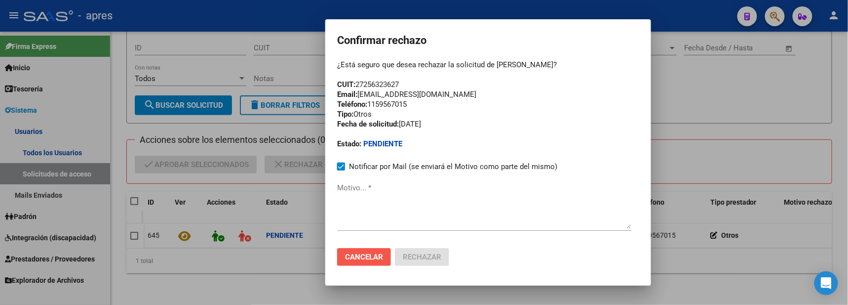
click at [378, 257] on span "Cancelar" at bounding box center [364, 256] width 38 height 9
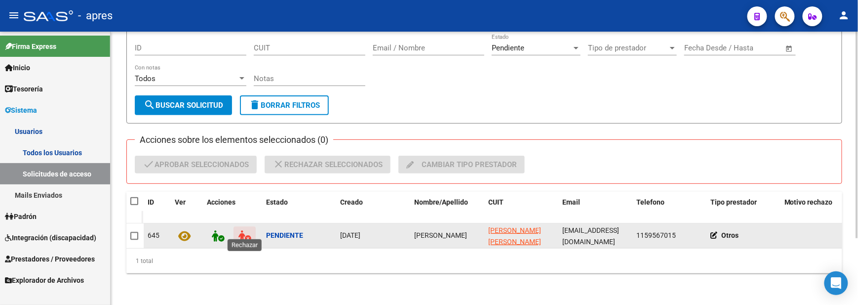
click at [240, 230] on icon at bounding box center [245, 235] width 12 height 11
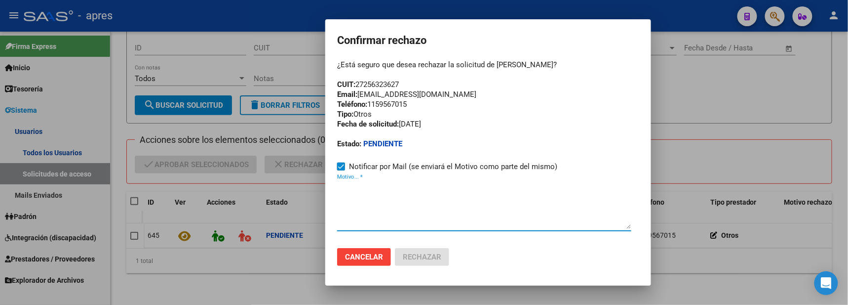
click at [338, 209] on textarea "Motivo... *" at bounding box center [484, 205] width 294 height 46
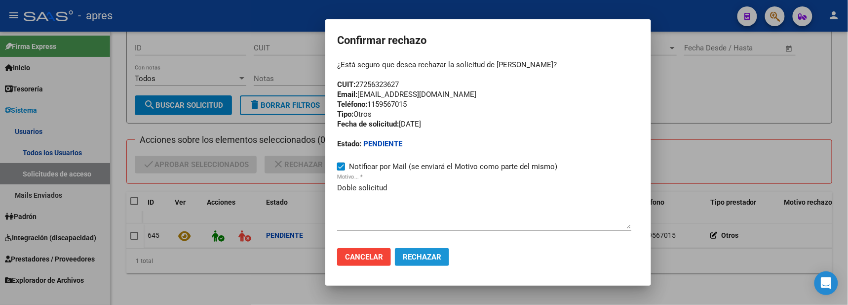
click at [428, 259] on span "Rechazar" at bounding box center [422, 256] width 39 height 9
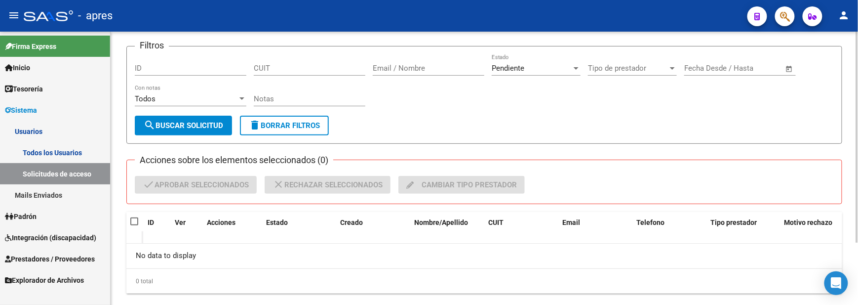
scroll to position [80, 0]
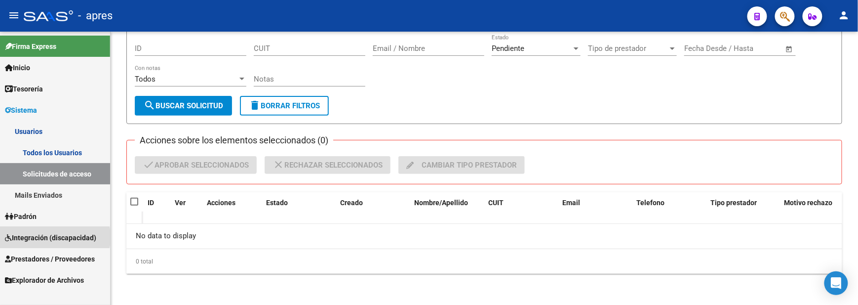
click at [40, 237] on span "Integración (discapacidad)" at bounding box center [50, 237] width 91 height 11
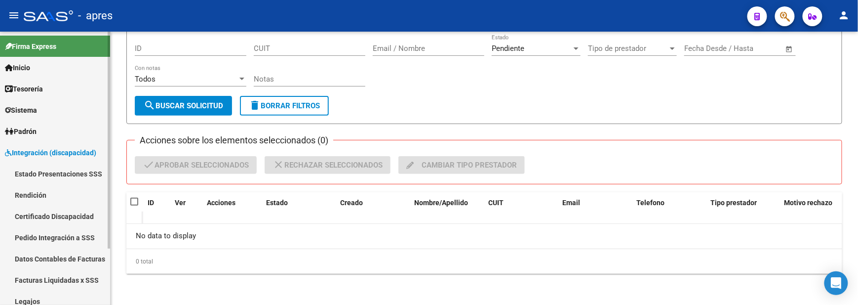
click at [51, 149] on span "Integración (discapacidad)" at bounding box center [50, 152] width 91 height 11
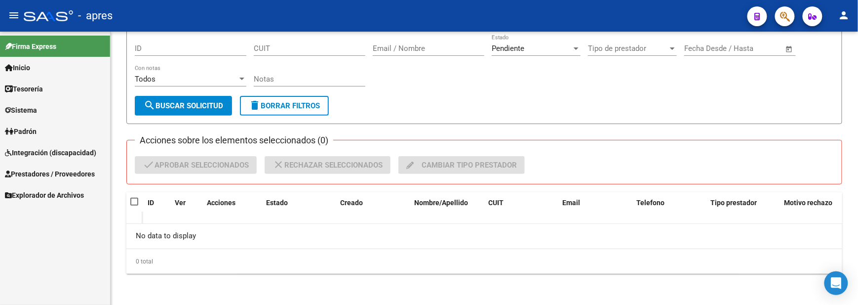
click at [50, 172] on span "Prestadores / Proveedores" at bounding box center [50, 173] width 90 height 11
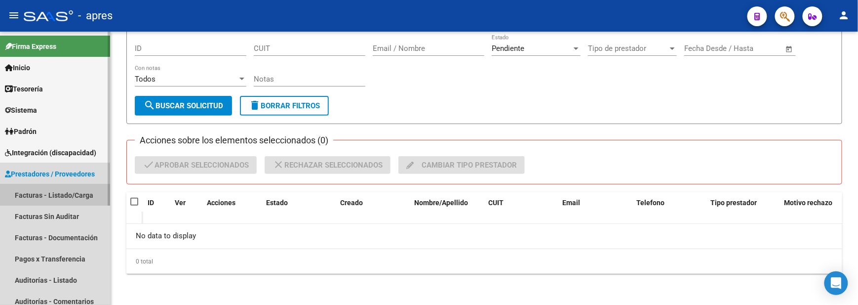
click at [61, 190] on link "Facturas - Listado/Carga" at bounding box center [55, 194] width 110 height 21
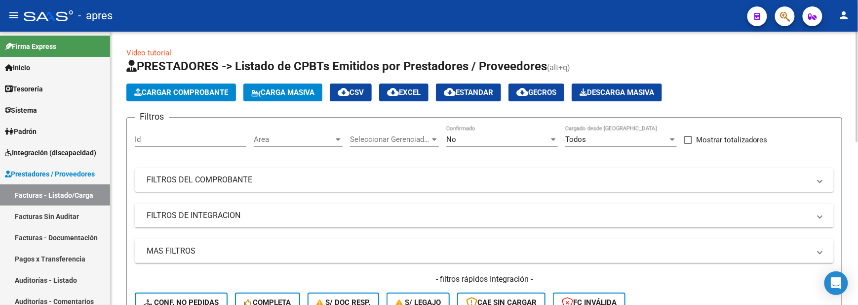
click at [190, 207] on mat-expansion-panel-header "FILTROS DE INTEGRACION" at bounding box center [484, 215] width 699 height 24
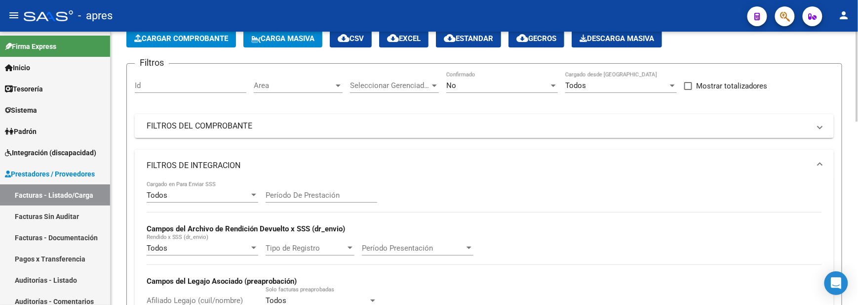
scroll to position [131, 0]
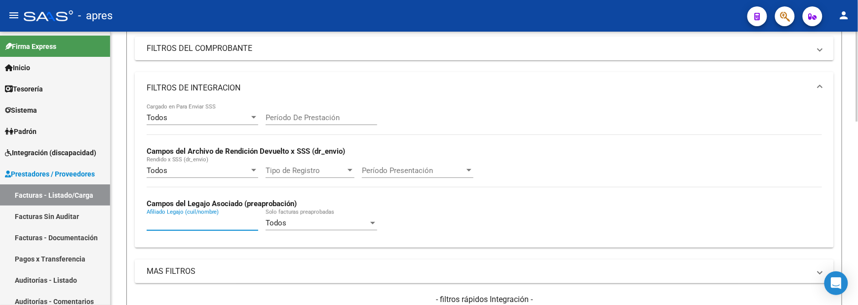
click at [179, 224] on input "Afiliado Legajo (cuil/nombre)" at bounding box center [203, 222] width 112 height 9
paste input "56201642"
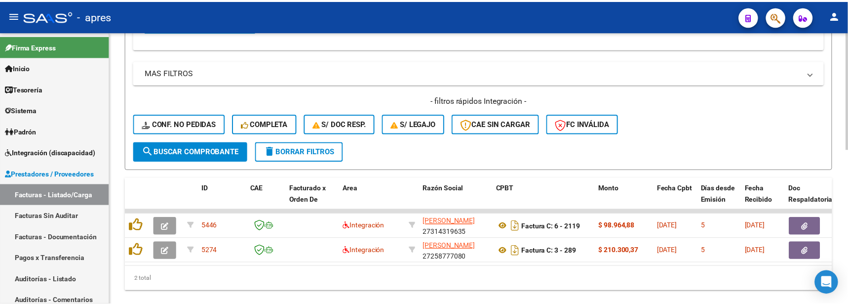
scroll to position [358, 0]
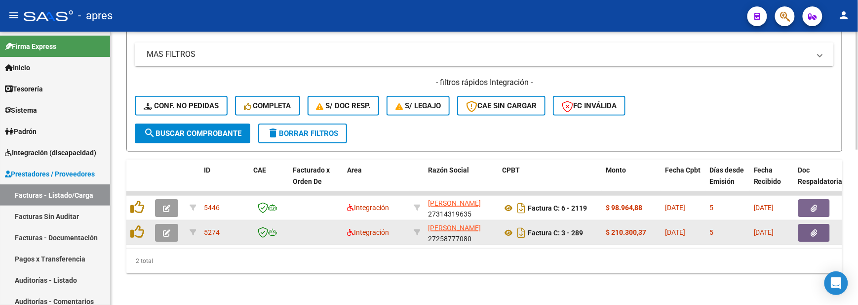
click at [168, 228] on button "button" at bounding box center [166, 233] width 23 height 18
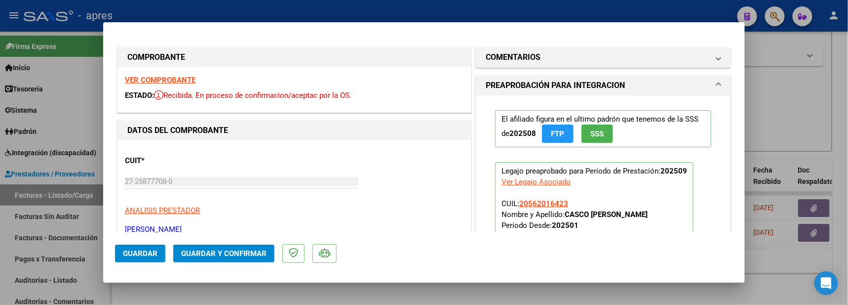
click at [157, 76] on strong "VER COMPROBANTE" at bounding box center [160, 80] width 71 height 9
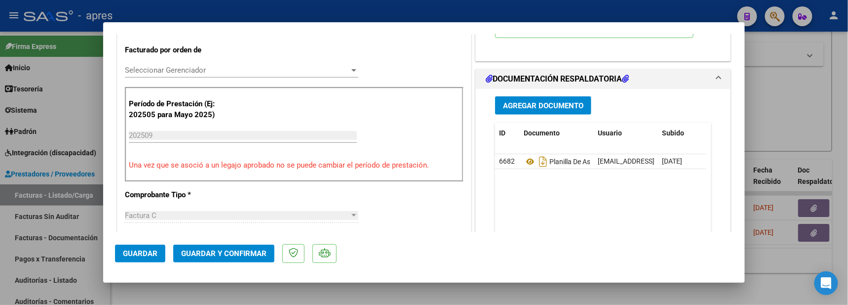
scroll to position [263, 0]
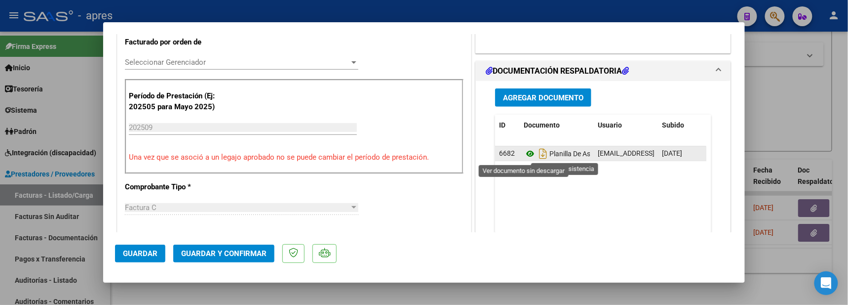
click at [524, 156] on icon at bounding box center [530, 154] width 13 height 12
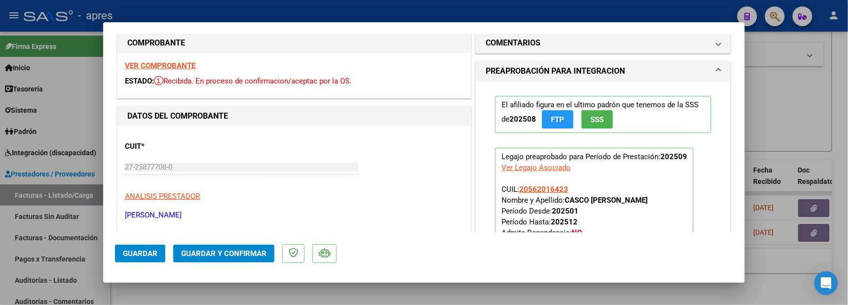
scroll to position [0, 0]
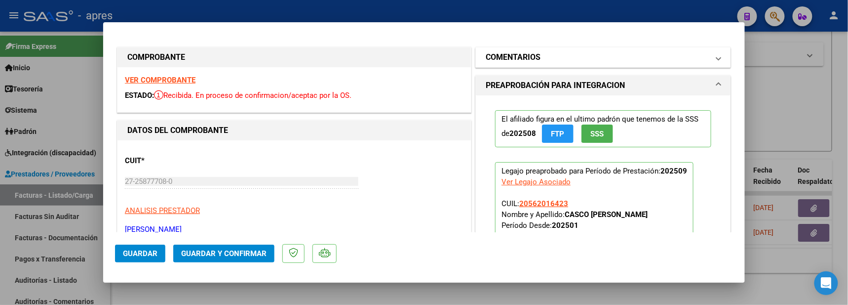
click at [542, 54] on mat-panel-title "COMENTARIOS" at bounding box center [597, 57] width 223 height 12
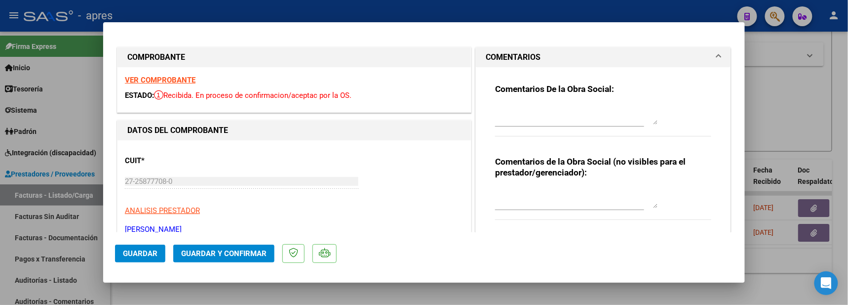
click at [527, 109] on textarea at bounding box center [576, 115] width 163 height 20
paste textarea "6/10 Se rechaza, no coinciden las firmas de la planilla de asistencia con las s…"
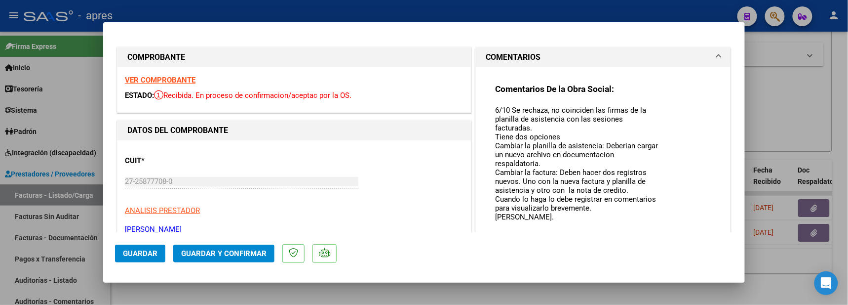
drag, startPoint x: 651, startPoint y: 122, endPoint x: 654, endPoint y: 250, distance: 127.5
click at [654, 250] on mat-dialog-container "COMPROBANTE VER COMPROBANTE ESTADO: Recibida. En proceso de confirmacion/acepta…" at bounding box center [424, 152] width 642 height 261
drag, startPoint x: 129, startPoint y: 258, endPoint x: 203, endPoint y: 75, distance: 197.4
click at [198, 116] on mat-dialog-container "COMPROBANTE VER COMPROBANTE ESTADO: Recibida. En proceso de confirmacion/acepta…" at bounding box center [424, 152] width 642 height 261
click at [133, 254] on span "Guardar" at bounding box center [140, 253] width 35 height 9
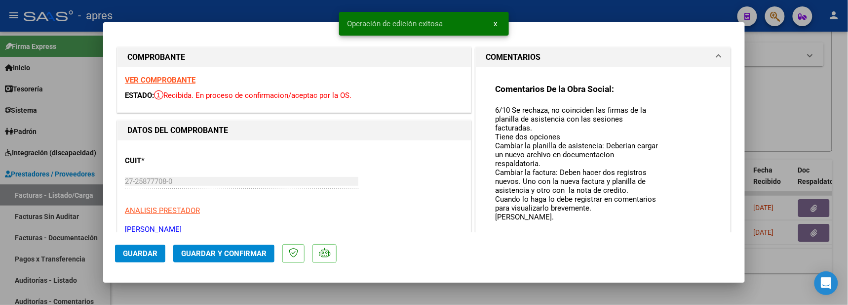
click at [164, 288] on div at bounding box center [424, 152] width 848 height 305
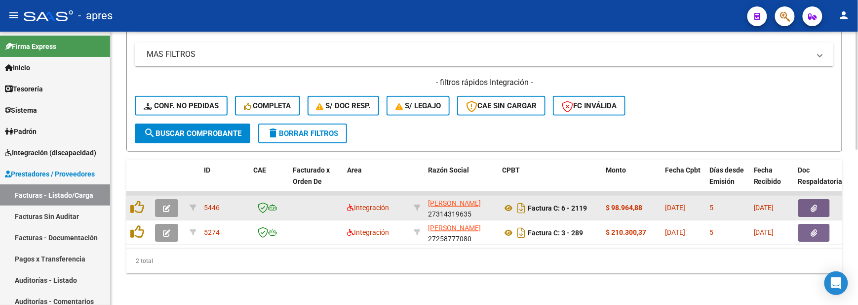
click at [176, 199] on button "button" at bounding box center [166, 208] width 23 height 18
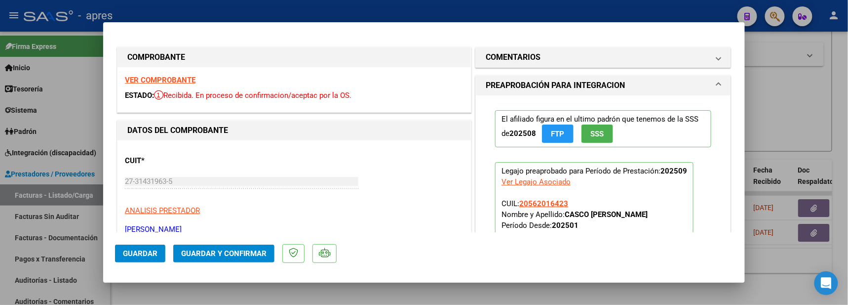
click at [162, 71] on div "VER COMPROBANTE ESTADO: Recibida. En proceso de confirmacion/aceptac por la OS." at bounding box center [295, 89] width 354 height 45
click at [162, 76] on strong "VER COMPROBANTE" at bounding box center [160, 80] width 71 height 9
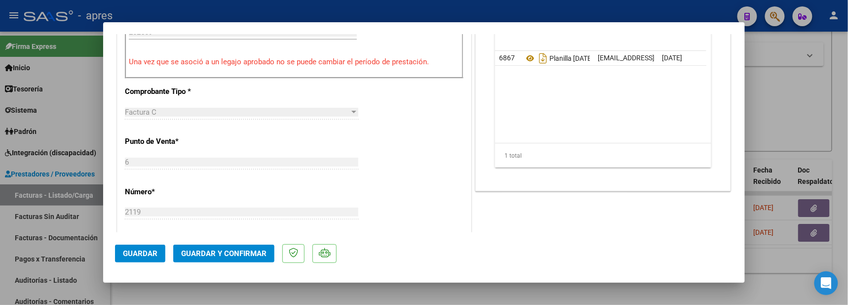
scroll to position [329, 0]
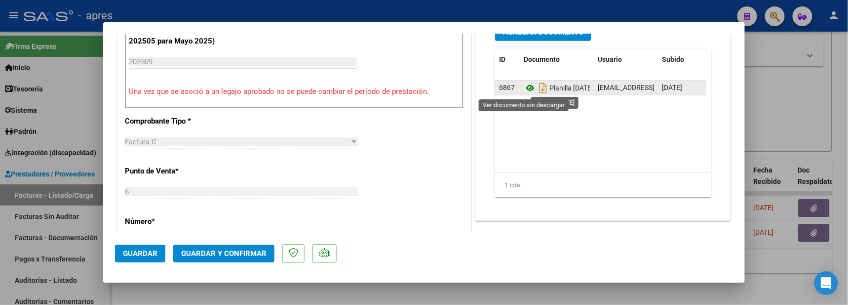
click at [526, 90] on icon at bounding box center [530, 88] width 13 height 12
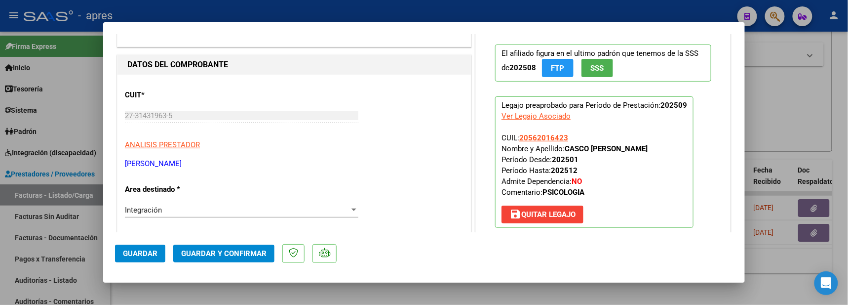
scroll to position [0, 0]
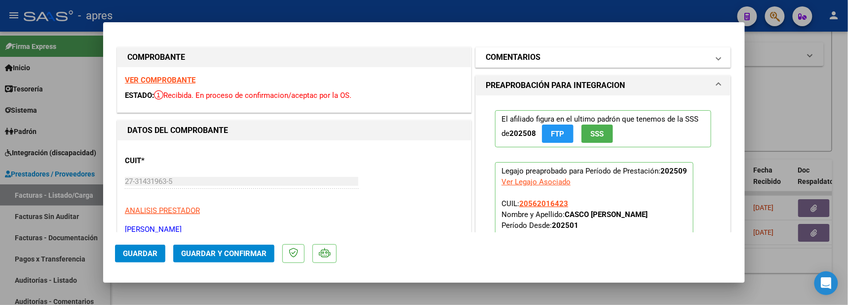
click at [528, 56] on h1 "COMENTARIOS" at bounding box center [513, 57] width 55 height 12
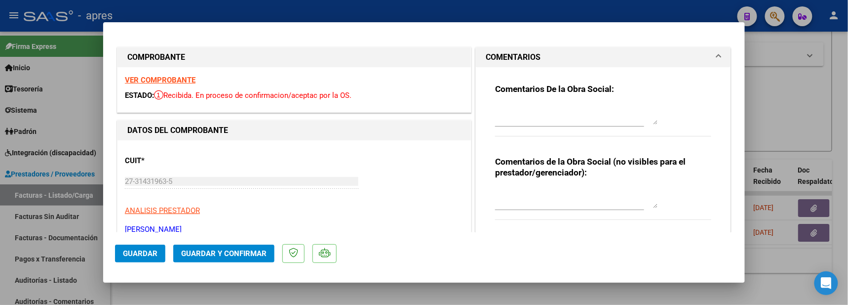
click at [527, 113] on textarea at bounding box center [576, 115] width 163 height 20
paste textarea "6/10 Se rechaza, falta planilla de asistencia. El archivo en documentacion resp…"
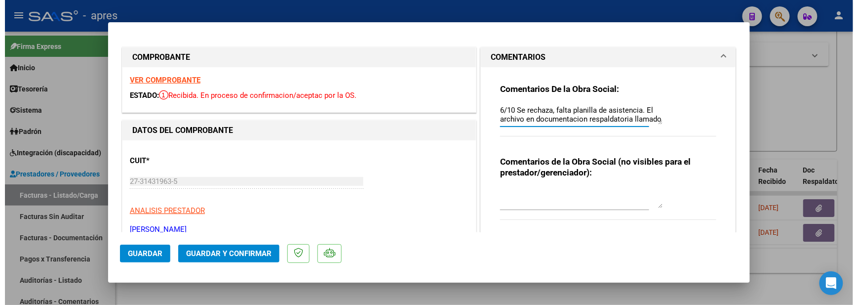
scroll to position [43, 0]
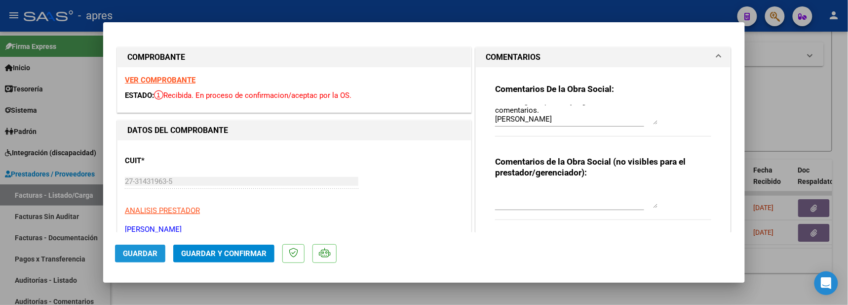
click at [149, 257] on span "Guardar" at bounding box center [140, 253] width 35 height 9
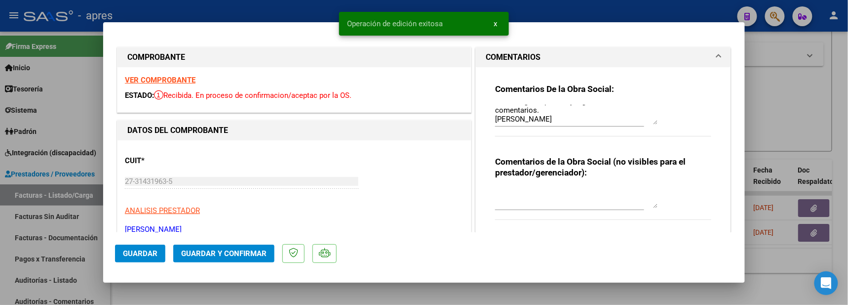
click at [157, 293] on div at bounding box center [424, 152] width 848 height 305
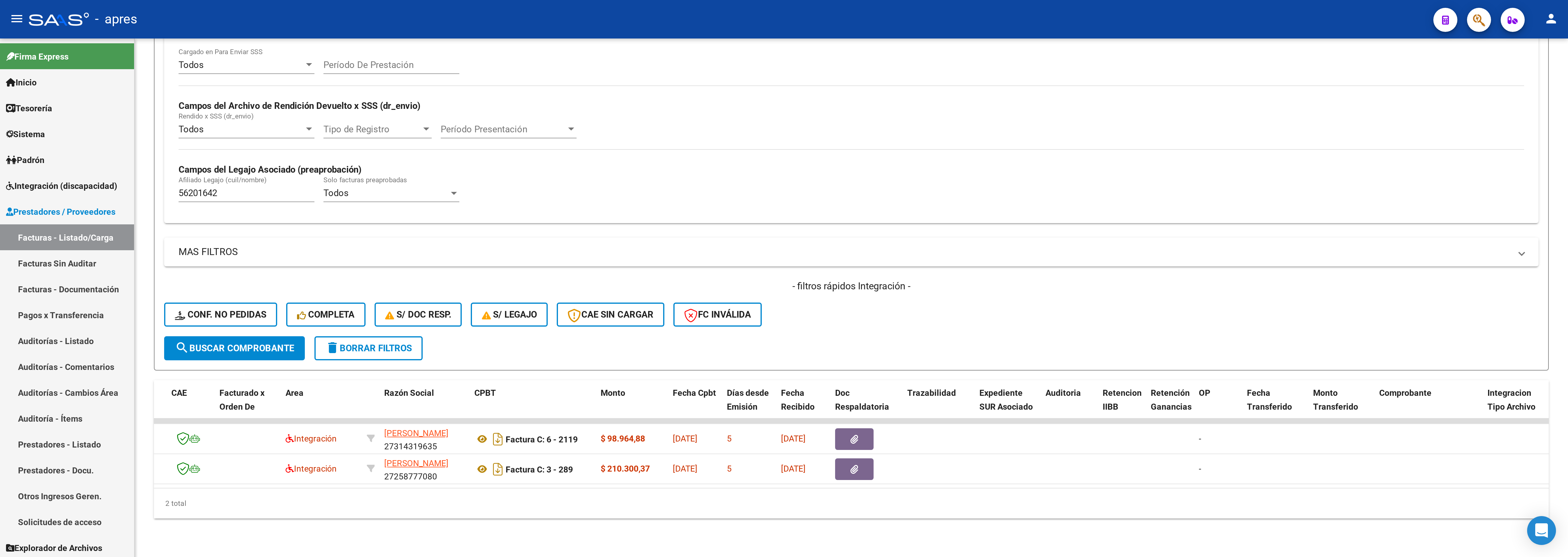
scroll to position [0, 69]
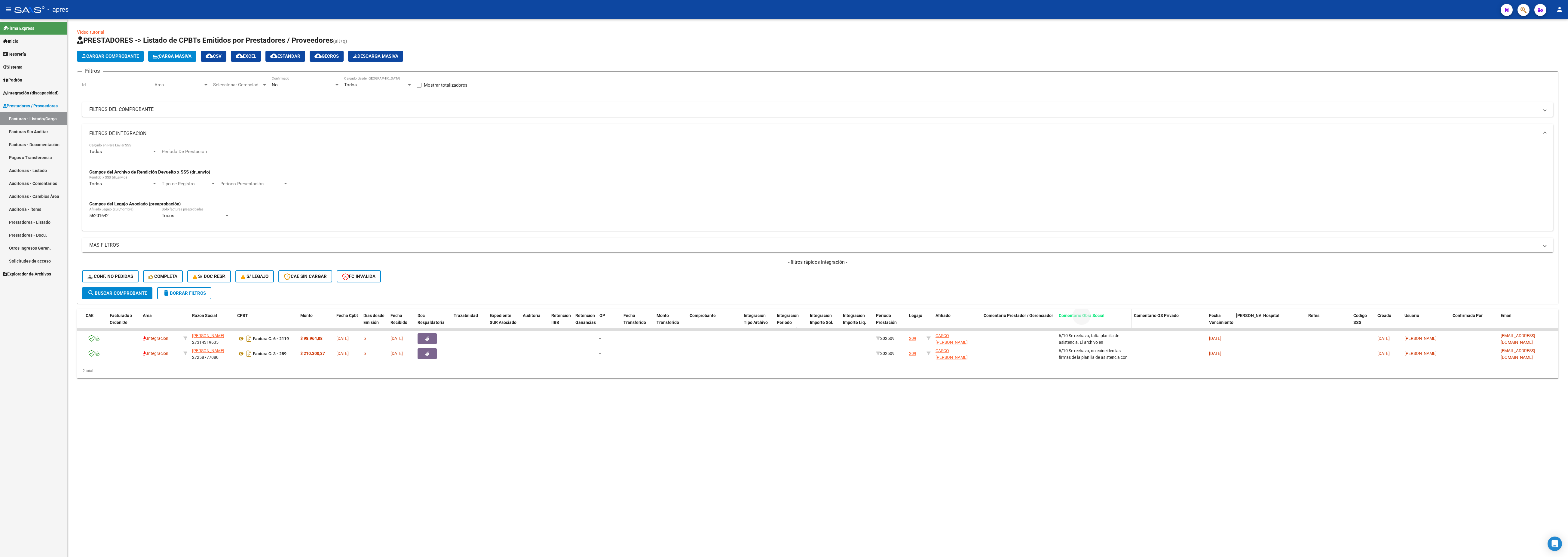
click at [588, 208] on span "Comentario Obra Social" at bounding box center [1081, 315] width 46 height 5
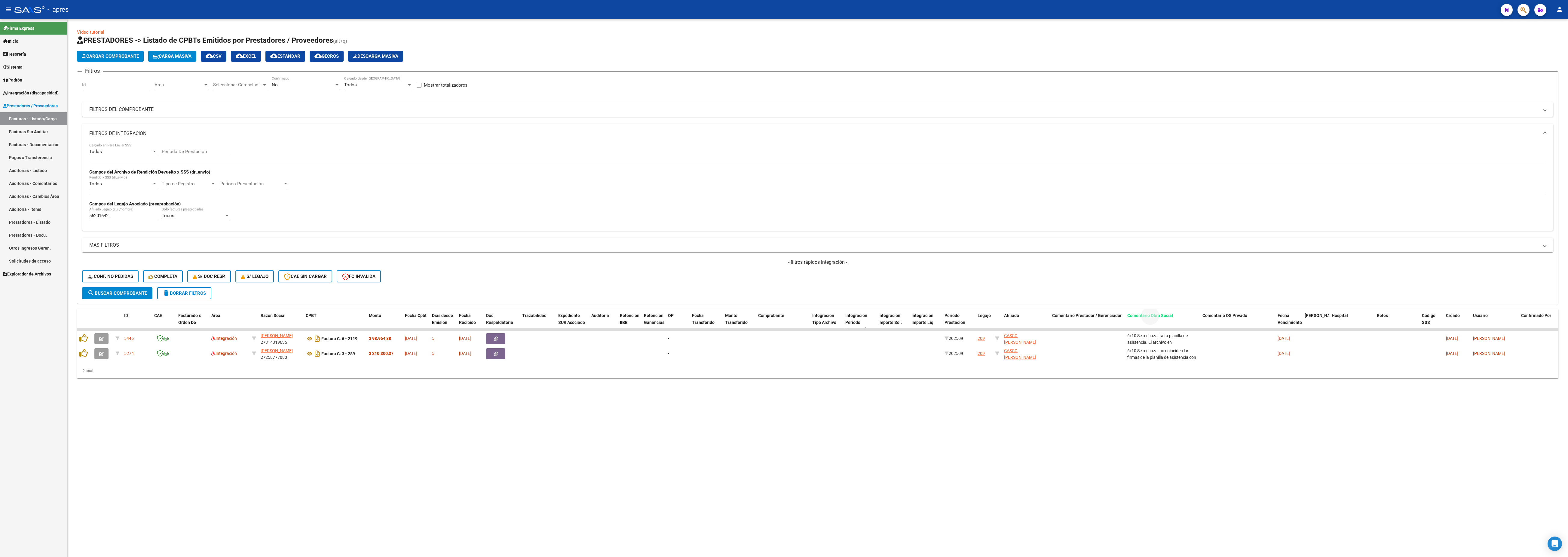
drag, startPoint x: 1149, startPoint y: 314, endPoint x: 723, endPoint y: 284, distance: 427.1
click at [588, 208] on div "Video tutorial PRESTADORES -> Listado de CPBTs Emitidos por Prestadores / Prove…" at bounding box center [817, 203] width 1482 height 349
drag, startPoint x: 723, startPoint y: 271, endPoint x: 861, endPoint y: 291, distance: 139.4
click at [588, 208] on div "- filtros rápidos Integración - Conf. no pedidas Completa S/ Doc Resp. S/ legaj…" at bounding box center [817, 273] width 1471 height 28
click at [588, 208] on span "Comentario Prestador / Gerenciador" at bounding box center [1087, 315] width 69 height 5
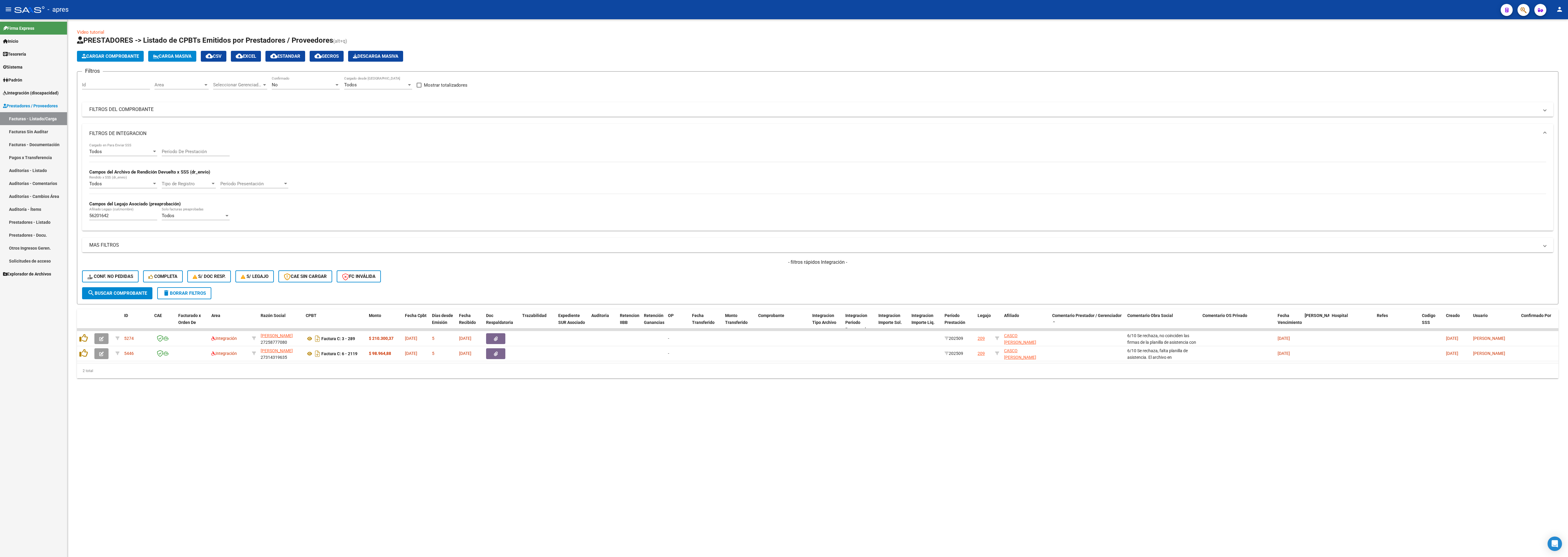
click at [588, 208] on div "- filtros rápidos Integración - Conf. no pedidas Completa S/ Doc Resp. S/ legaj…" at bounding box center [817, 273] width 1471 height 28
drag, startPoint x: 1153, startPoint y: 320, endPoint x: 433, endPoint y: 331, distance: 720.1
click at [504, 208] on mat-sidenav-content "Video tutorial PRESTADORES -> Listado de CPBTs Emitidos por Prestadores / Prove…" at bounding box center [817, 288] width 1500 height 538
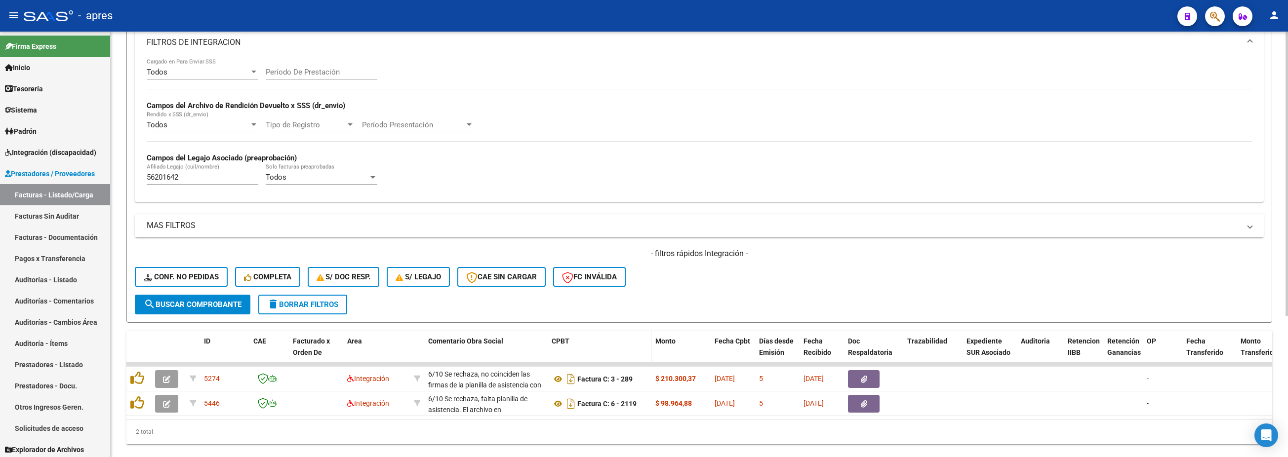
scroll to position [198, 0]
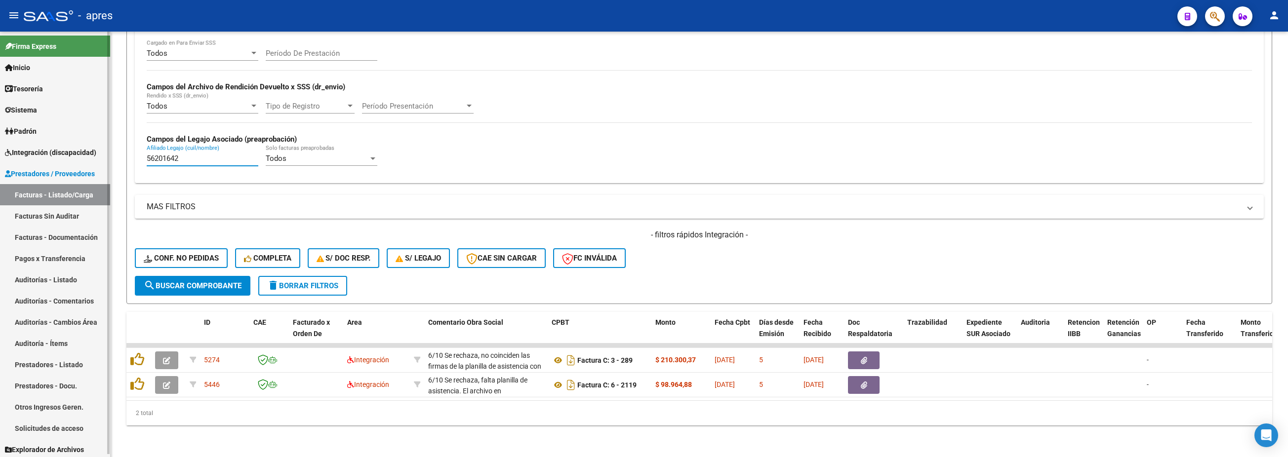
drag, startPoint x: 203, startPoint y: 154, endPoint x: 74, endPoint y: 158, distance: 129.5
click at [74, 158] on mat-sidenav-container "Firma Express Inicio Calendario SSS Instructivos Contacto OS Tesorería Extracto…" at bounding box center [644, 245] width 1288 height 426
paste input "4356899"
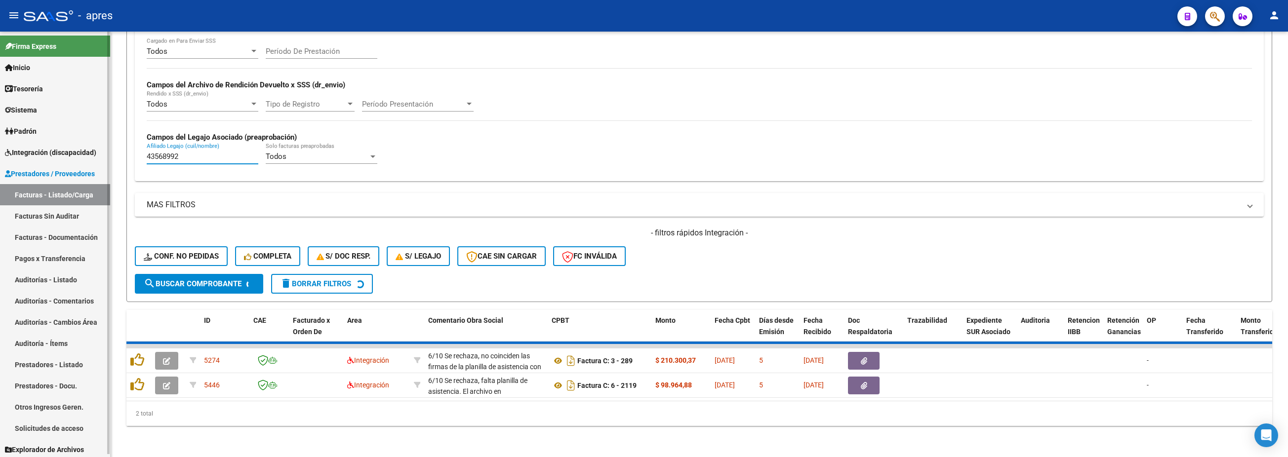
scroll to position [187, 0]
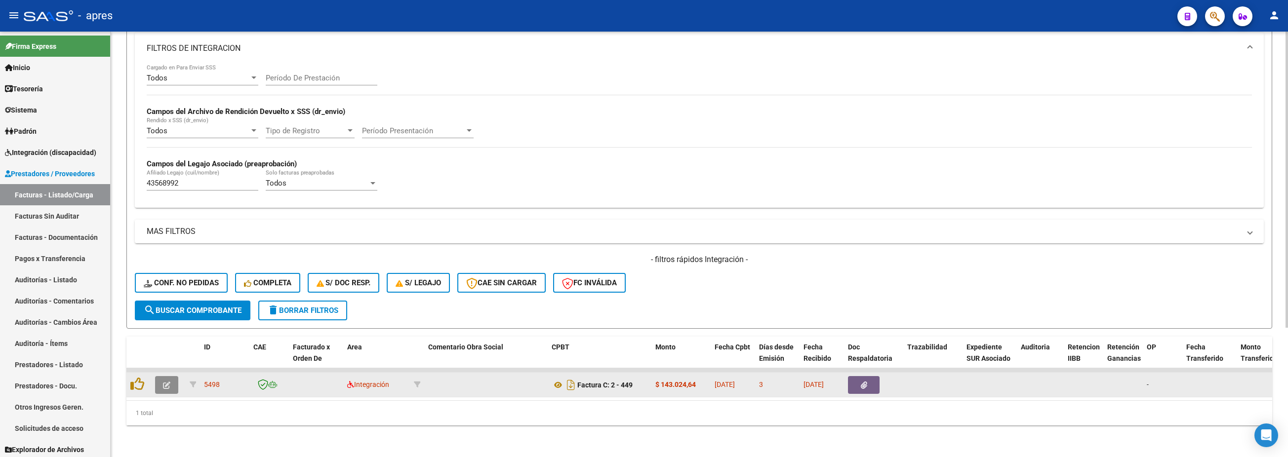
click at [166, 342] on icon "button" at bounding box center [166, 385] width 7 height 7
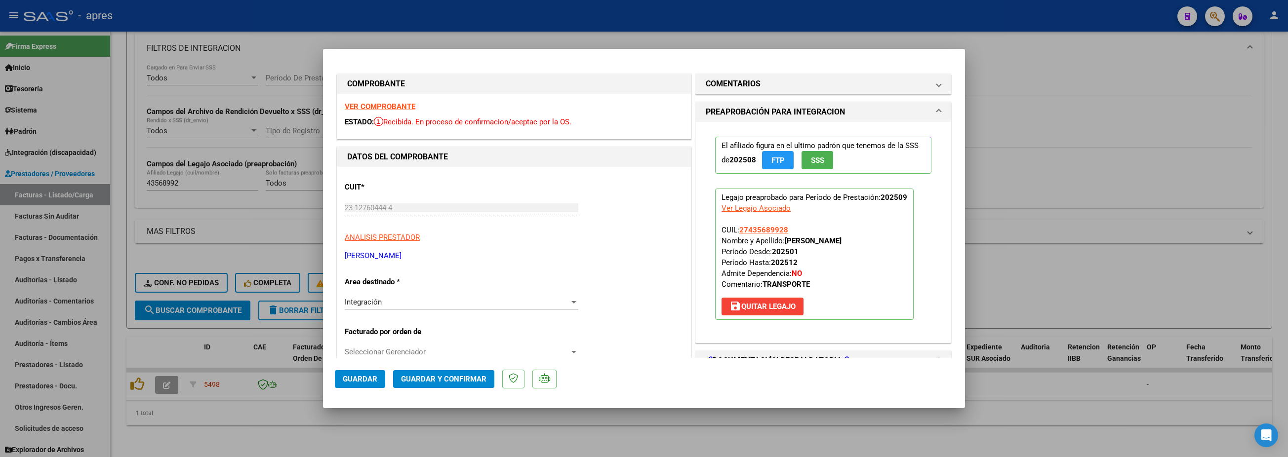
click at [371, 108] on strong "VER COMPROBANTE" at bounding box center [380, 106] width 71 height 9
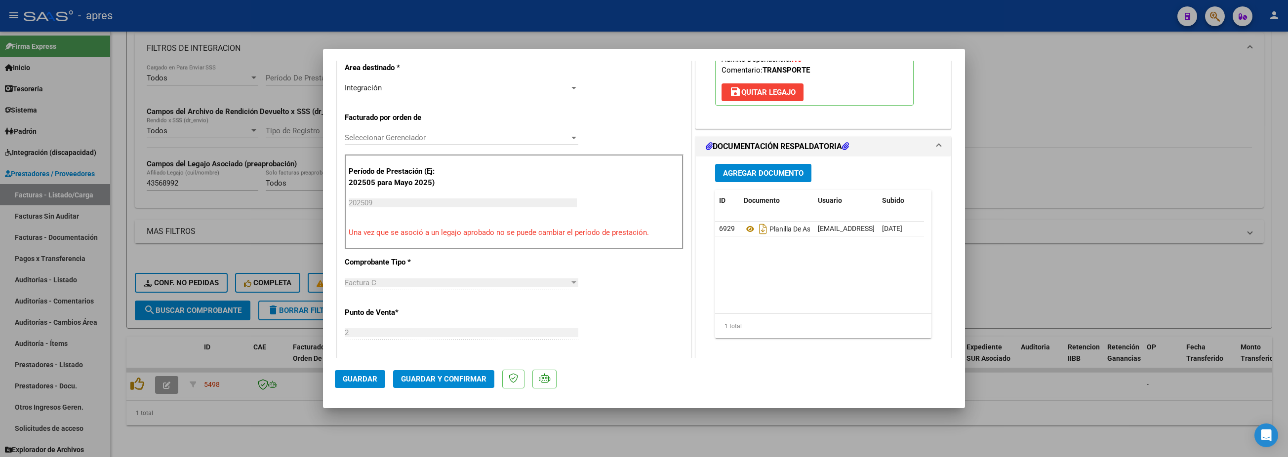
scroll to position [198, 0]
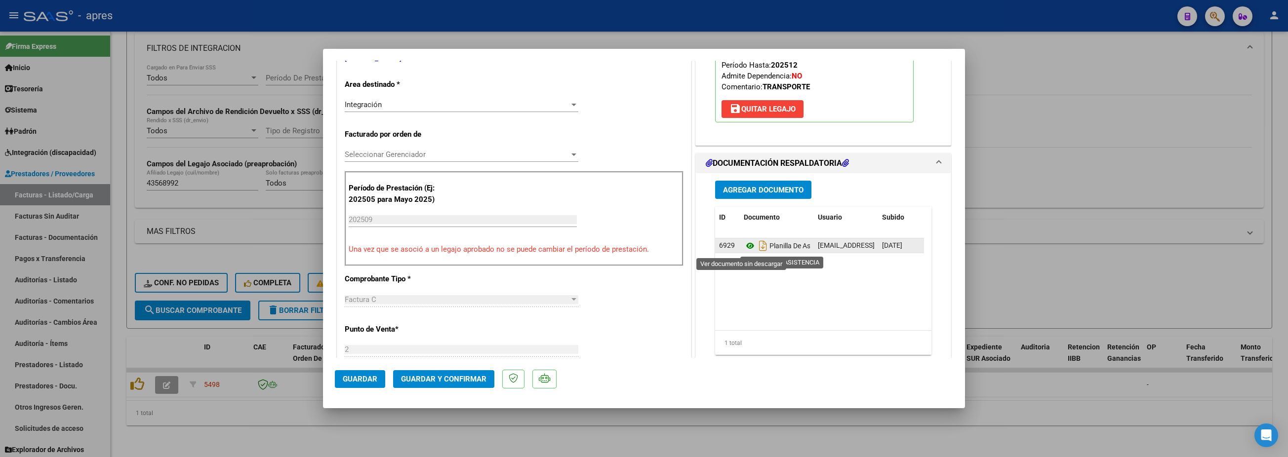
click at [744, 243] on icon at bounding box center [750, 246] width 13 height 12
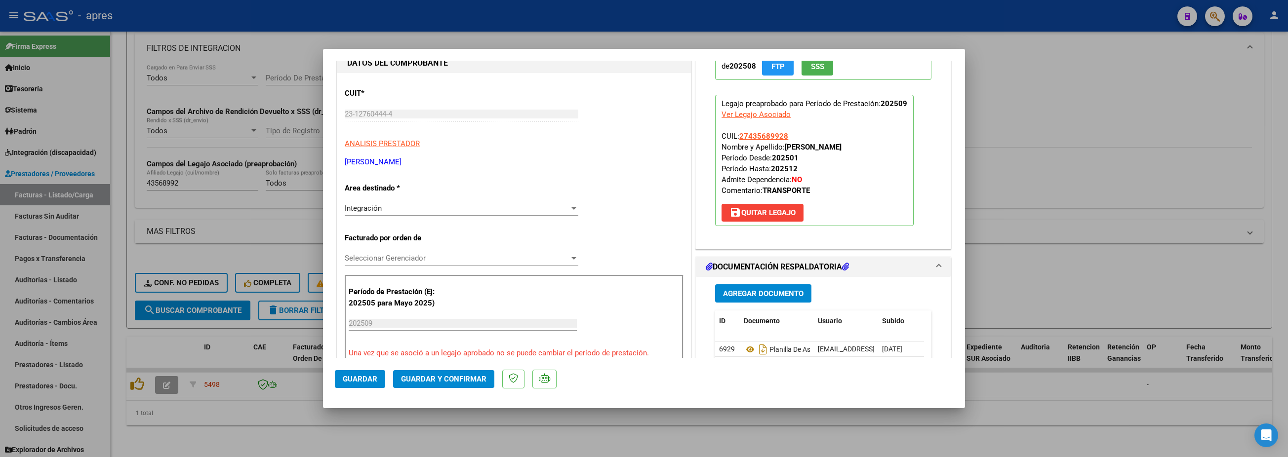
scroll to position [0, 0]
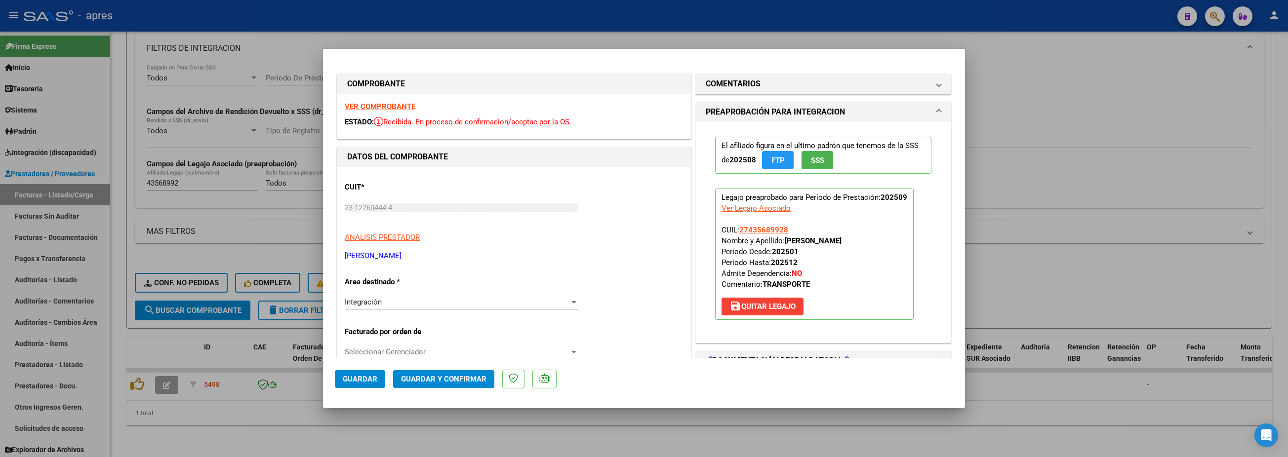
click at [776, 104] on mat-expansion-panel-header "PREAPROBACIÓN PARA INTEGRACION" at bounding box center [823, 112] width 255 height 20
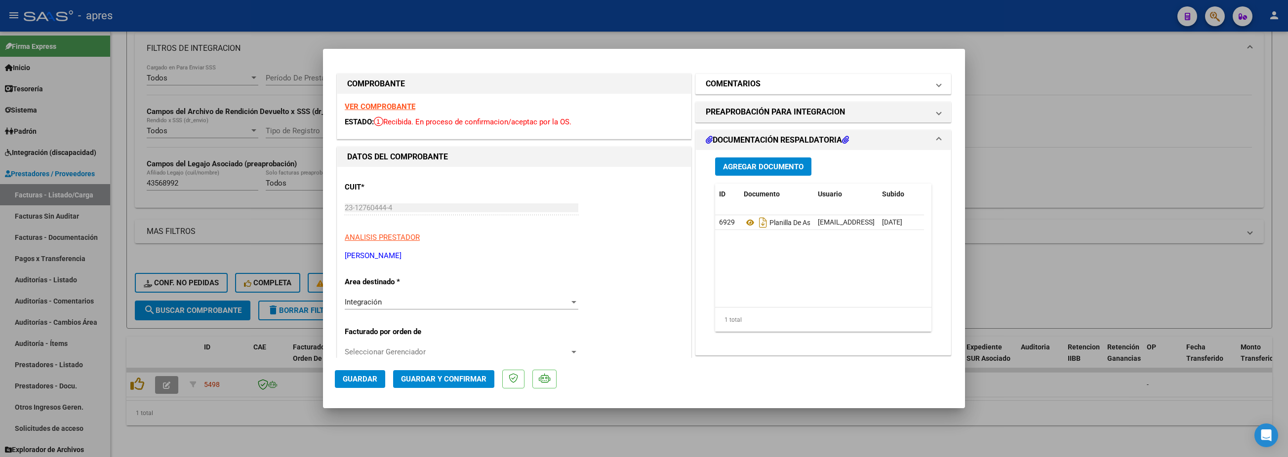
click at [778, 92] on mat-expansion-panel-header "COMENTARIOS" at bounding box center [823, 84] width 255 height 20
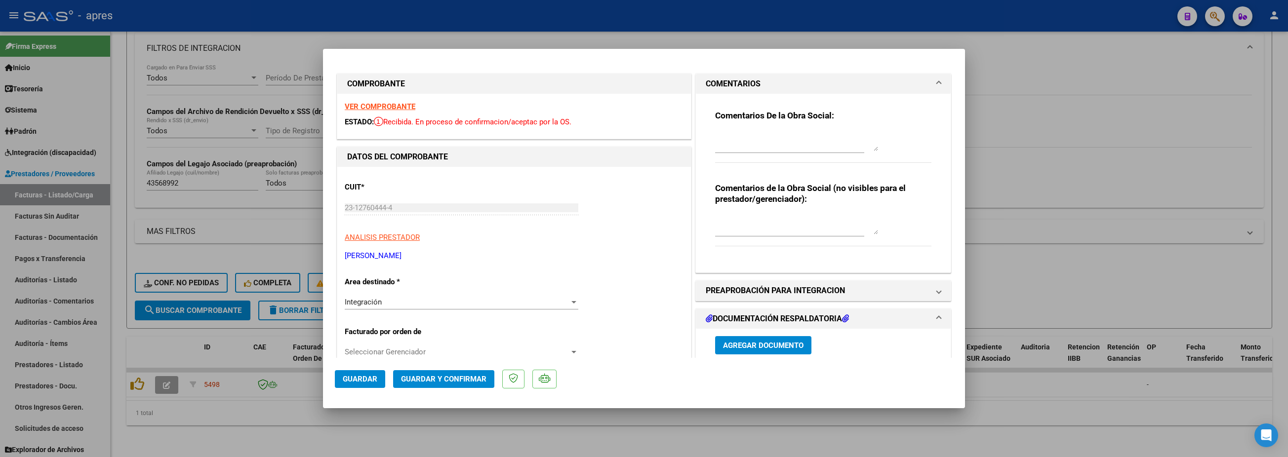
click at [773, 122] on div "Comentarios De la Obra Social:" at bounding box center [823, 142] width 216 height 64
click at [774, 134] on textarea at bounding box center [796, 141] width 163 height 20
paste textarea "6/10 Se rechaza, falta planilla de asistencia. El archivo en documentacion resp…"
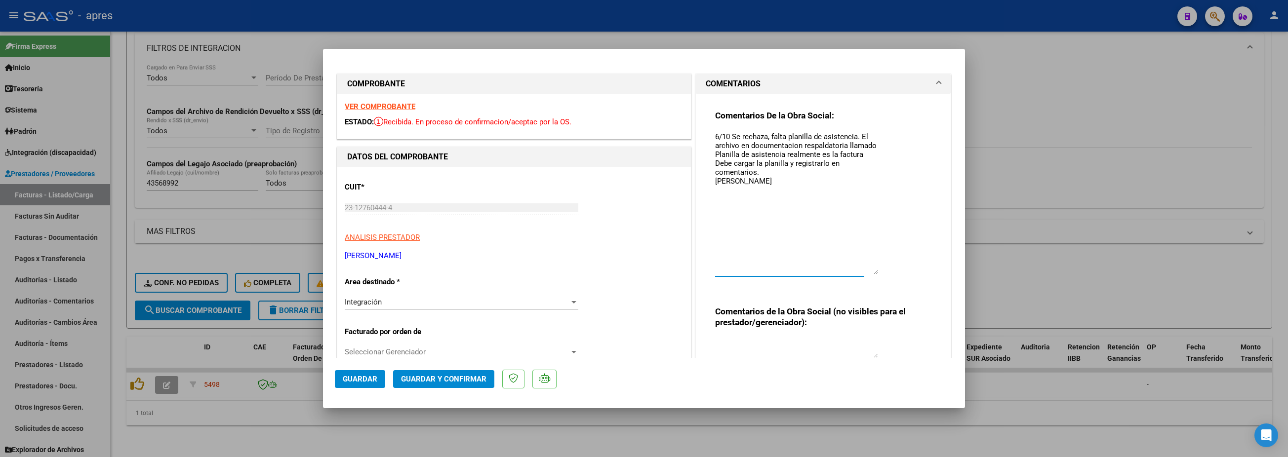
drag, startPoint x: 868, startPoint y: 150, endPoint x: 854, endPoint y: 275, distance: 125.2
click at [854, 275] on textarea "6/10 Se rechaza, falta planilla de asistencia. El archivo en documentacion resp…" at bounding box center [796, 202] width 163 height 143
drag, startPoint x: 848, startPoint y: 136, endPoint x: 869, endPoint y: 144, distance: 22.2
click at [869, 144] on textarea "6/10 Se rechaza, falta planilla de asistencia. El archivo en documentacion resp…" at bounding box center [796, 203] width 163 height 144
click at [779, 134] on textarea "6/10 Se rechaza, falta planilla de asistencia Planilla de asistencia realmente …" at bounding box center [796, 203] width 163 height 144
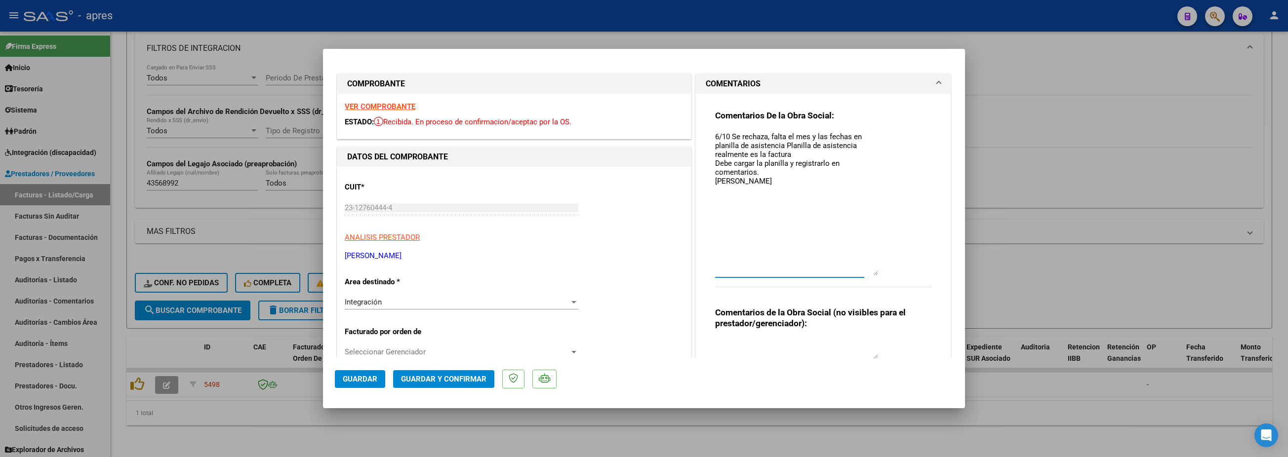
click at [782, 140] on textarea "6/10 Se rechaza, falta el mes y las fechas en planilla de asistencia Planilla d…" at bounding box center [796, 203] width 163 height 144
click at [779, 141] on textarea "6/10 Se rechaza, falta el mes y las fechas en planilla de asistencia Planilla d…" at bounding box center [796, 203] width 163 height 144
drag, startPoint x: 776, startPoint y: 143, endPoint x: 897, endPoint y: 148, distance: 120.6
click at [897, 148] on div "Comentarios De la Obra Social: 6/10 Se rechaza, falta el mes y las fechas en pl…" at bounding box center [823, 204] width 216 height 188
drag, startPoint x: 774, startPoint y: 144, endPoint x: 857, endPoint y: 149, distance: 83.1
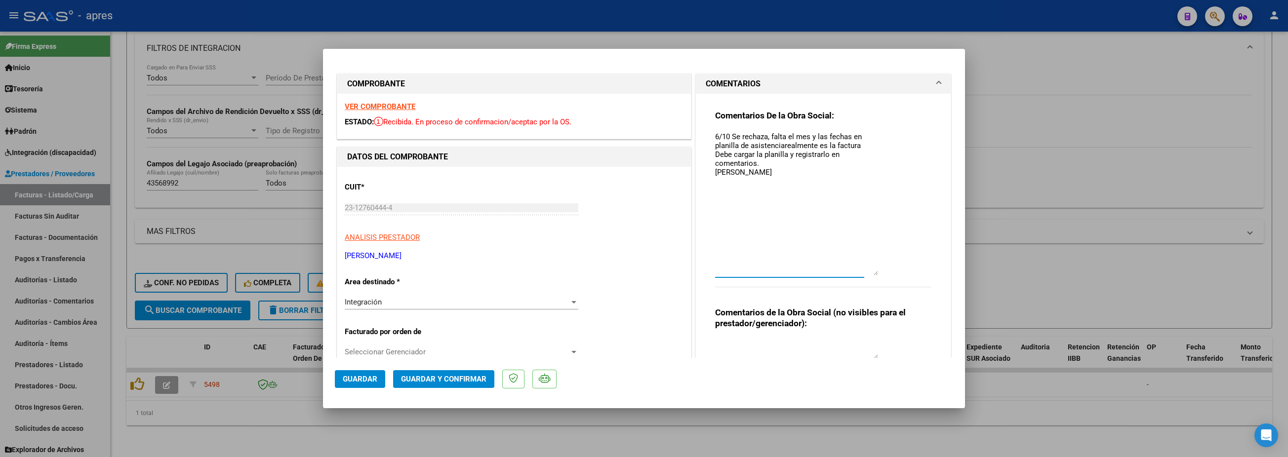
click at [857, 149] on textarea "6/10 Se rechaza, falta el mes y las fechas en planilla de asistenciarealmente e…" at bounding box center [796, 203] width 163 height 144
click at [366, 342] on button "Guardar" at bounding box center [360, 379] width 50 height 18
click at [173, 342] on div at bounding box center [644, 228] width 1288 height 457
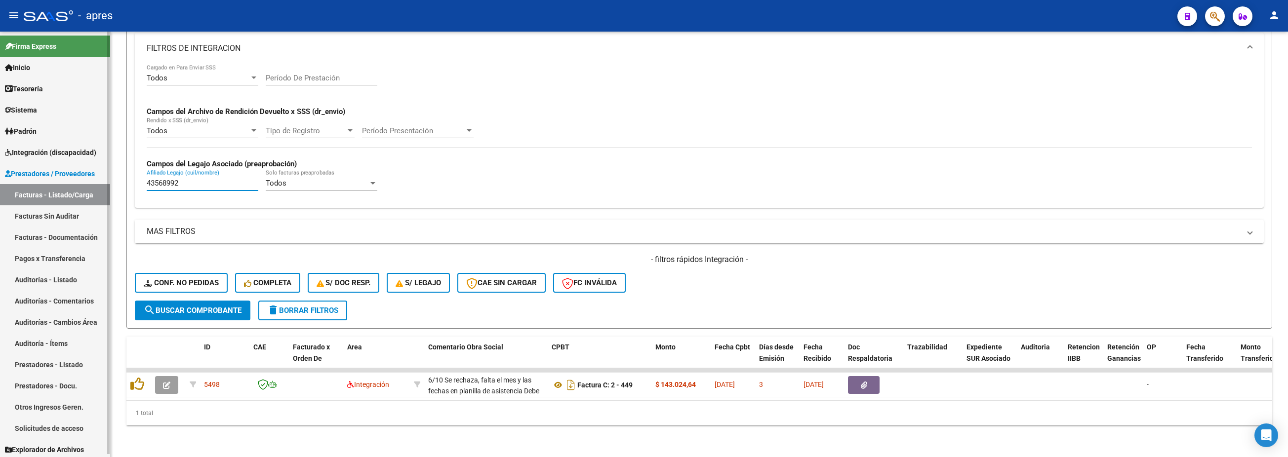
drag, startPoint x: 221, startPoint y: 171, endPoint x: 44, endPoint y: 177, distance: 176.9
click at [44, 176] on mat-sidenav-container "Firma Express Inicio Calendario SSS Instructivos Contacto OS Tesorería Extracto…" at bounding box center [644, 245] width 1288 height 426
paste input "57026487"
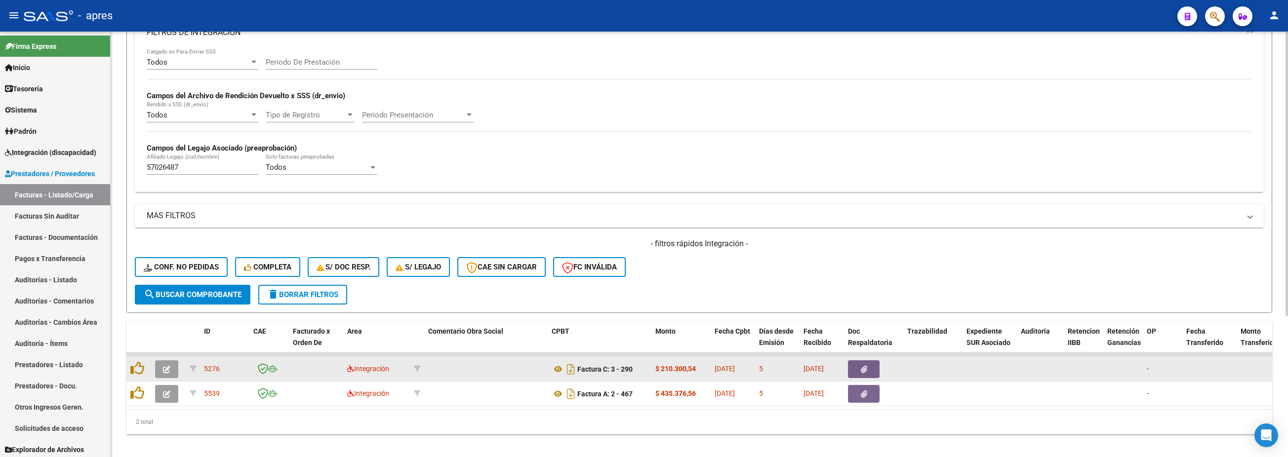
click at [174, 342] on datatable-body-cell at bounding box center [168, 369] width 35 height 24
click at [172, 342] on button "button" at bounding box center [166, 370] width 23 height 18
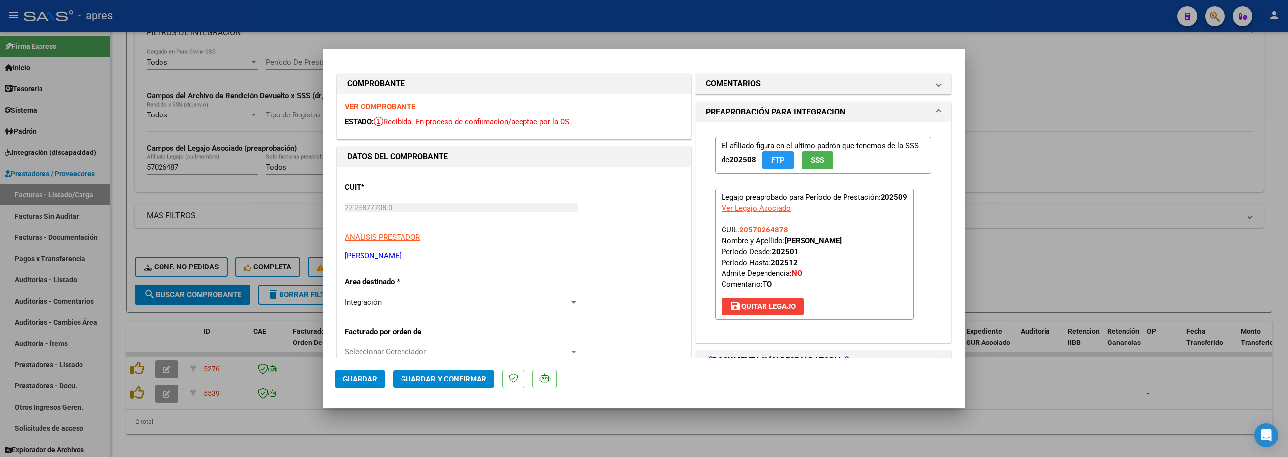
click at [406, 109] on strong "VER COMPROBANTE" at bounding box center [380, 106] width 71 height 9
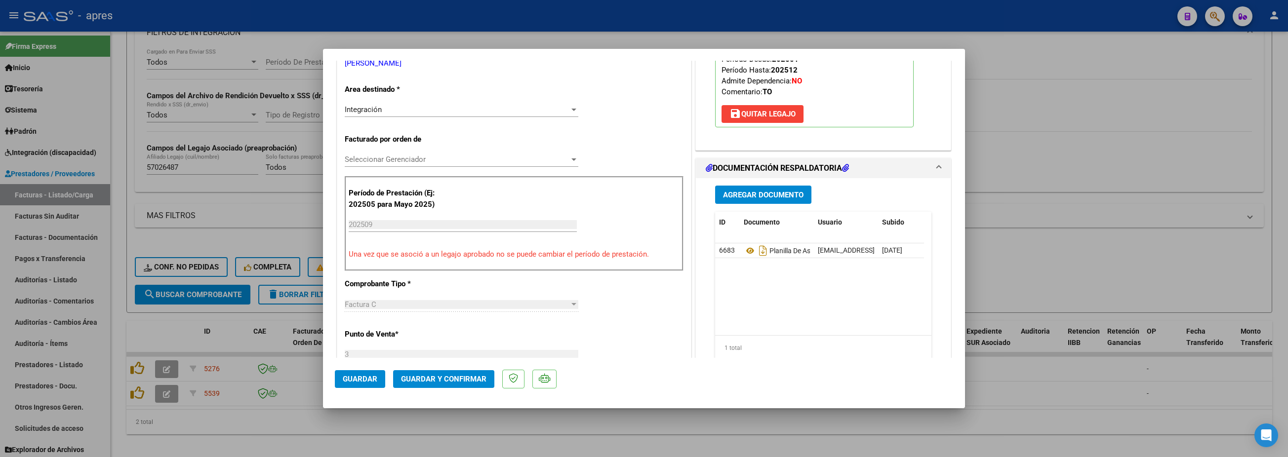
scroll to position [198, 0]
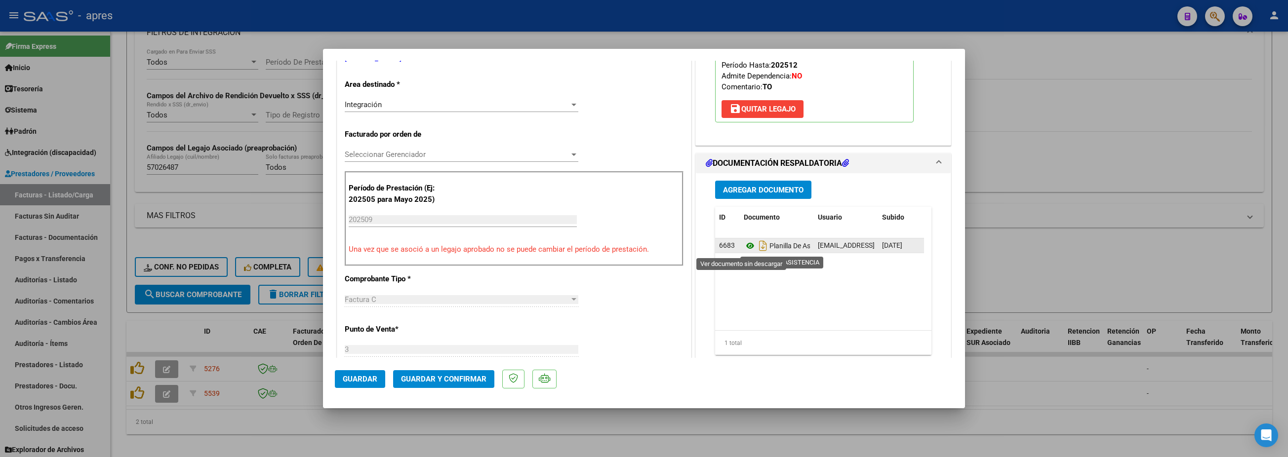
click at [745, 249] on icon at bounding box center [750, 246] width 13 height 12
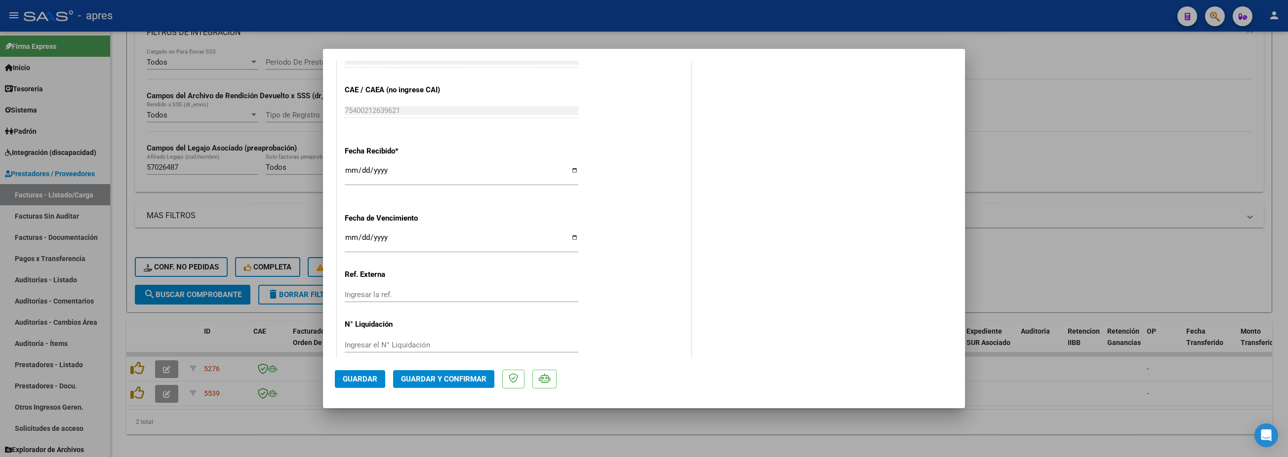
scroll to position [662, 0]
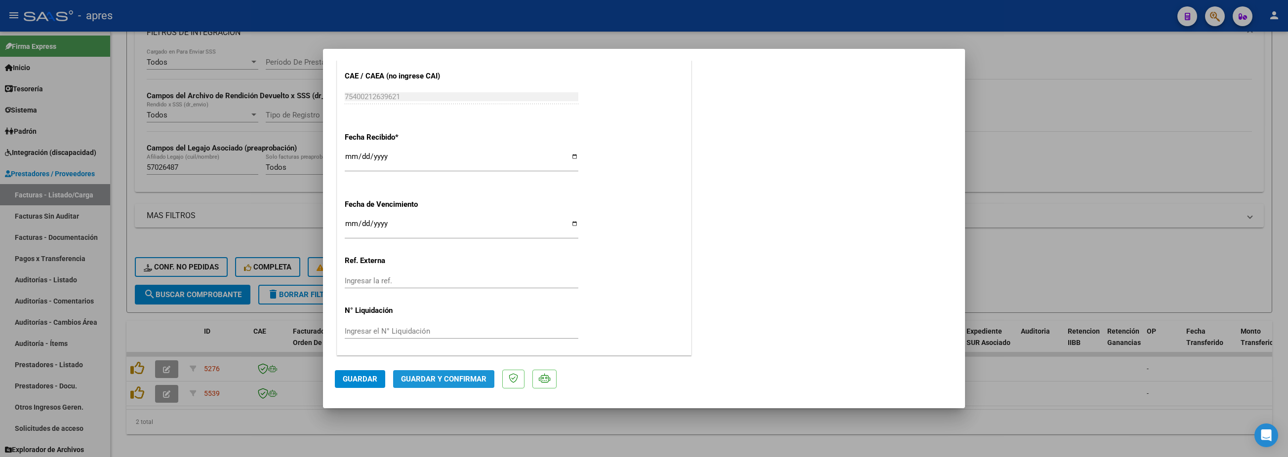
click at [430, 342] on span "Guardar y Confirmar" at bounding box center [443, 379] width 85 height 9
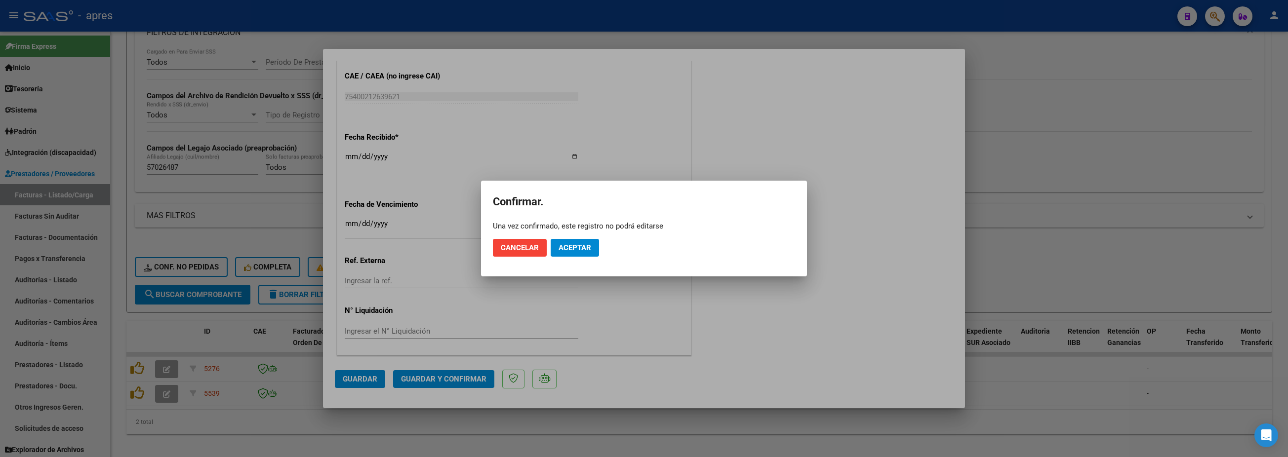
click at [580, 238] on mat-dialog-actions "Cancelar Aceptar" at bounding box center [644, 248] width 302 height 34
click at [560, 244] on span "Aceptar" at bounding box center [575, 247] width 33 height 9
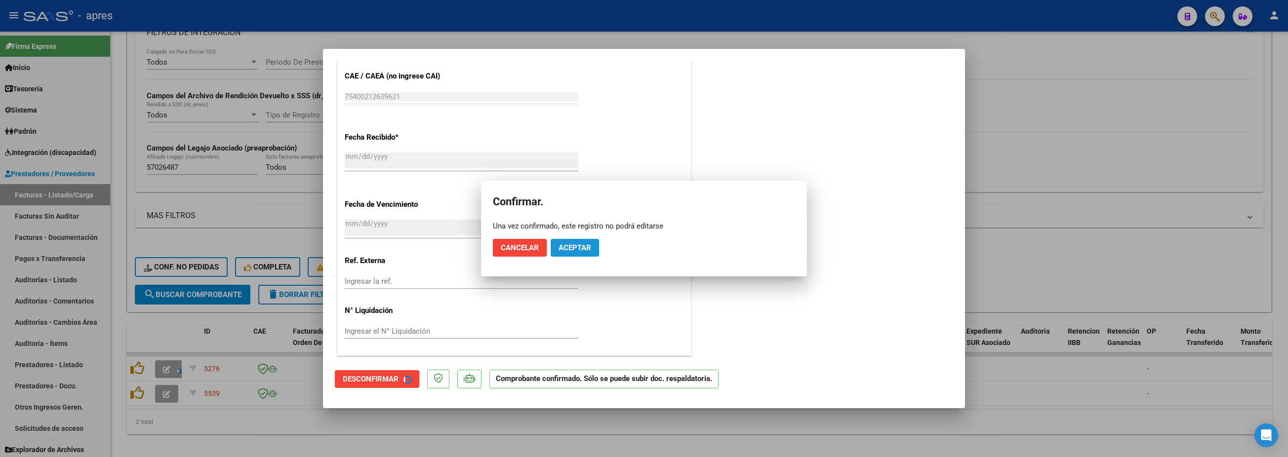
scroll to position [601, 0]
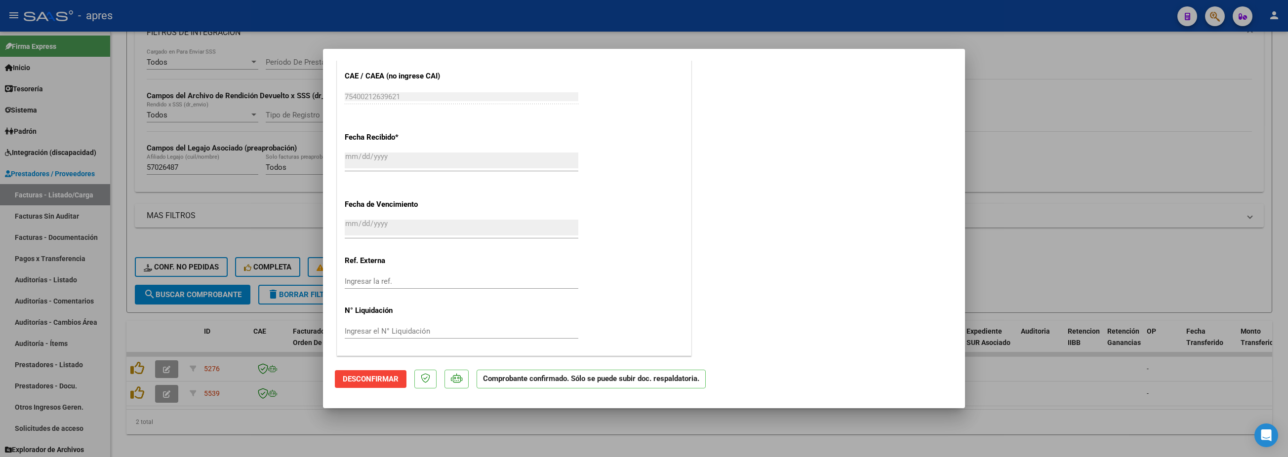
click at [182, 342] on div at bounding box center [644, 228] width 1288 height 457
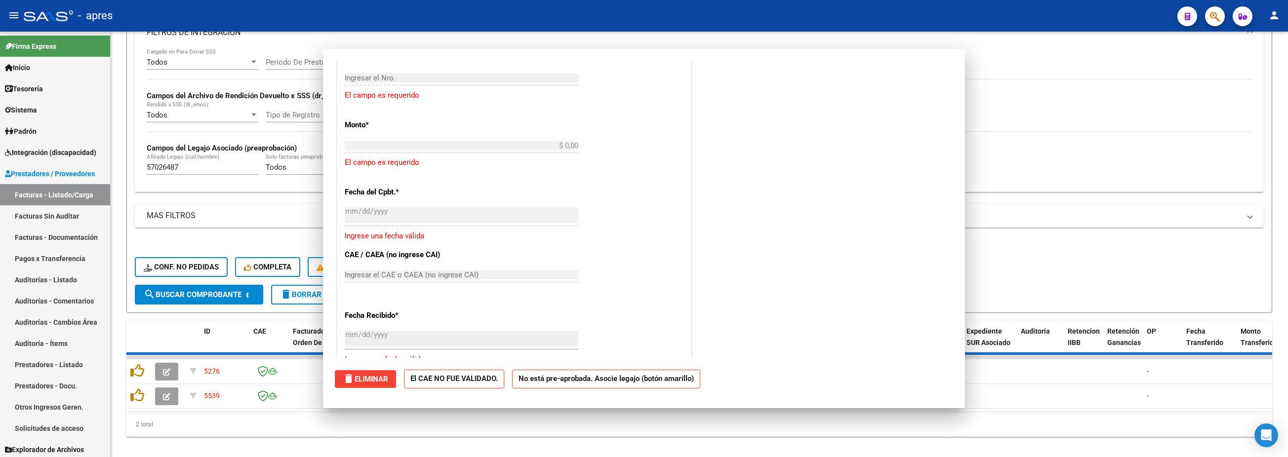
scroll to position [784, 0]
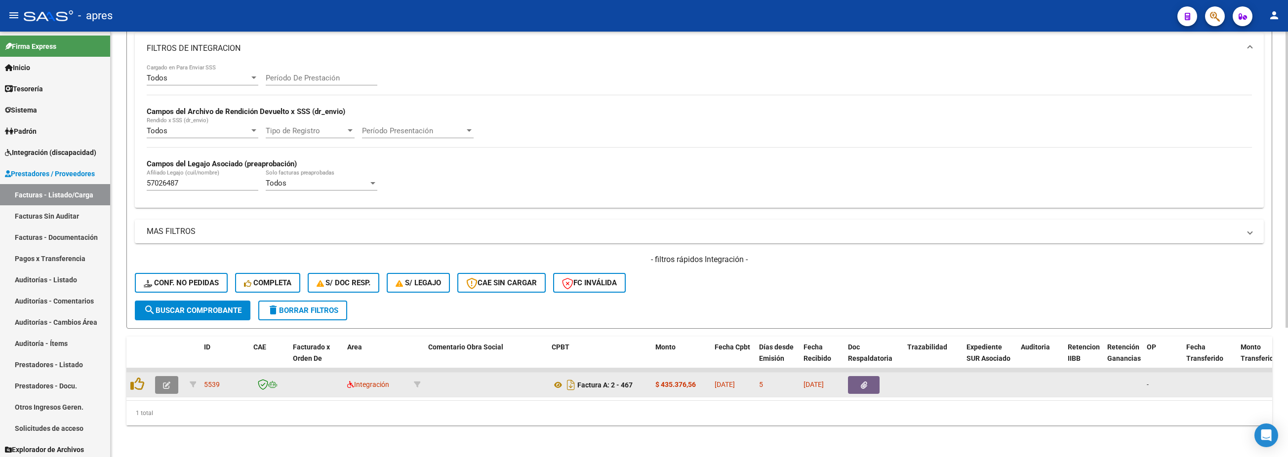
click at [173, 342] on button "button" at bounding box center [166, 385] width 23 height 18
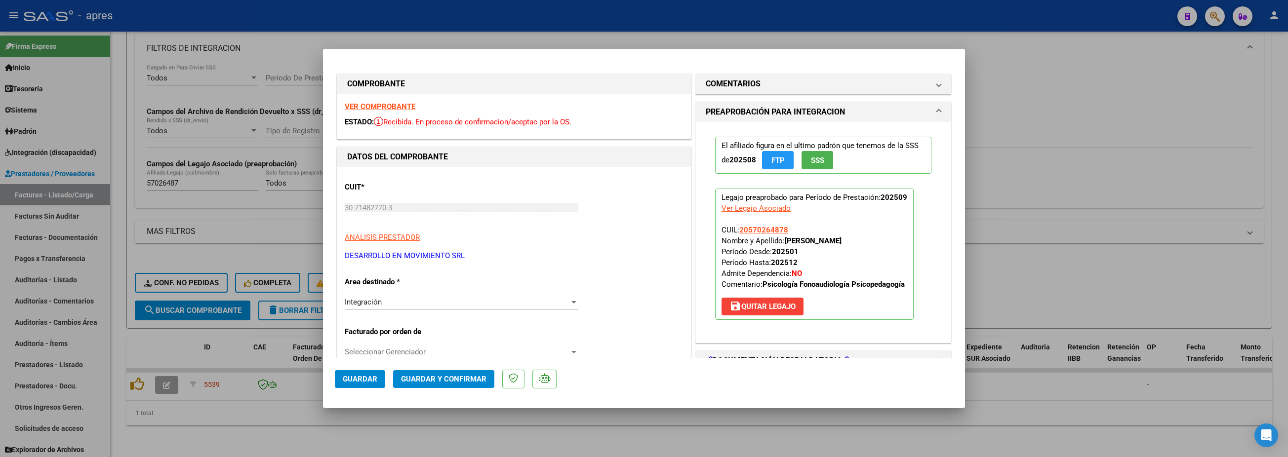
click at [401, 100] on div "VER COMPROBANTE ESTADO: Recibida. En proceso de confirmacion/aceptac por la OS." at bounding box center [514, 116] width 354 height 45
click at [361, 105] on strong "VER COMPROBANTE" at bounding box center [380, 106] width 71 height 9
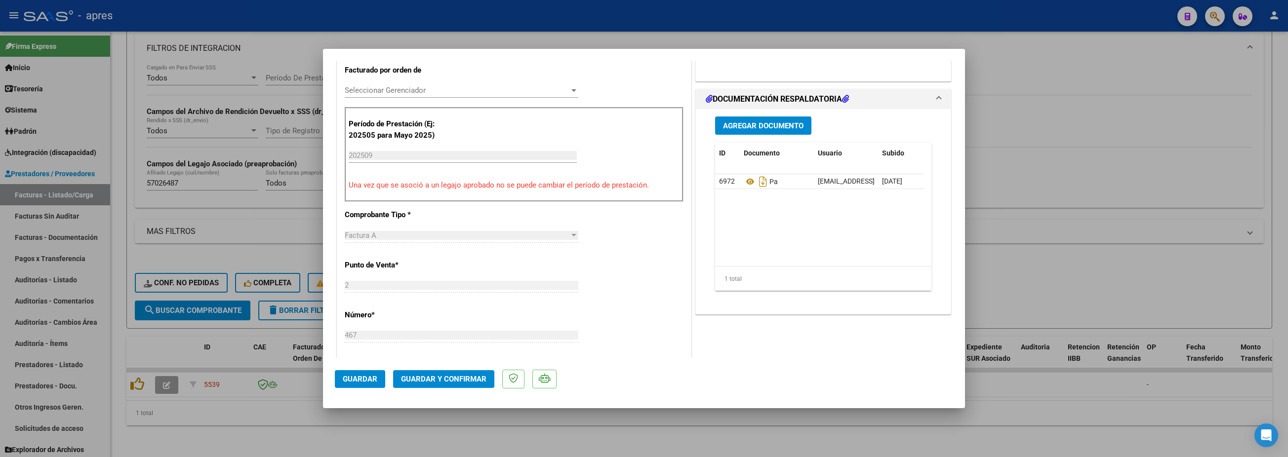
scroll to position [296, 0]
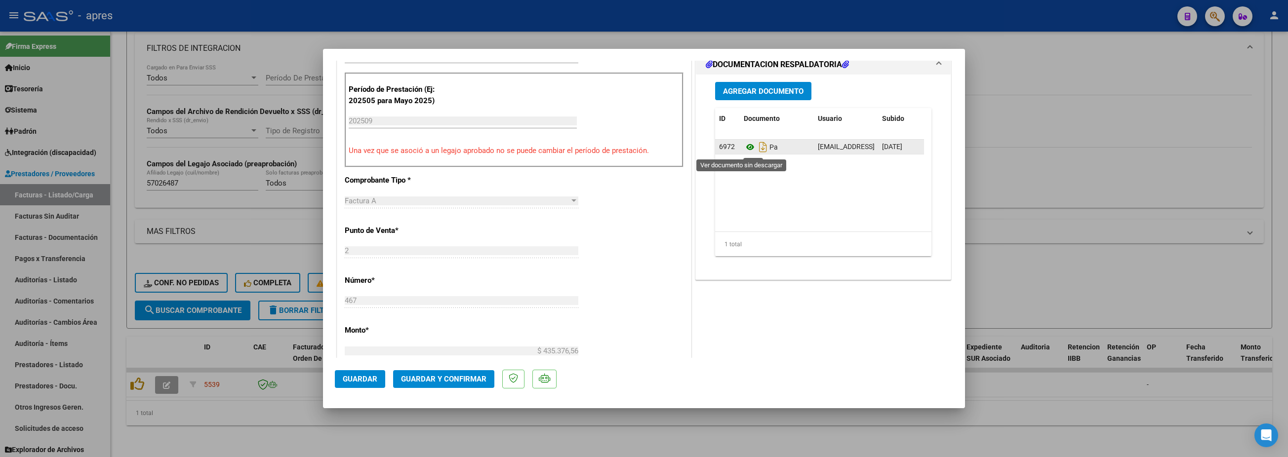
click at [744, 147] on icon at bounding box center [750, 147] width 13 height 12
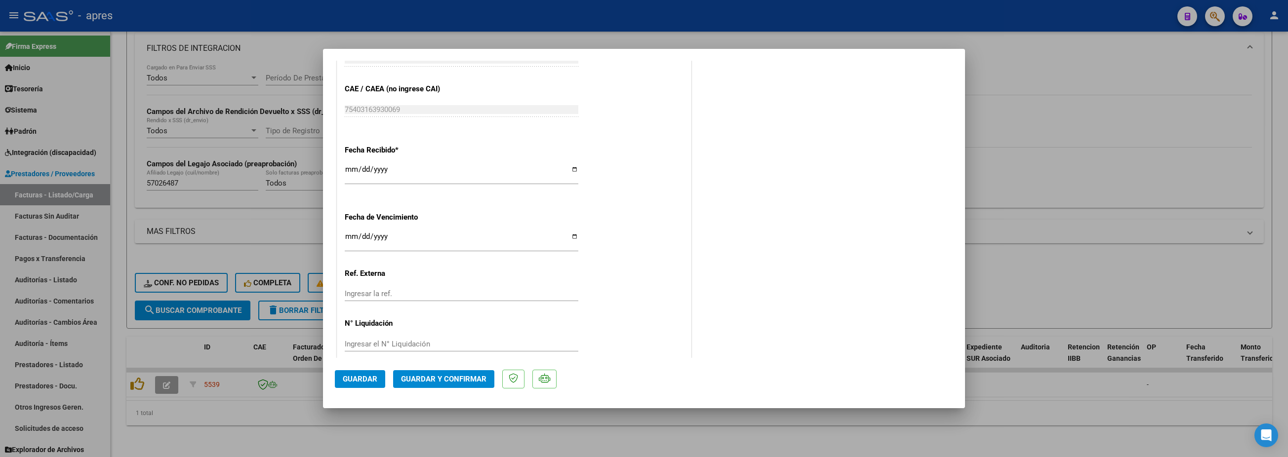
scroll to position [662, 0]
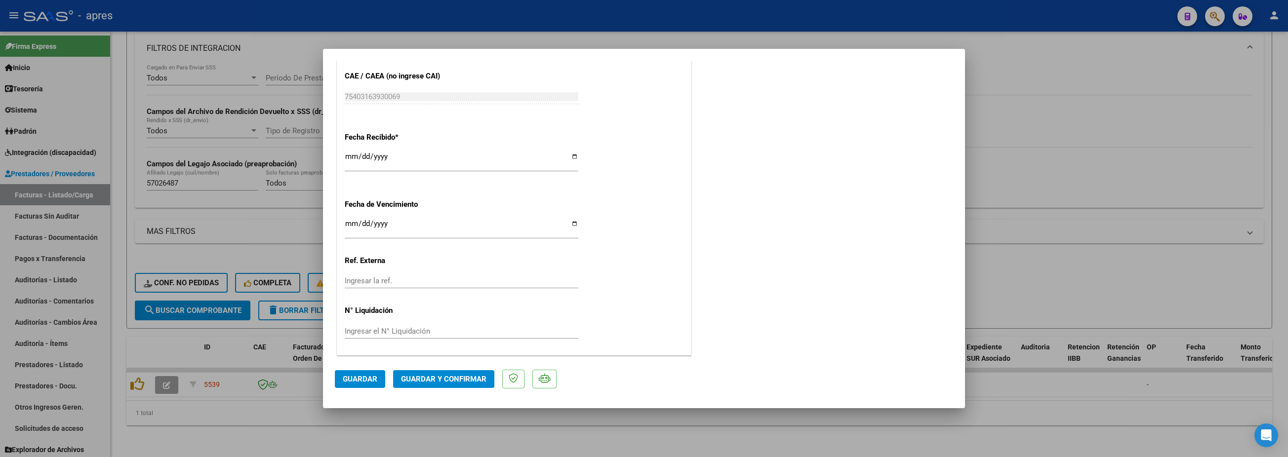
click at [349, 220] on input "Ingresar la fecha" at bounding box center [462, 228] width 234 height 16
click at [429, 342] on button "Guardar y Confirmar" at bounding box center [443, 379] width 101 height 18
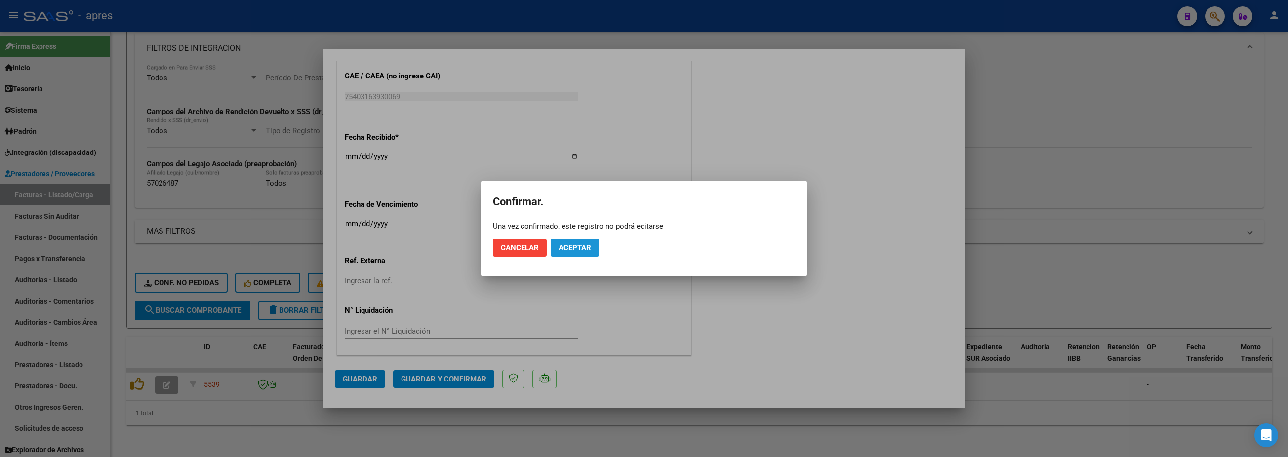
click at [596, 241] on button "Aceptar" at bounding box center [575, 248] width 48 height 18
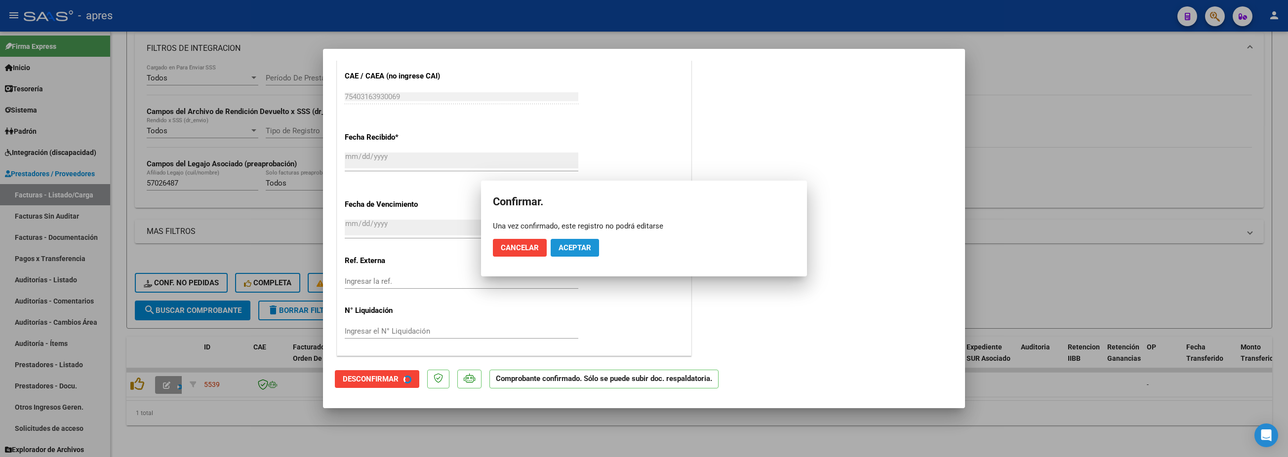
scroll to position [601, 0]
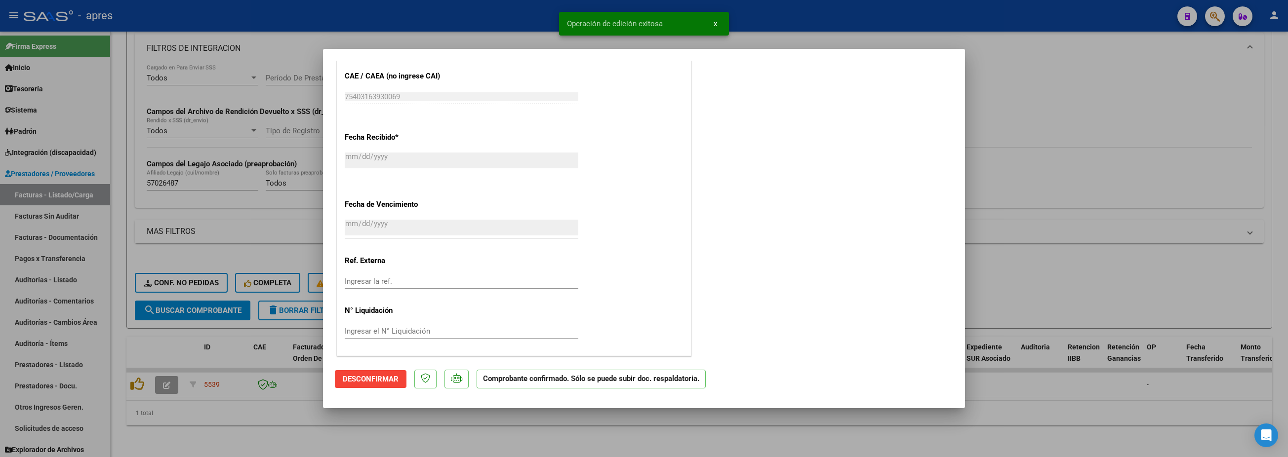
click at [231, 342] on div at bounding box center [644, 228] width 1288 height 457
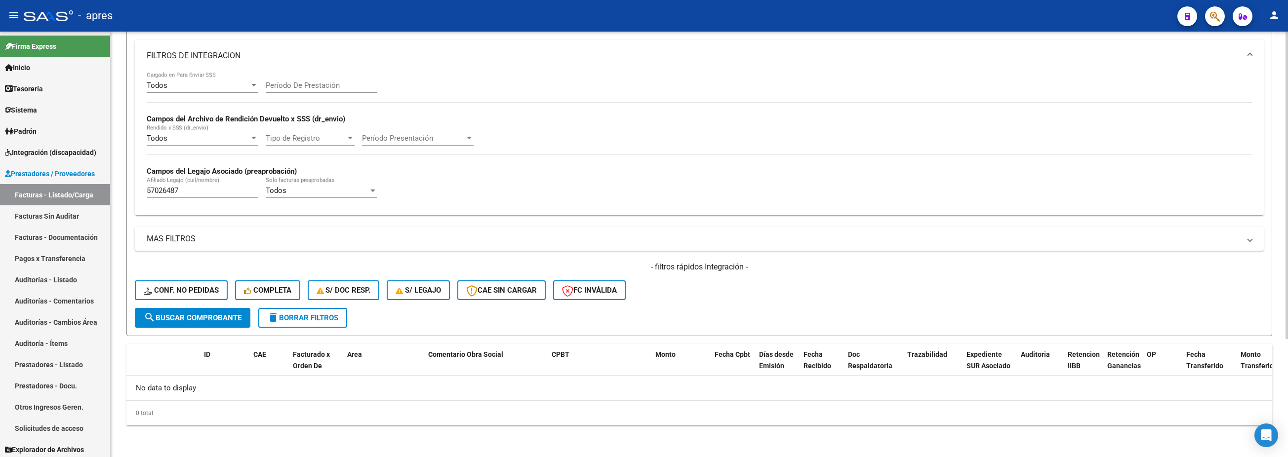
scroll to position [164, 0]
drag, startPoint x: 212, startPoint y: 194, endPoint x: 77, endPoint y: 200, distance: 135.4
click at [77, 200] on mat-sidenav-container "Firma Express Inicio Calendario SSS Instructivos Contacto OS Tesorería Extracto…" at bounding box center [644, 245] width 1288 height 426
paste input "4885606"
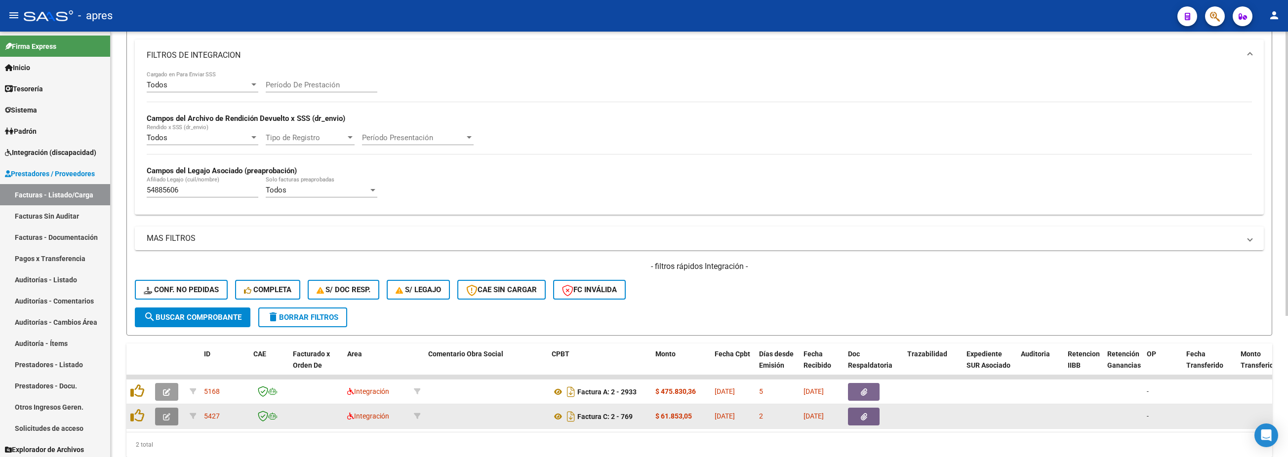
click at [158, 342] on button "button" at bounding box center [166, 417] width 23 height 18
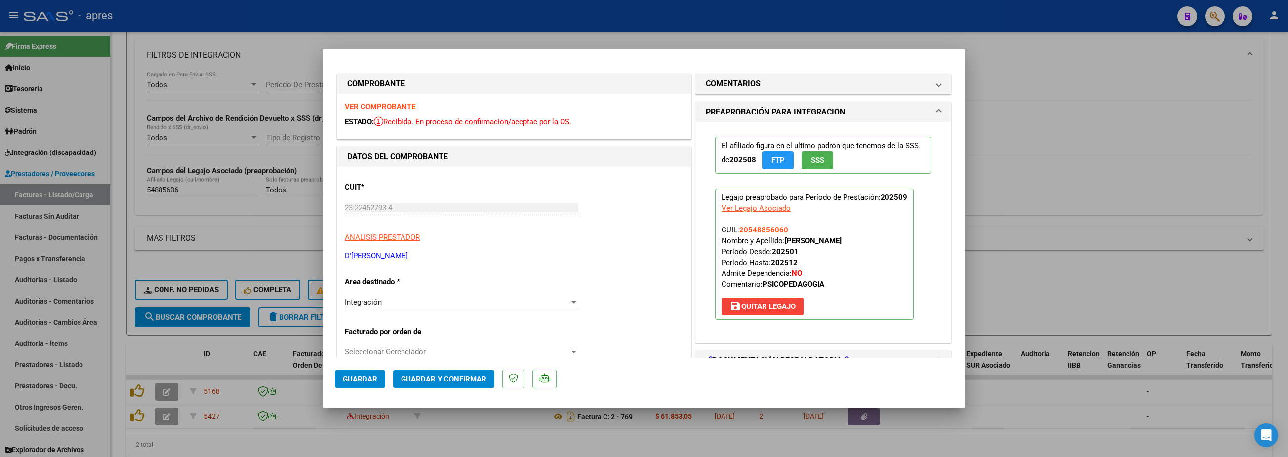
click at [397, 105] on strong "VER COMPROBANTE" at bounding box center [380, 106] width 71 height 9
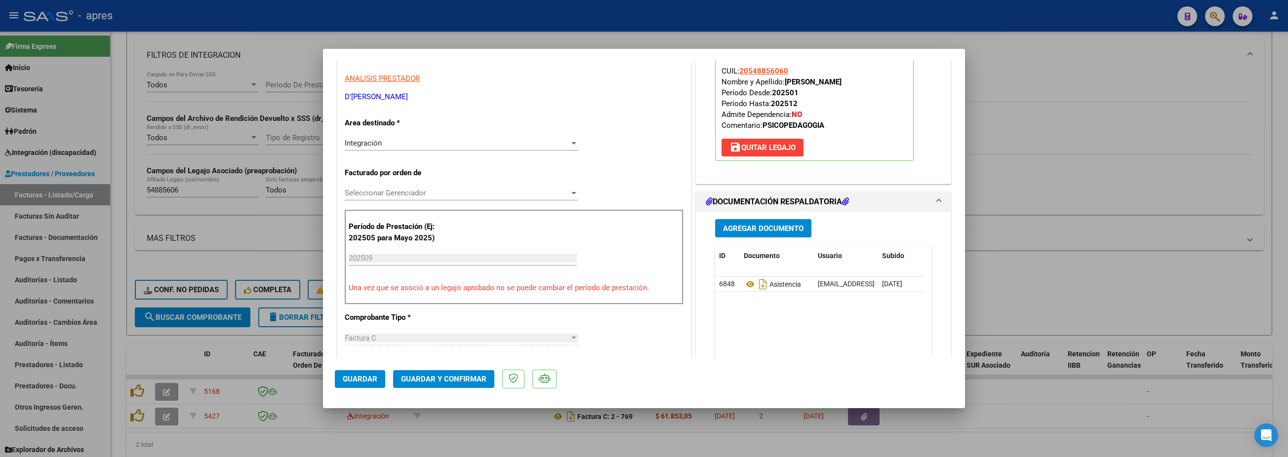
scroll to position [198, 0]
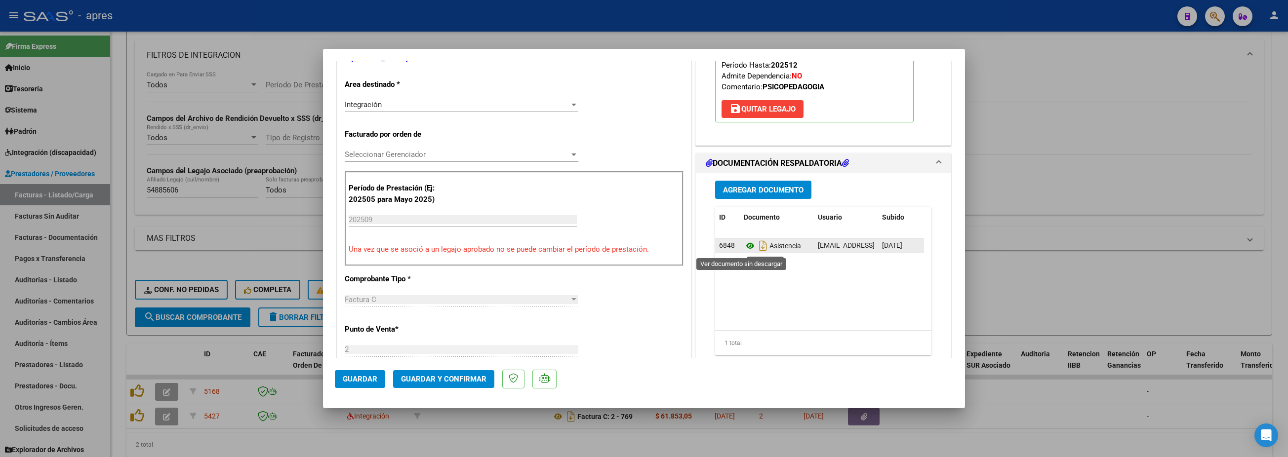
click at [746, 245] on icon at bounding box center [750, 246] width 13 height 12
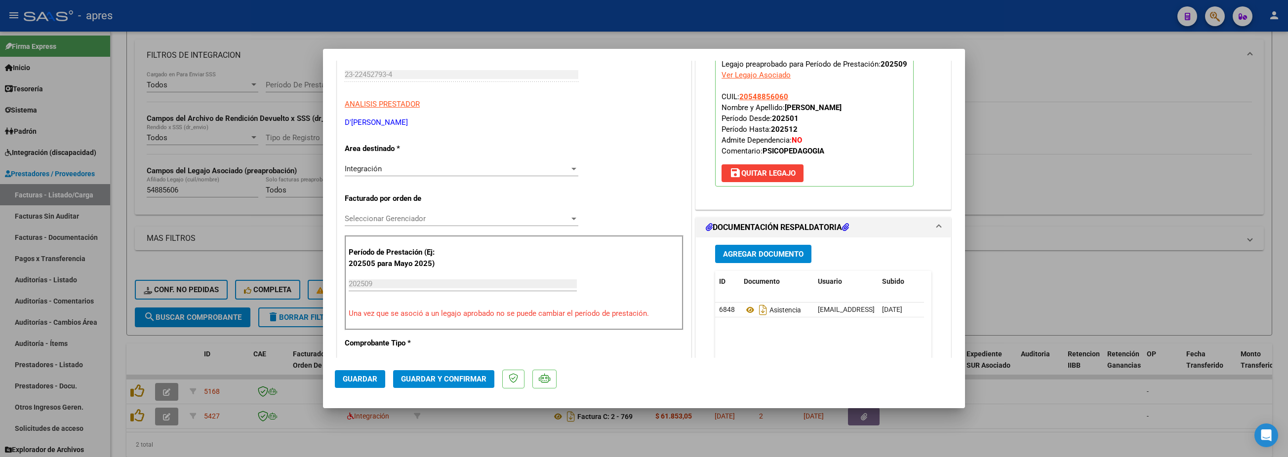
scroll to position [0, 0]
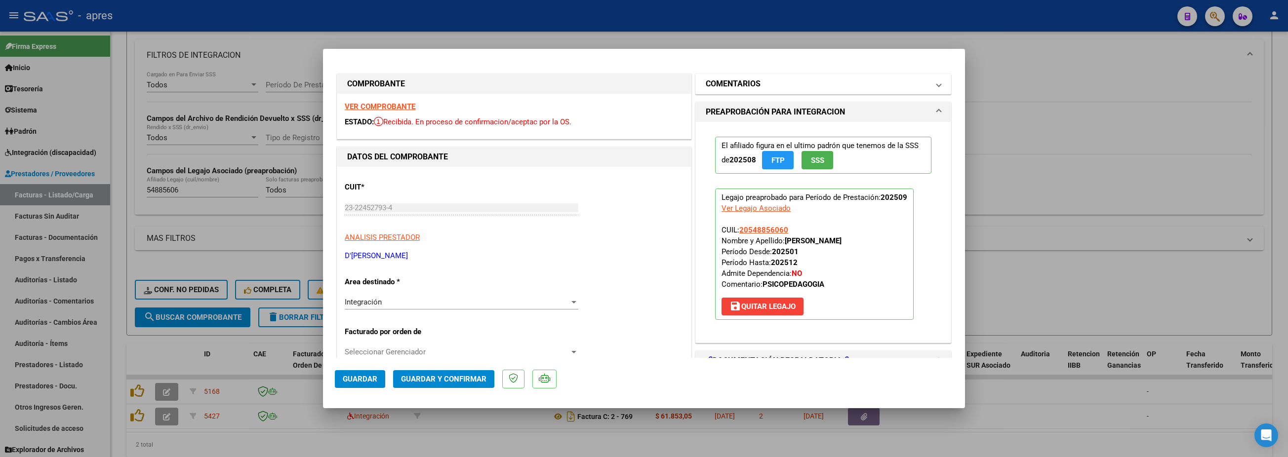
click at [741, 88] on h1 "COMENTARIOS" at bounding box center [733, 84] width 55 height 12
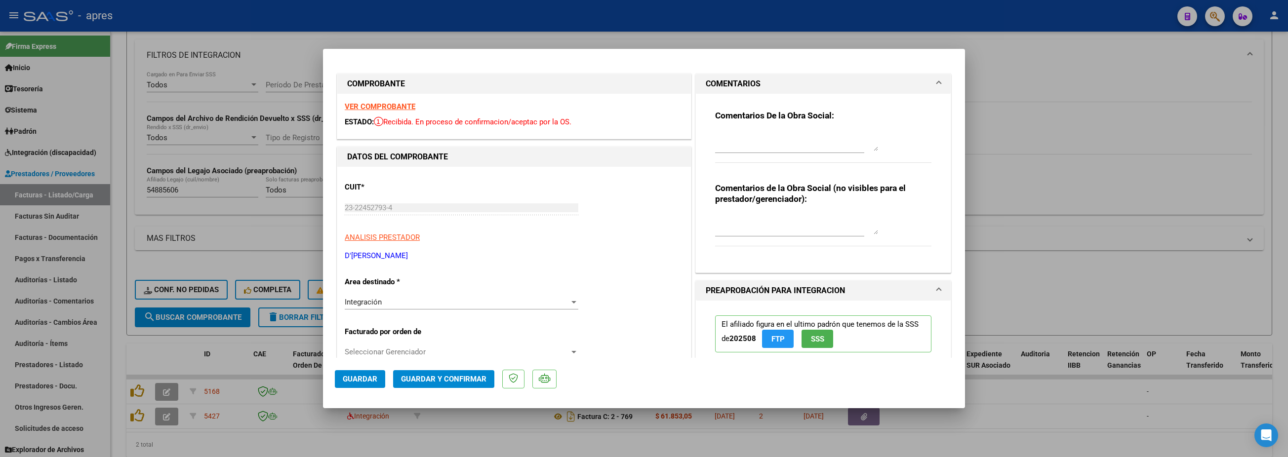
click at [729, 143] on textarea at bounding box center [796, 141] width 163 height 20
click at [729, 138] on textarea at bounding box center [796, 141] width 163 height 20
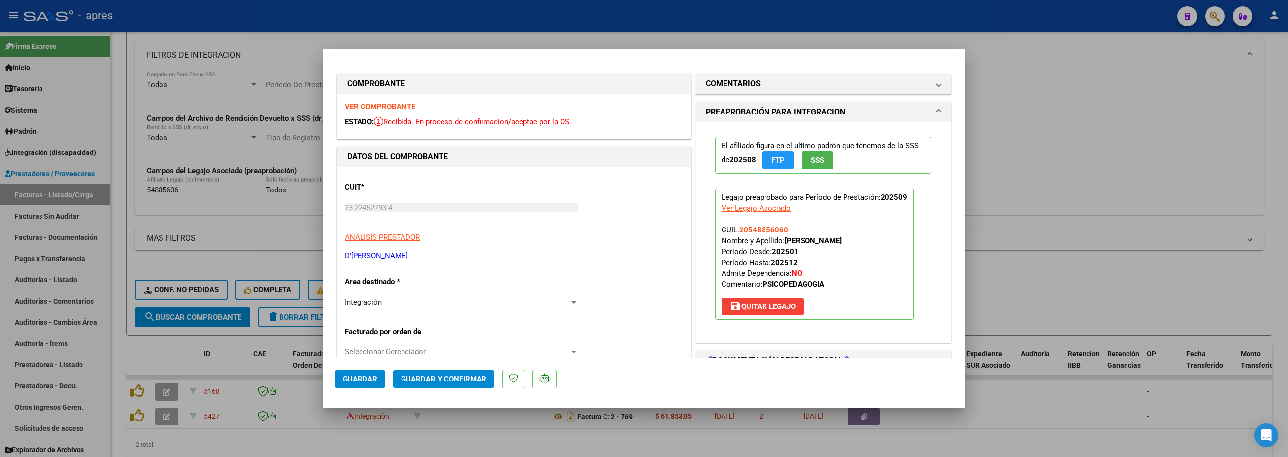
click at [493, 309] on div "Integración Seleccionar Area" at bounding box center [462, 302] width 234 height 15
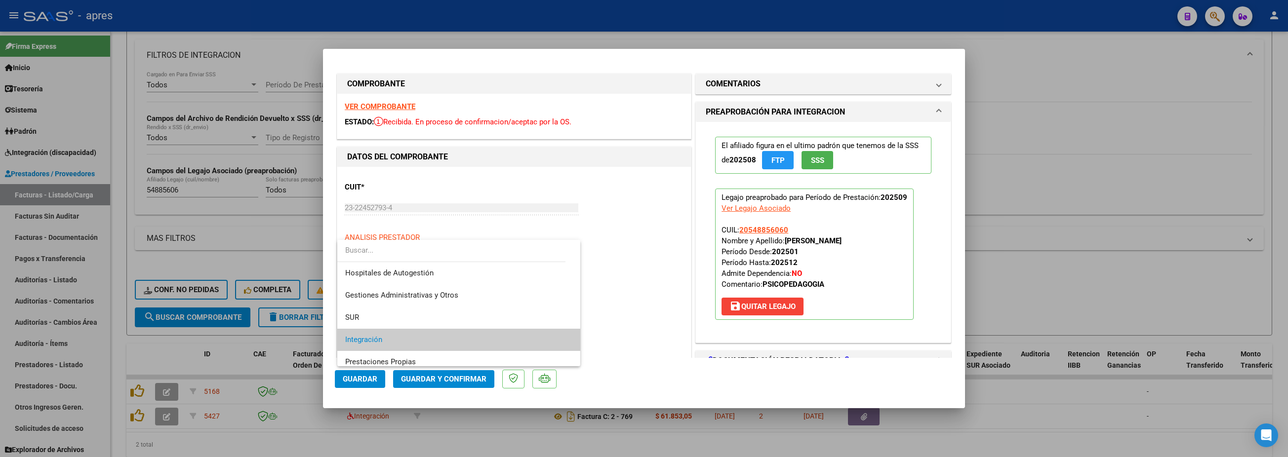
scroll to position [37, 0]
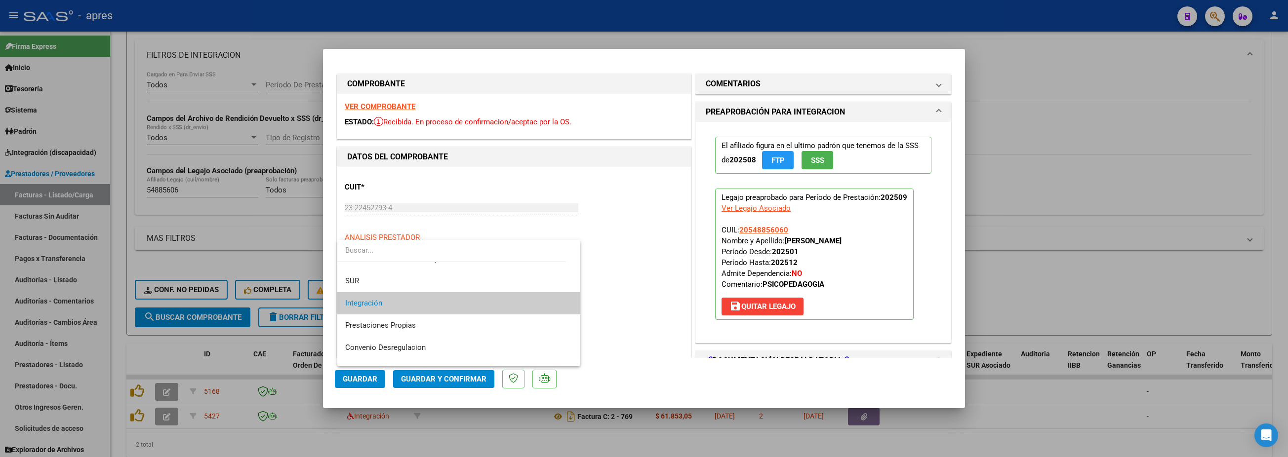
drag, startPoint x: 618, startPoint y: 273, endPoint x: 757, endPoint y: 160, distance: 178.3
click at [627, 265] on div at bounding box center [644, 228] width 1288 height 457
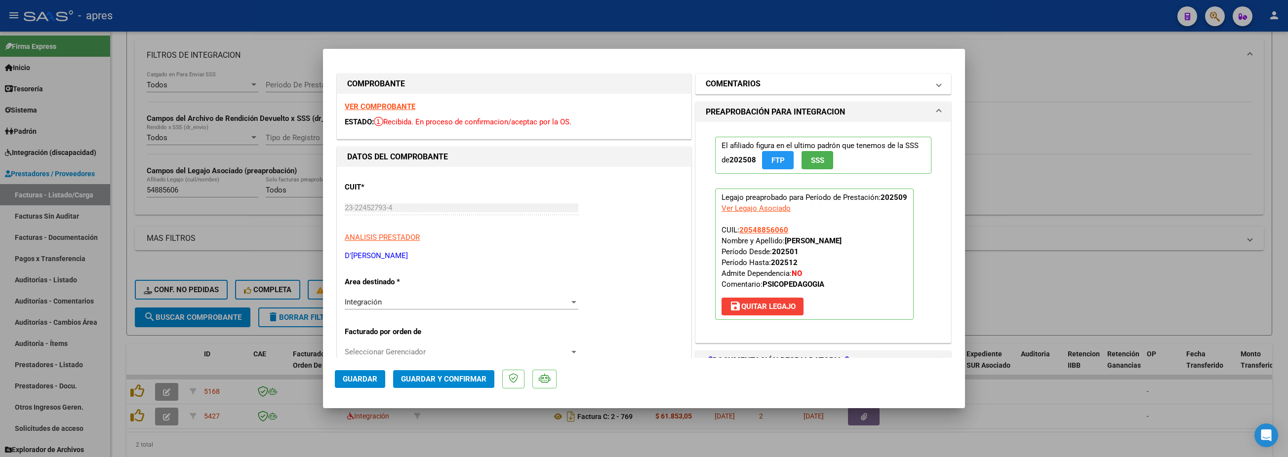
click at [798, 93] on mat-expansion-panel-header "COMENTARIOS" at bounding box center [823, 84] width 255 height 20
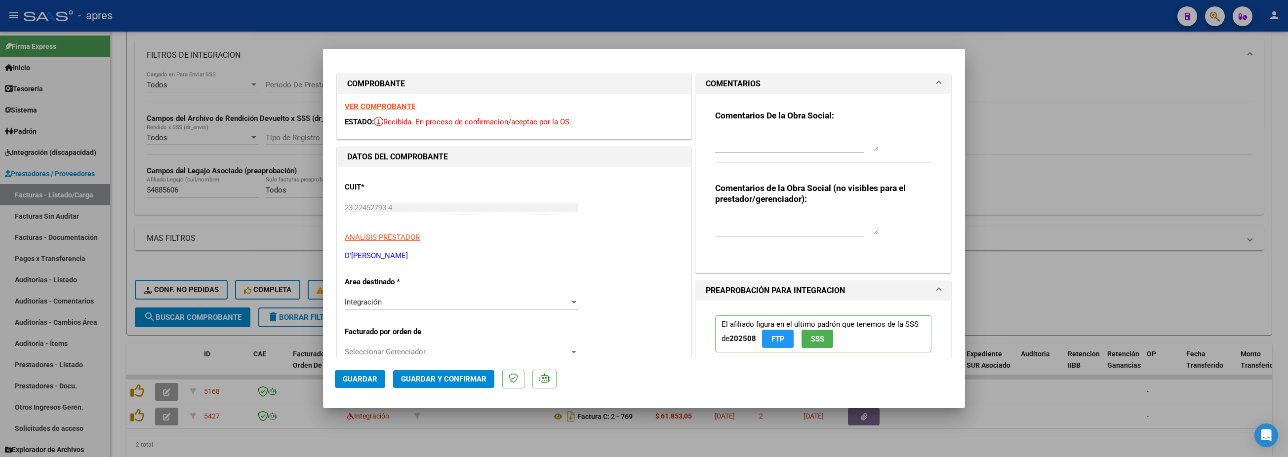
drag, startPoint x: 761, startPoint y: 146, endPoint x: 789, endPoint y: 142, distance: 28.9
click at [763, 146] on textarea at bounding box center [796, 141] width 163 height 20
click at [470, 298] on div "Integración" at bounding box center [457, 302] width 225 height 9
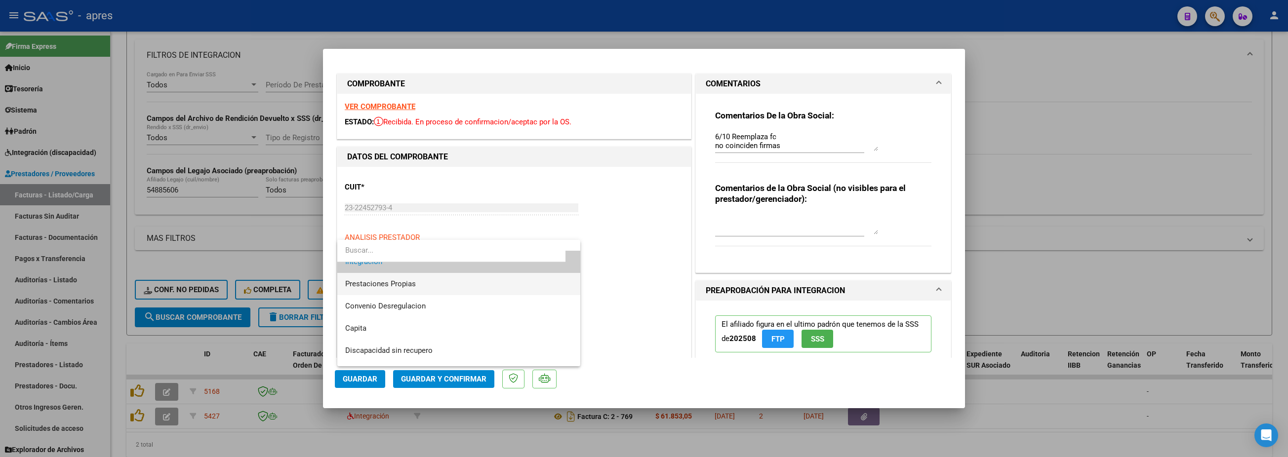
scroll to position [96, 0]
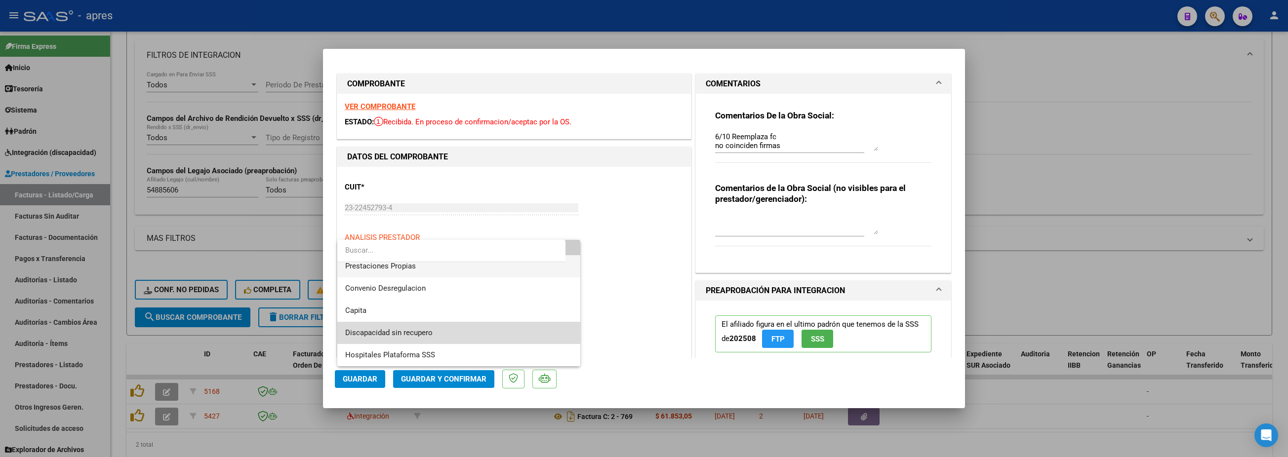
click at [462, 327] on span "Discapacidad sin recupero" at bounding box center [458, 333] width 227 height 22
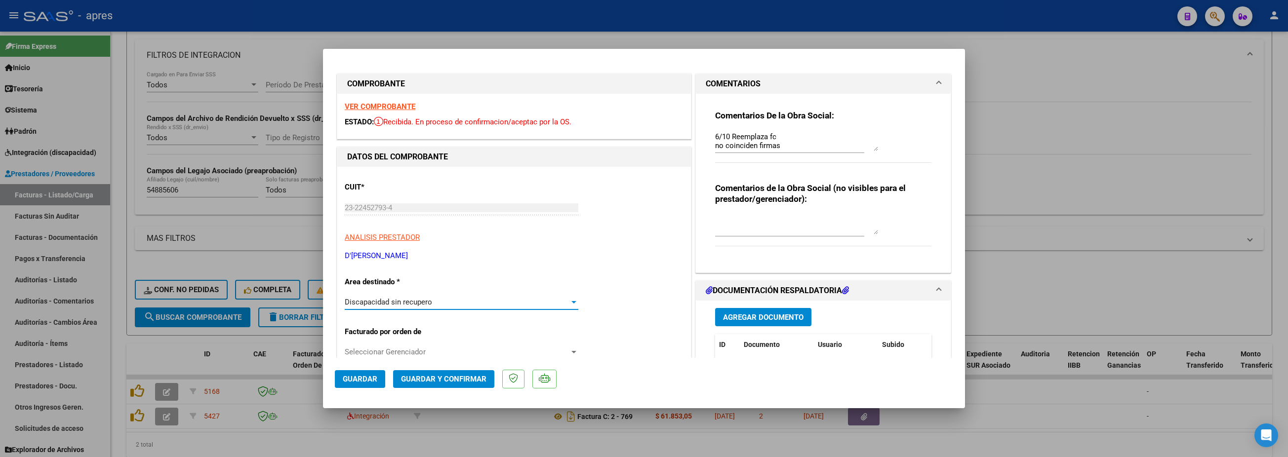
click at [360, 342] on span "Guardar" at bounding box center [360, 379] width 35 height 9
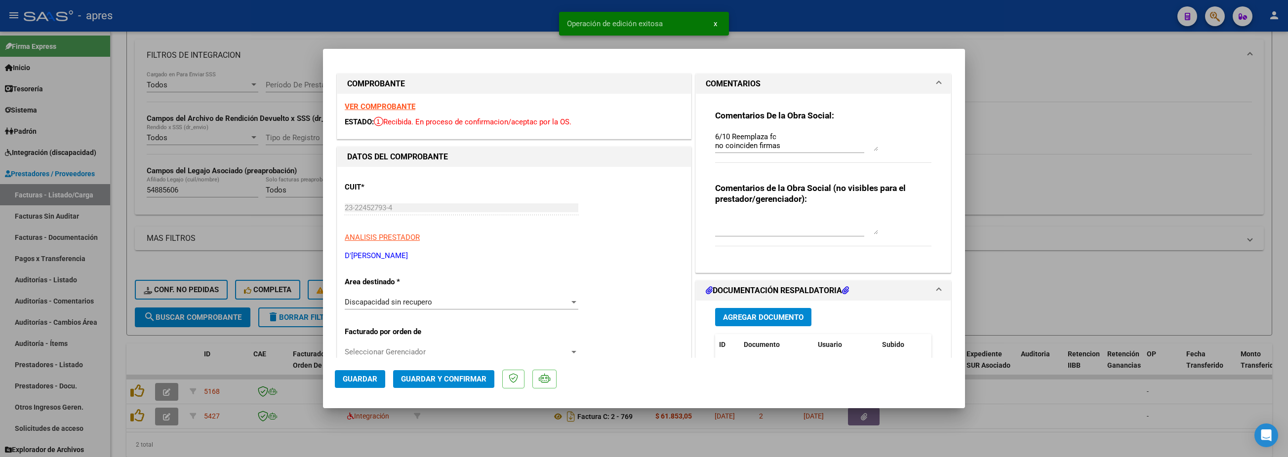
click at [365, 342] on div at bounding box center [644, 228] width 1288 height 457
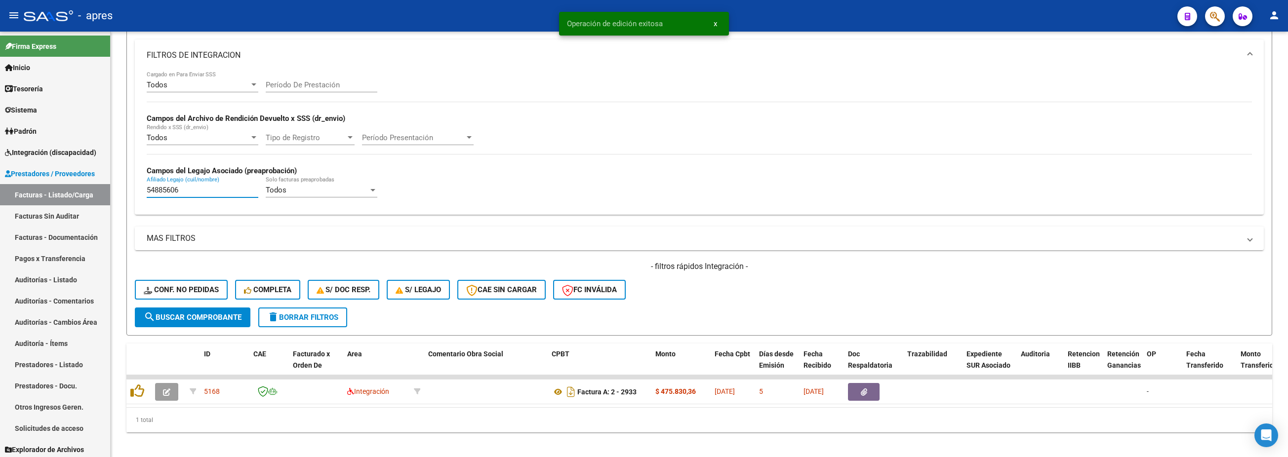
drag, startPoint x: 187, startPoint y: 187, endPoint x: -9, endPoint y: 203, distance: 196.3
click at [0, 203] on html "menu - apres person Firma Express Inicio Calendario SSS Instructivos Contacto O…" at bounding box center [644, 228] width 1288 height 457
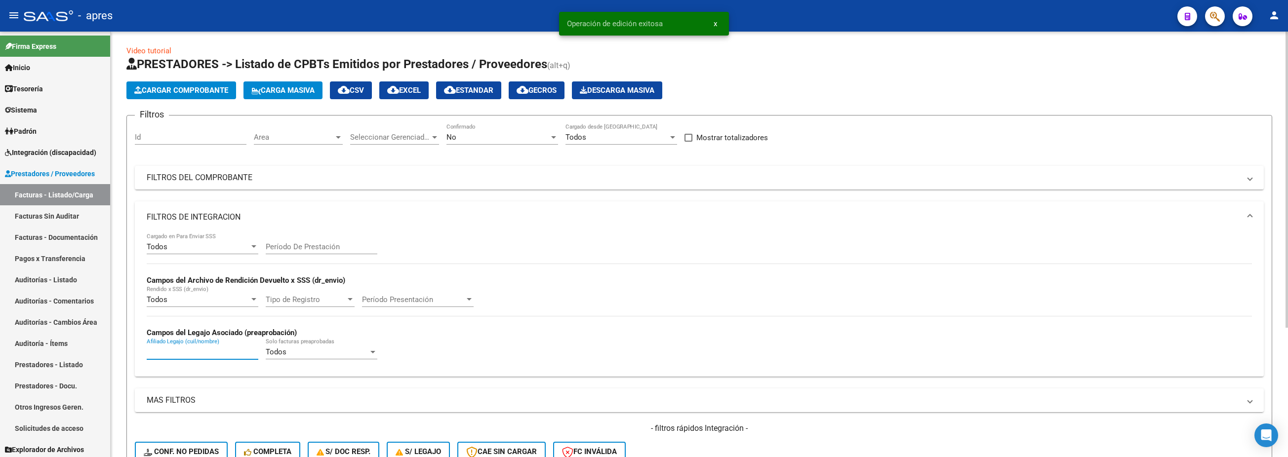
scroll to position [0, 0]
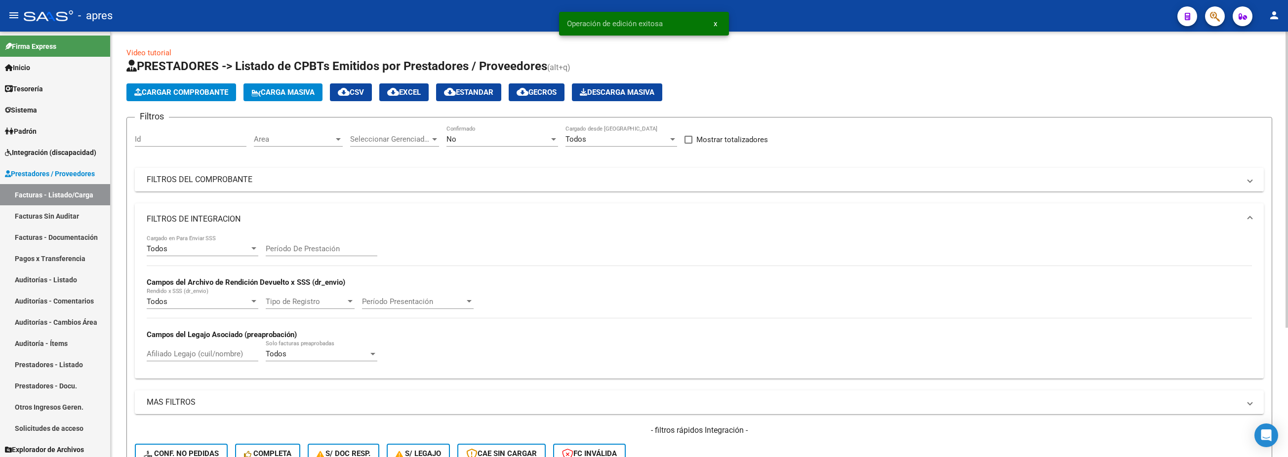
click at [383, 192] on div "Filtros Id Area Area Seleccionar Gerenciador Seleccionar Gerenciador No Confirm…" at bounding box center [699, 298] width 1129 height 346
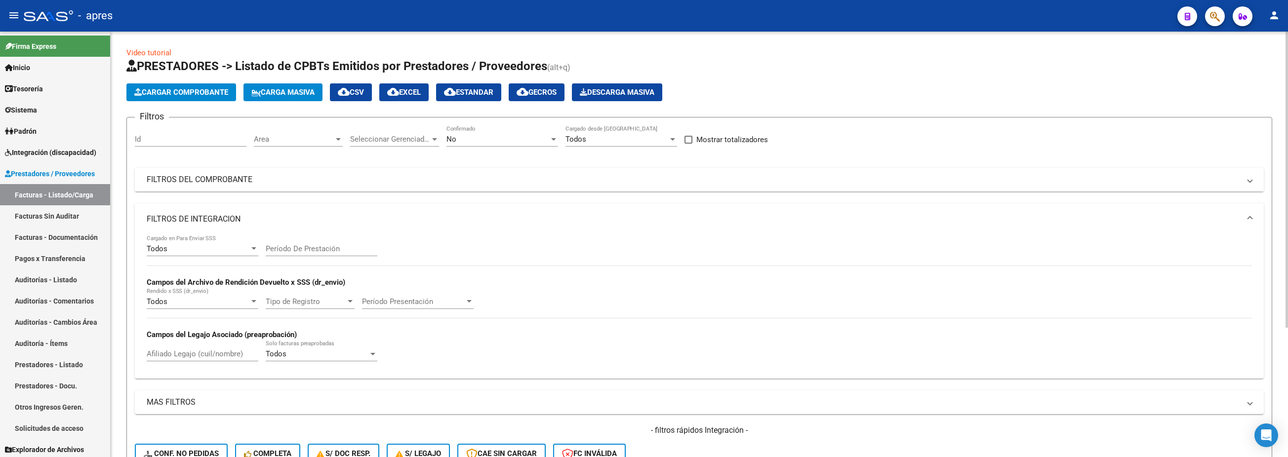
click at [448, 182] on mat-panel-title "FILTROS DEL COMPROBANTE" at bounding box center [693, 179] width 1093 height 11
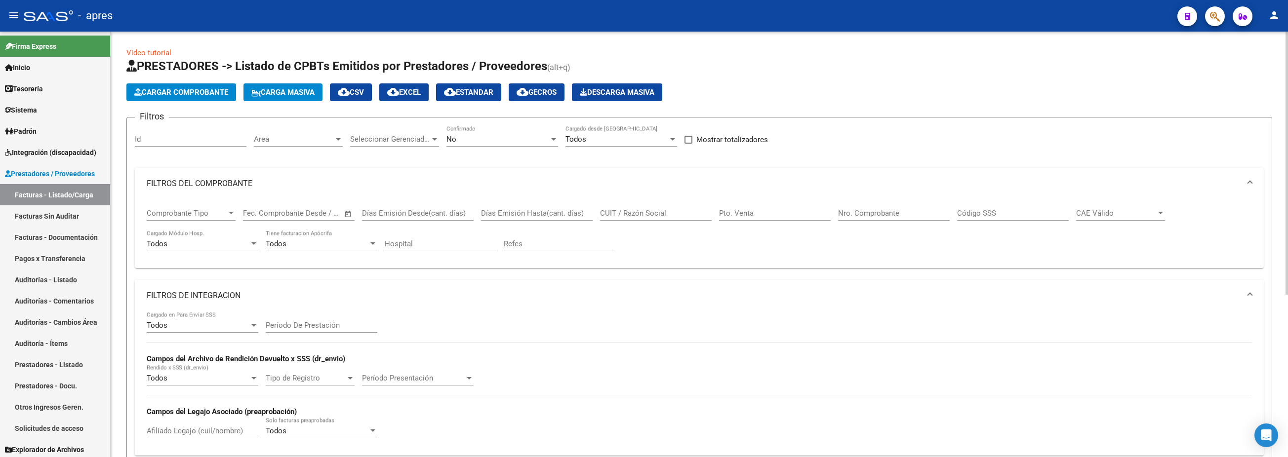
click at [632, 214] on input "CUIT / Razón Social" at bounding box center [656, 213] width 112 height 9
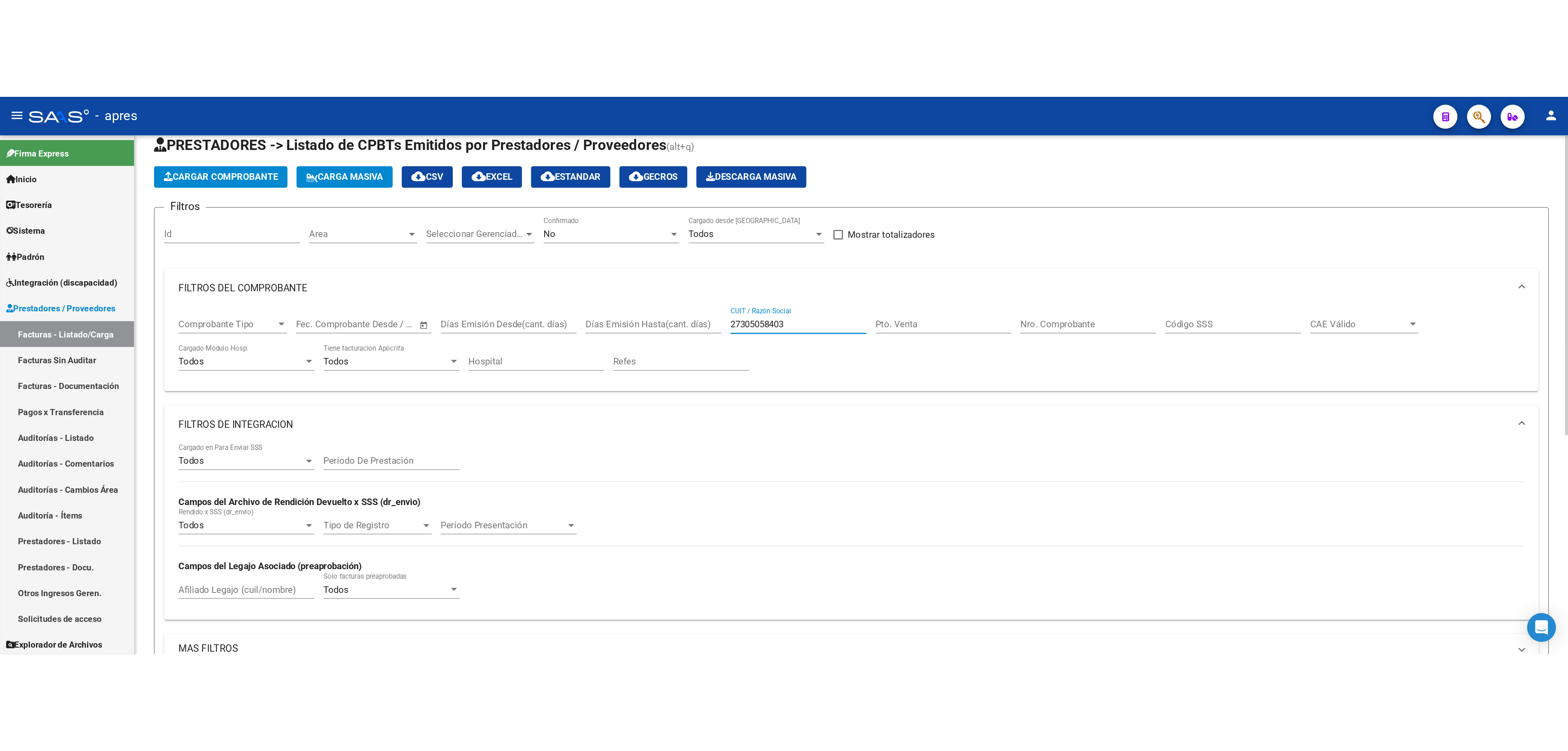
scroll to position [12, 0]
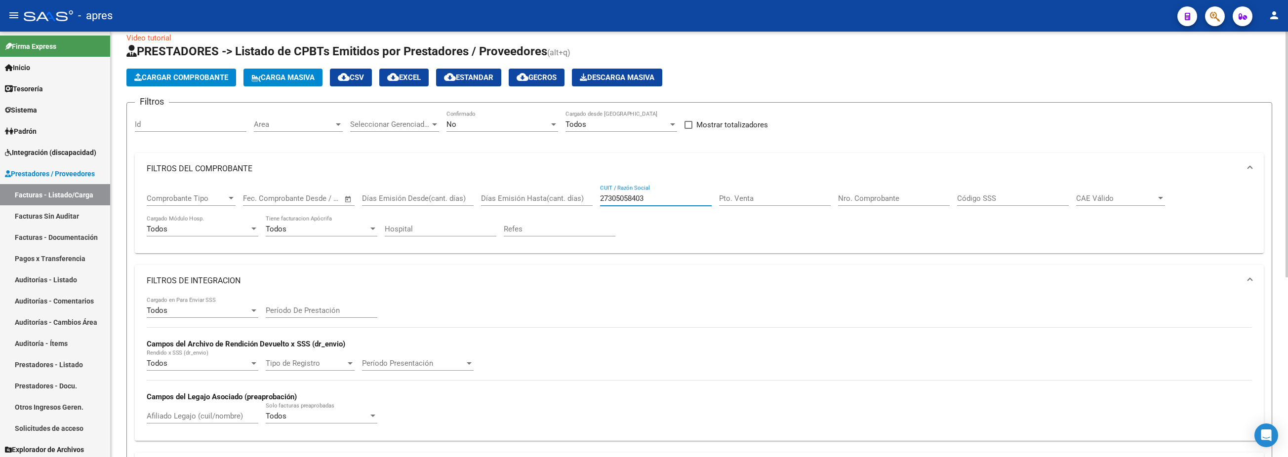
click at [645, 196] on input "27305058403" at bounding box center [656, 198] width 112 height 9
click at [611, 192] on div "2730505840-3 CUIT / Razón Social" at bounding box center [656, 195] width 112 height 21
click at [612, 201] on input "2730505840-3" at bounding box center [656, 198] width 112 height 9
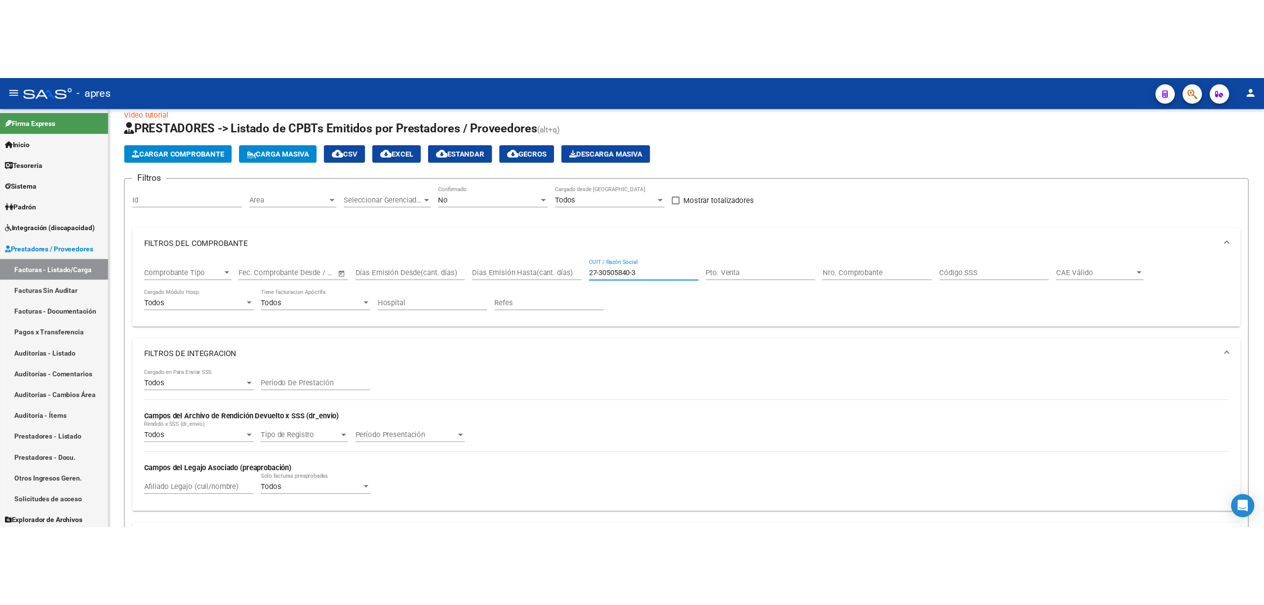
scroll to position [0, 0]
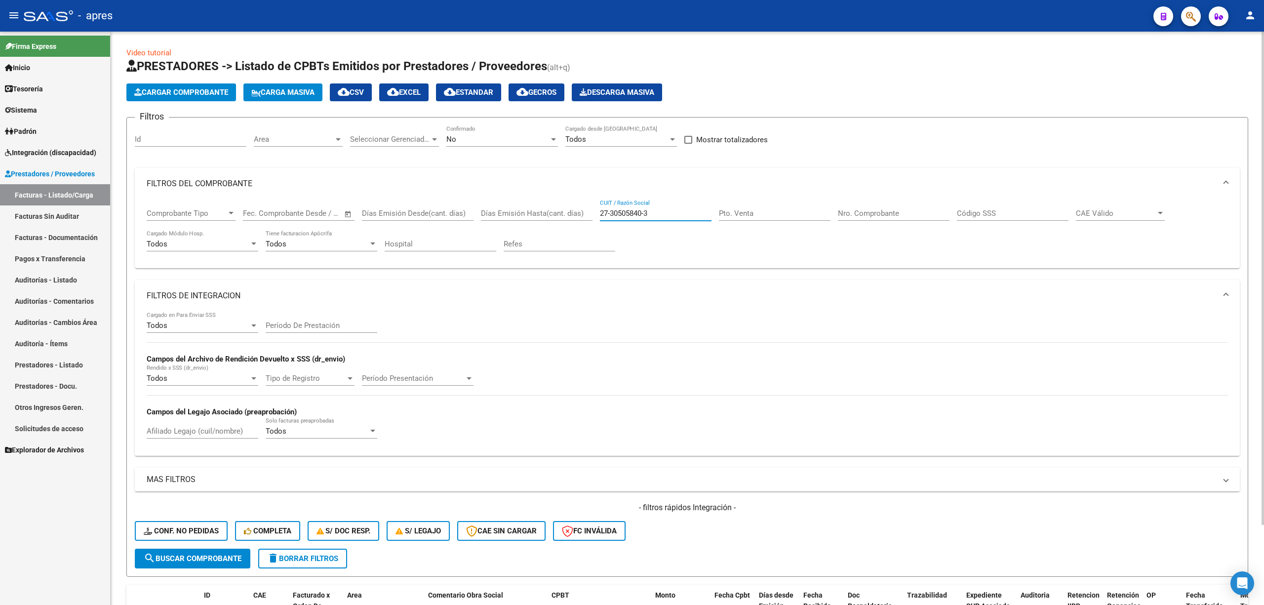
click at [634, 212] on input "27-30505840-3" at bounding box center [656, 213] width 112 height 9
click at [646, 212] on input "27-30505840-3" at bounding box center [656, 213] width 112 height 9
click at [611, 212] on input "27-305058403" at bounding box center [656, 213] width 112 height 9
click at [236, 342] on button "search Buscar Comprobante" at bounding box center [193, 559] width 116 height 20
drag, startPoint x: 452, startPoint y: 154, endPoint x: 455, endPoint y: 141, distance: 13.2
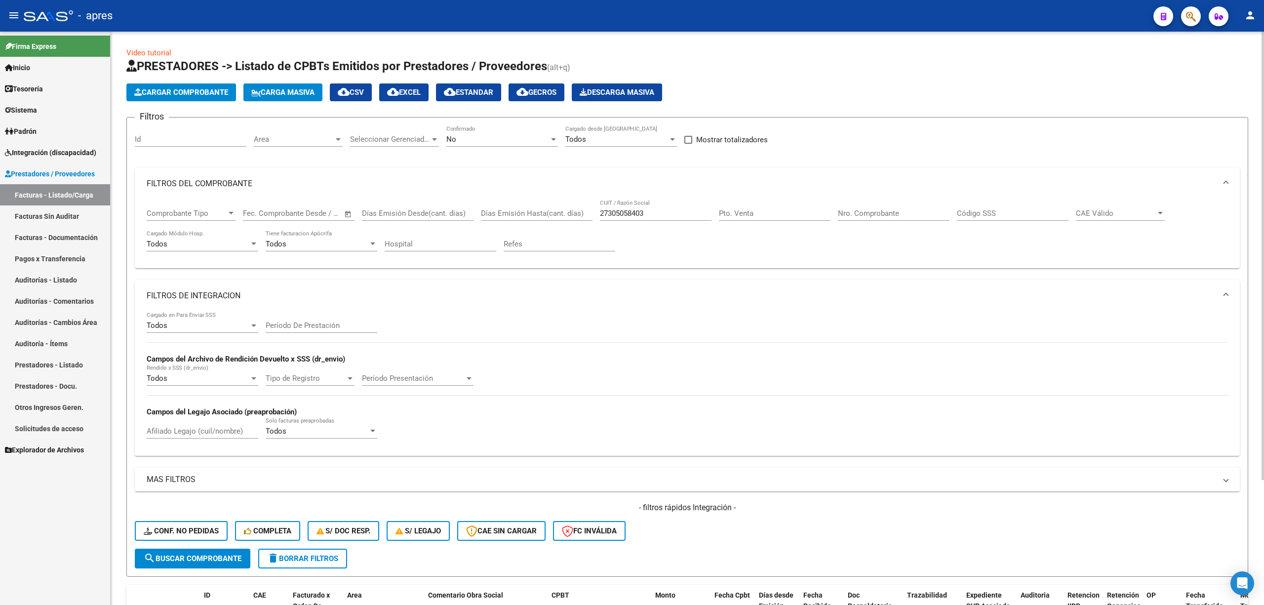
click at [453, 149] on div "No Confirmado" at bounding box center [502, 140] width 112 height 31
click at [455, 141] on span "No" at bounding box center [451, 139] width 10 height 9
click at [465, 93] on span "Todos" at bounding box center [502, 95] width 112 height 22
click at [399, 139] on span "Seleccionar Gerenciador" at bounding box center [390, 139] width 80 height 9
drag, startPoint x: 389, startPoint y: 157, endPoint x: 359, endPoint y: 134, distance: 38.1
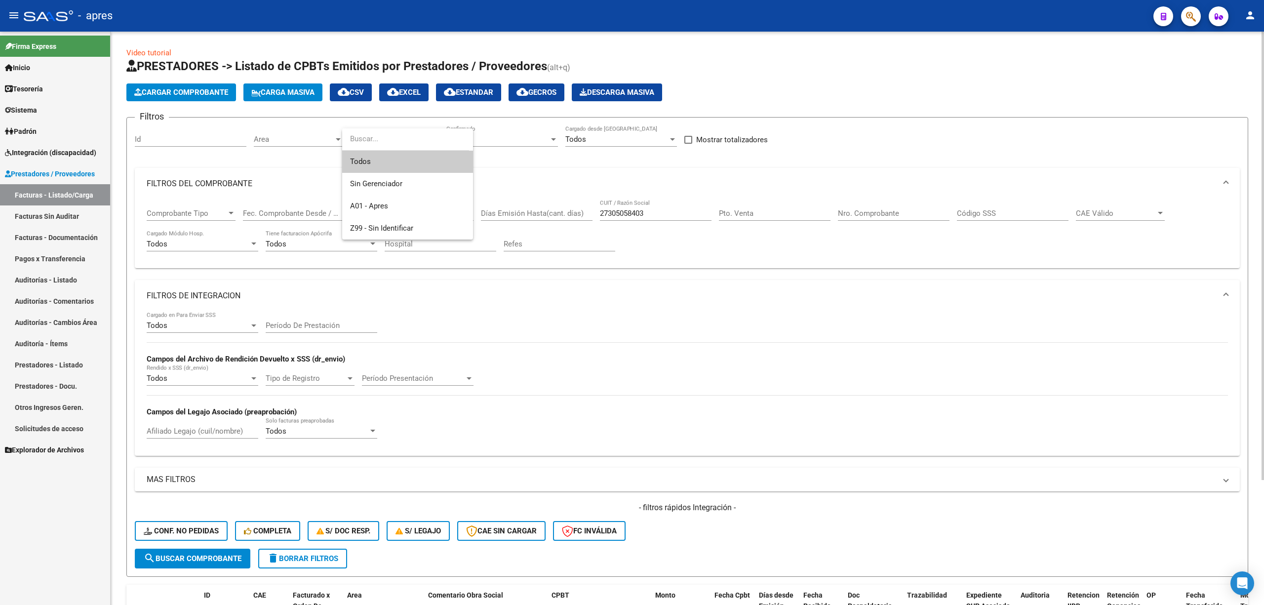
click at [384, 153] on span "Todos" at bounding box center [407, 162] width 115 height 22
click at [336, 128] on div "Area Area" at bounding box center [298, 135] width 89 height 21
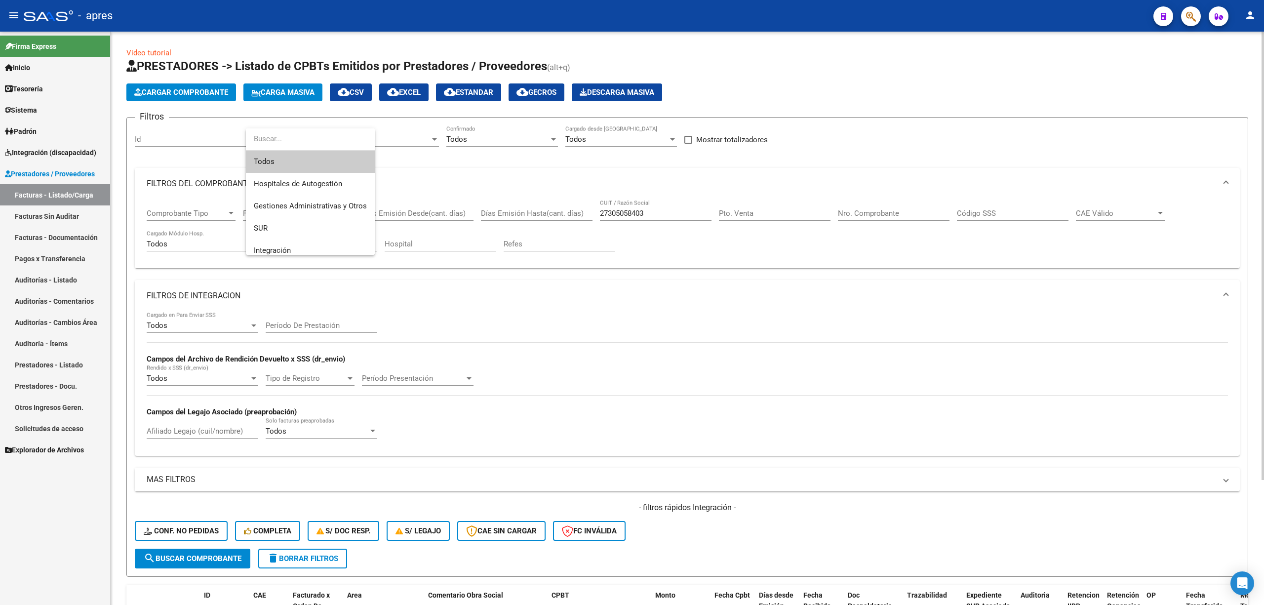
click at [328, 140] on input "dropdown search" at bounding box center [310, 139] width 129 height 22
drag, startPoint x: 306, startPoint y: 164, endPoint x: 202, endPoint y: 390, distance: 248.1
click at [304, 168] on span "Todos" at bounding box center [318, 162] width 129 height 22
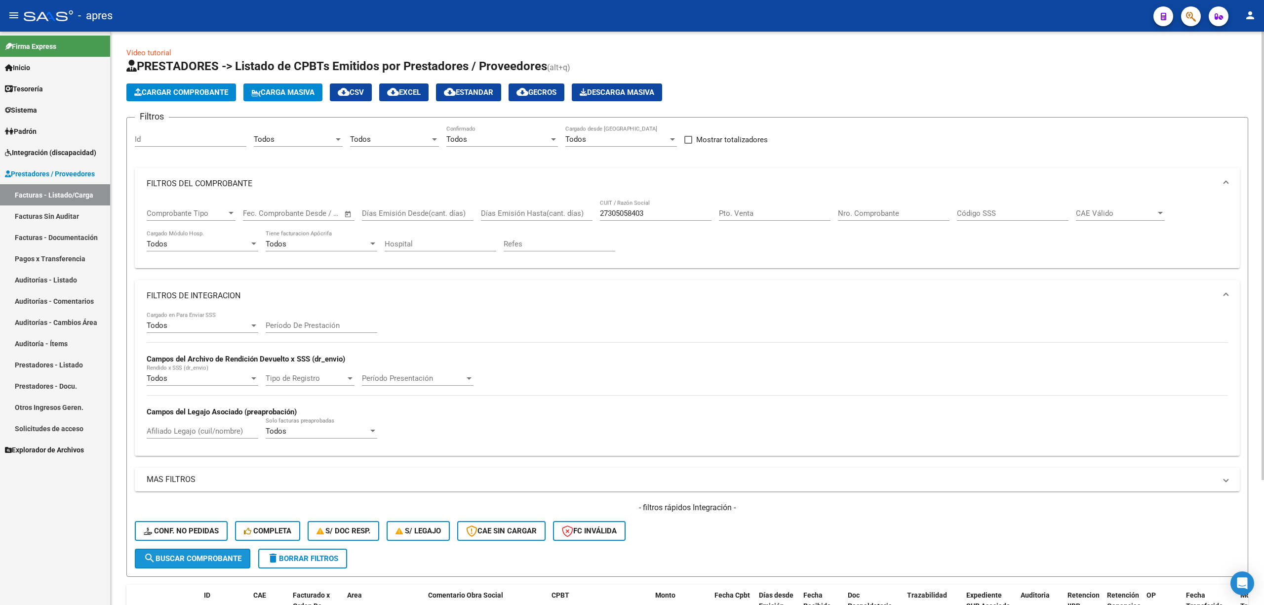
click at [186, 342] on span "search Buscar Comprobante" at bounding box center [193, 558] width 98 height 9
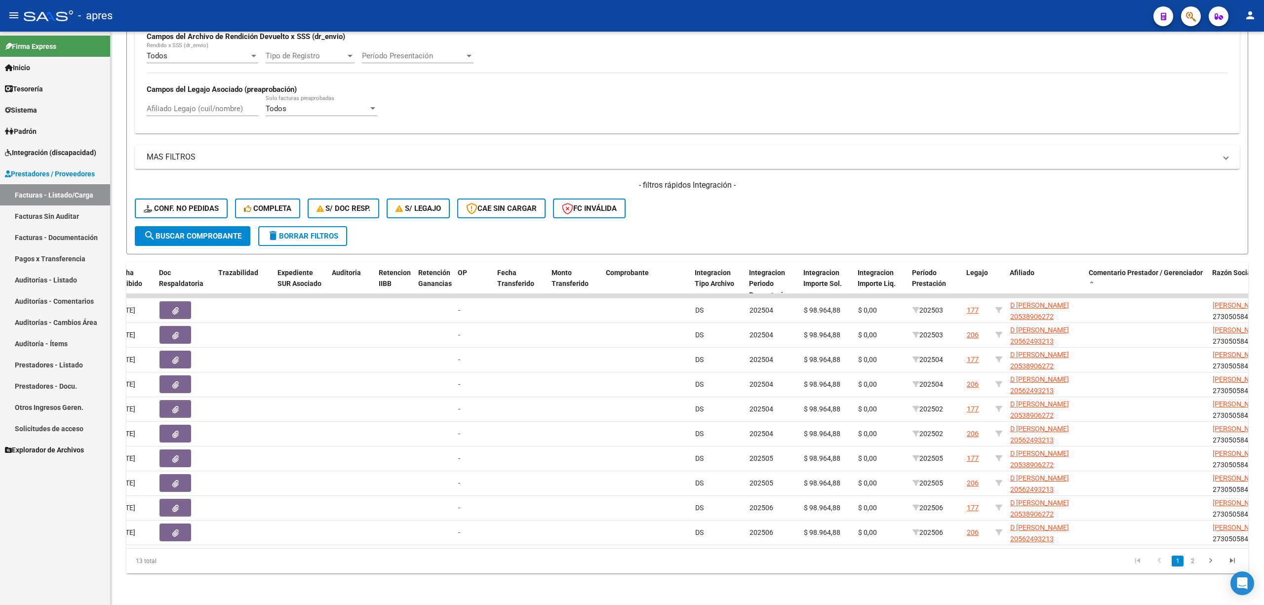
scroll to position [0, 727]
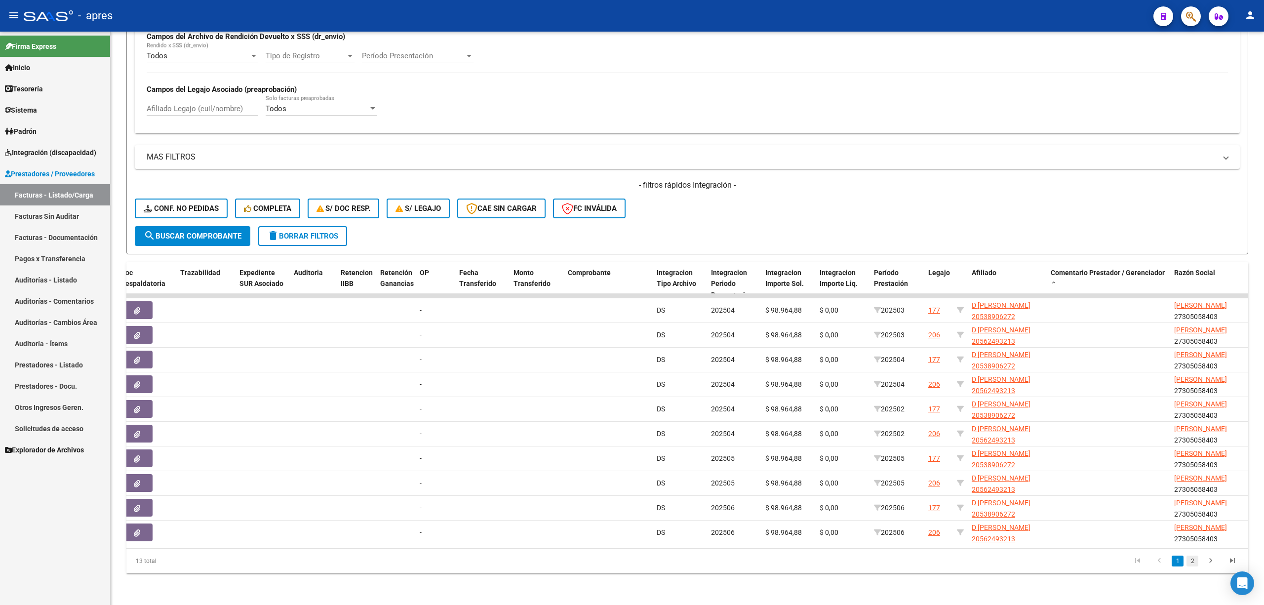
click at [966, 342] on link "2" at bounding box center [1193, 561] width 12 height 11
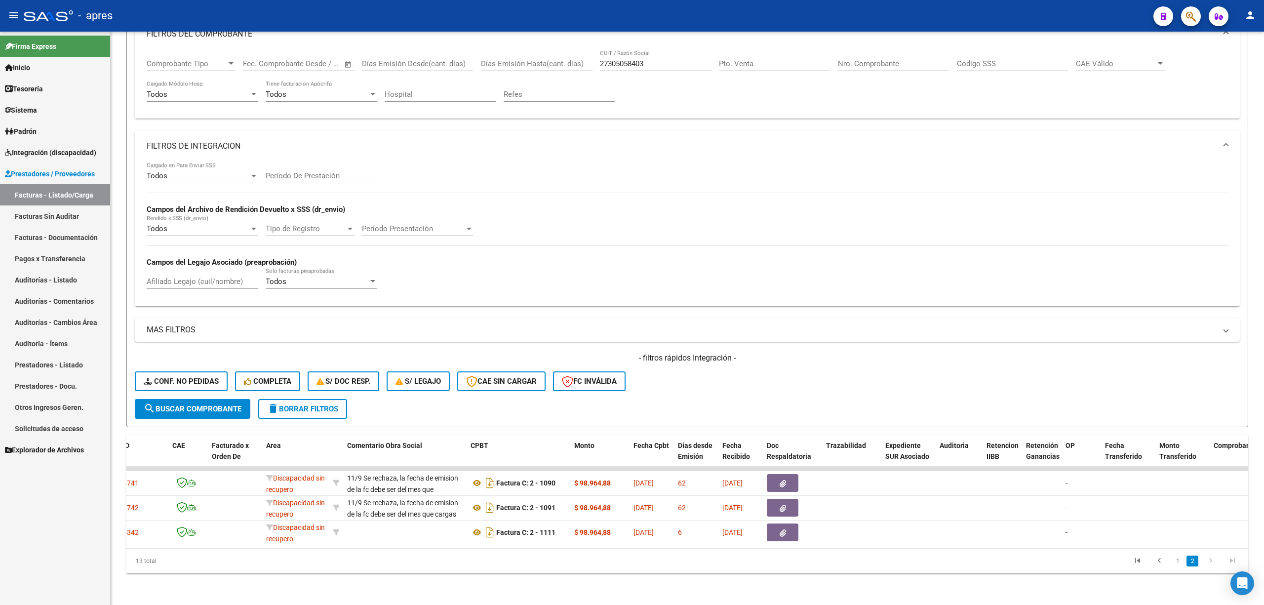
scroll to position [0, 0]
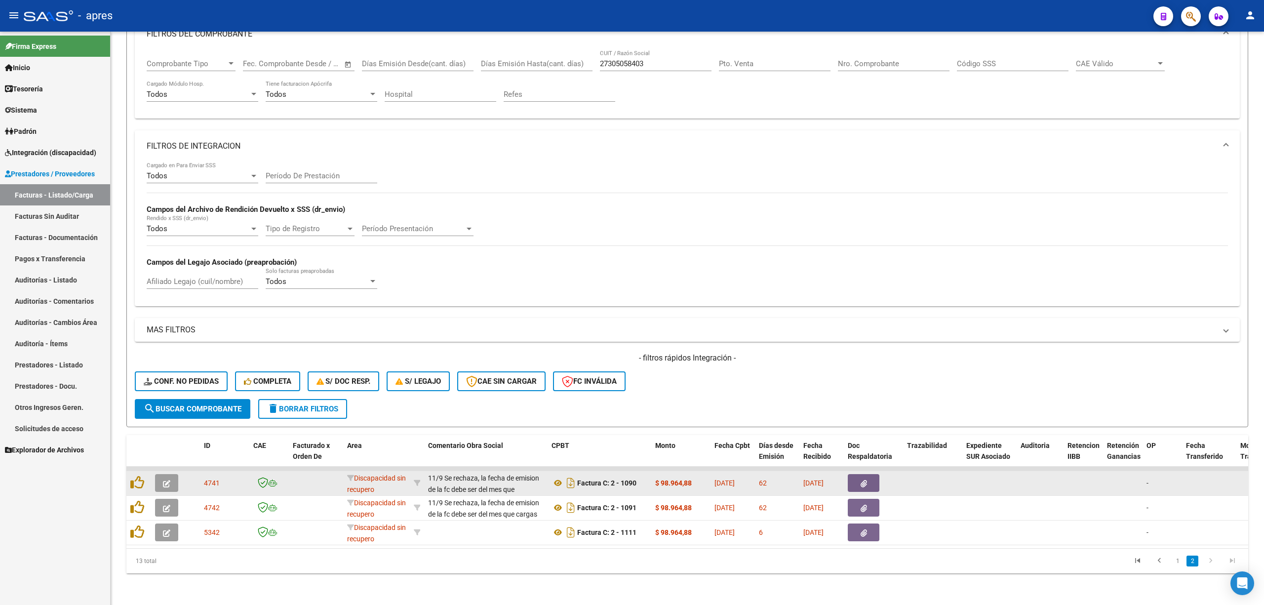
click at [168, 342] on button "button" at bounding box center [166, 483] width 23 height 18
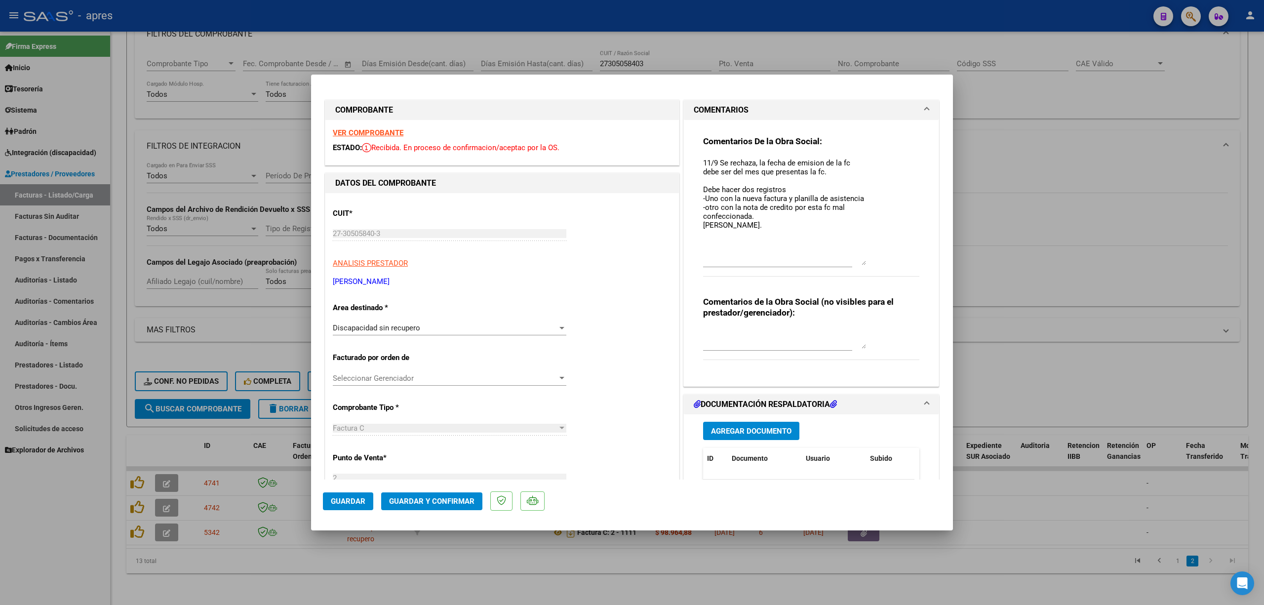
drag, startPoint x: 856, startPoint y: 174, endPoint x: 856, endPoint y: 263, distance: 88.4
click at [856, 263] on textarea "11/9 Se rechaza, la fecha de emision de la fc debe ser del mes que presentas la…" at bounding box center [784, 212] width 163 height 108
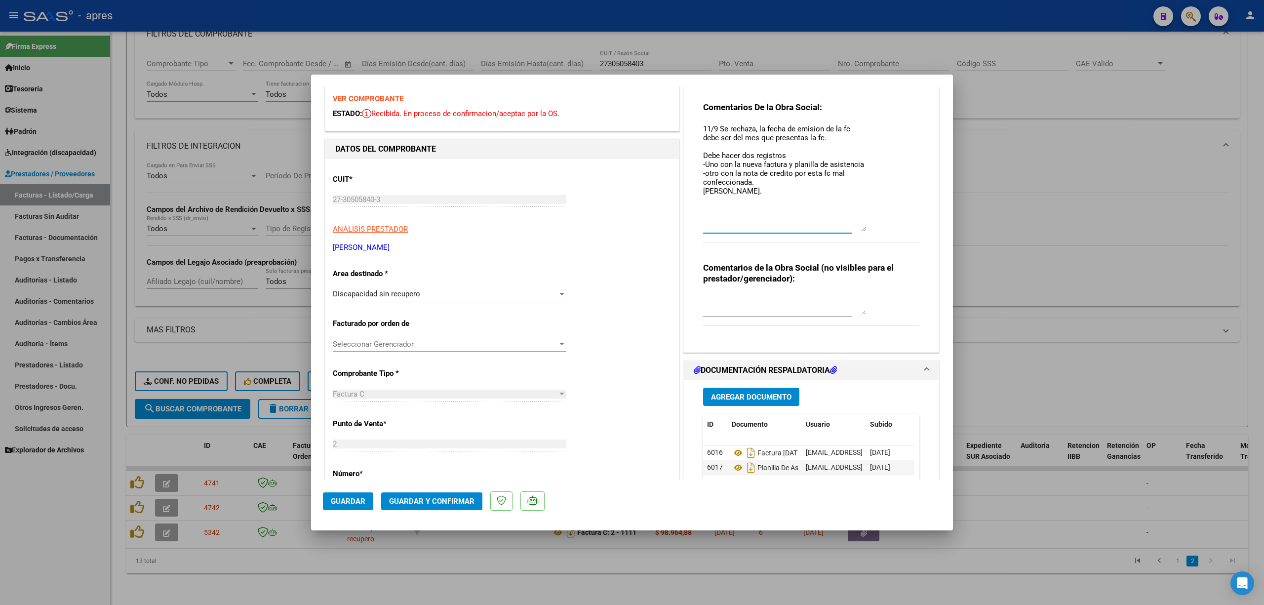
scroll to position [5, 0]
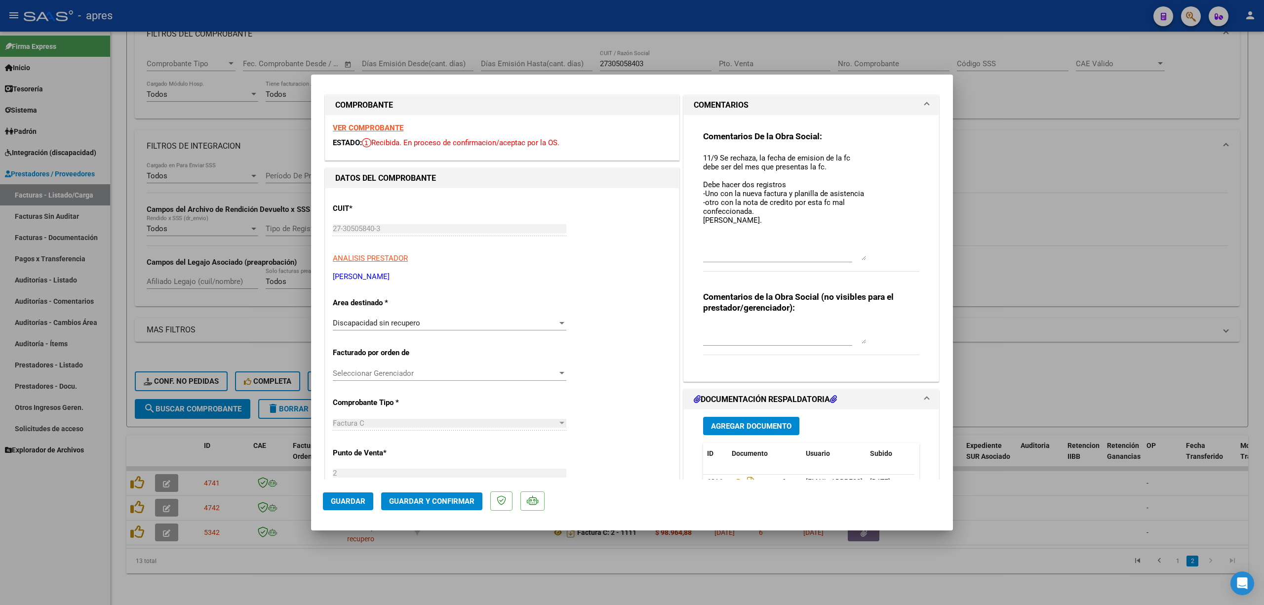
click at [354, 123] on strong "VER COMPROBANTE" at bounding box center [368, 127] width 71 height 9
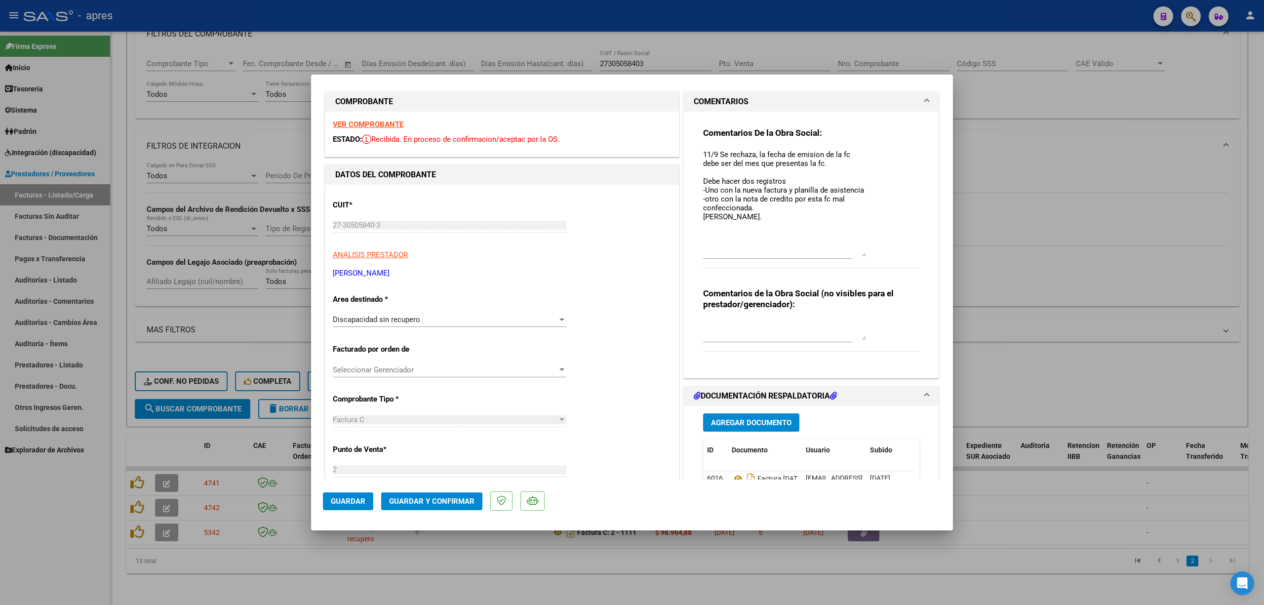
scroll to position [466, 0]
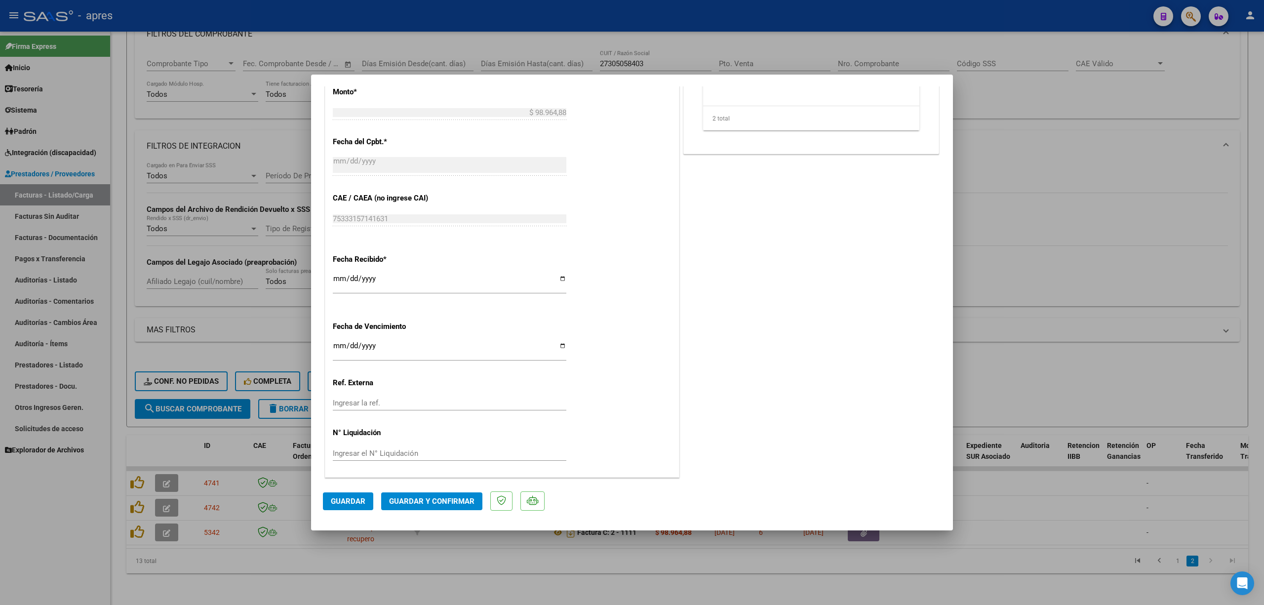
click at [709, 591] on div at bounding box center [632, 302] width 1264 height 605
type input "$ 0,00"
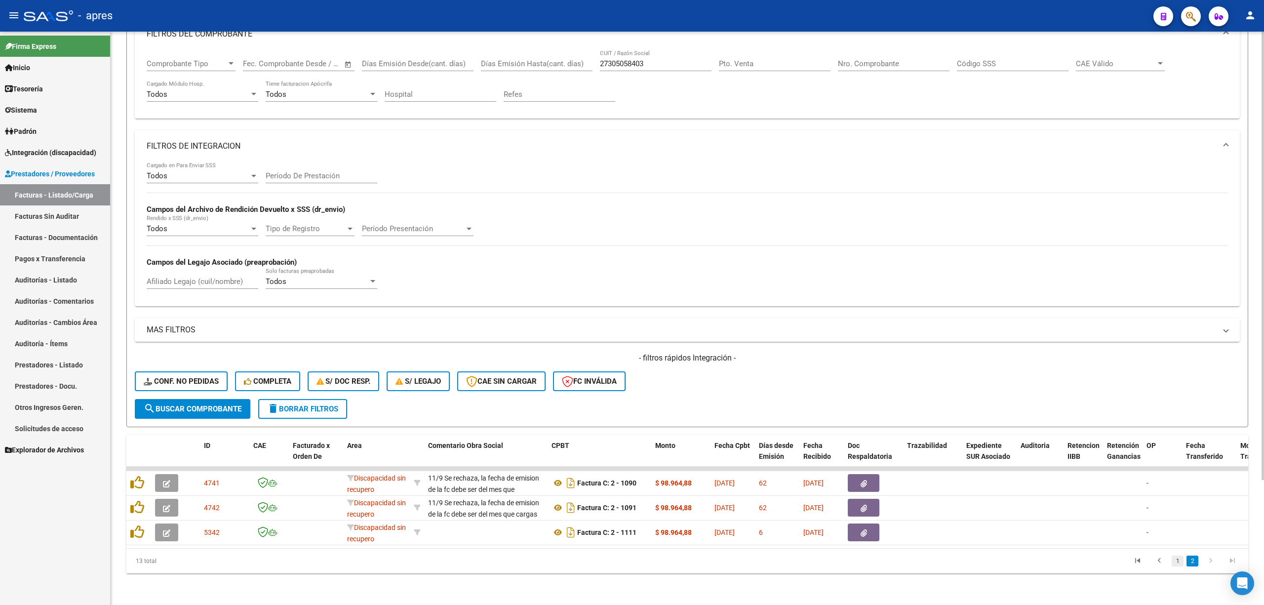
click at [1174, 562] on link "1" at bounding box center [1178, 561] width 12 height 11
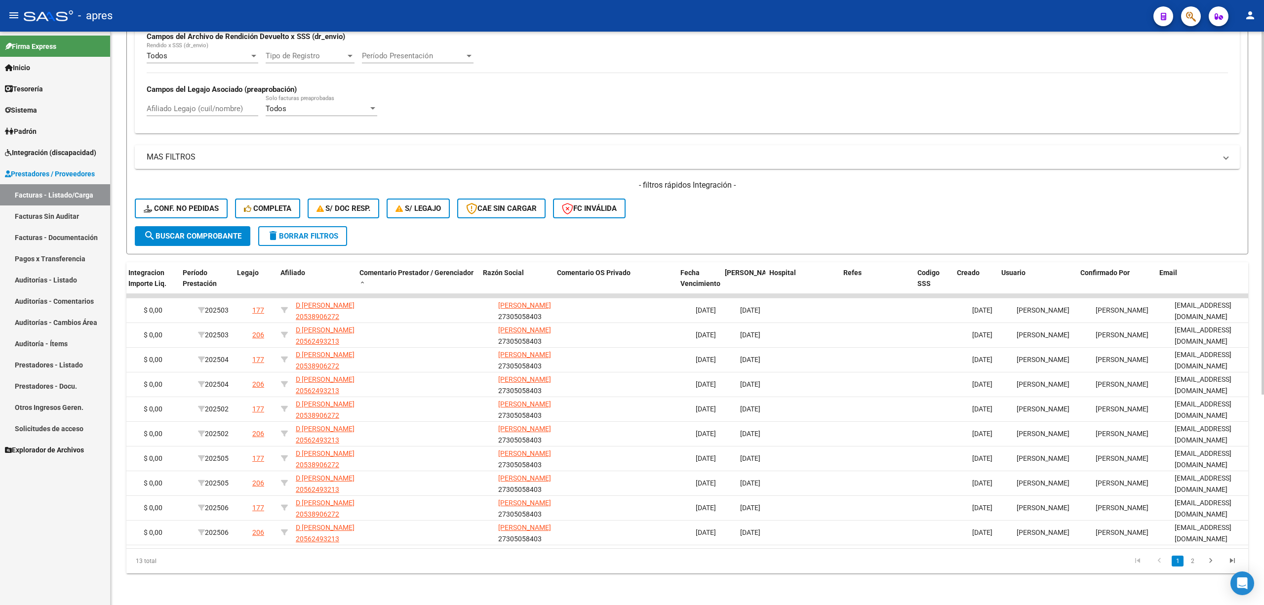
scroll to position [0, 1424]
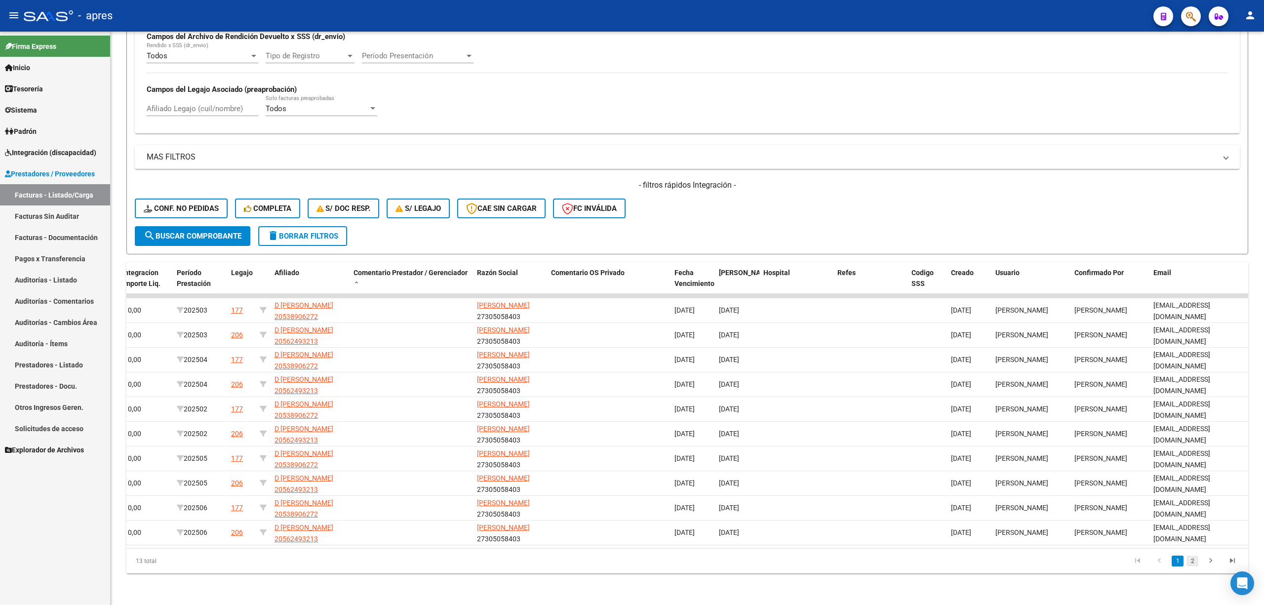
click at [1190, 562] on link "2" at bounding box center [1193, 561] width 12 height 11
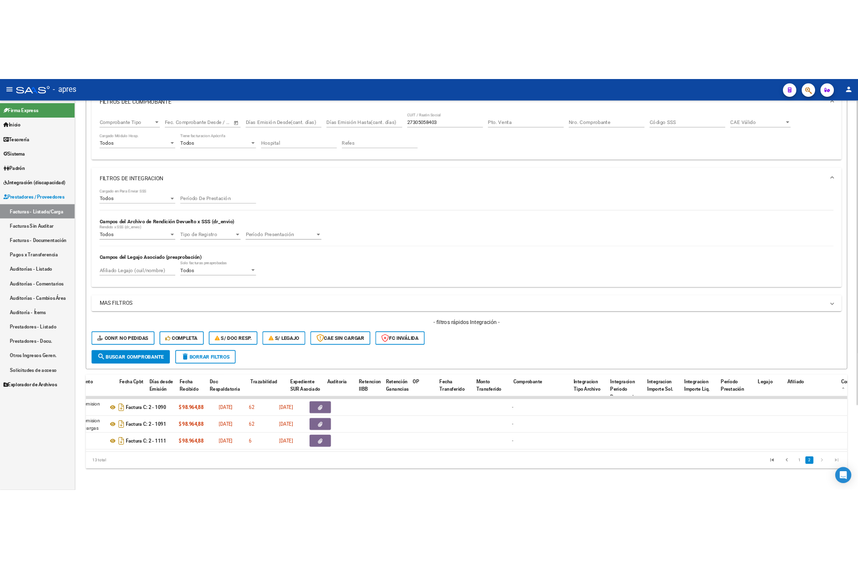
scroll to position [0, 0]
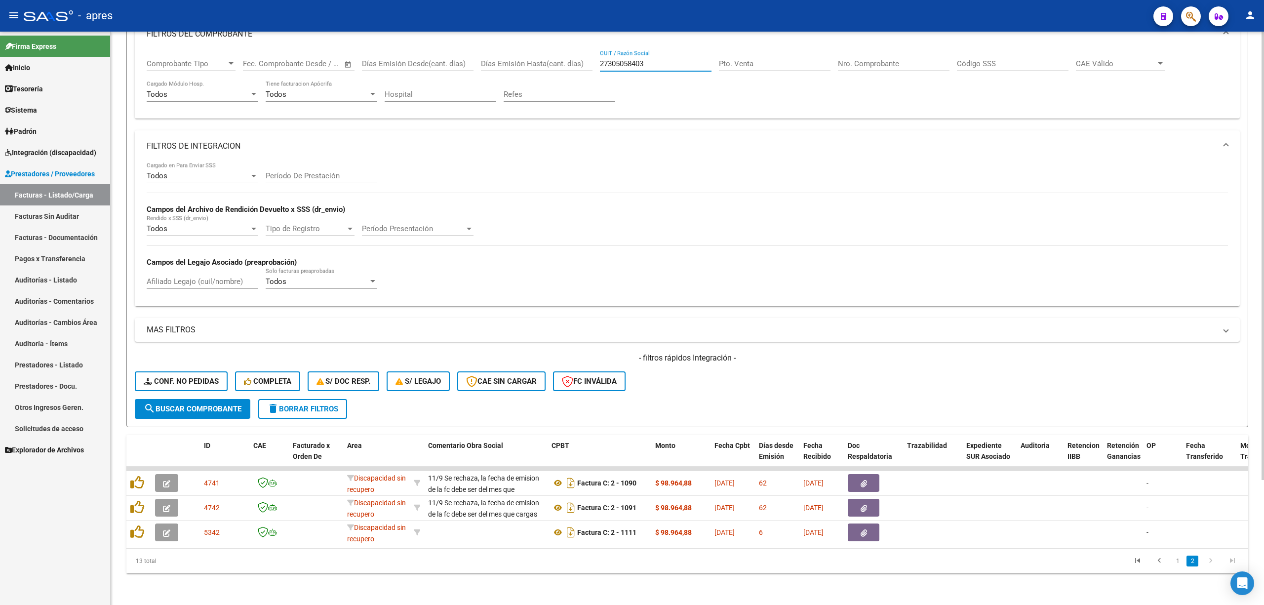
drag, startPoint x: 651, startPoint y: 54, endPoint x: 514, endPoint y: 74, distance: 138.7
click at [514, 74] on div "Comprobante Tipo Comprobante Tipo Fecha inicio – Fecha fin Fec. Comprobante Des…" at bounding box center [688, 80] width 1082 height 61
